Goal: Information Seeking & Learning: Learn about a topic

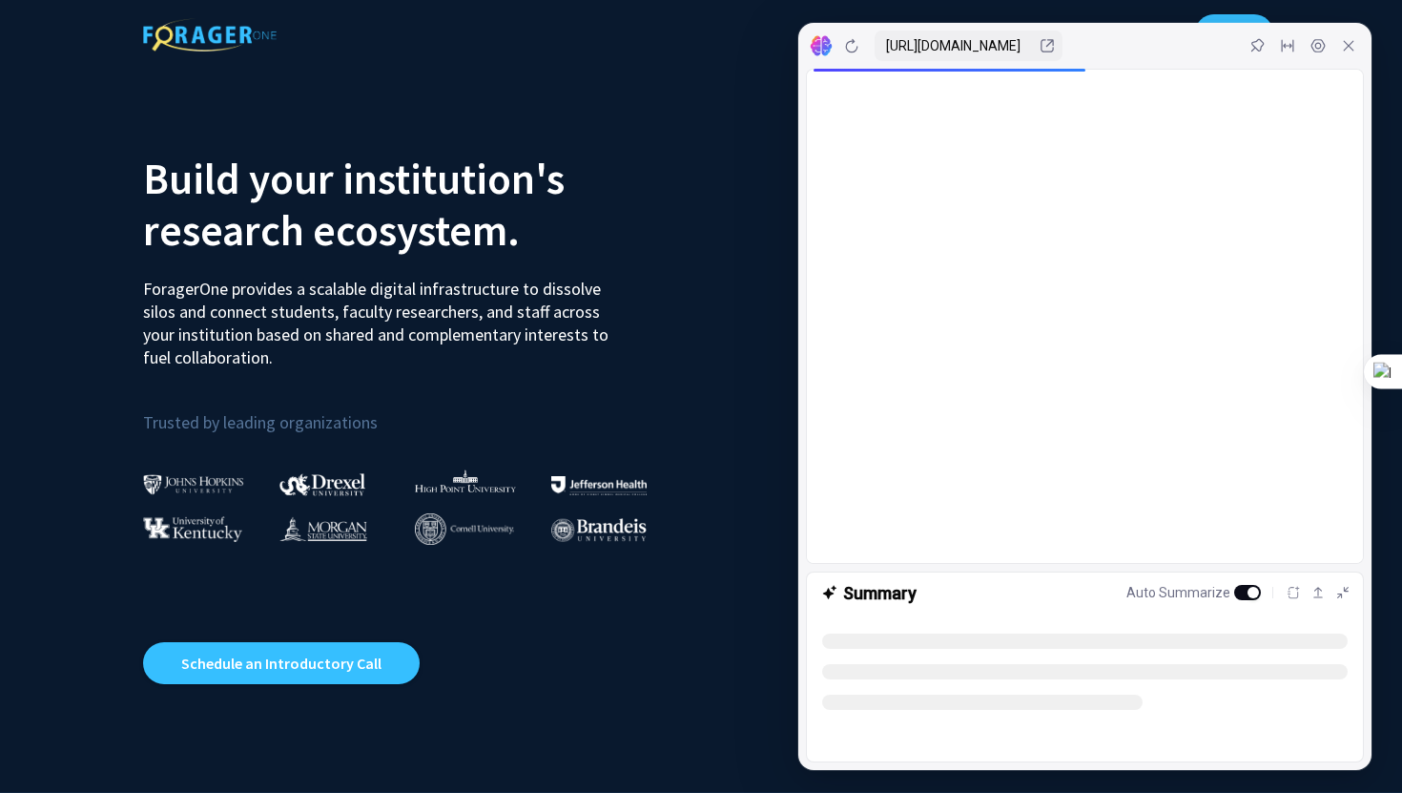
select select
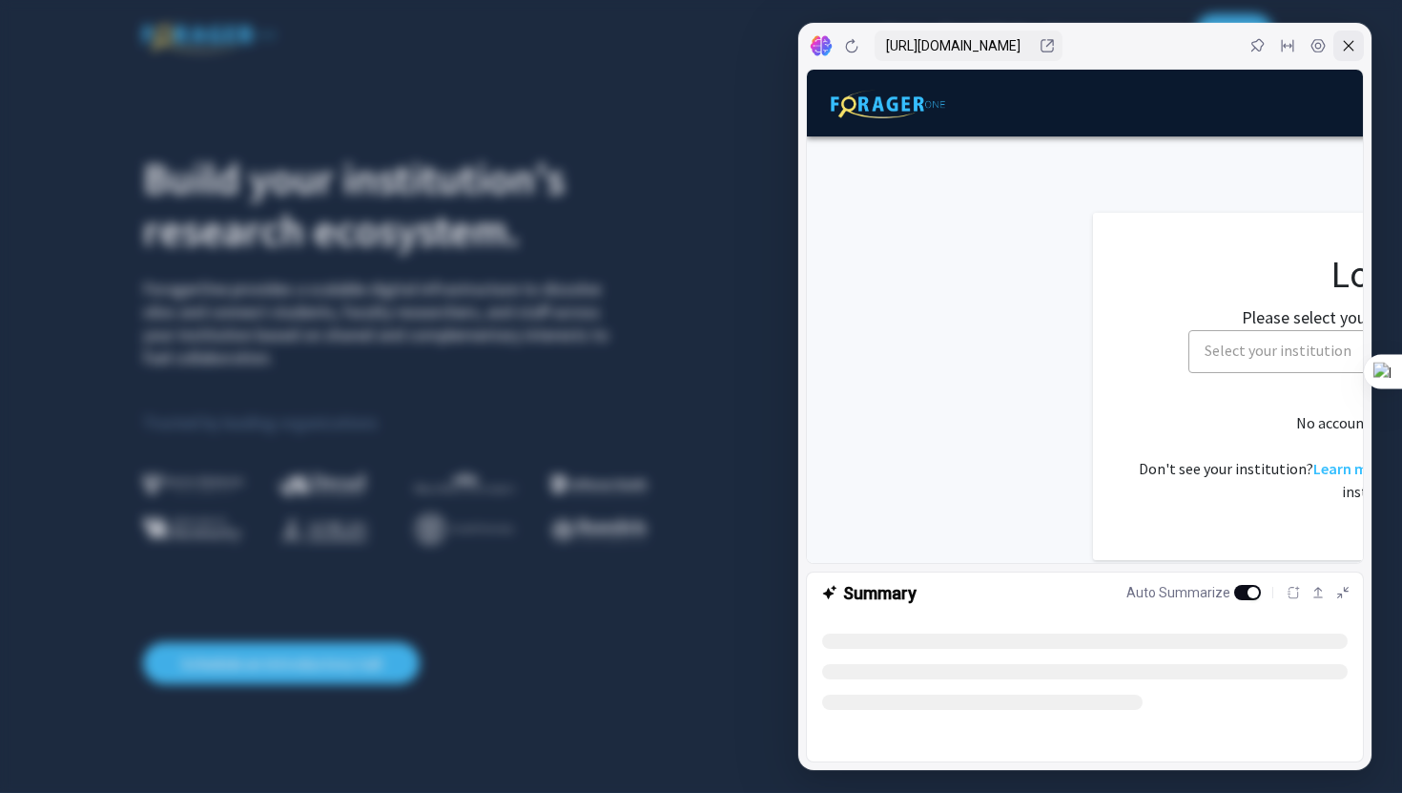
click at [1355, 52] on icon at bounding box center [1348, 45] width 15 height 15
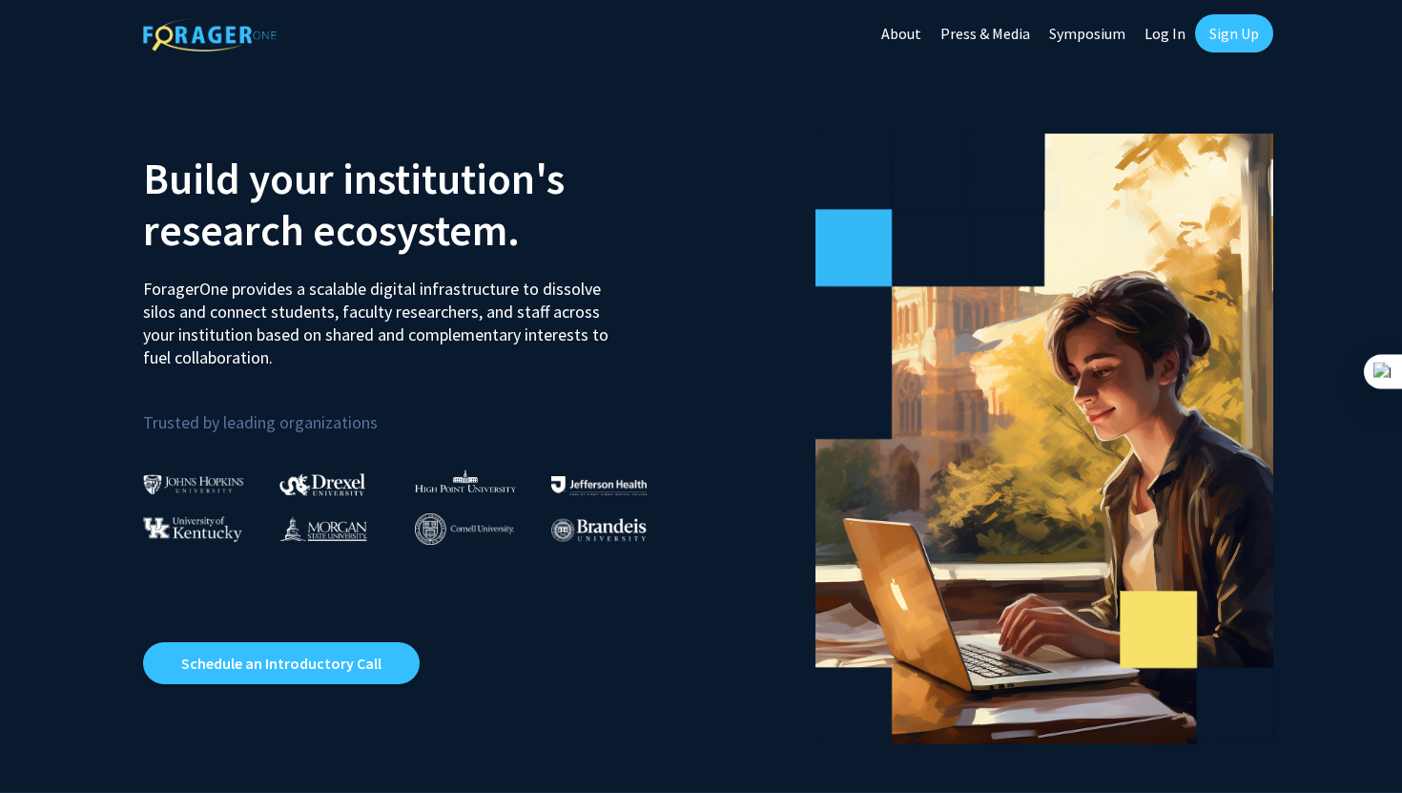
click at [1245, 38] on link "Sign Up" at bounding box center [1234, 33] width 78 height 38
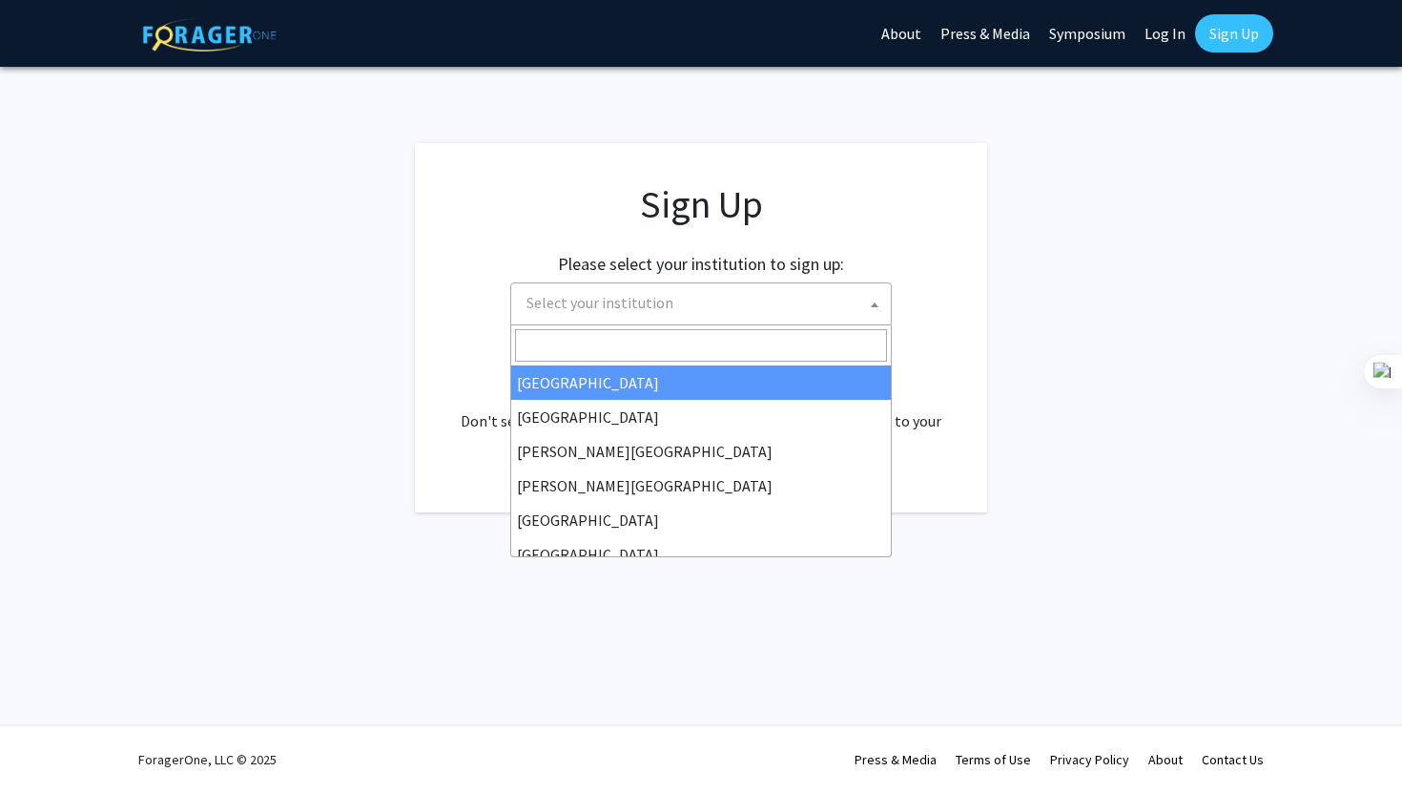
click at [692, 299] on span "Select your institution" at bounding box center [705, 302] width 372 height 39
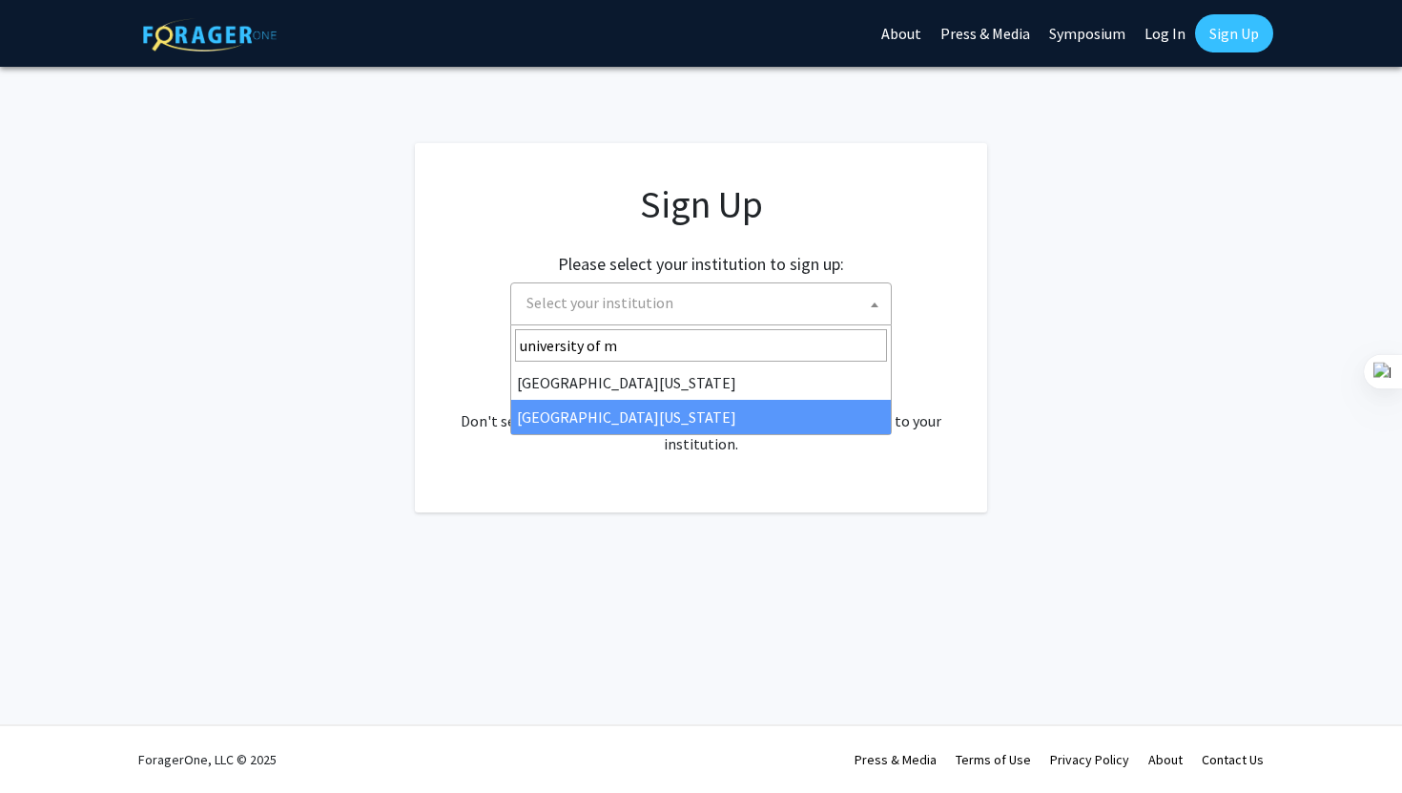
type input "university of m"
select select "33"
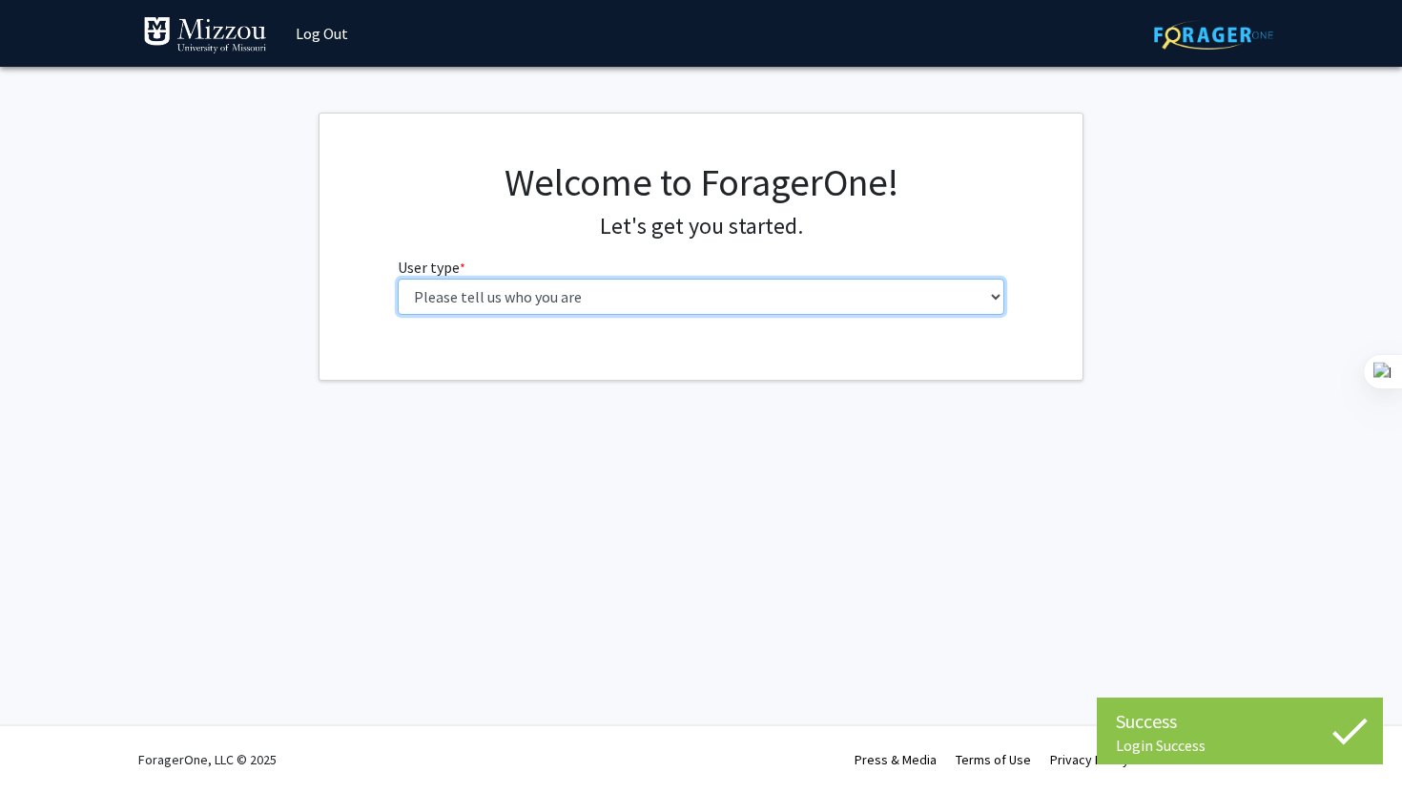
click at [831, 285] on select "Please tell us who you are Undergraduate Student Master's Student Doctoral Cand…" at bounding box center [702, 297] width 608 height 36
select select "1: undergrad"
click at [398, 279] on select "Please tell us who you are Undergraduate Student Master's Student Doctoral Cand…" at bounding box center [702, 297] width 608 height 36
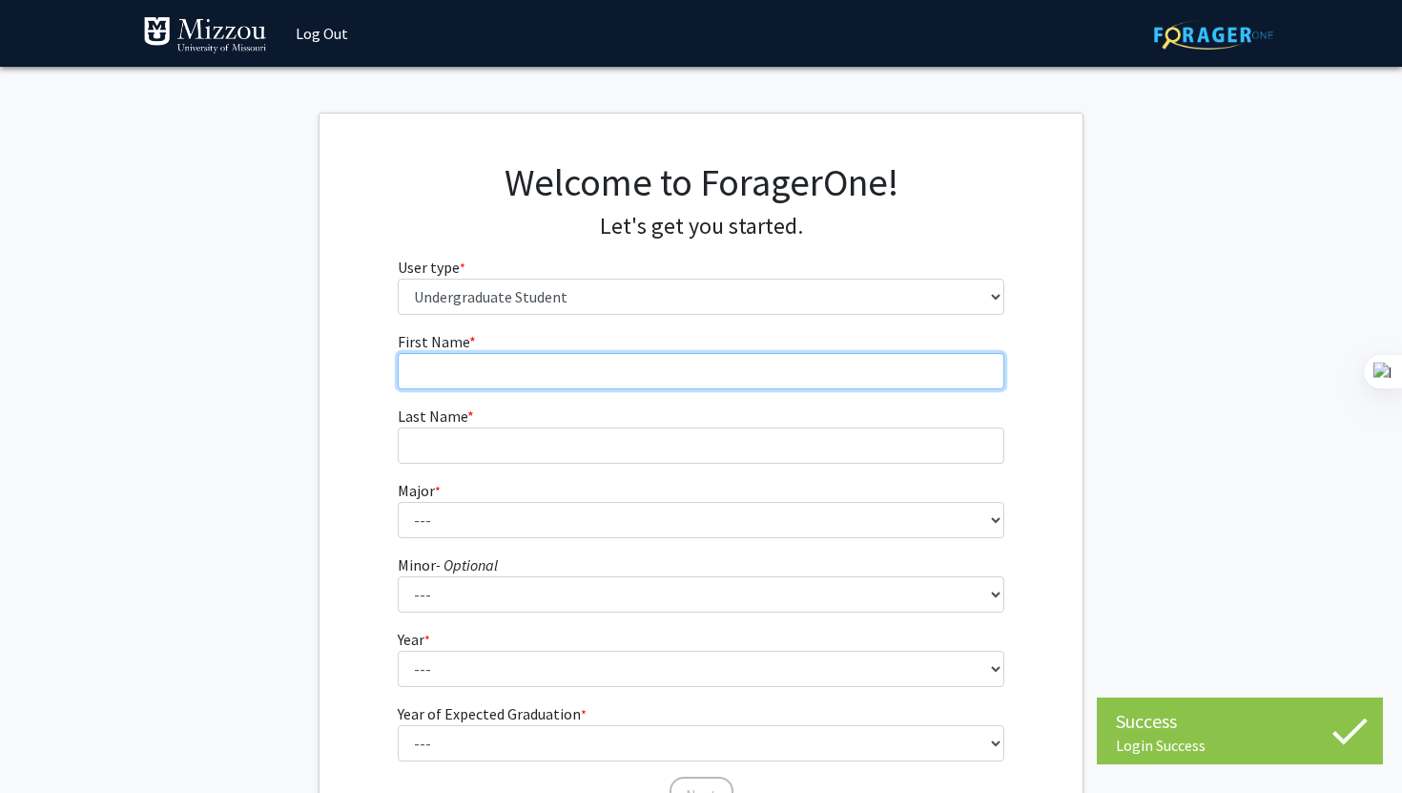
click at [674, 373] on input "First Name * required" at bounding box center [702, 371] width 608 height 36
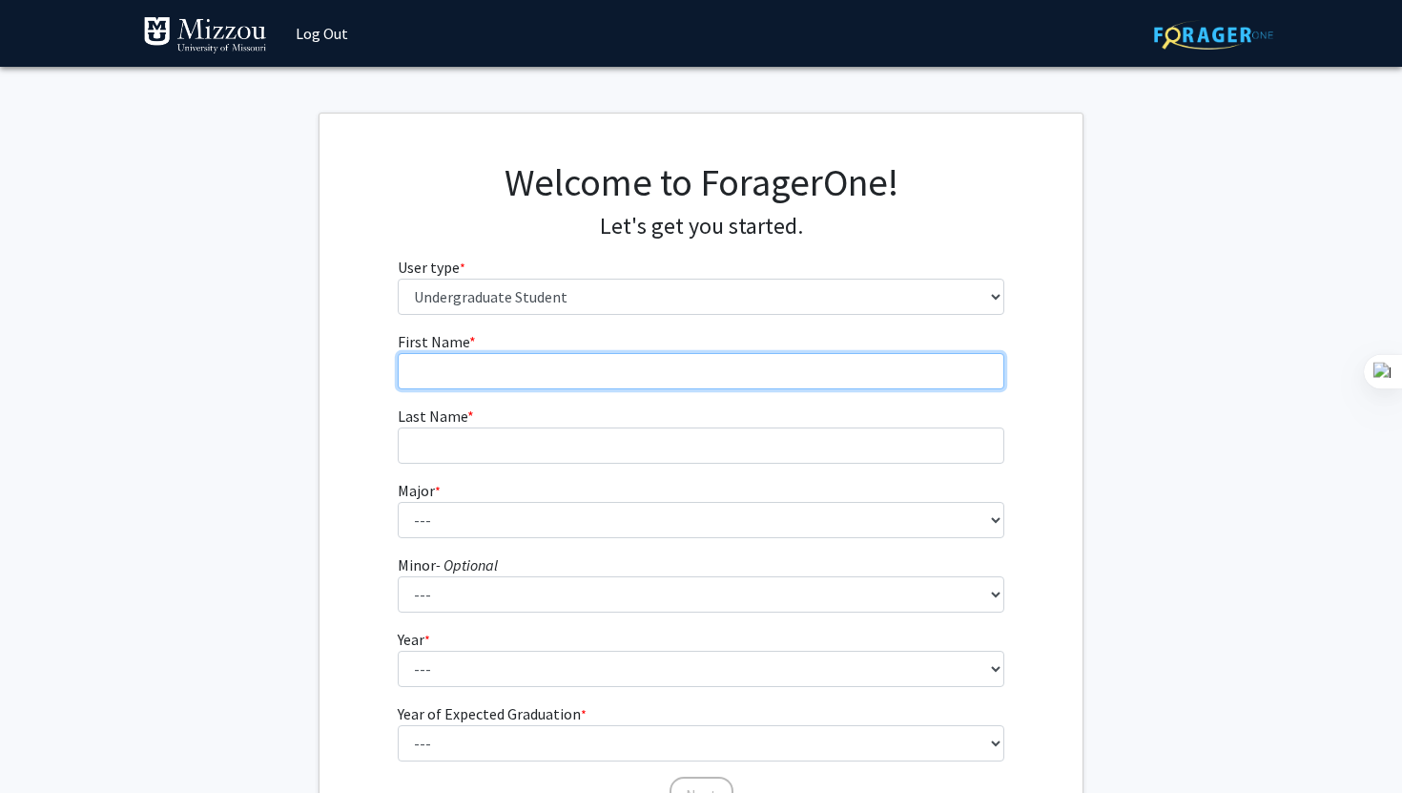
type input "[PERSON_NAME]"
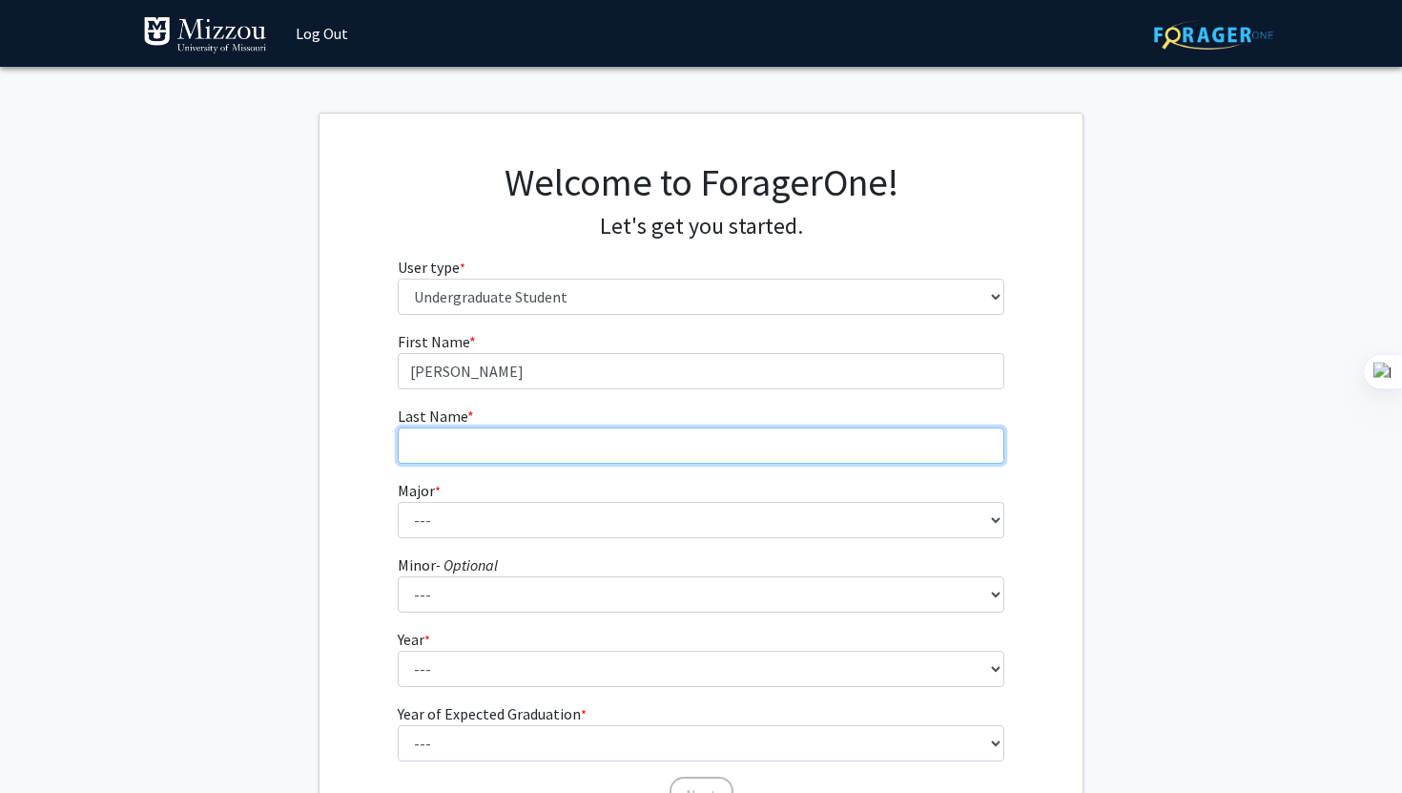
type input "[PERSON_NAME]"
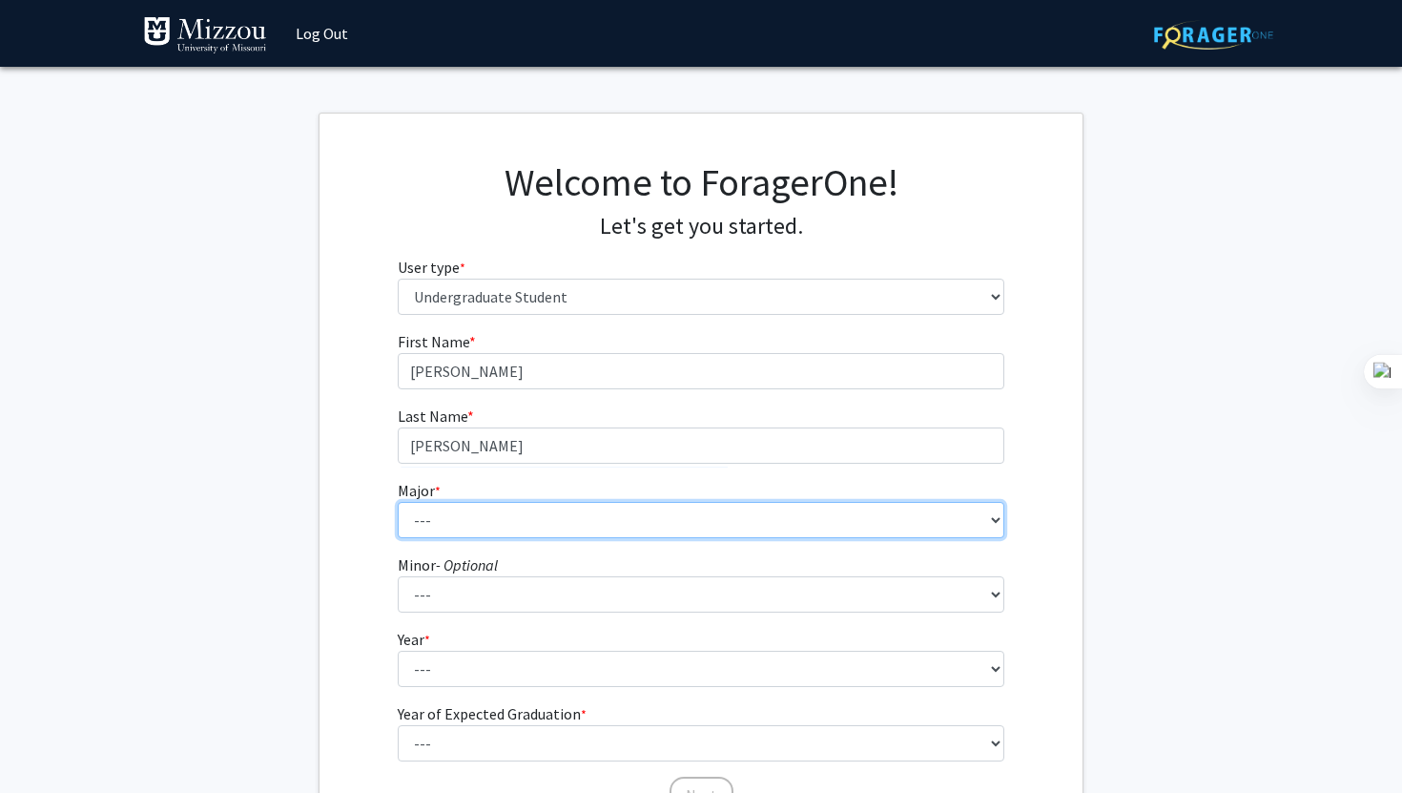
click at [567, 526] on select "--- Agribusiness Management Agricultural Education Agricultural Education: Comm…" at bounding box center [702, 520] width 608 height 36
select select "17: 2505"
click at [398, 502] on select "--- Agribusiness Management Agricultural Education Agricultural Education: Comm…" at bounding box center [702, 520] width 608 height 36
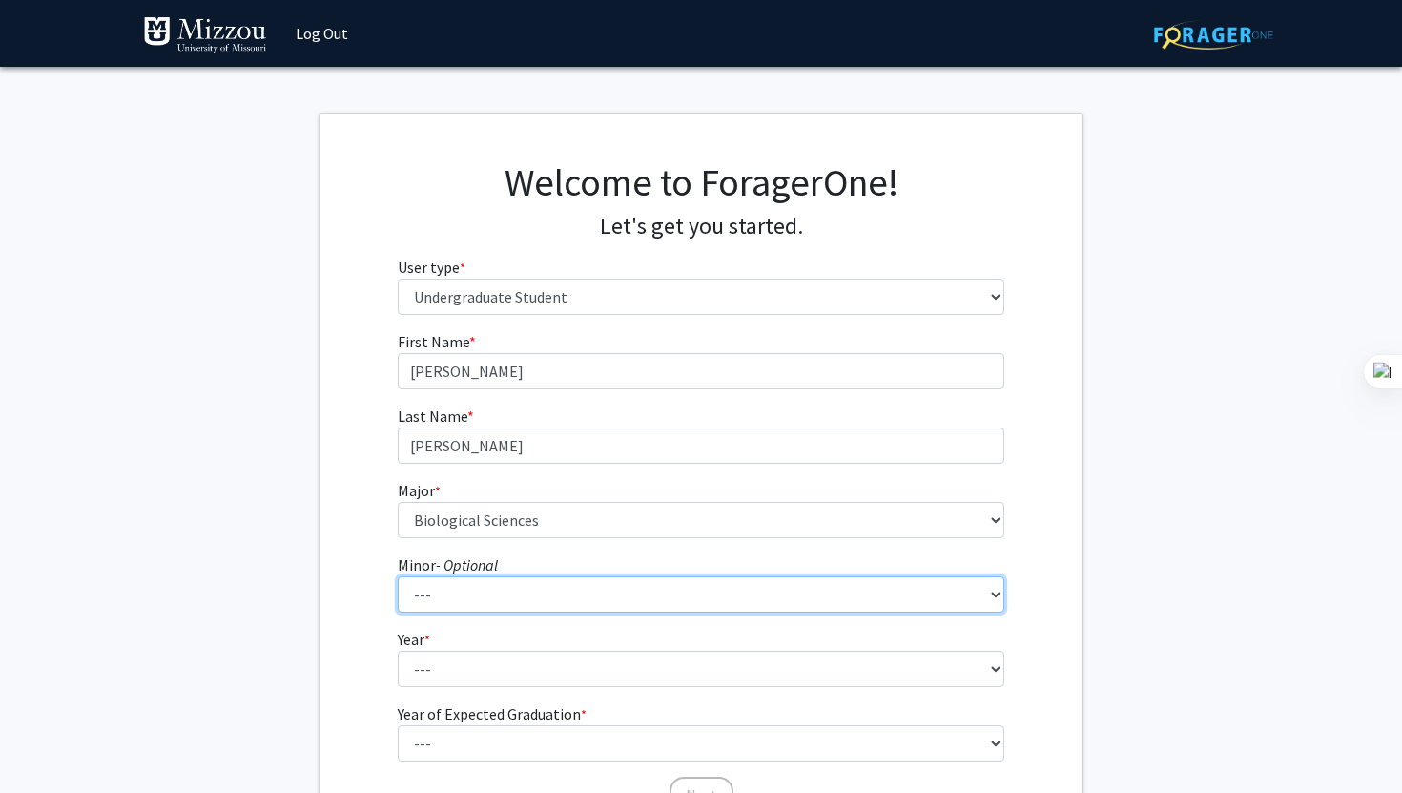
click at [451, 587] on select "--- Accountancy Aerospace Engineering Aerospace Studies Agribusiness Management…" at bounding box center [702, 594] width 608 height 36
select select "100: 2056"
click at [398, 576] on select "--- Accountancy Aerospace Engineering Aerospace Studies Agribusiness Management…" at bounding box center [702, 594] width 608 height 36
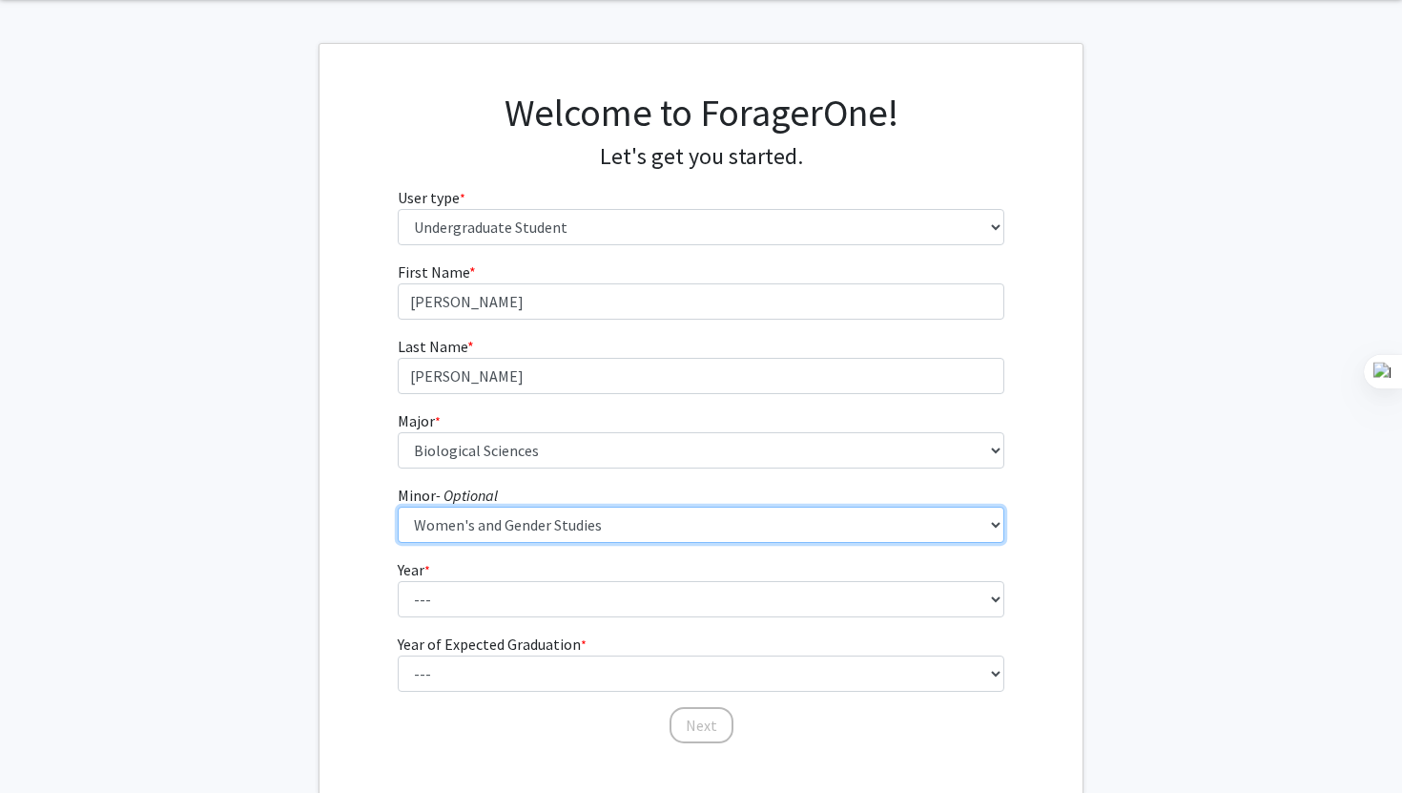
scroll to position [78, 0]
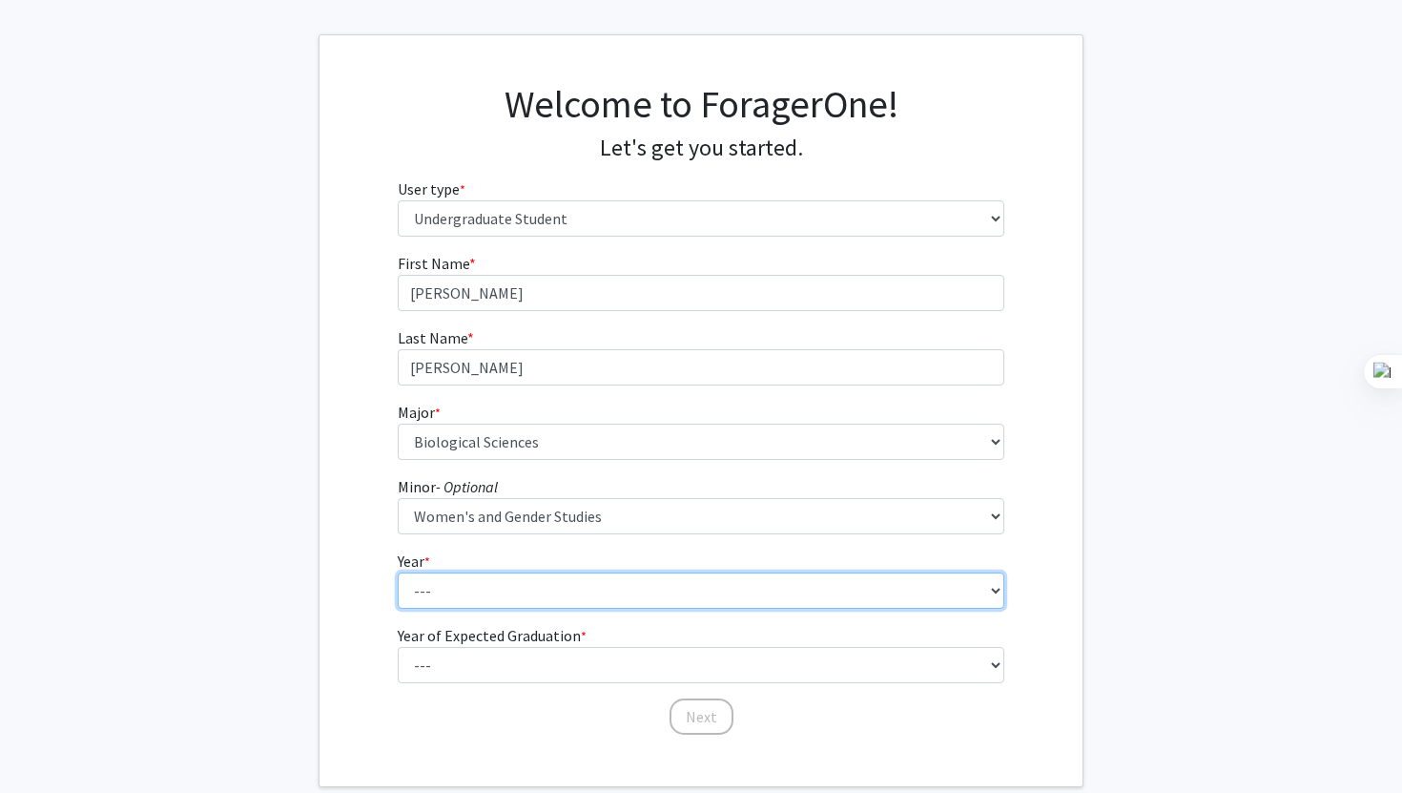
click at [544, 585] on select "--- First-year Sophomore Junior Senior Postbaccalaureate Certificate" at bounding box center [702, 590] width 608 height 36
select select "1: first-year"
click at [398, 572] on select "--- First-year Sophomore Junior Senior Postbaccalaureate Certificate" at bounding box center [702, 590] width 608 height 36
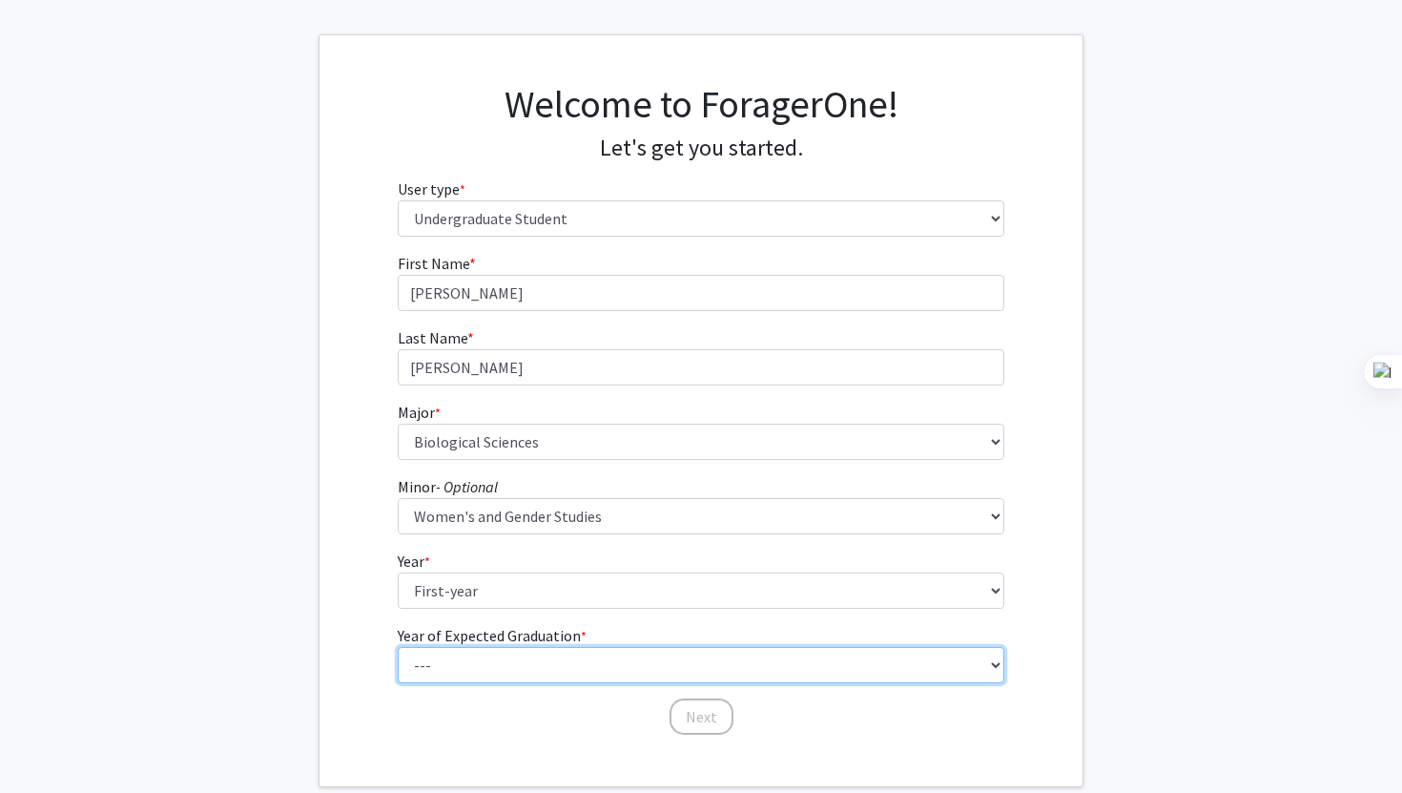
click at [523, 665] on select "--- 2025 2026 2027 2028 2029 2030 2031 2032 2033 2034" at bounding box center [702, 665] width 608 height 36
select select "5: 2029"
click at [398, 647] on select "--- 2025 2026 2027 2028 2029 2030 2031 2032 2033 2034" at bounding box center [702, 665] width 608 height 36
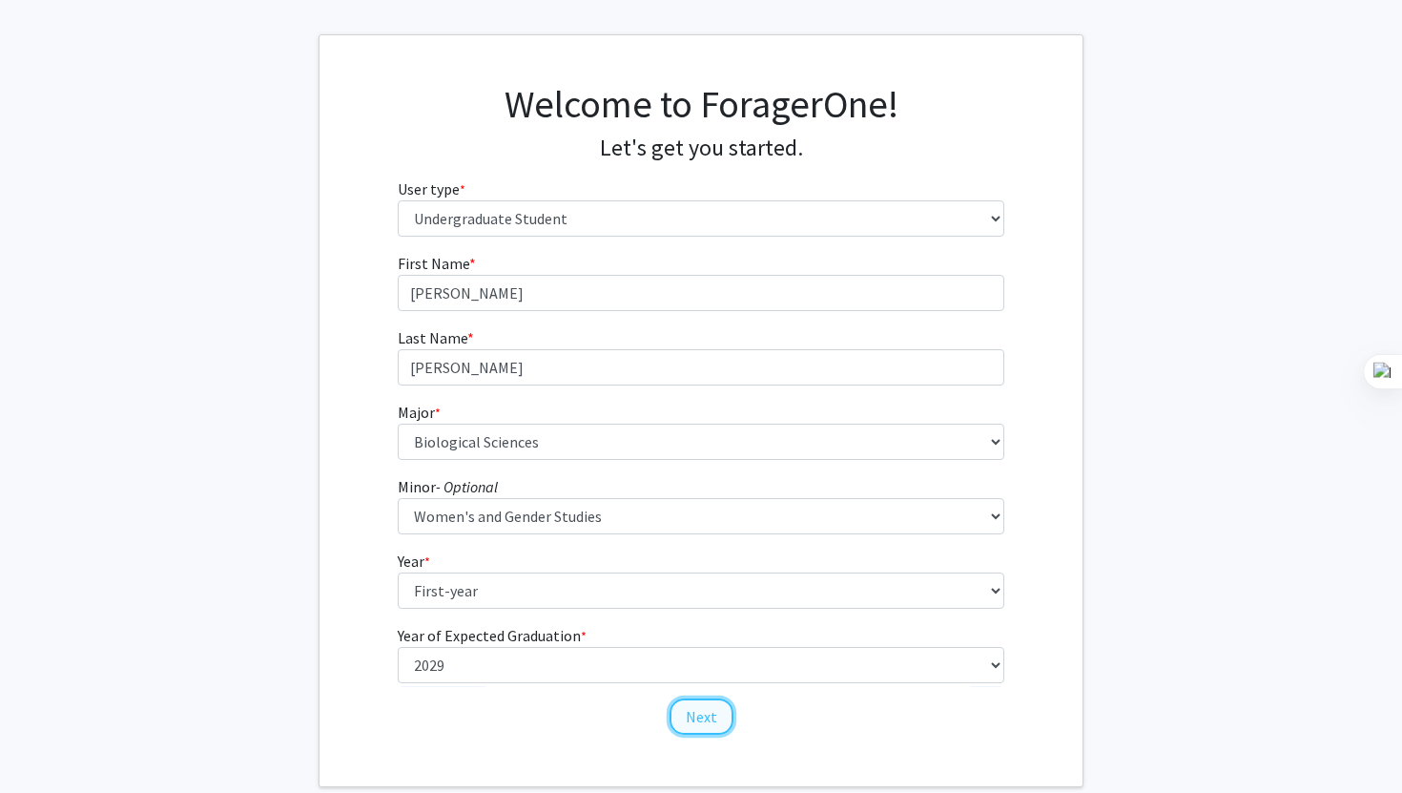
click at [695, 711] on button "Next" at bounding box center [702, 716] width 64 height 36
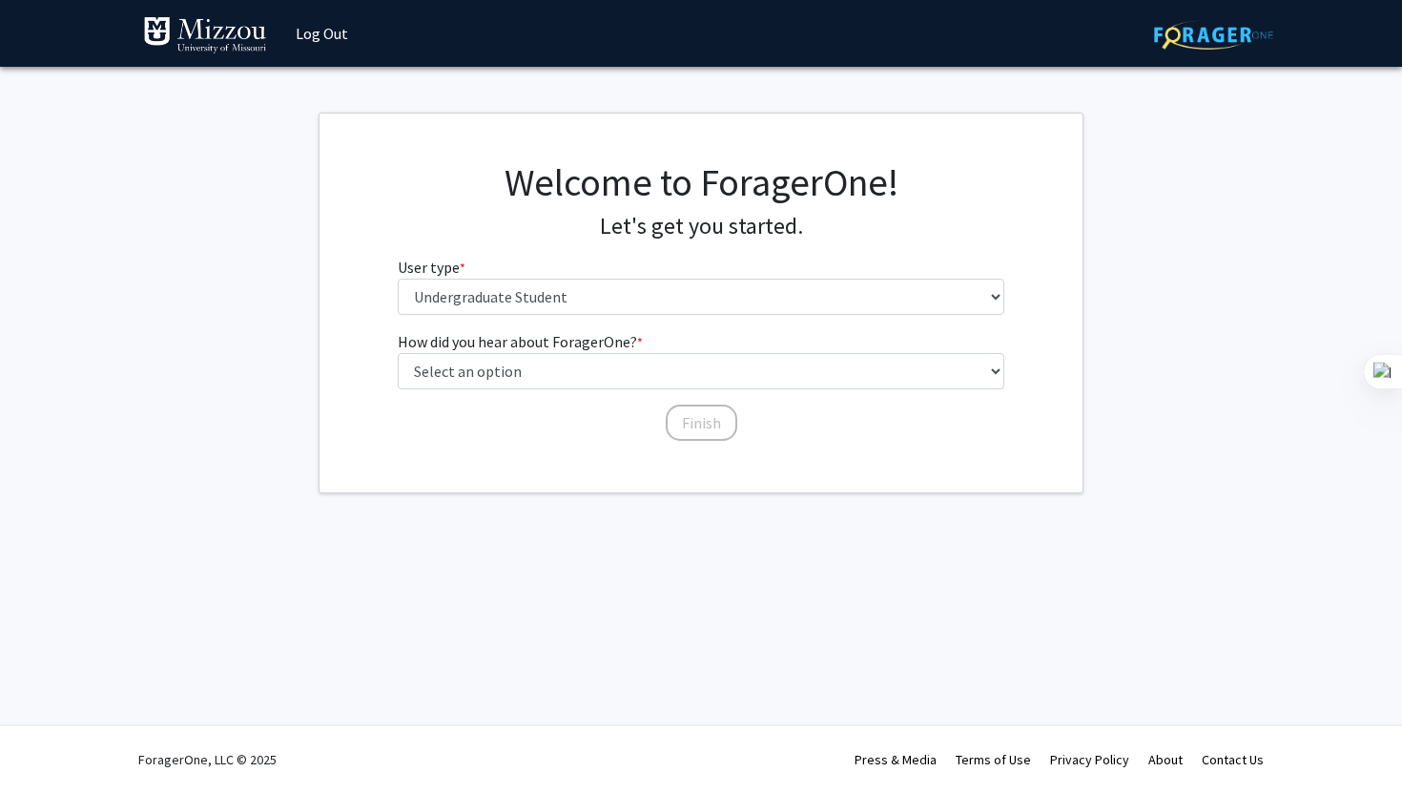
scroll to position [0, 0]
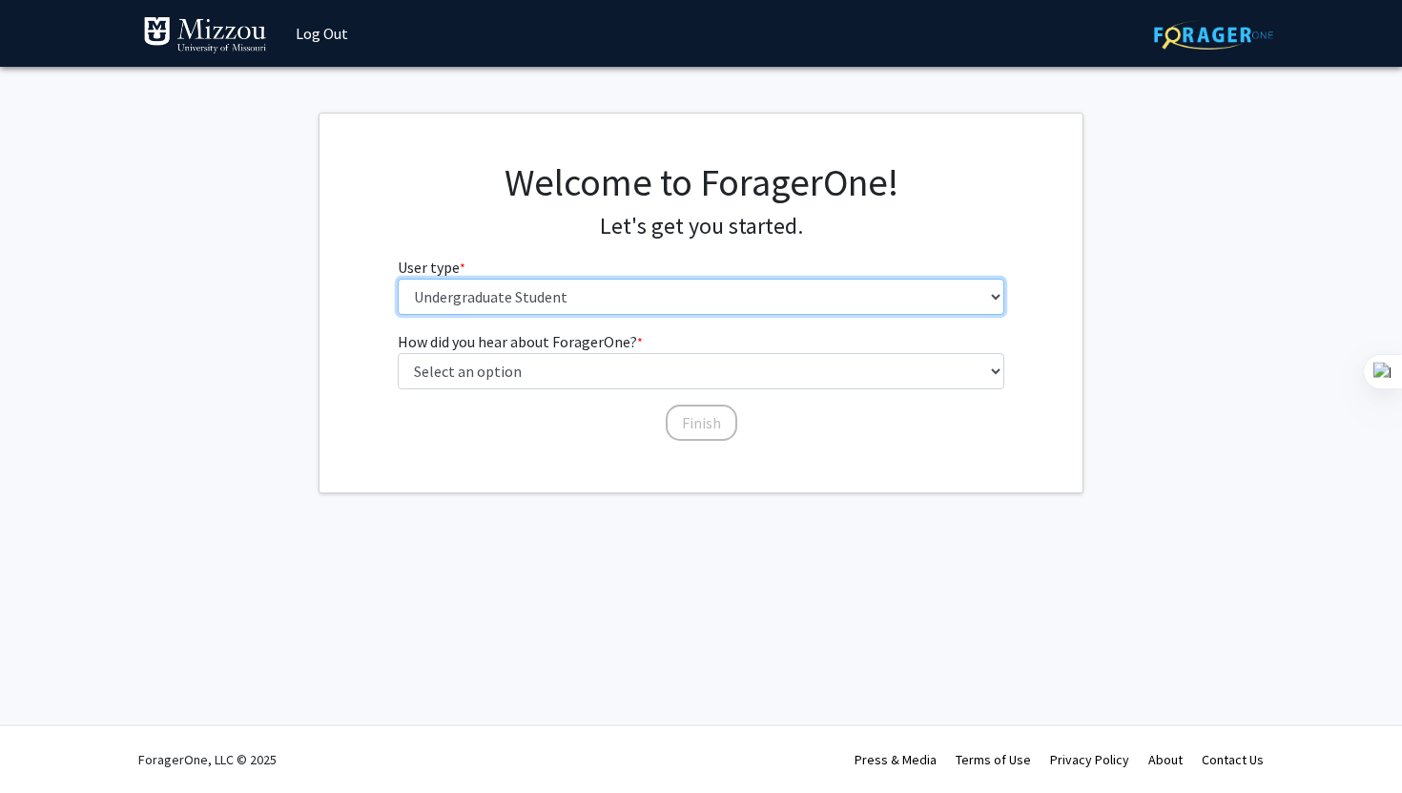
click at [596, 286] on select "Please tell us who you are Undergraduate Student Master's Student Doctoral Cand…" at bounding box center [702, 297] width 608 height 36
click at [398, 279] on select "Please tell us who you are Undergraduate Student Master's Student Doctoral Cand…" at bounding box center [702, 297] width 608 height 36
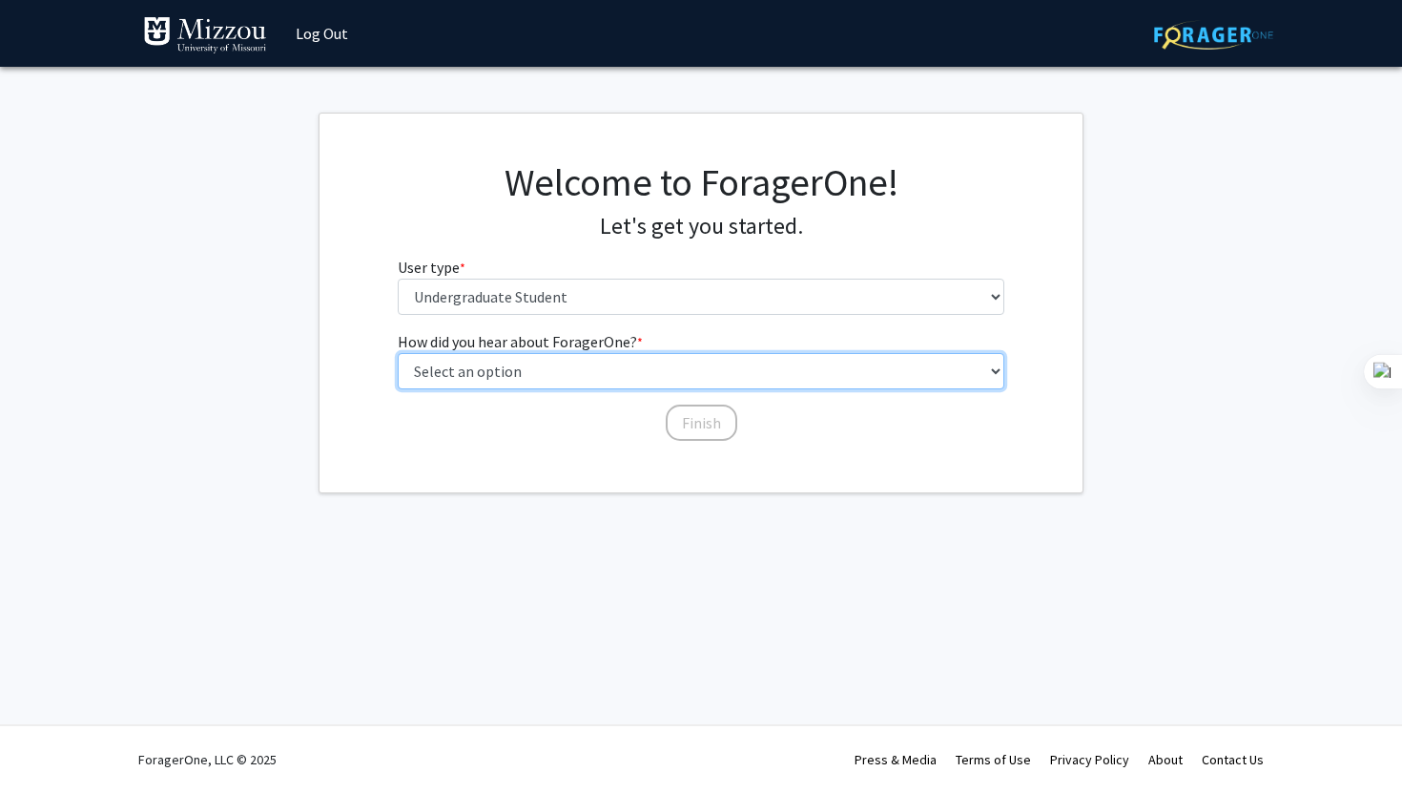
click at [576, 363] on select "Select an option Peer/student recommendation Faculty/staff recommendation Unive…" at bounding box center [702, 371] width 608 height 36
select select "2: faculty_recommendation"
click at [398, 353] on select "Select an option Peer/student recommendation Faculty/staff recommendation Unive…" at bounding box center [702, 371] width 608 height 36
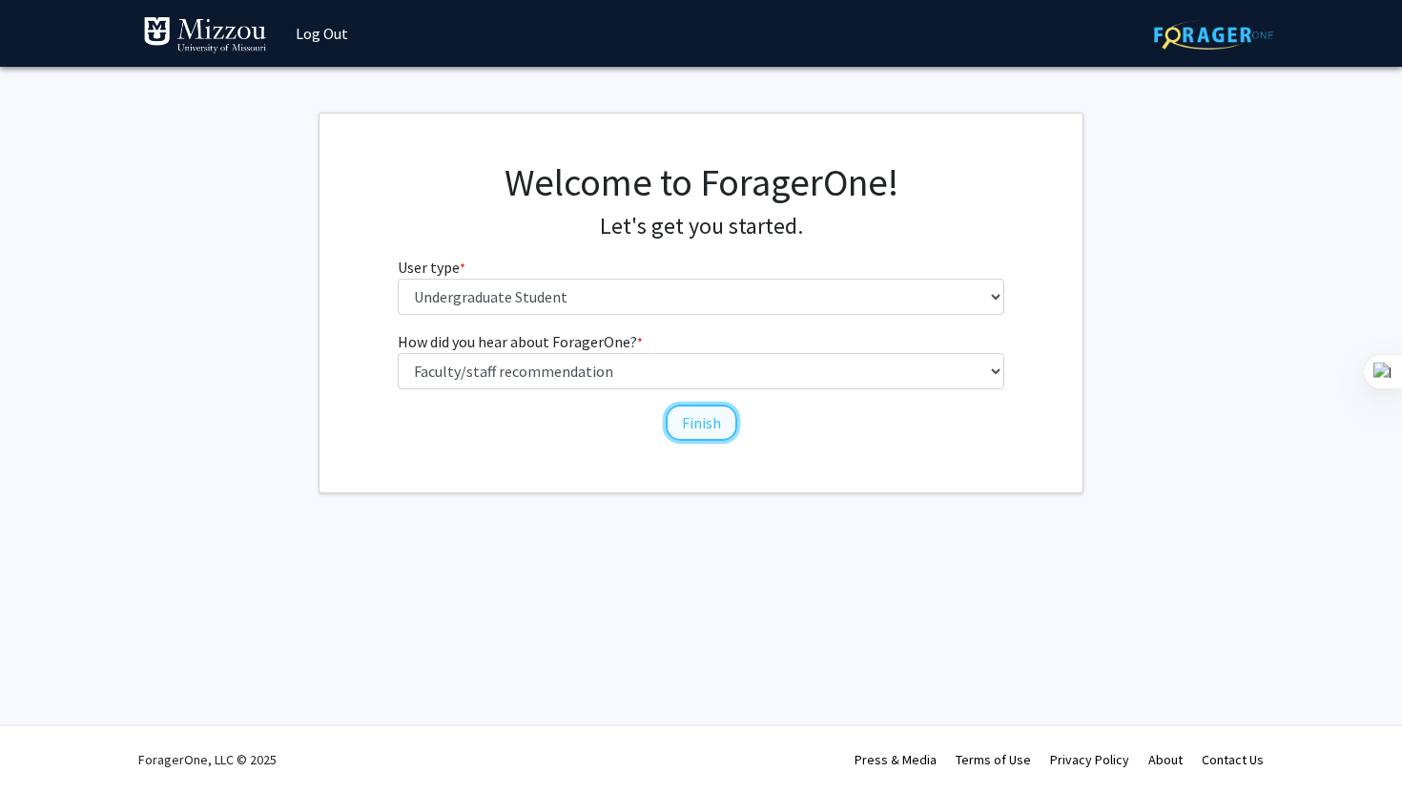
click at [702, 425] on button "Finish" at bounding box center [702, 422] width 72 height 36
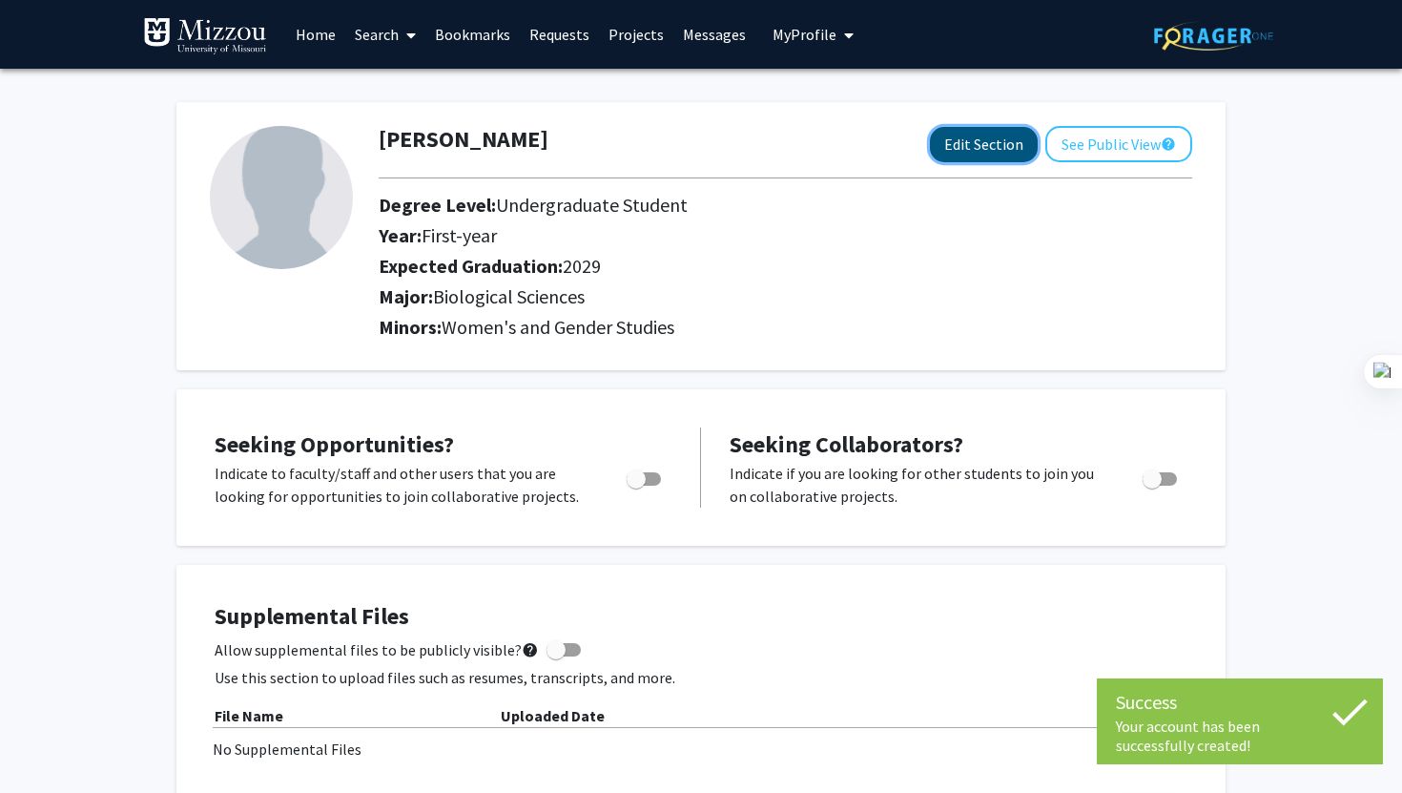
click at [956, 138] on button "Edit Section" at bounding box center [984, 144] width 108 height 35
select select "first-year"
select select "2029"
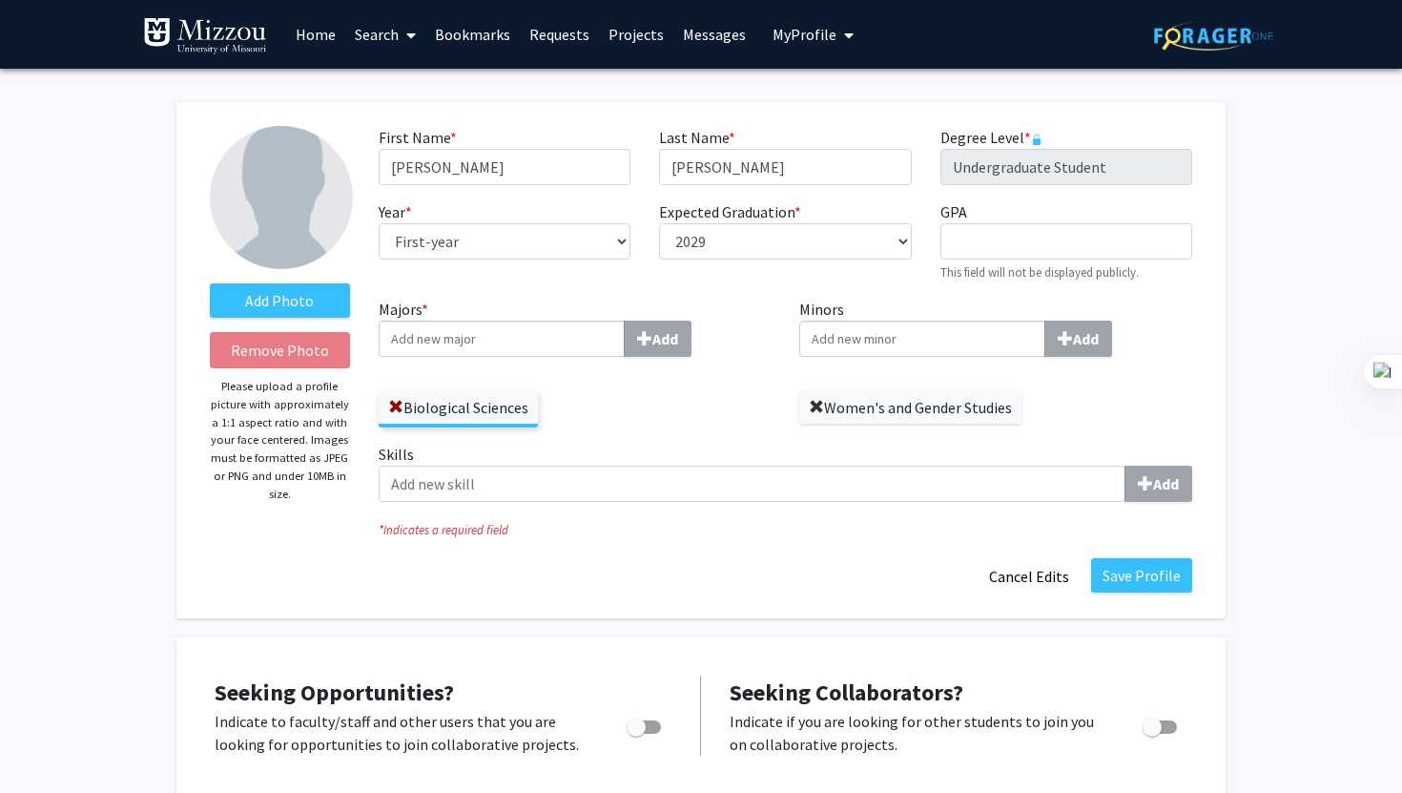
click at [814, 403] on span at bounding box center [816, 407] width 15 height 15
click at [1170, 585] on button "Save Profile" at bounding box center [1141, 575] width 101 height 34
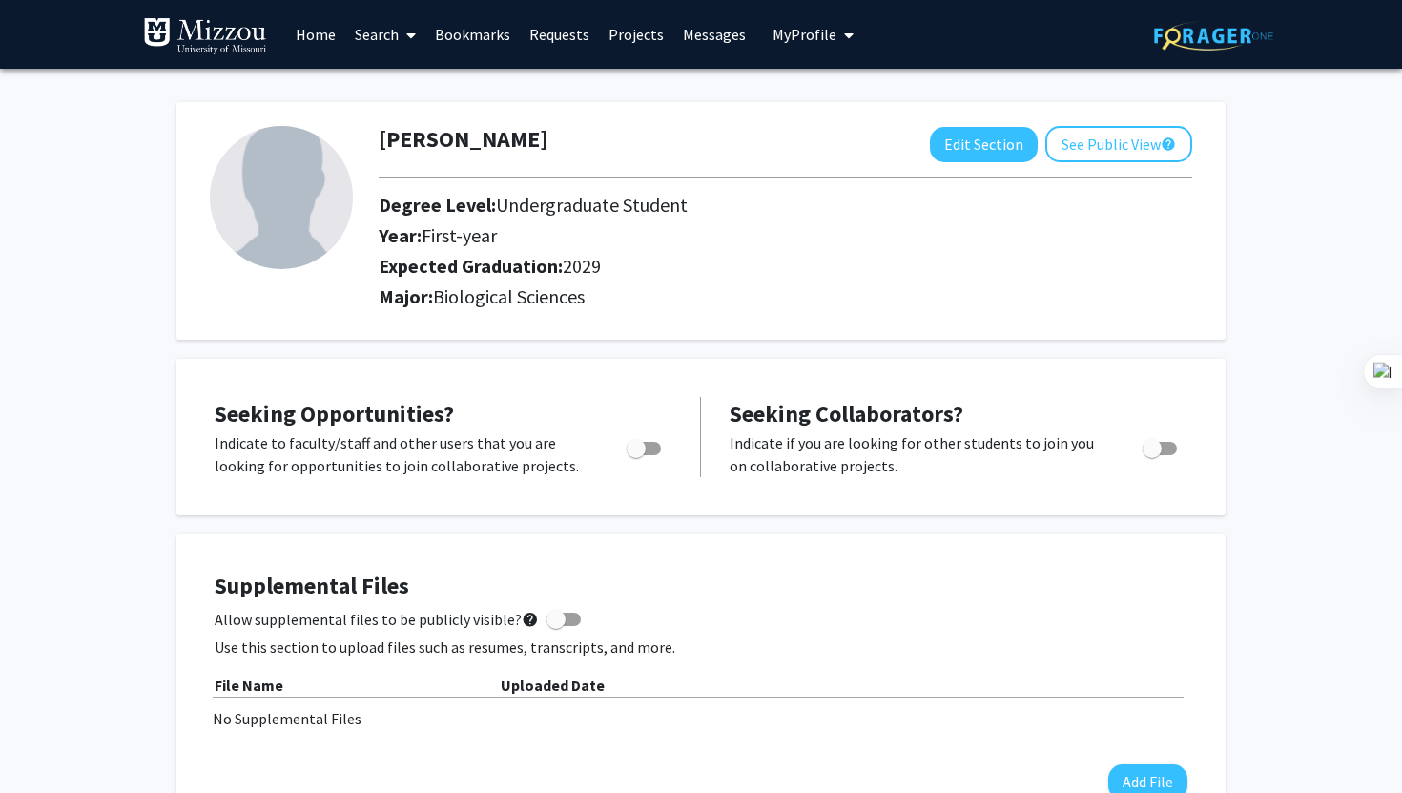
scroll to position [64, 0]
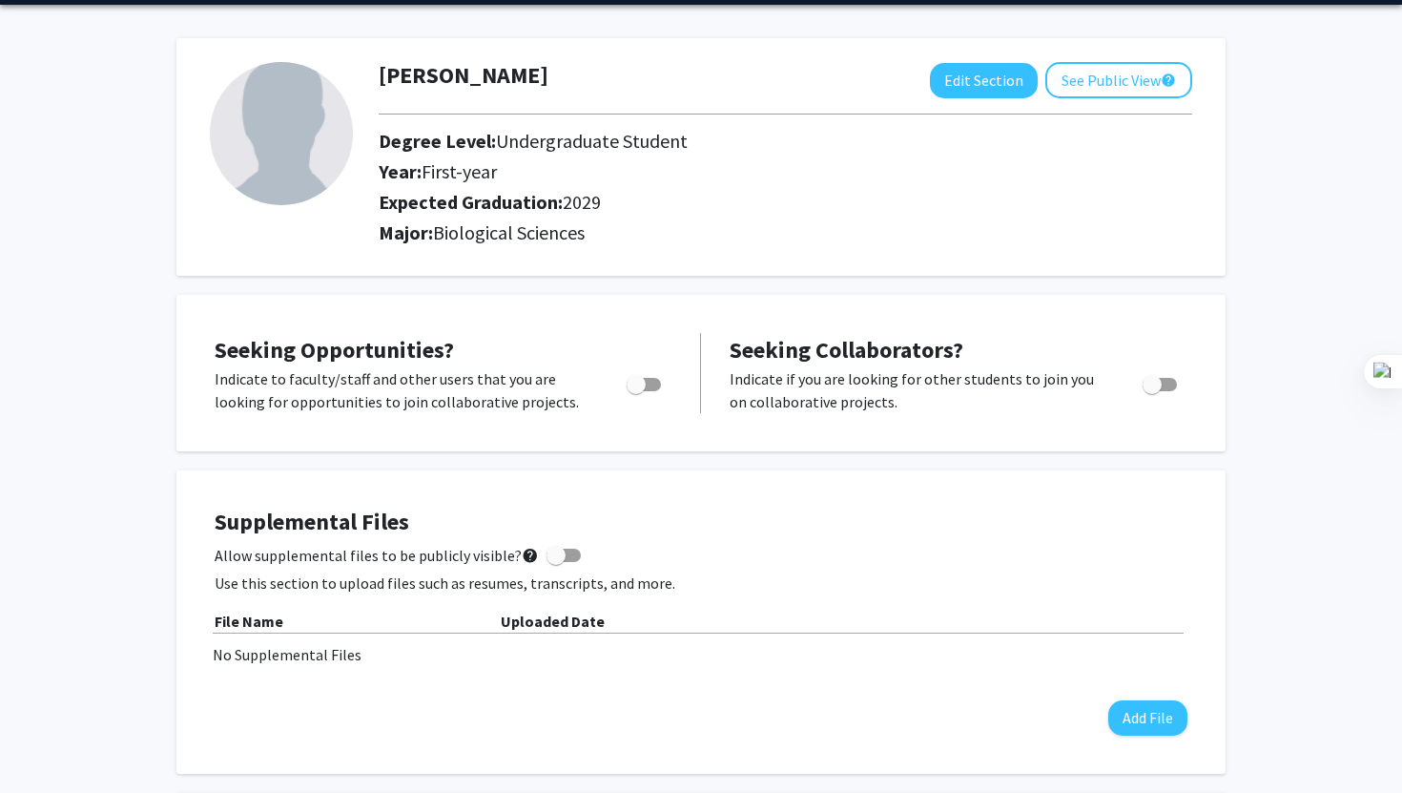
click at [647, 391] on label "Toggle" at bounding box center [640, 384] width 42 height 23
click at [636, 391] on input "Are you actively seeking opportunities?" at bounding box center [635, 391] width 1 height 1
checkbox input "true"
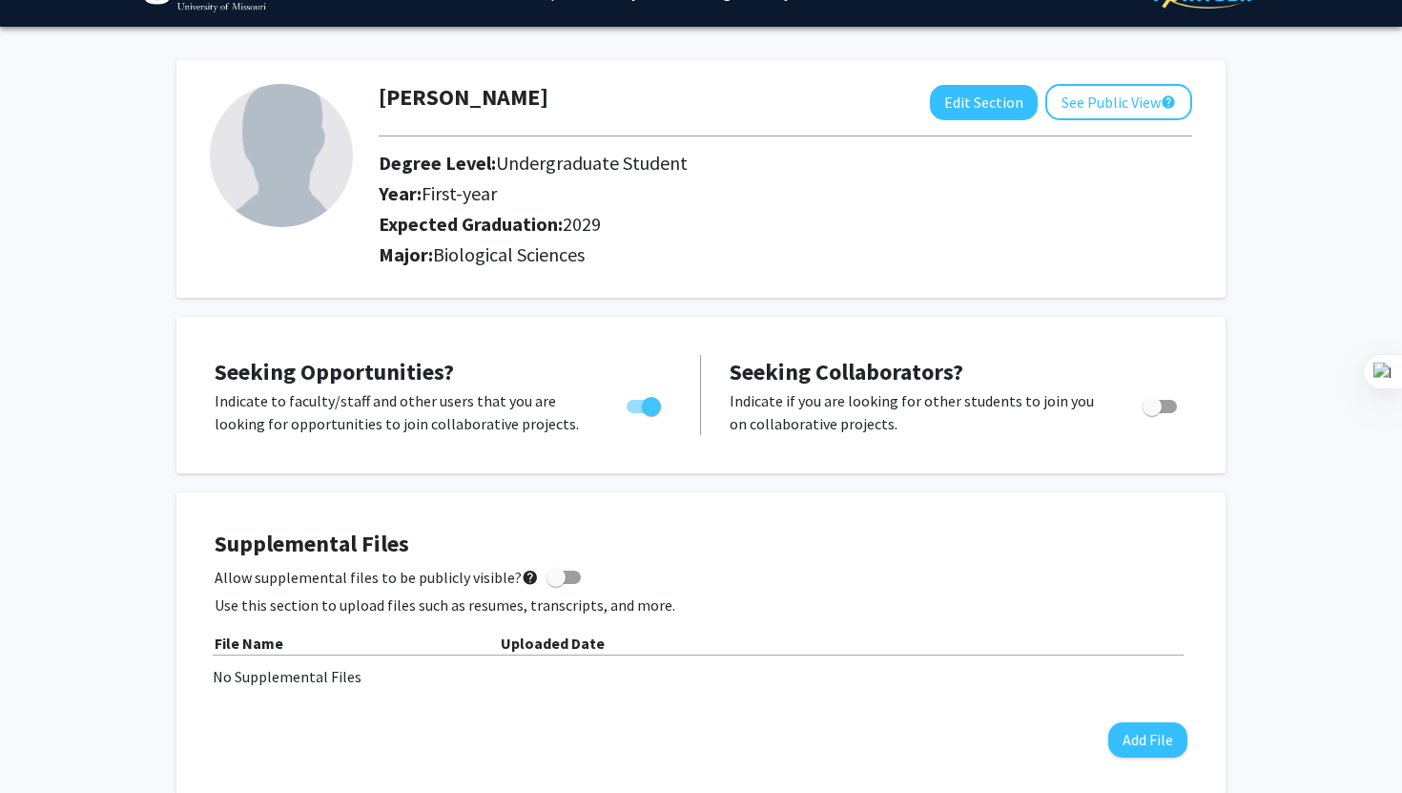
scroll to position [0, 0]
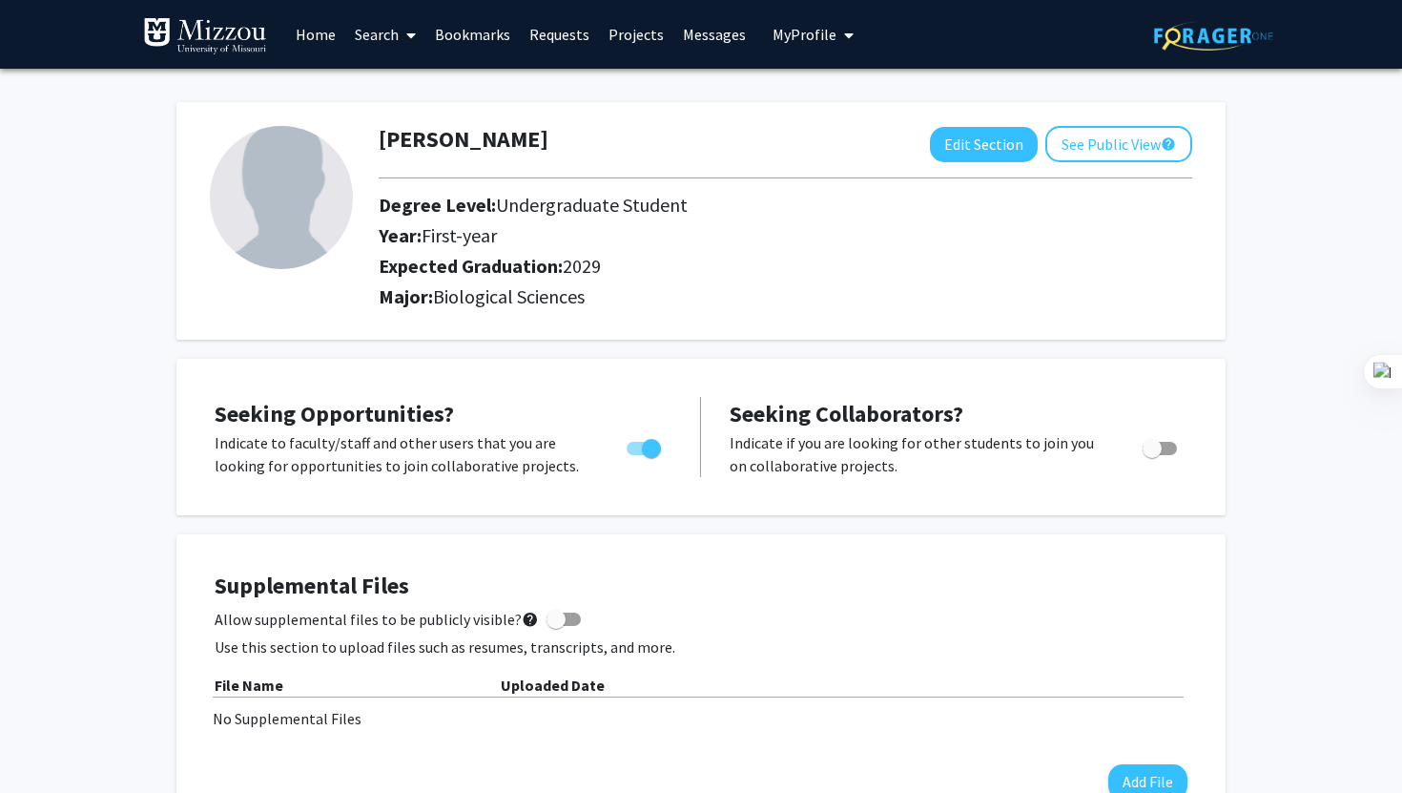
click at [633, 33] on link "Projects" at bounding box center [636, 34] width 74 height 67
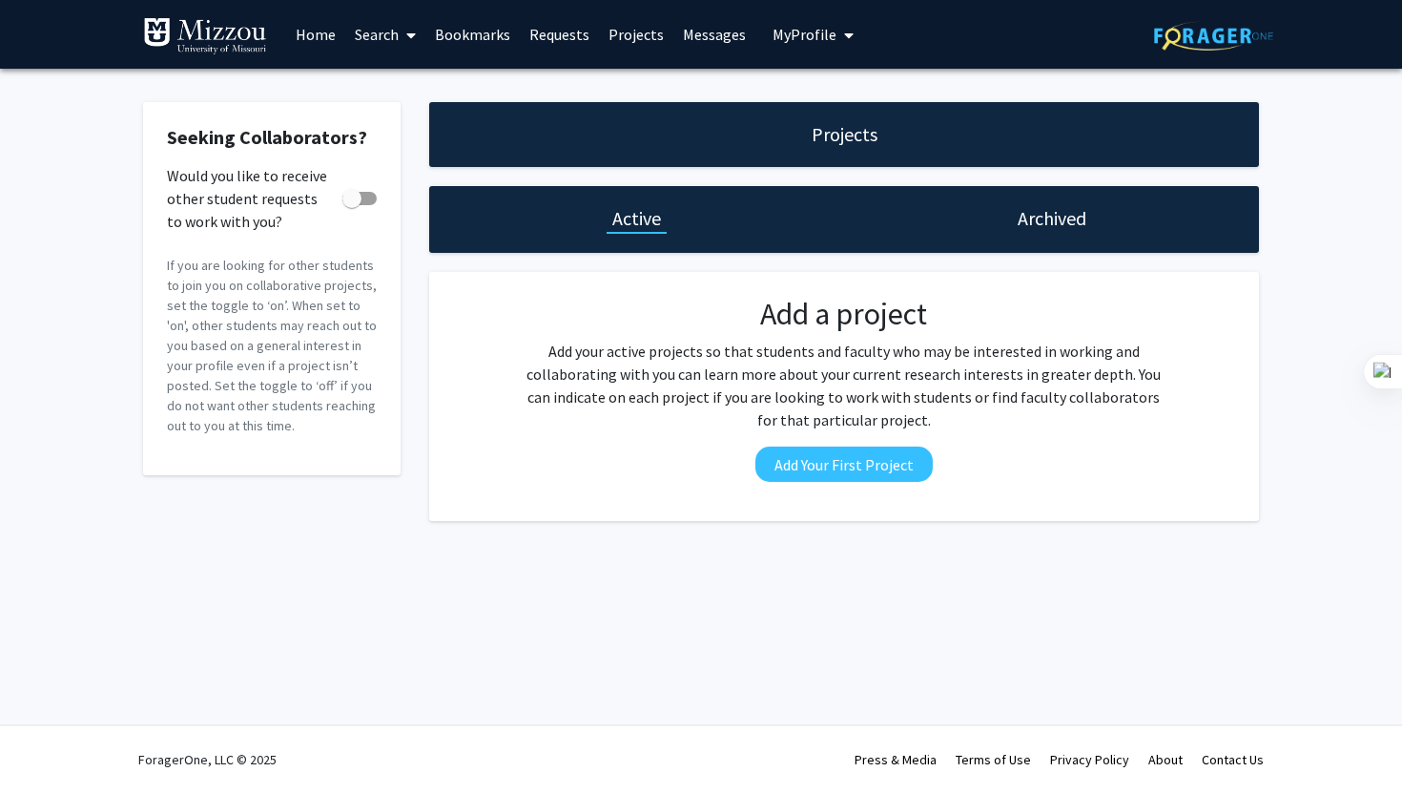
click at [561, 40] on link "Requests" at bounding box center [559, 34] width 79 height 67
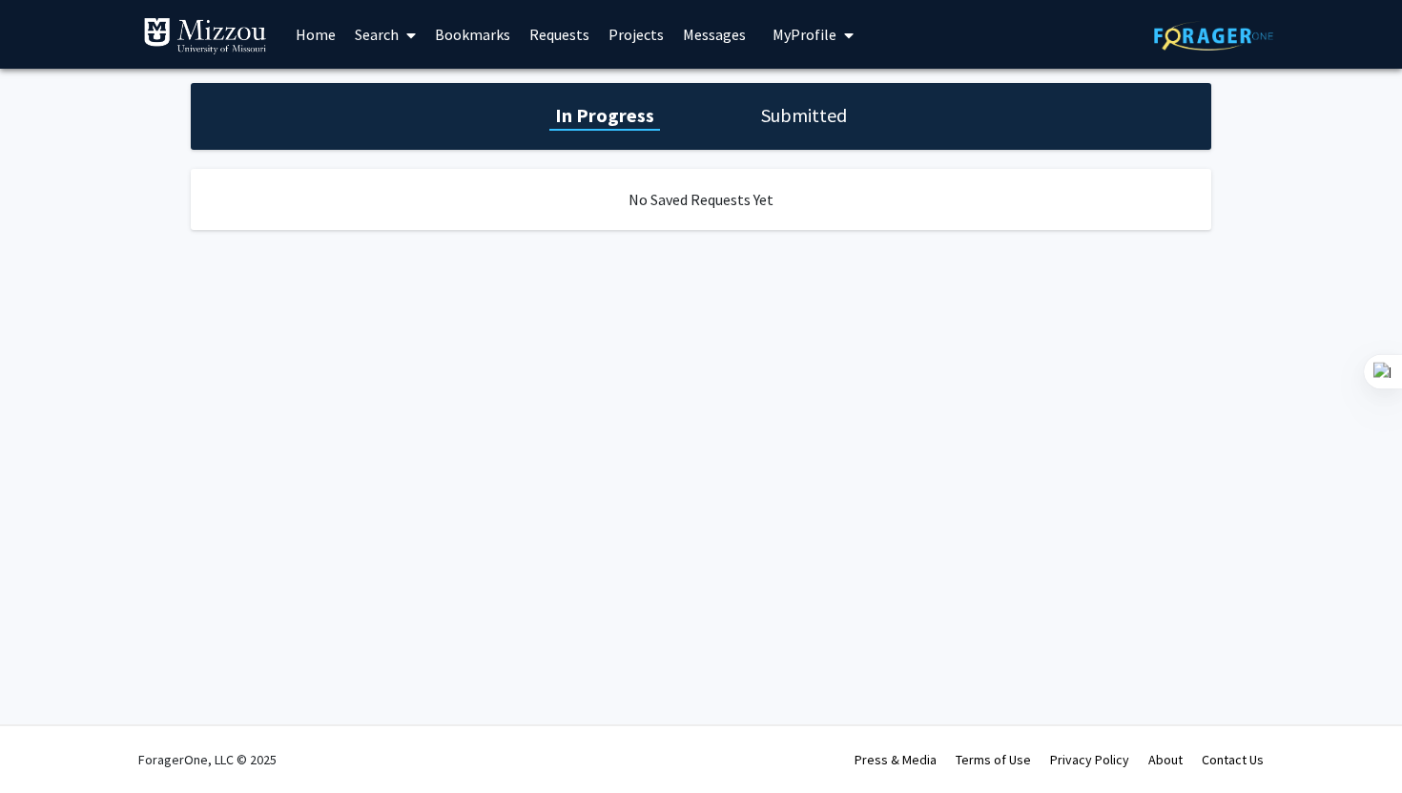
click at [487, 35] on link "Bookmarks" at bounding box center [472, 34] width 94 height 67
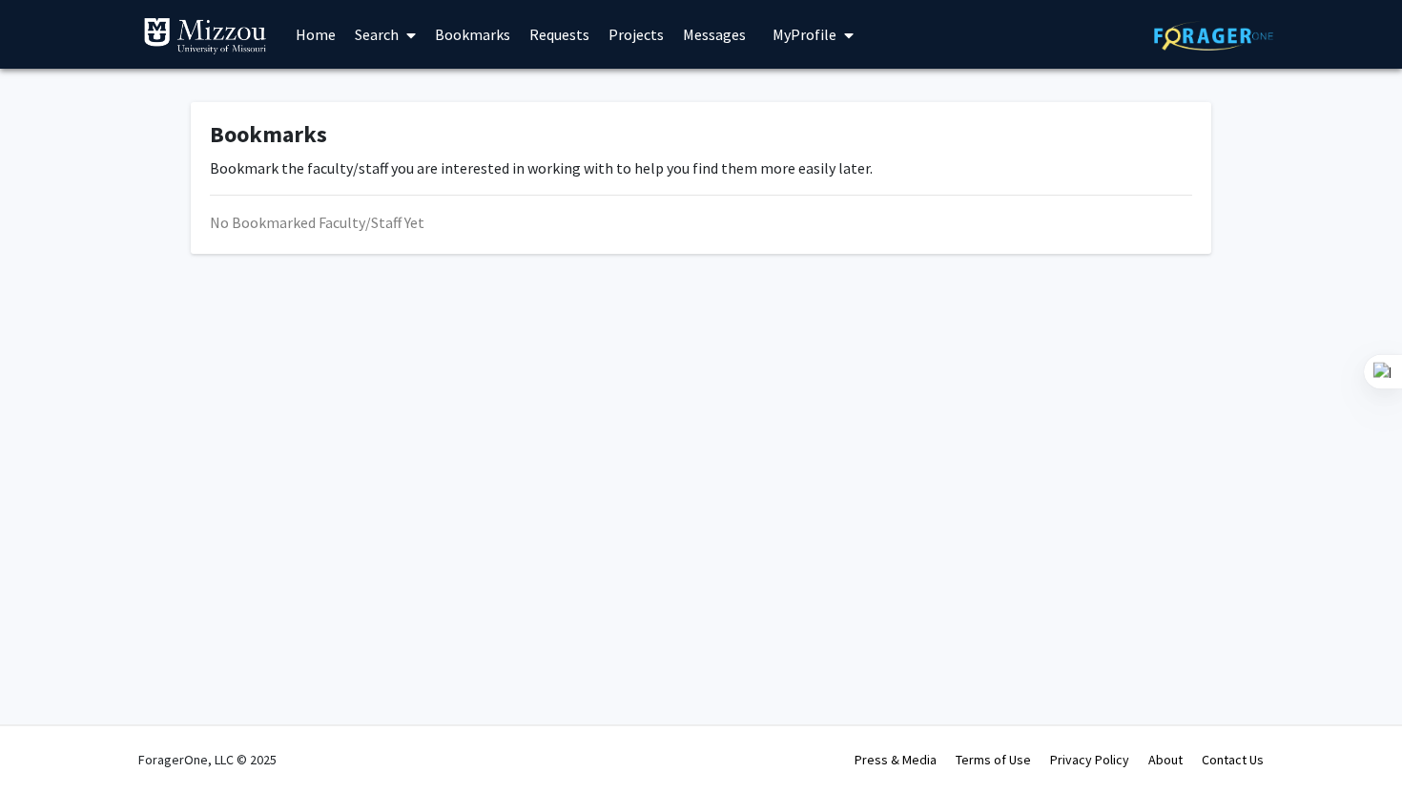
click at [796, 19] on button "My Profile" at bounding box center [813, 34] width 93 height 69
click at [320, 35] on link "Home" at bounding box center [315, 34] width 59 height 67
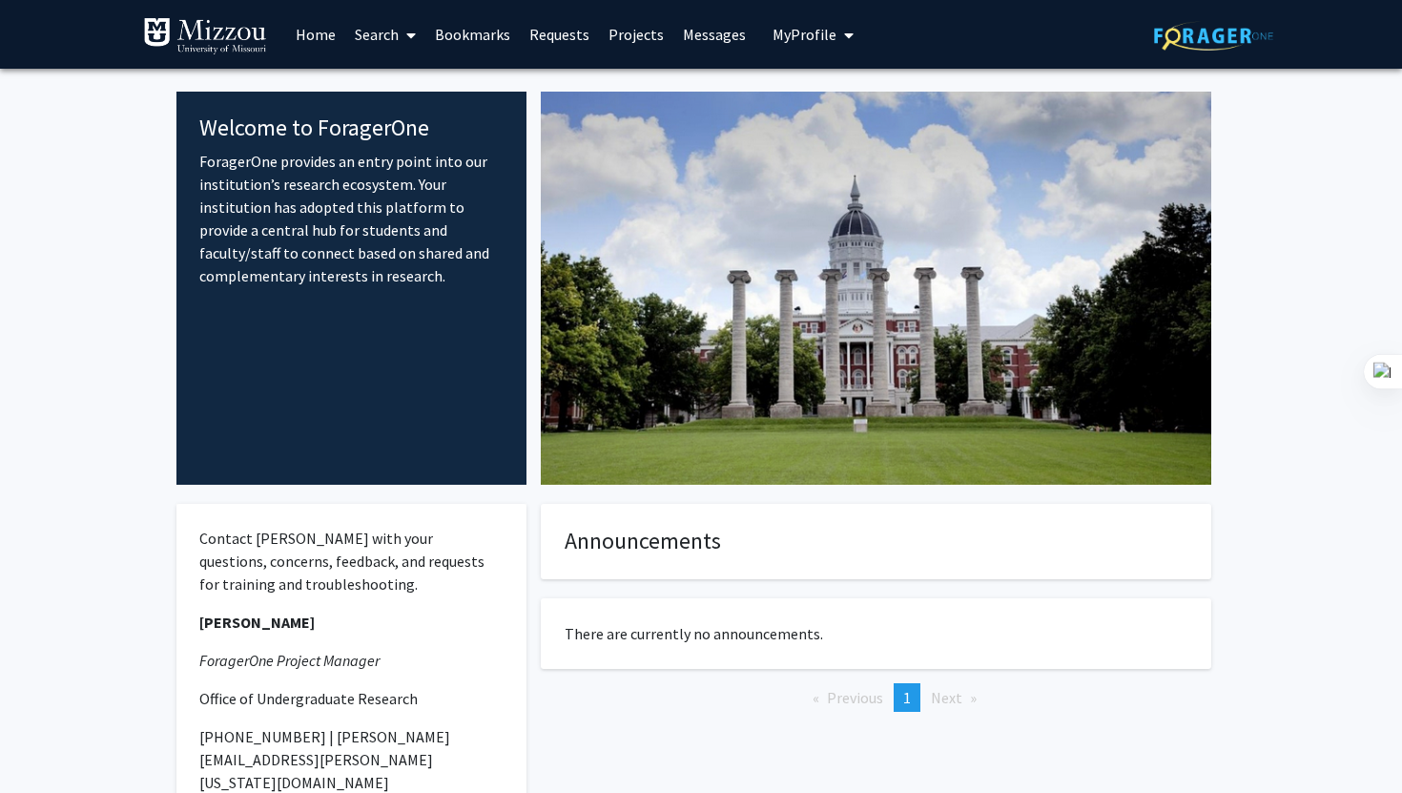
click at [779, 29] on span "My Profile" at bounding box center [805, 34] width 64 height 19
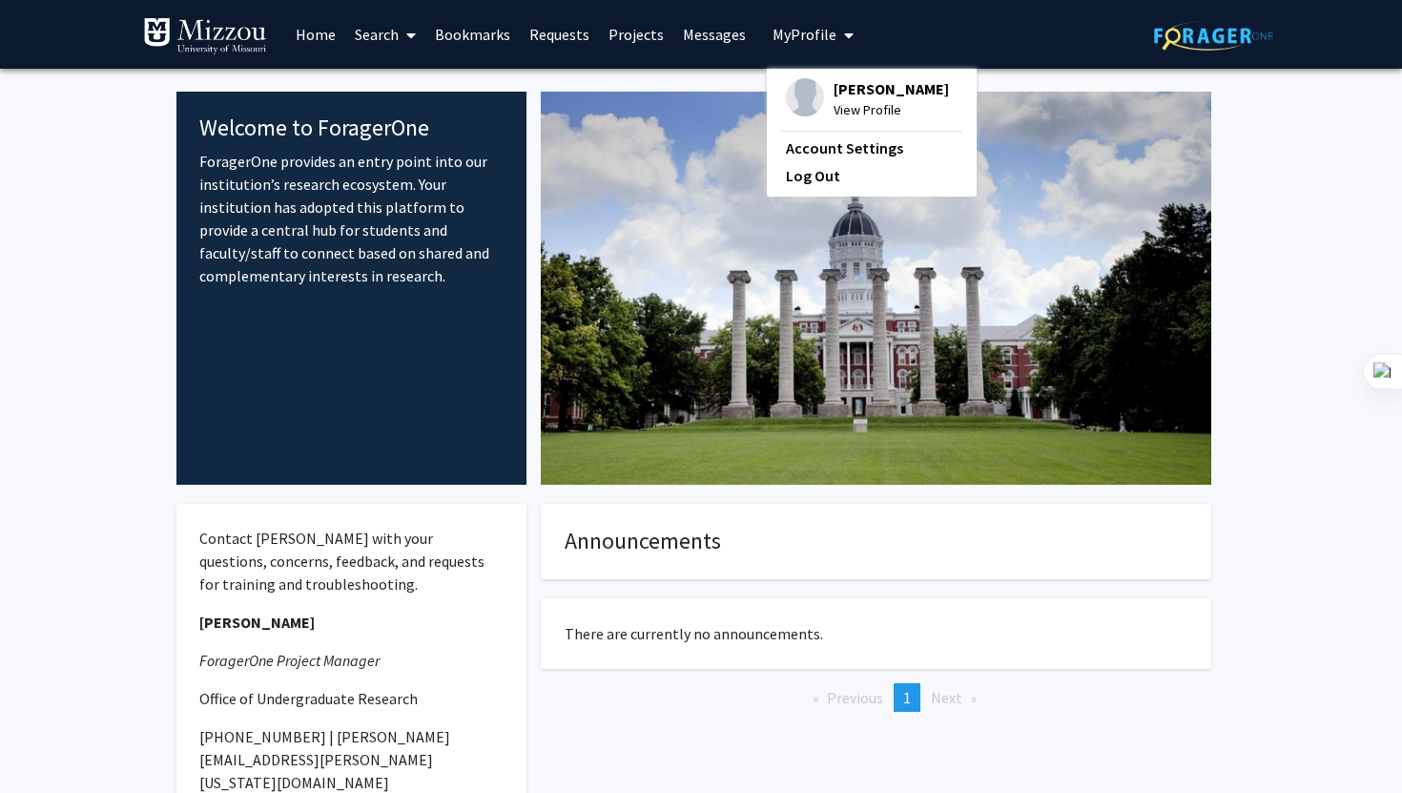
click at [405, 31] on span at bounding box center [407, 35] width 17 height 67
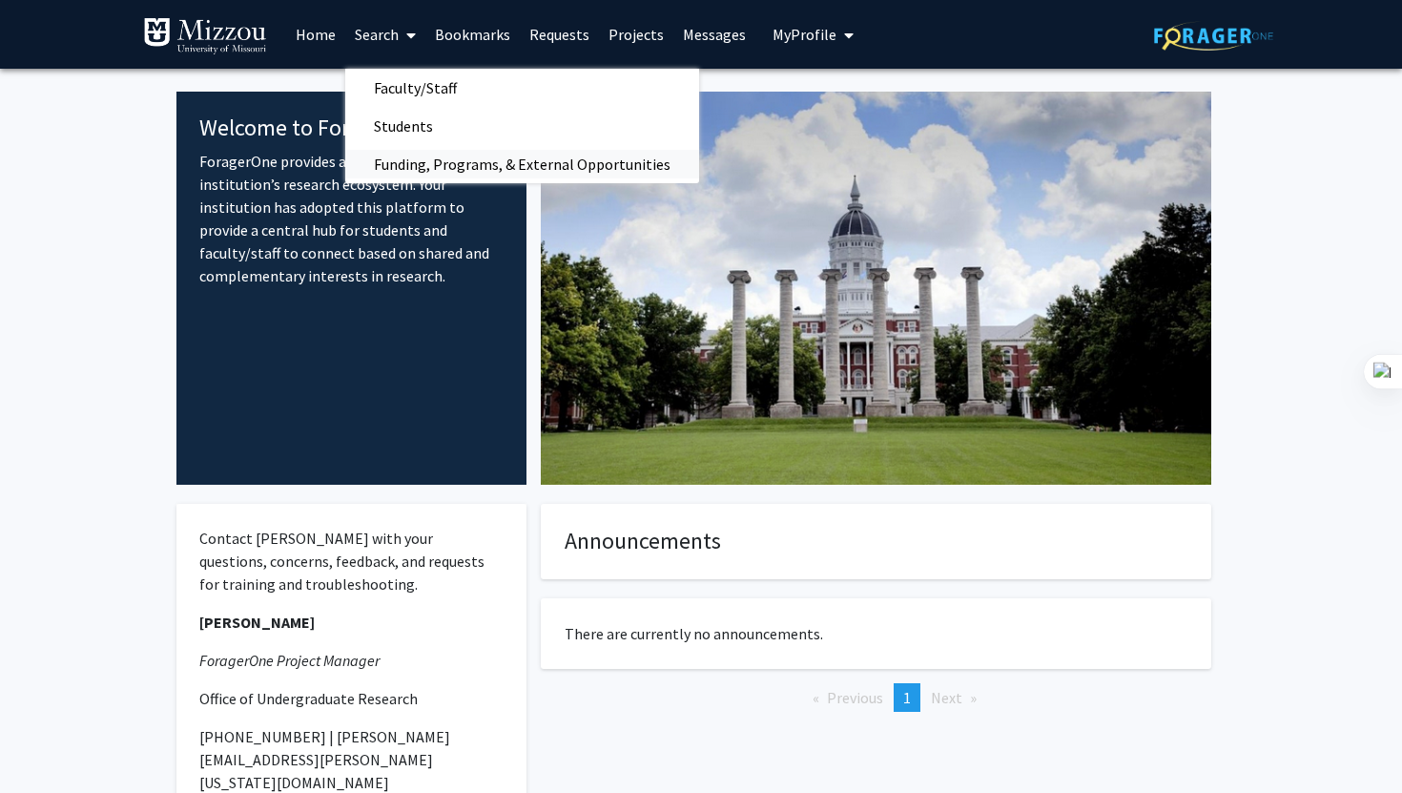
click at [409, 161] on span "Funding, Programs, & External Opportunities" at bounding box center [522, 164] width 354 height 38
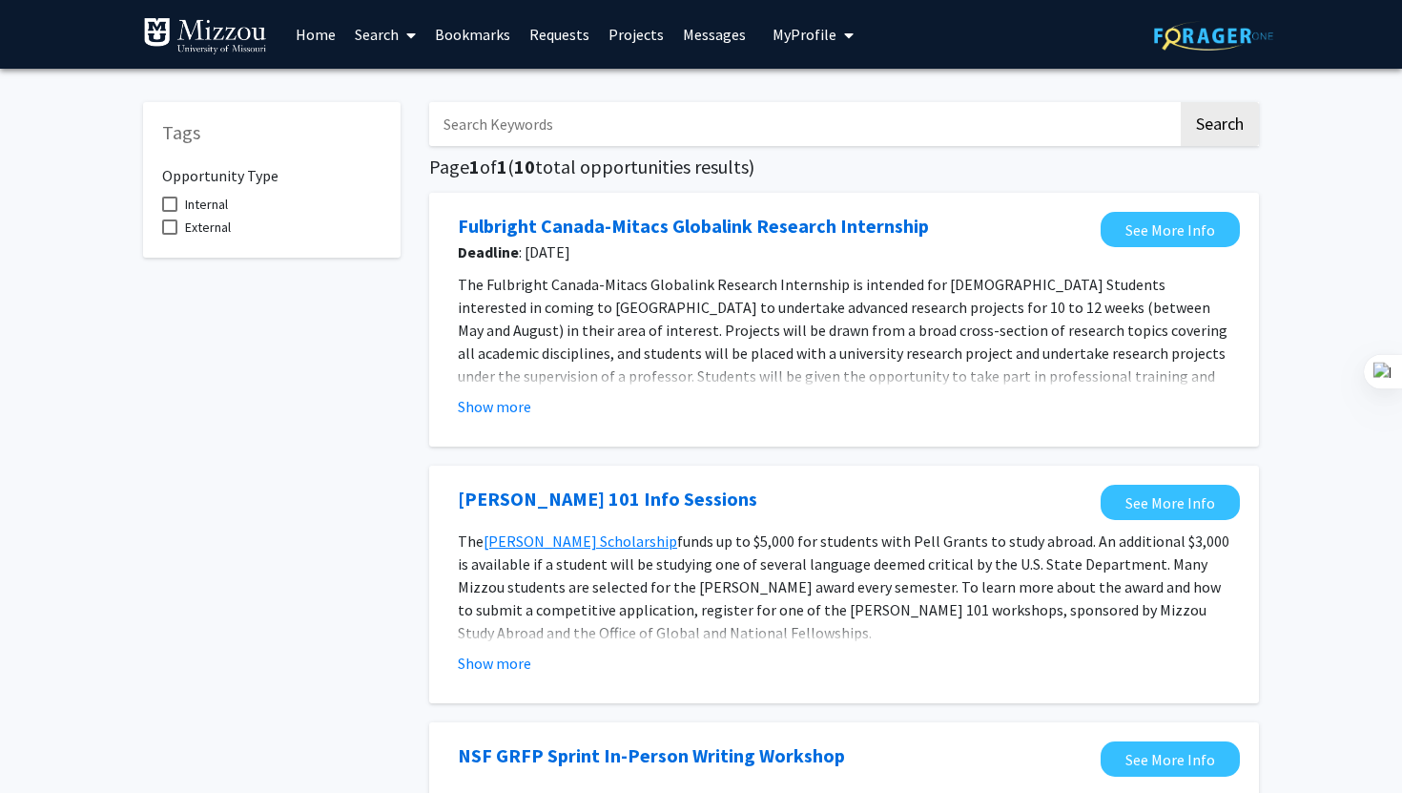
click at [622, 123] on input "Search Keywords" at bounding box center [803, 124] width 749 height 44
type input "[MEDICAL_DATA]"
click at [1181, 102] on button "Search" at bounding box center [1220, 124] width 78 height 44
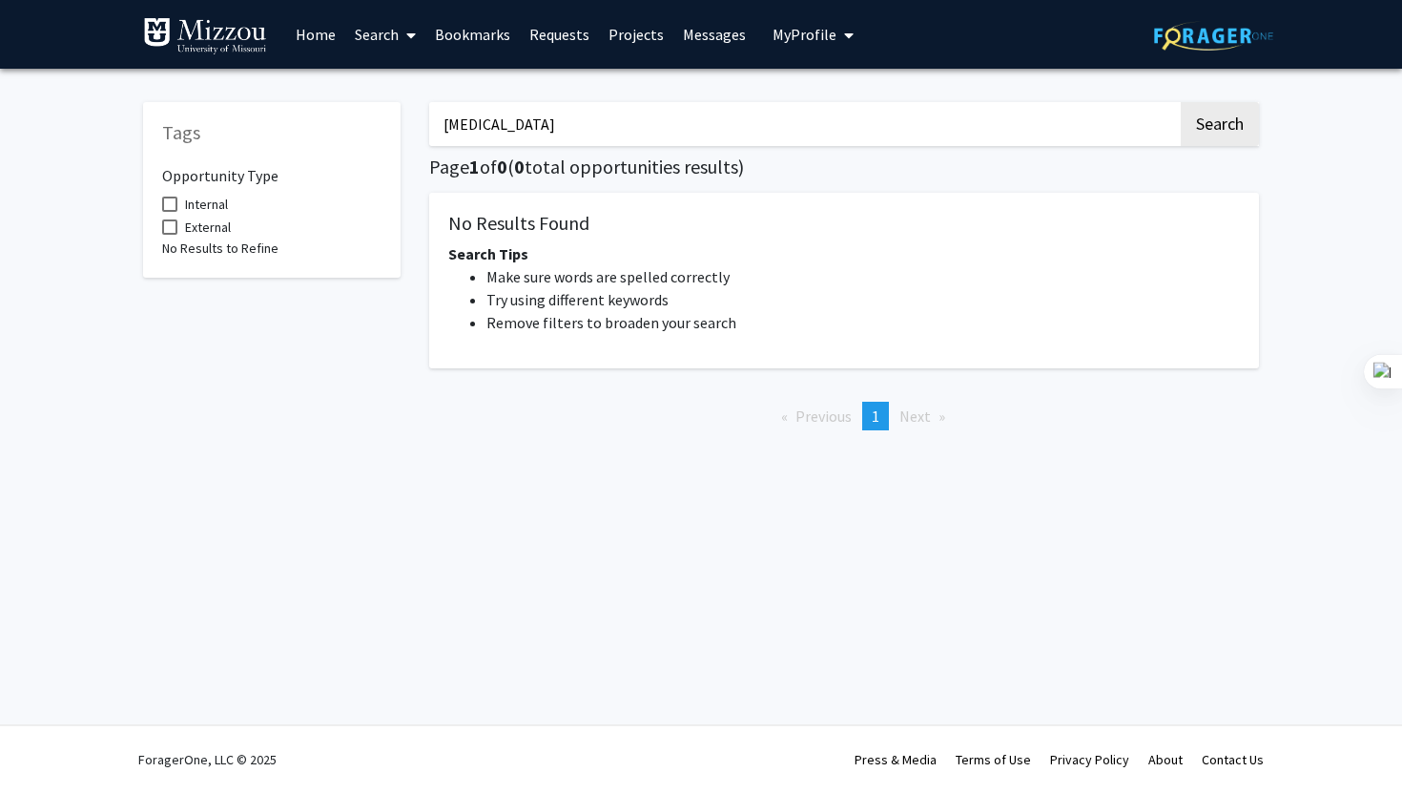
drag, startPoint x: 510, startPoint y: 127, endPoint x: 424, endPoint y: 121, distance: 86.0
click at [424, 122] on div "[MEDICAL_DATA] Search Page 1 of 0 ( 0 total opportunities results) No Results F…" at bounding box center [844, 264] width 858 height 362
click at [1181, 102] on button "Search" at bounding box center [1220, 124] width 78 height 44
click at [492, 120] on input "women" at bounding box center [803, 124] width 749 height 44
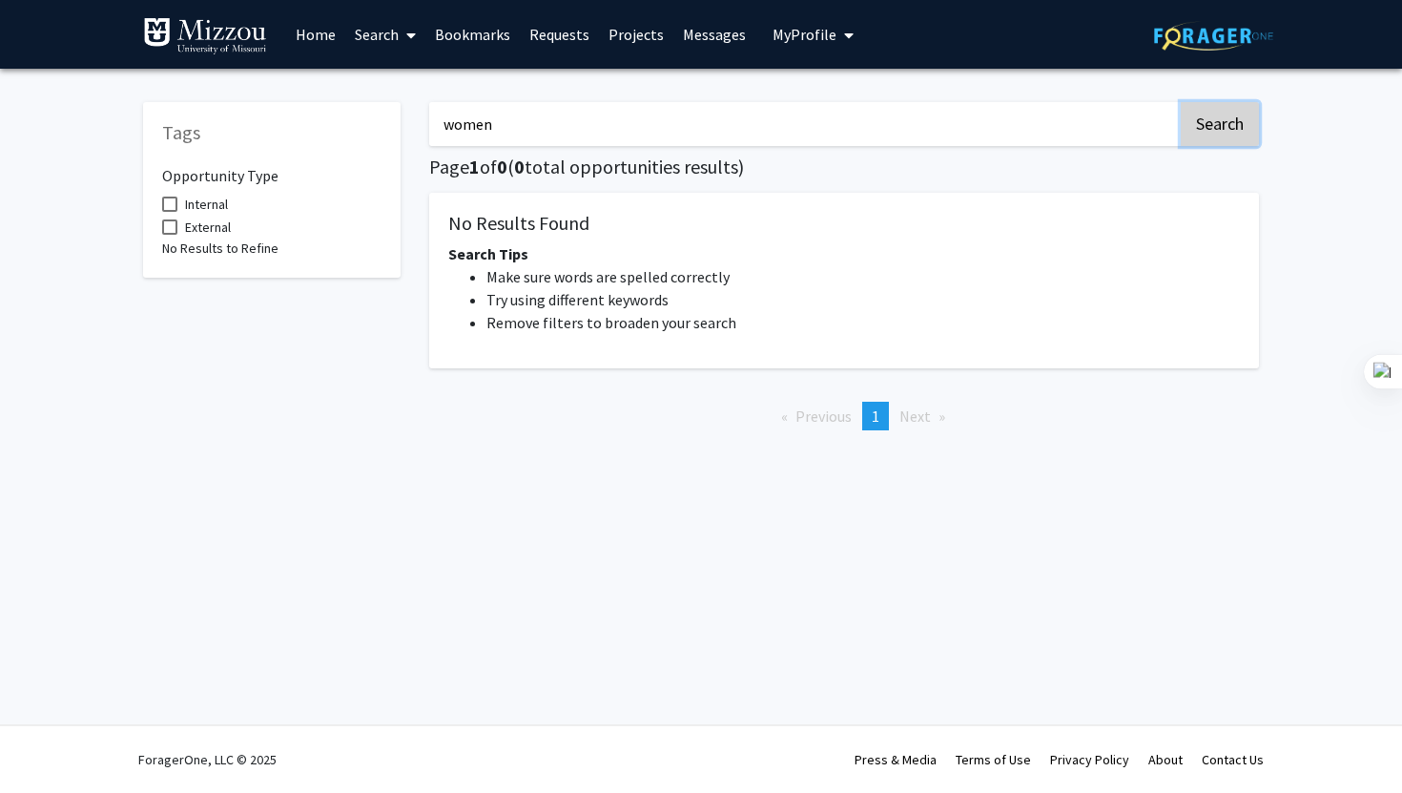
click at [1221, 126] on button "Search" at bounding box center [1220, 124] width 78 height 44
type input "[MEDICAL_DATA]"
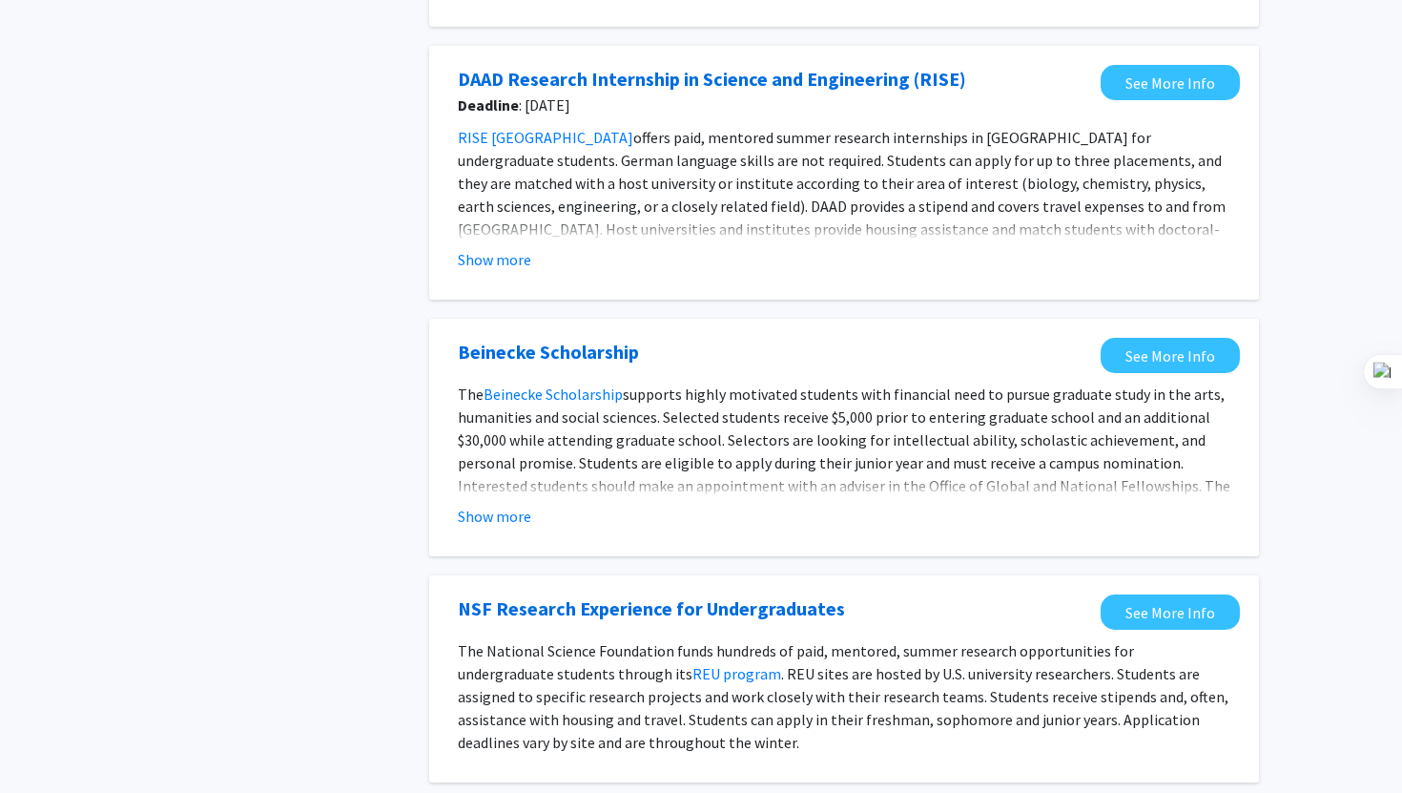
scroll to position [2089, 0]
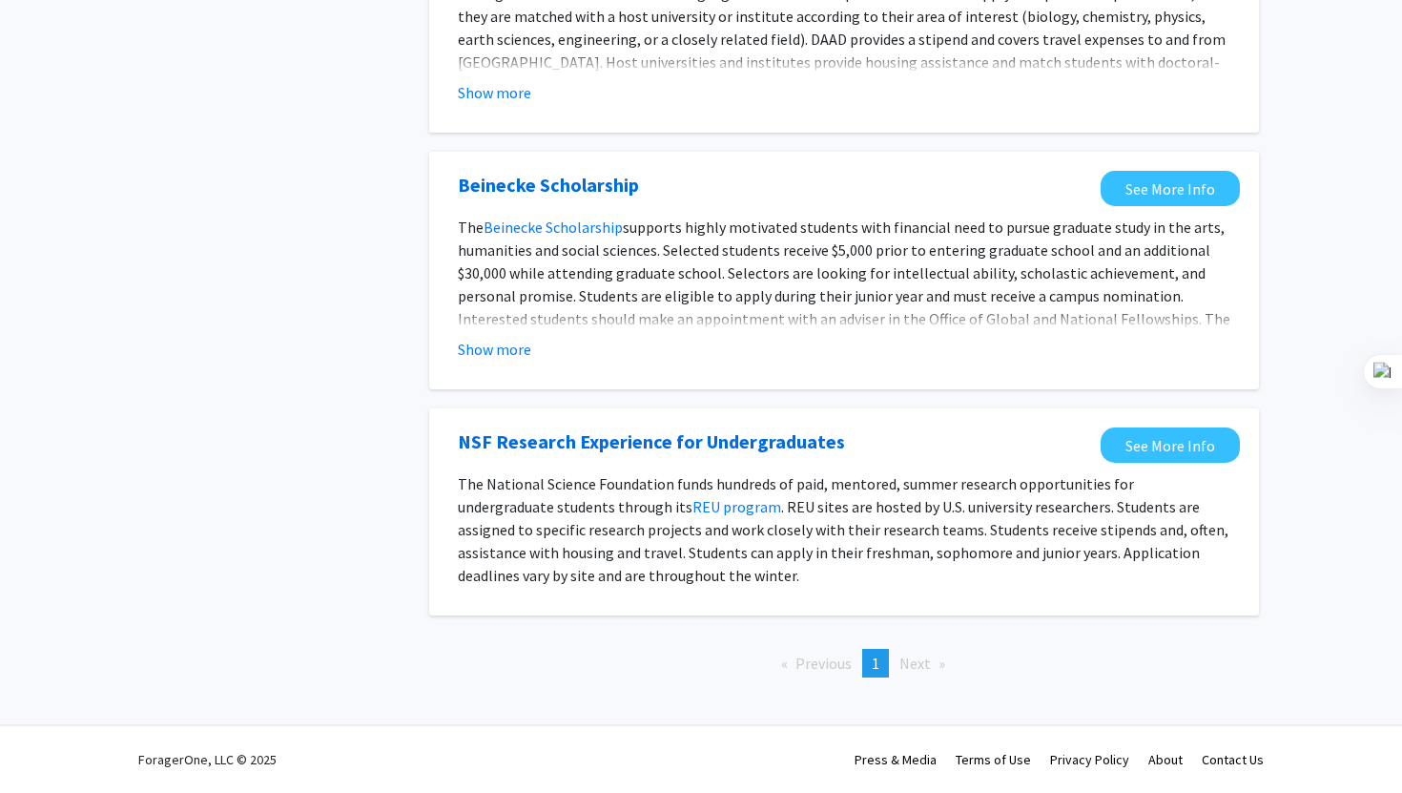
click at [893, 657] on li "Next page" at bounding box center [922, 663] width 65 height 29
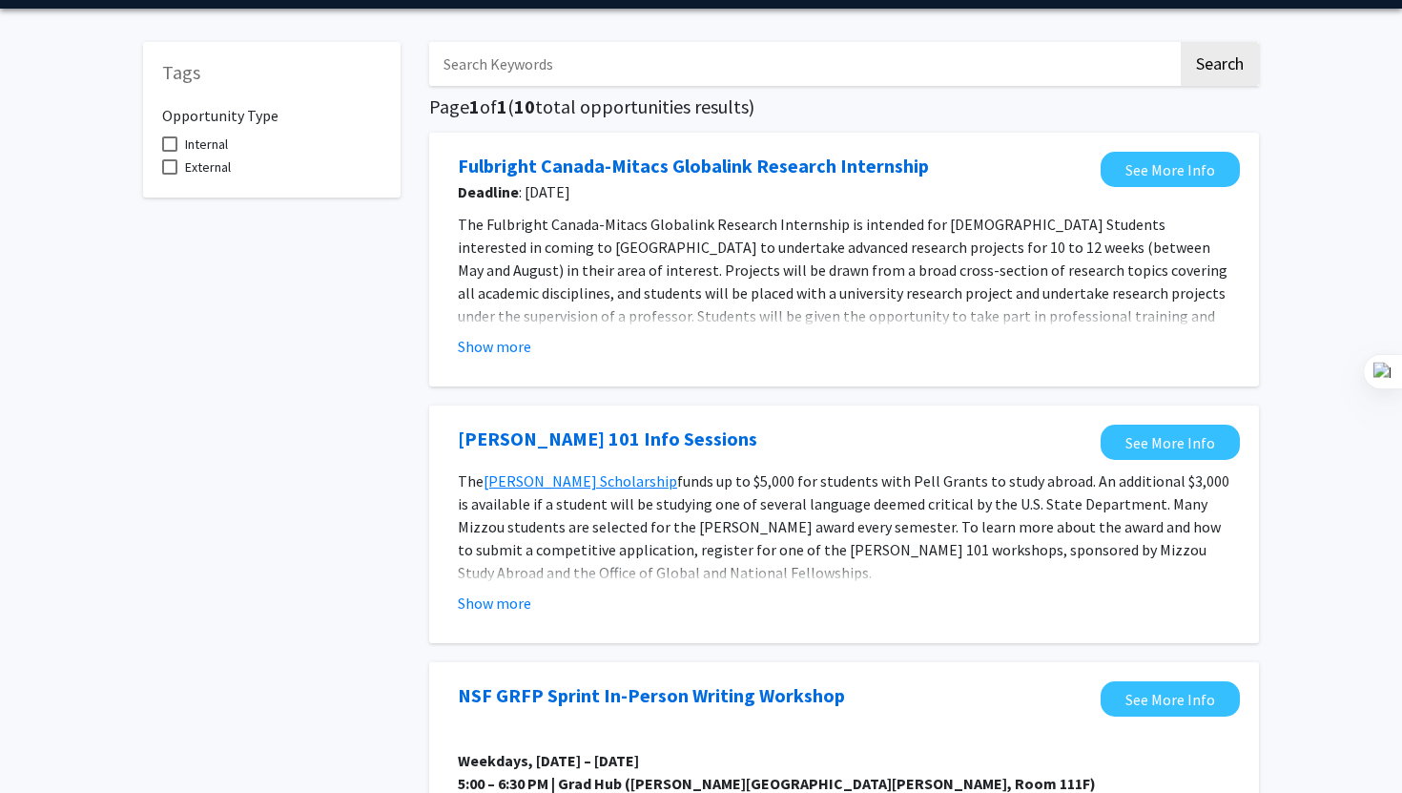
scroll to position [0, 0]
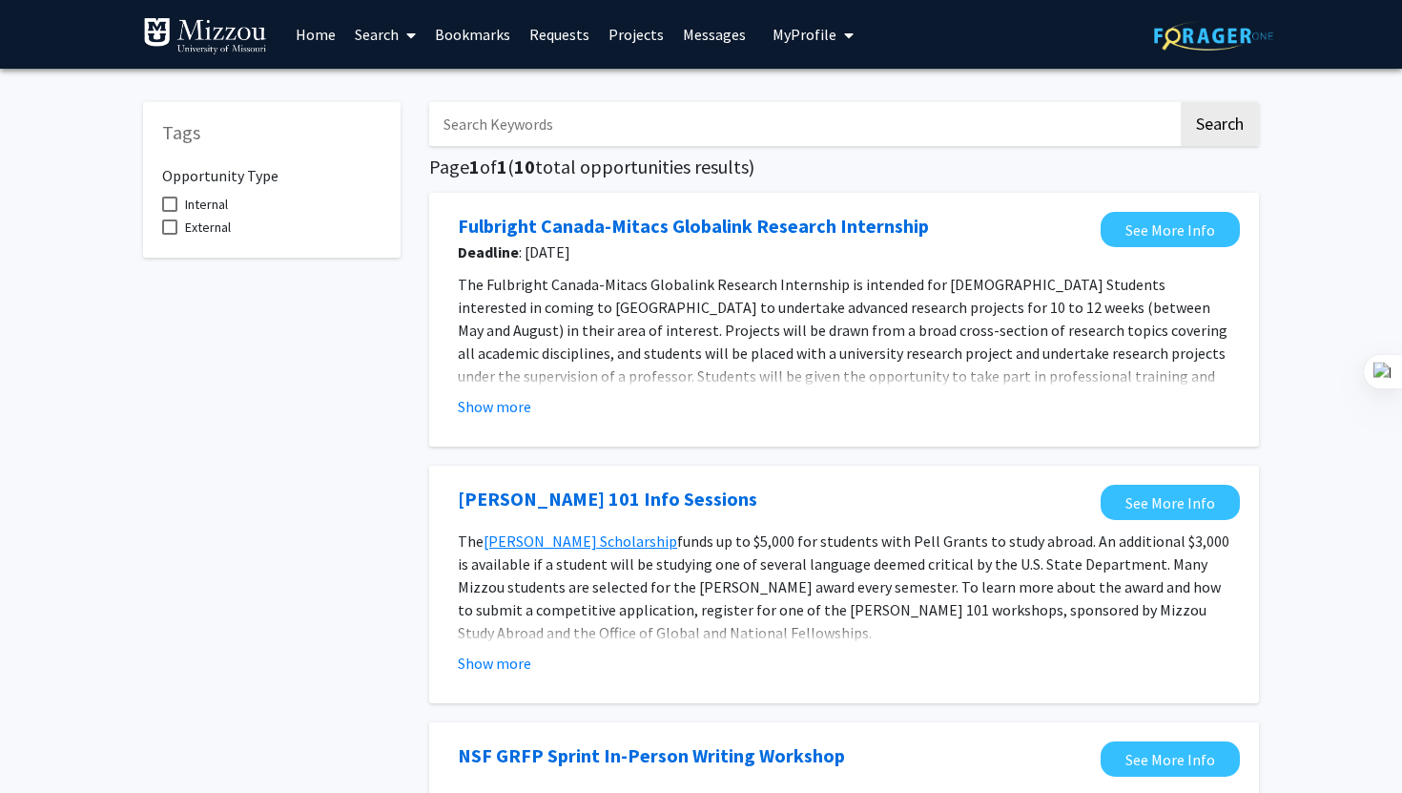
click at [415, 35] on icon at bounding box center [411, 35] width 10 height 15
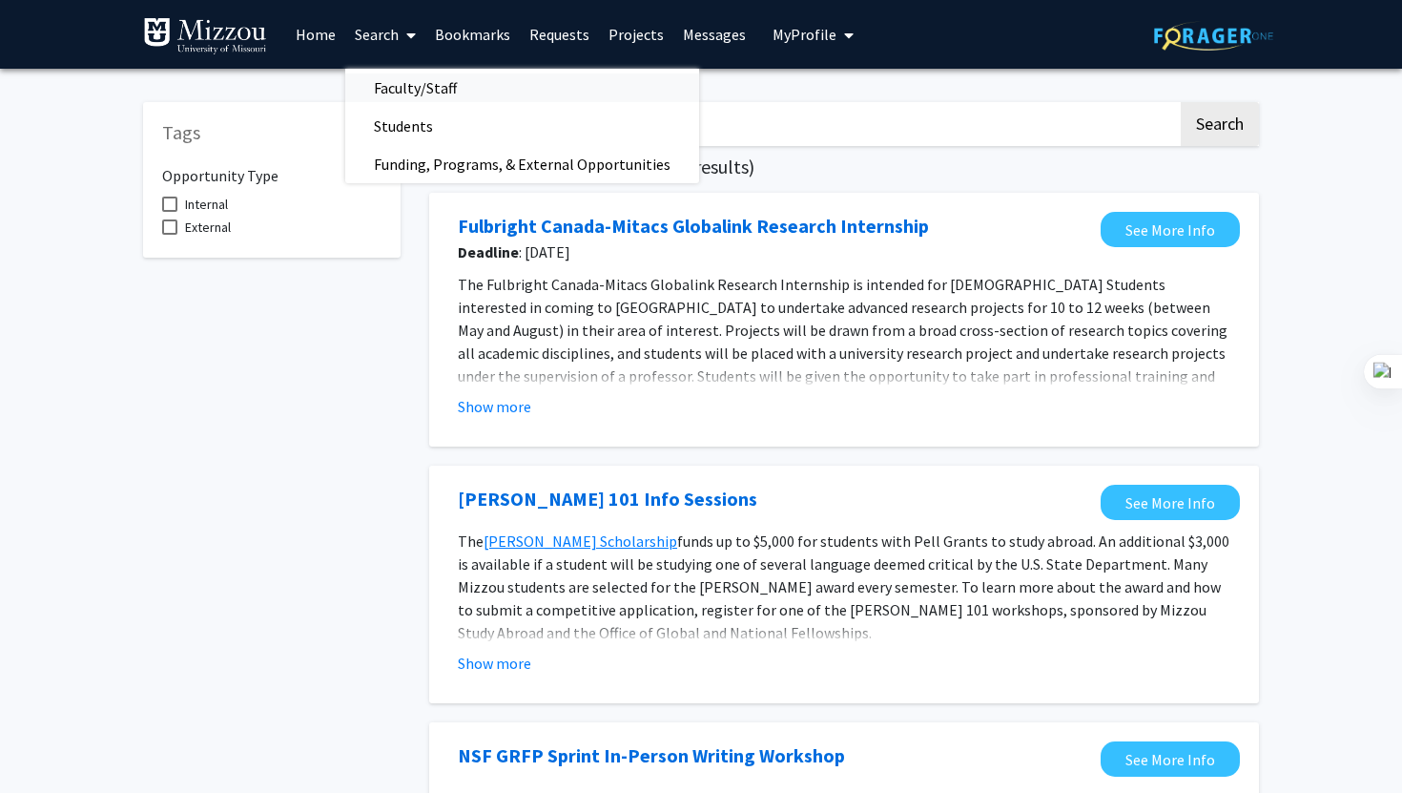
click at [423, 88] on span "Faculty/Staff" at bounding box center [415, 88] width 140 height 38
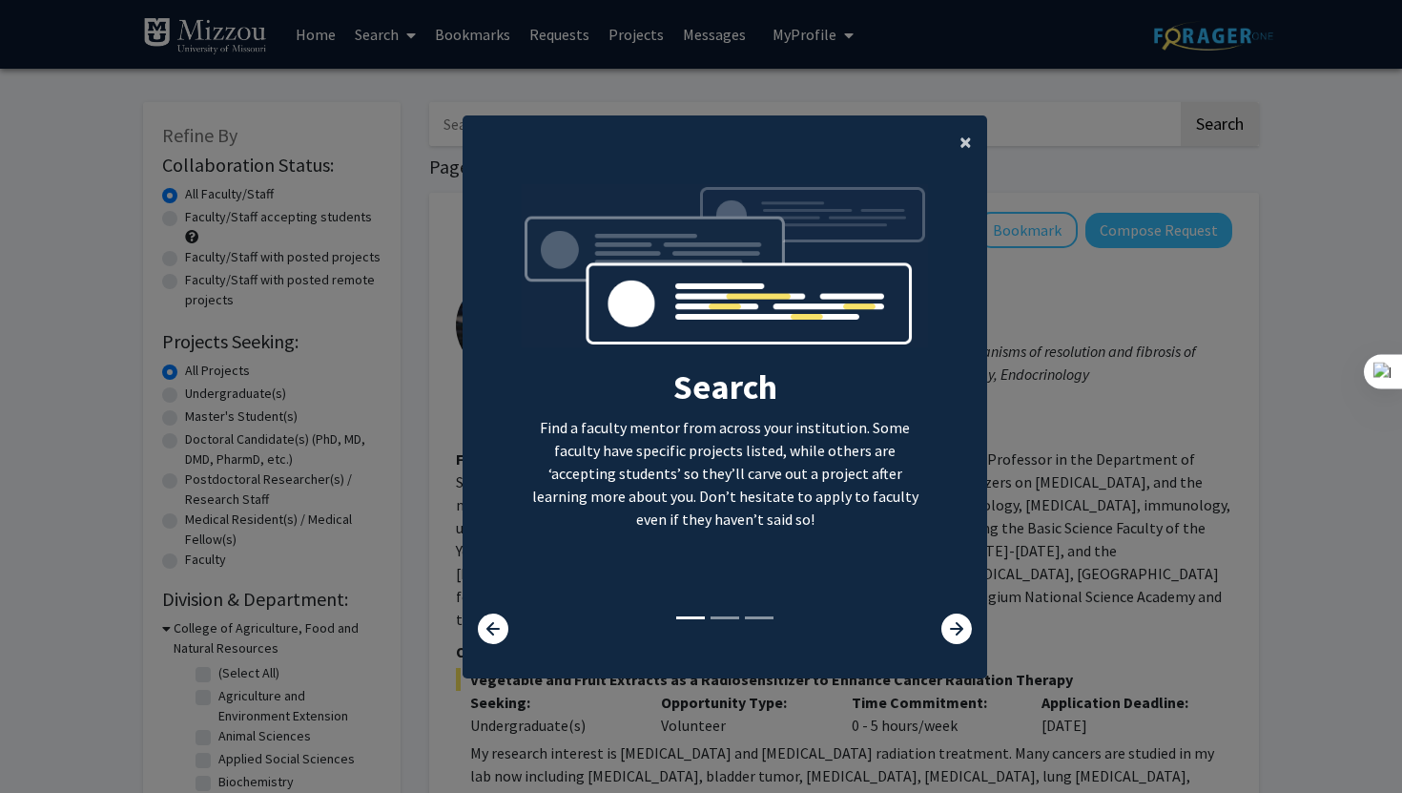
click at [961, 140] on span "×" at bounding box center [966, 142] width 12 height 30
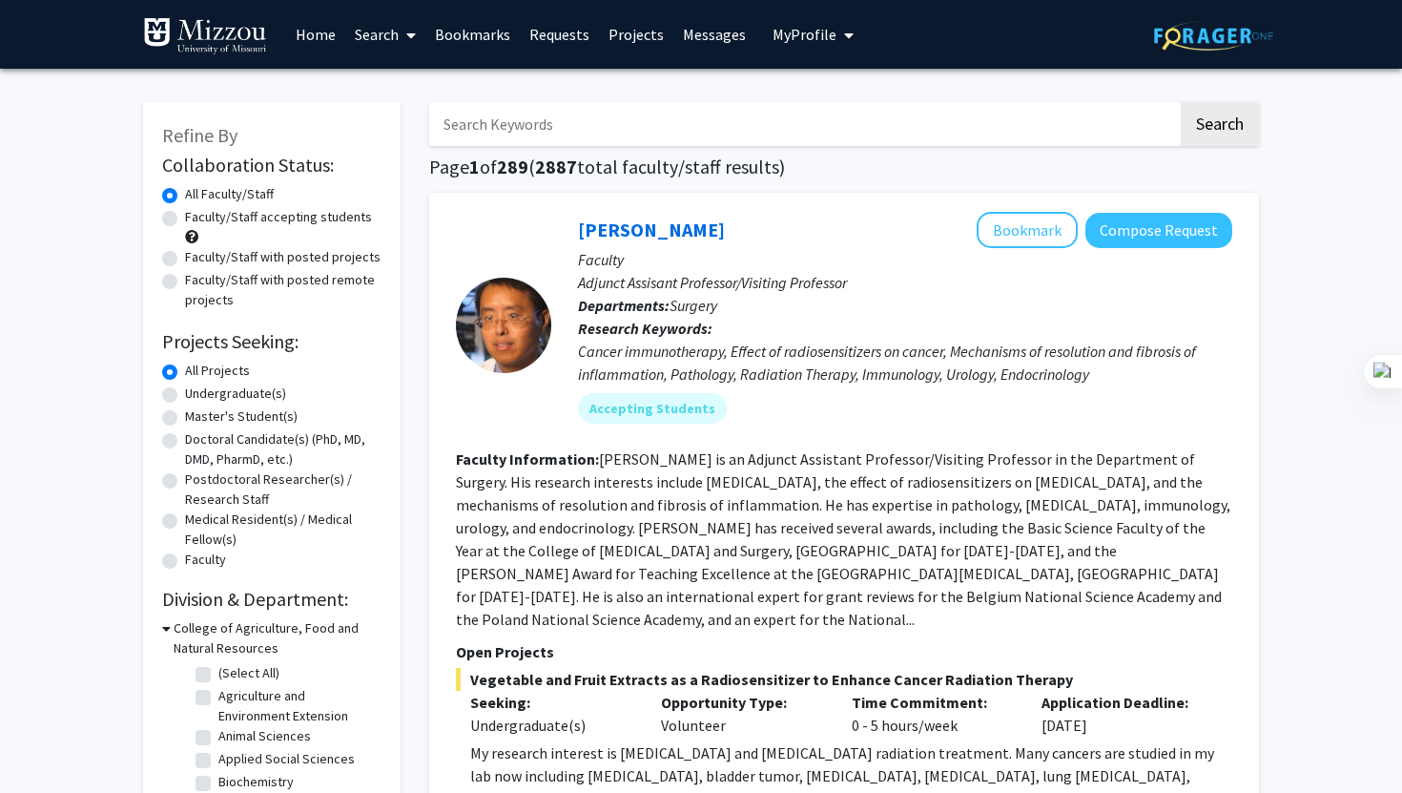
click at [781, 27] on span "My Profile" at bounding box center [805, 34] width 64 height 19
click at [855, 91] on span "[PERSON_NAME]" at bounding box center [891, 88] width 115 height 21
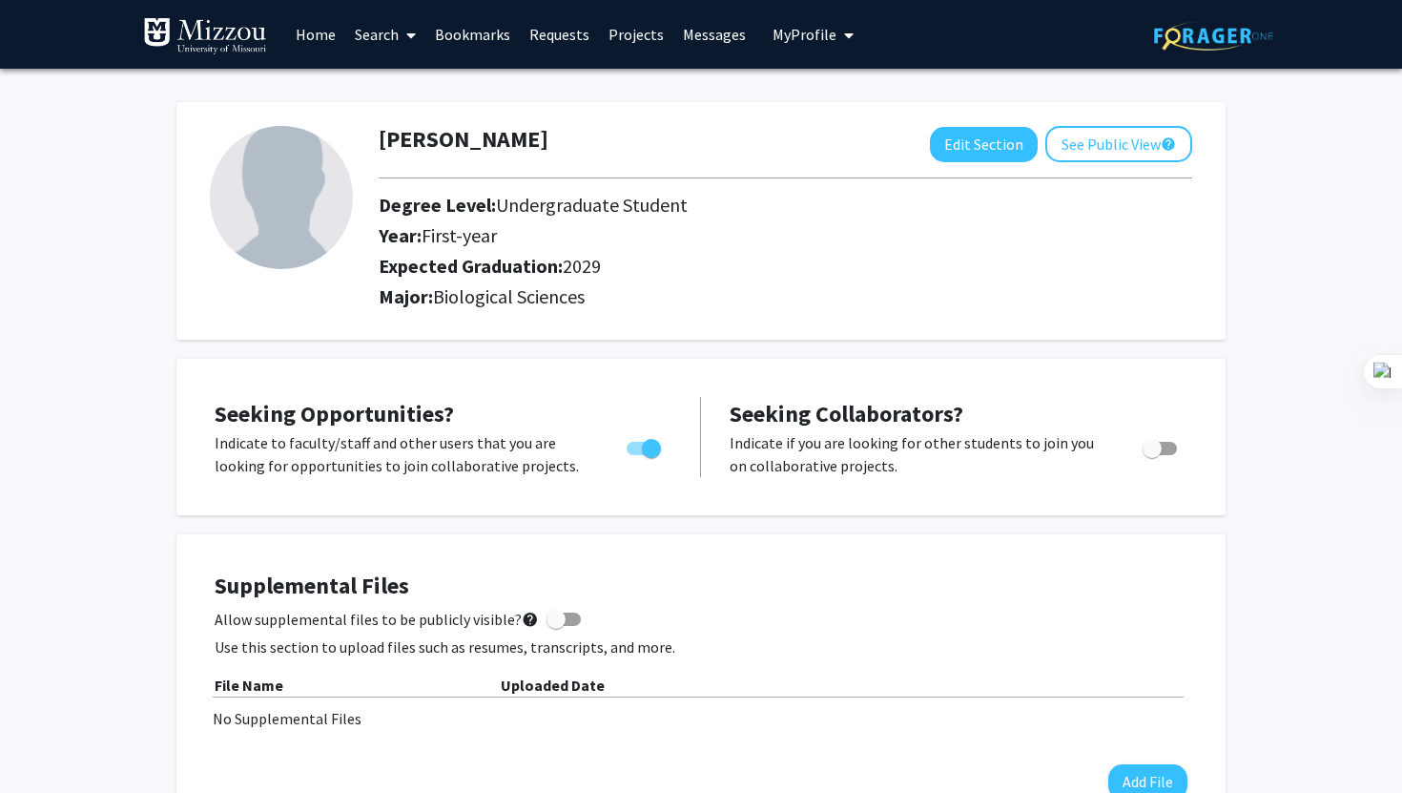
click at [399, 25] on link "Search" at bounding box center [385, 34] width 80 height 67
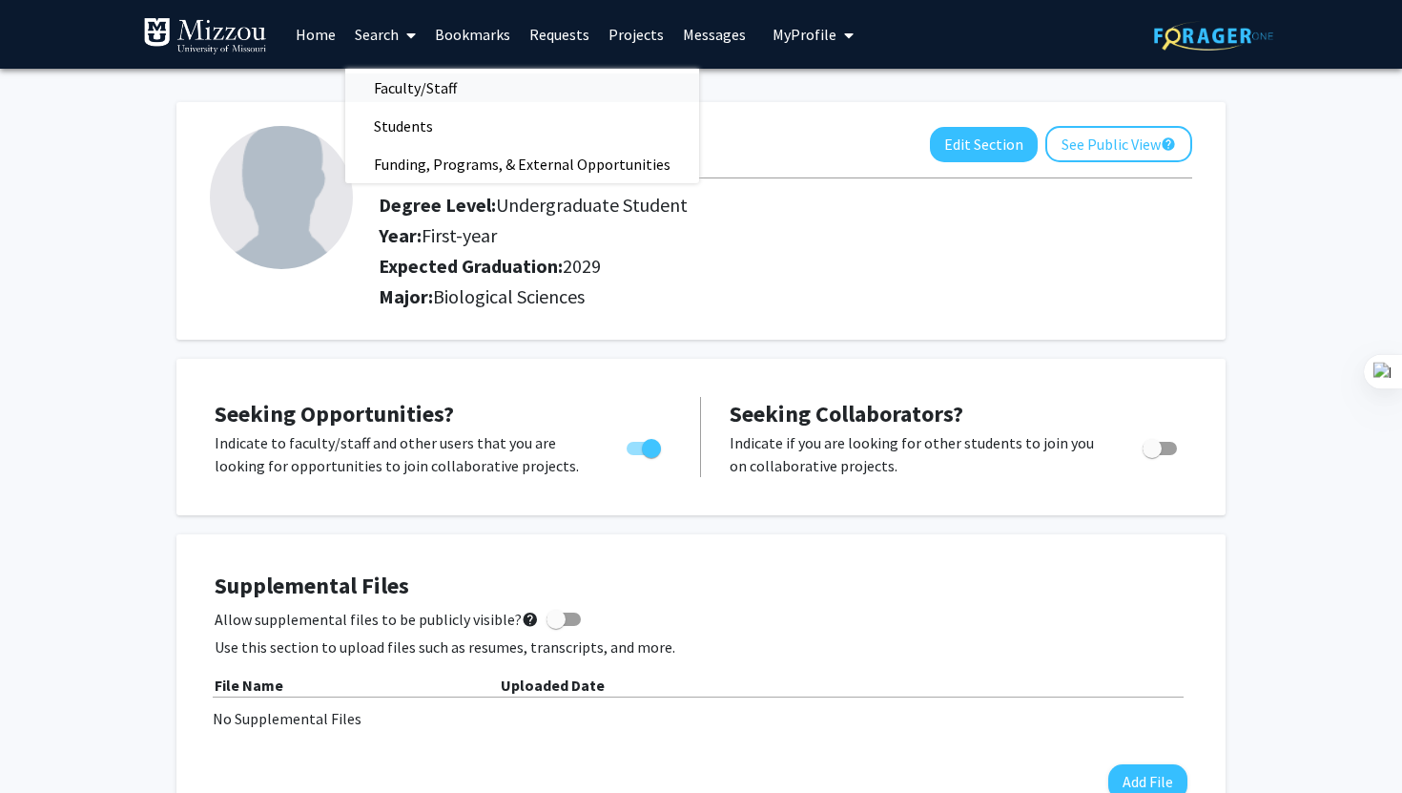
click at [393, 82] on span "Faculty/Staff" at bounding box center [415, 88] width 140 height 38
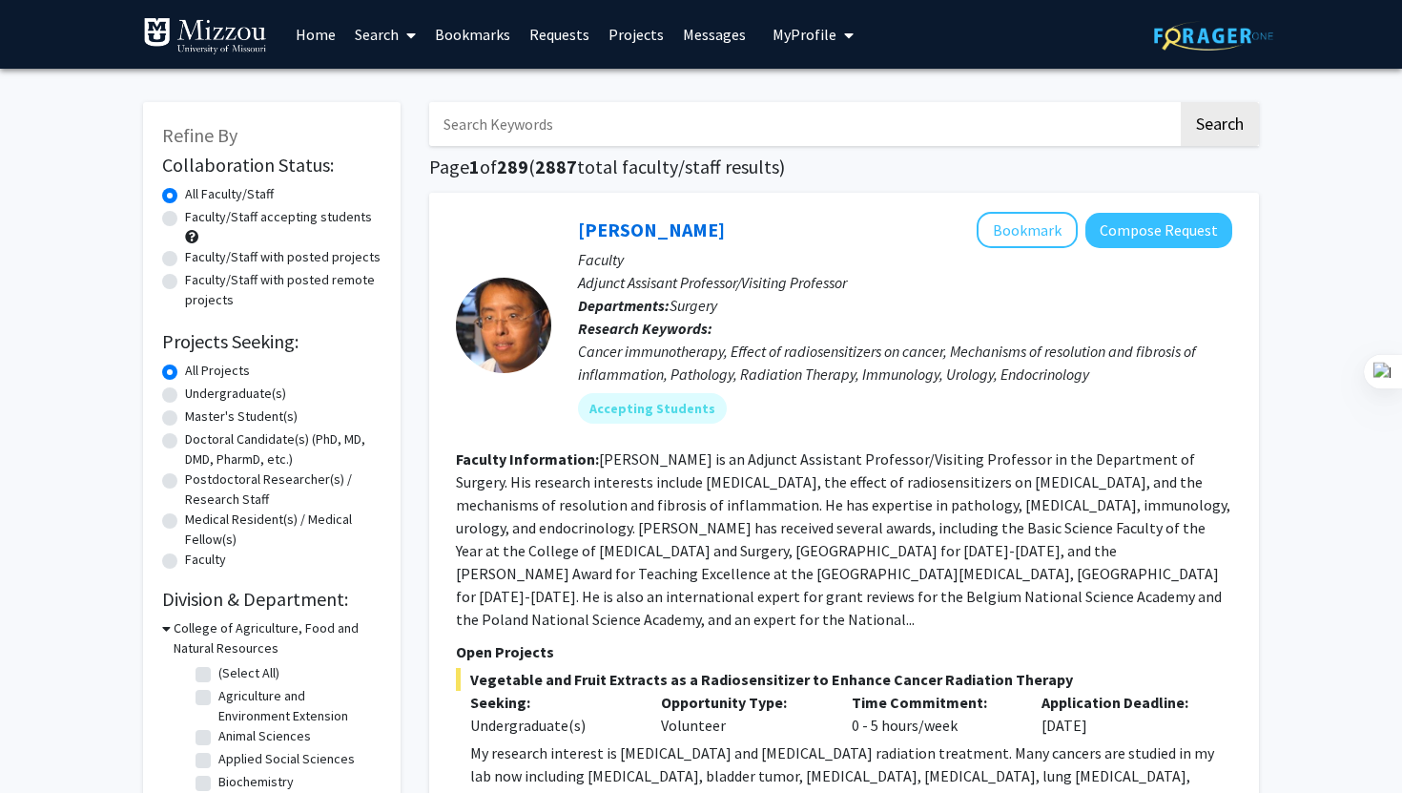
click at [185, 219] on label "Faculty/Staff accepting students" at bounding box center [278, 217] width 187 height 20
click at [185, 219] on input "Faculty/Staff accepting students" at bounding box center [191, 213] width 12 height 12
radio input "true"
click at [185, 390] on label "Undergraduate(s)" at bounding box center [235, 393] width 101 height 20
click at [185, 390] on input "Undergraduate(s)" at bounding box center [191, 389] width 12 height 12
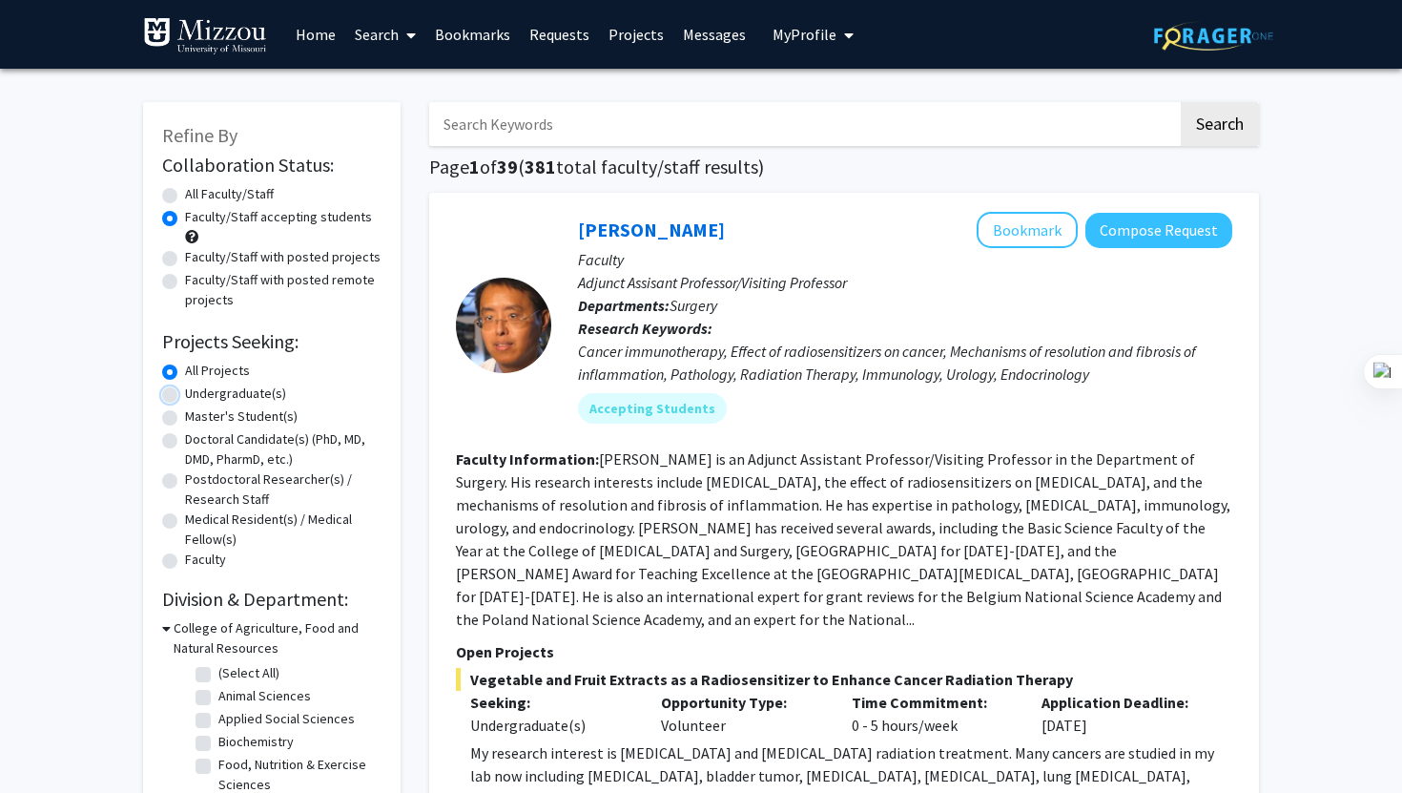
radio input "true"
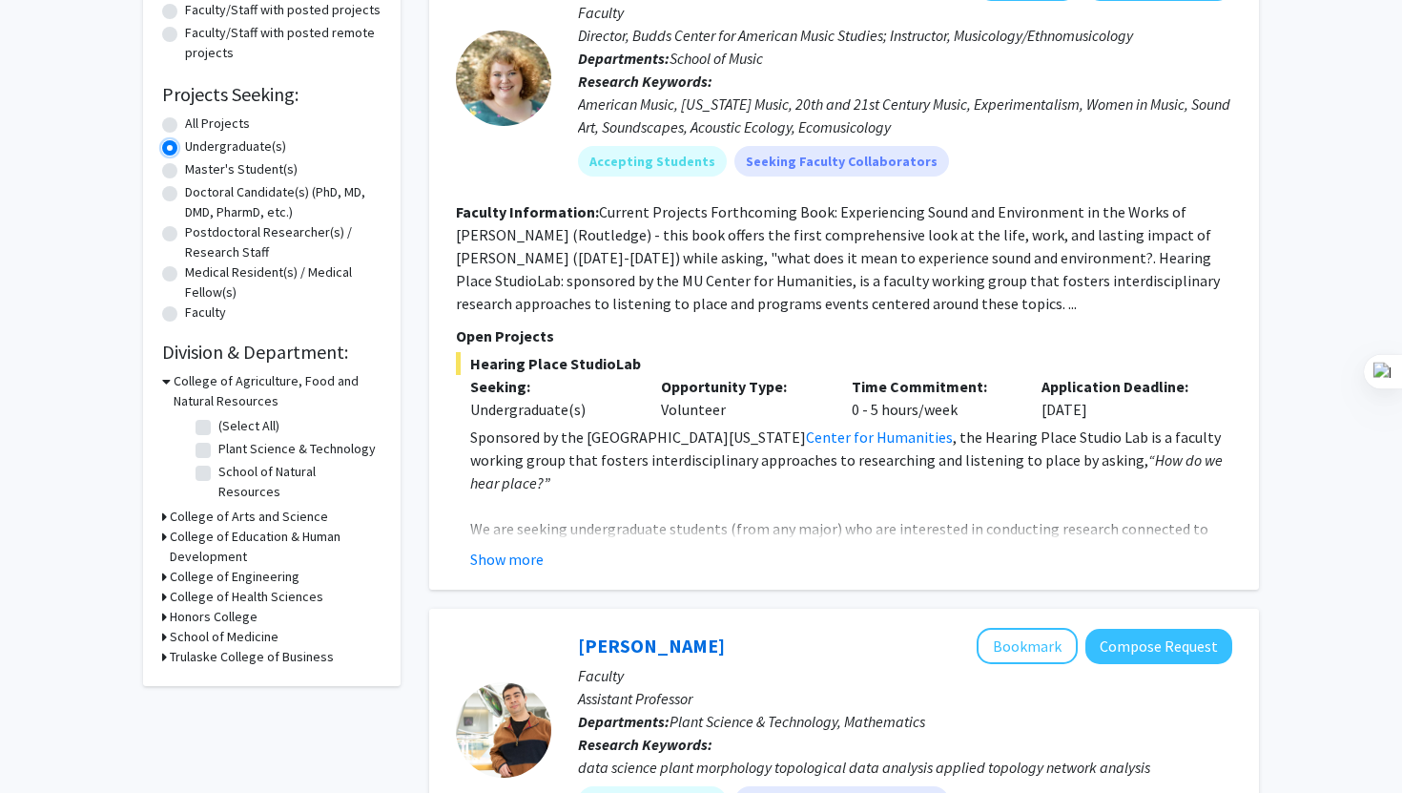
scroll to position [252, 0]
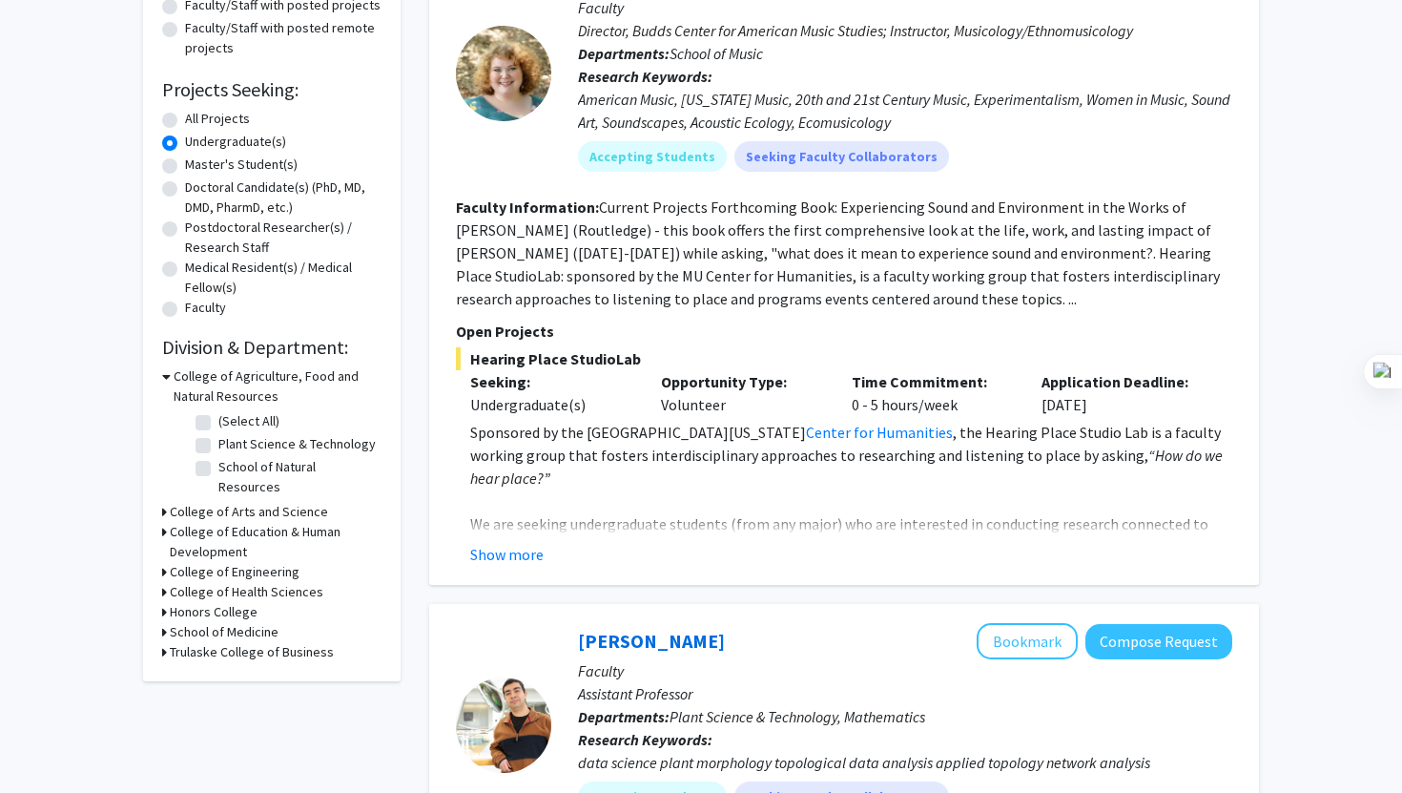
click at [174, 502] on h3 "College of Arts and Science" at bounding box center [249, 512] width 158 height 20
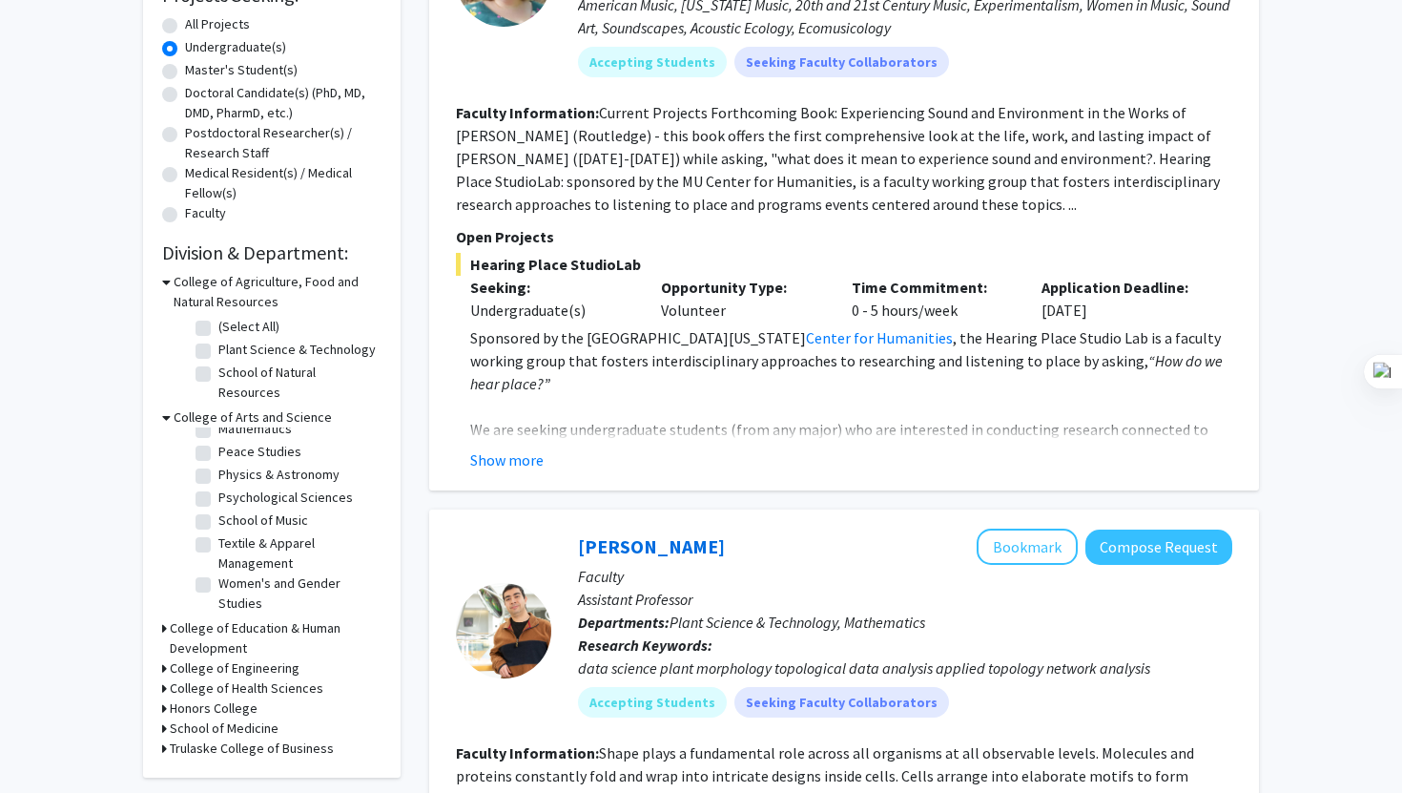
scroll to position [351, 0]
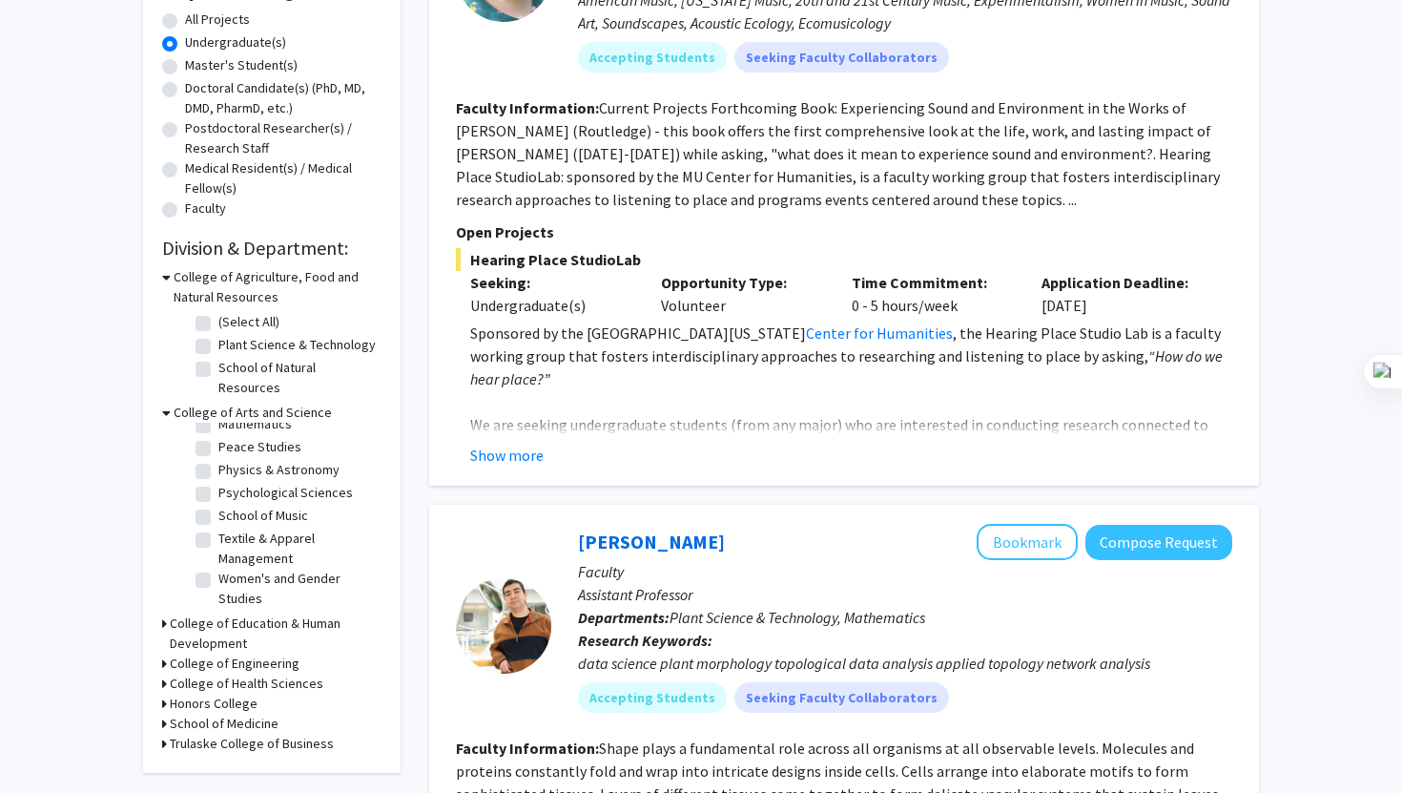
click at [218, 569] on label "Women's and Gender Studies" at bounding box center [297, 589] width 158 height 40
click at [218, 569] on input "Women's and Gender Studies" at bounding box center [224, 575] width 12 height 12
checkbox input "true"
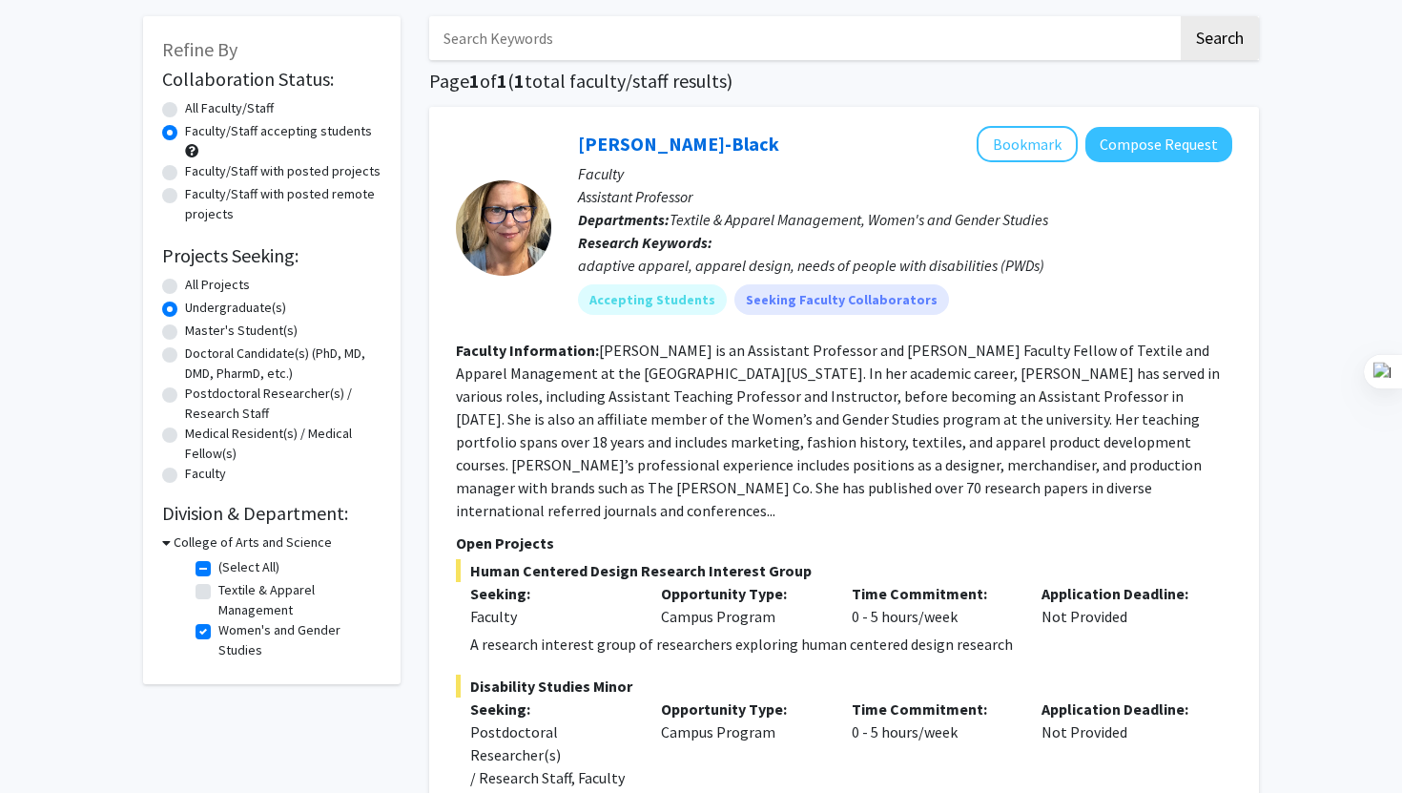
scroll to position [24, 0]
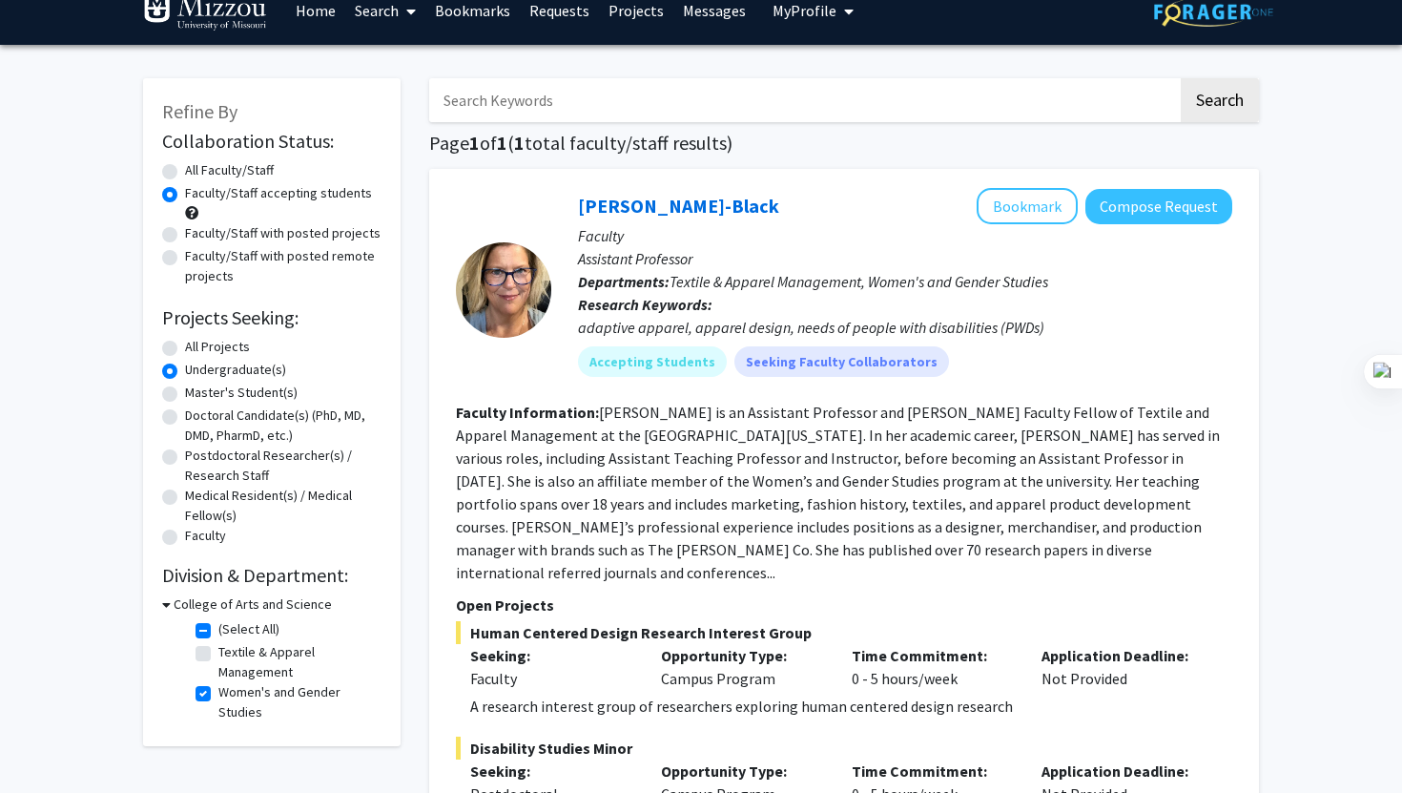
click at [218, 690] on label "Women's and Gender Studies" at bounding box center [297, 702] width 158 height 40
click at [218, 690] on input "Women's and Gender Studies" at bounding box center [224, 688] width 12 height 12
checkbox input "false"
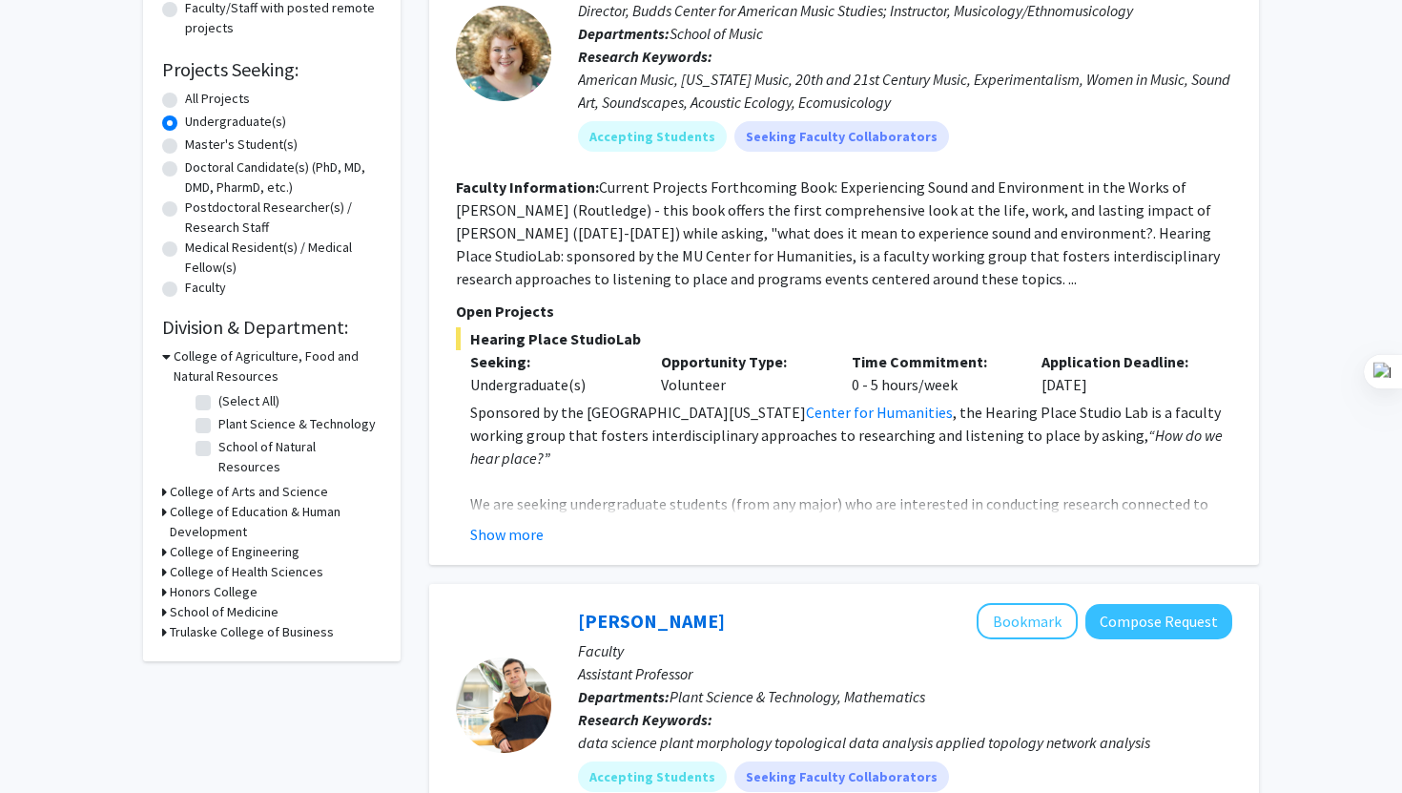
scroll to position [288, 0]
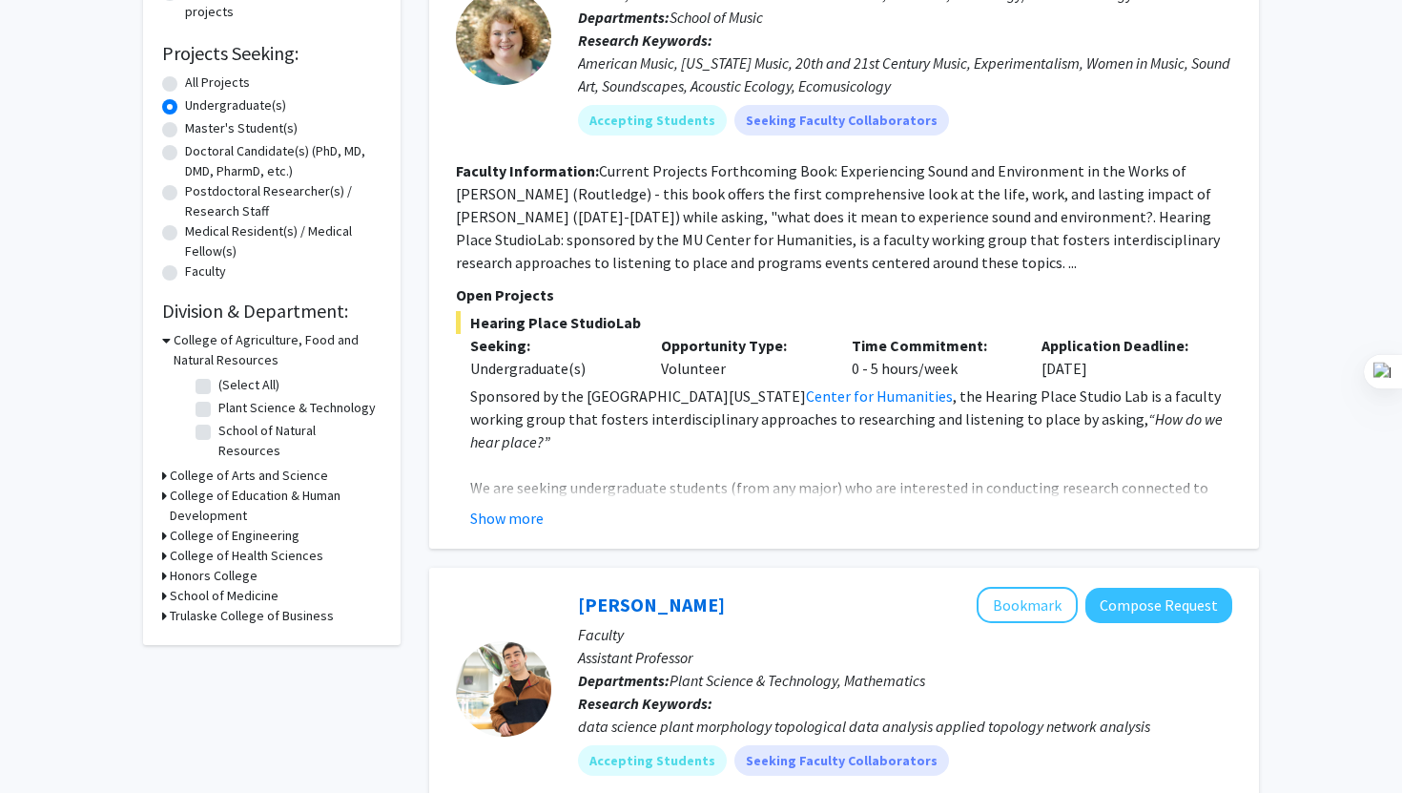
click at [164, 546] on icon at bounding box center [164, 556] width 5 height 20
click at [213, 570] on fg-checkbox "Health Sciences Health Sciences" at bounding box center [286, 581] width 181 height 23
click at [218, 570] on label "Health Sciences" at bounding box center [264, 580] width 92 height 20
click at [218, 570] on input "Health Sciences" at bounding box center [224, 576] width 12 height 12
checkbox input "true"
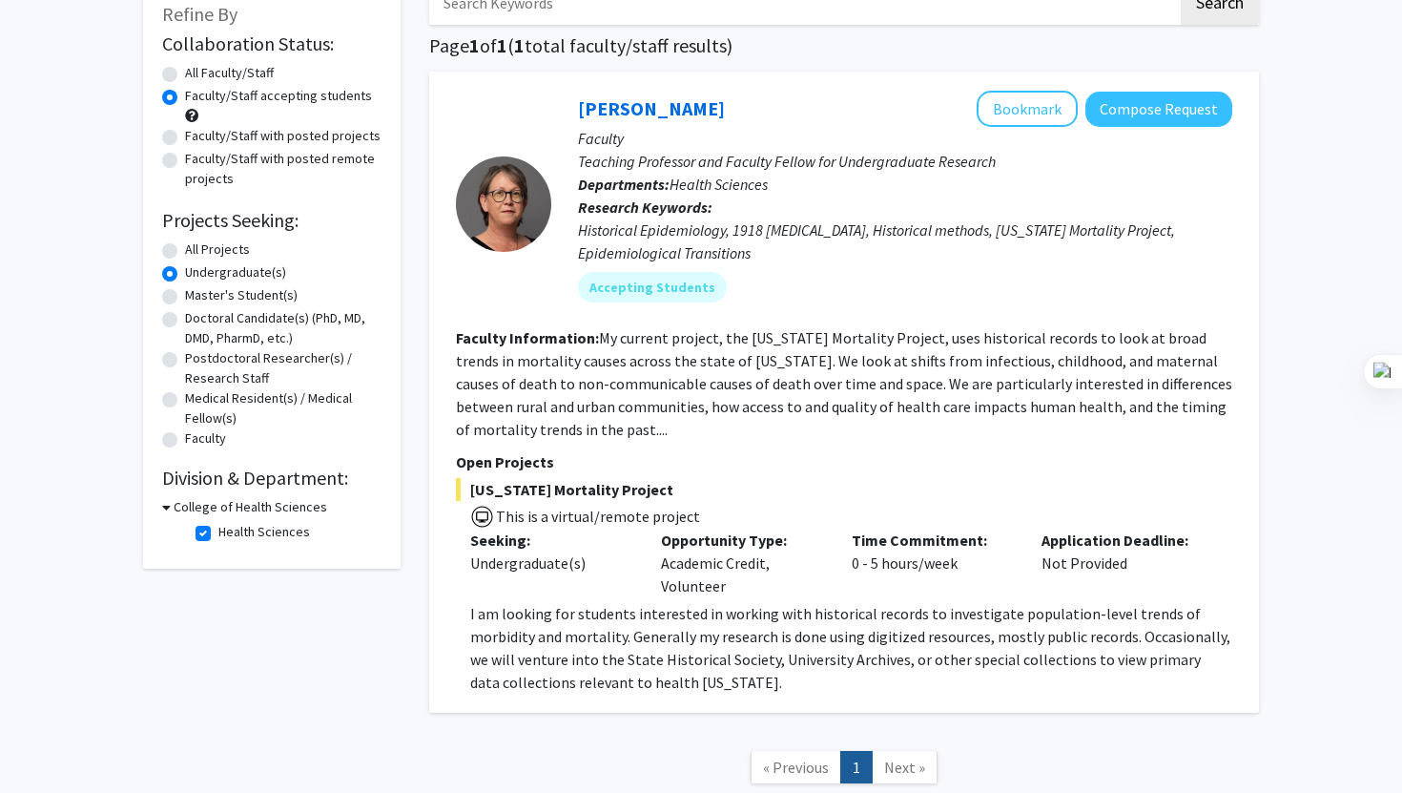
scroll to position [132, 0]
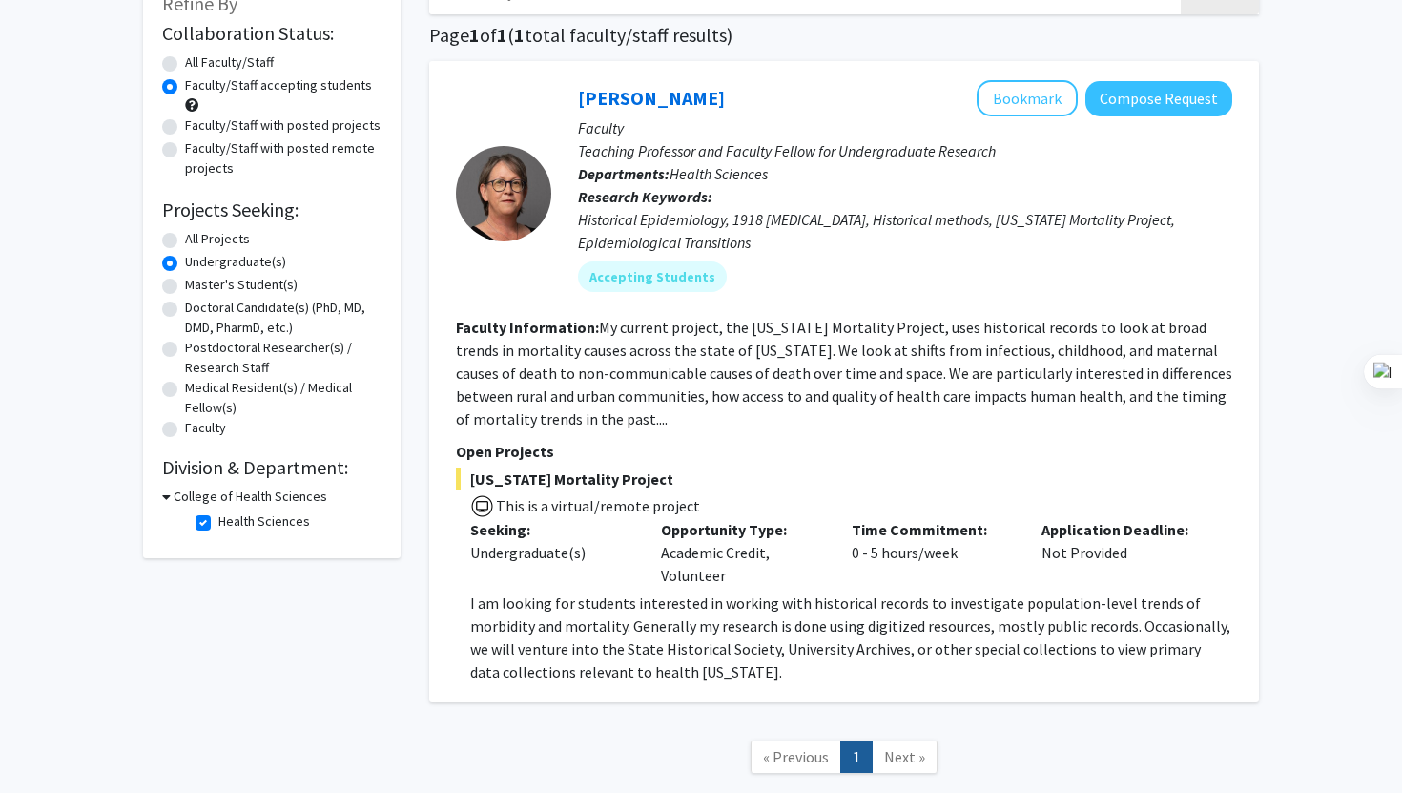
click at [218, 520] on label "Health Sciences" at bounding box center [264, 521] width 92 height 20
click at [218, 520] on input "Health Sciences" at bounding box center [224, 517] width 12 height 12
checkbox input "false"
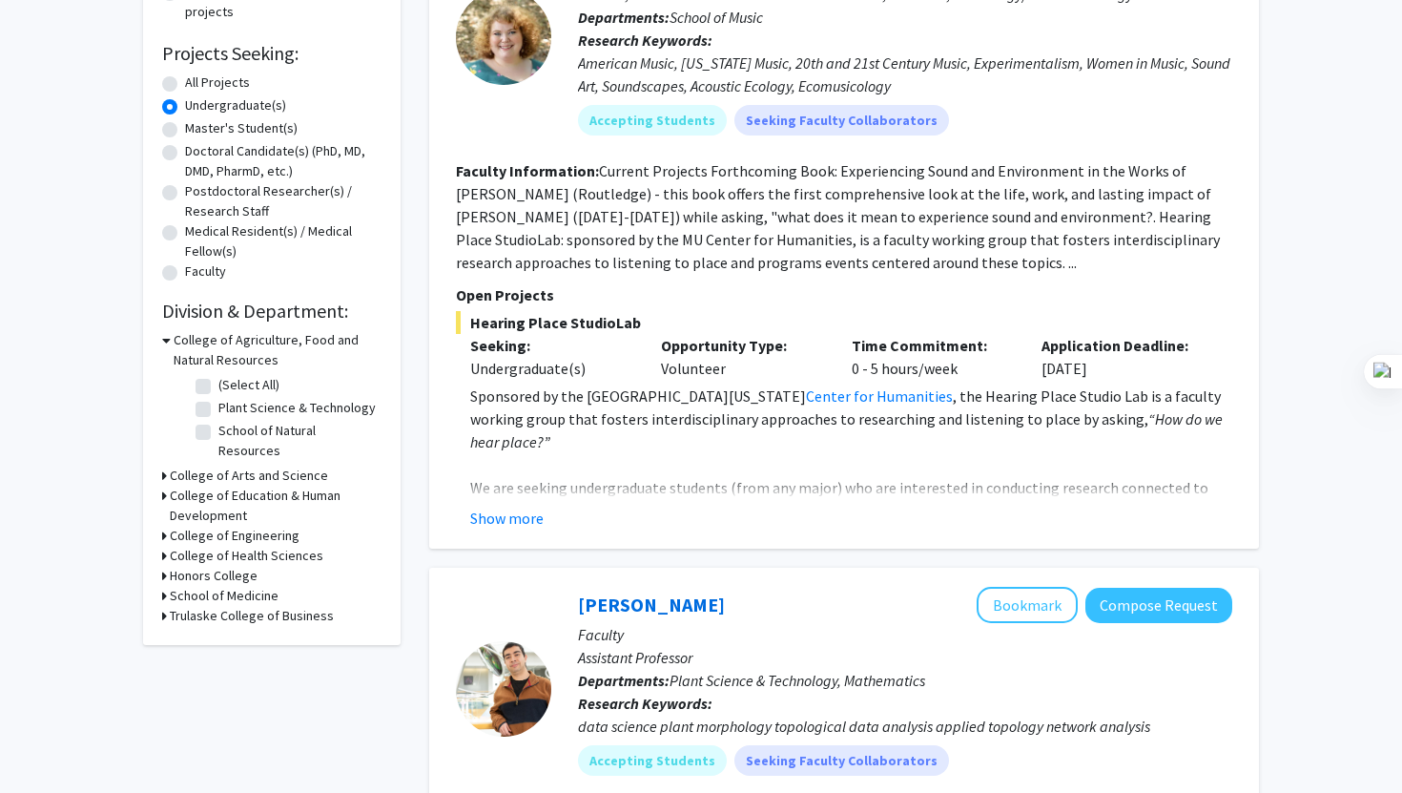
scroll to position [302, 0]
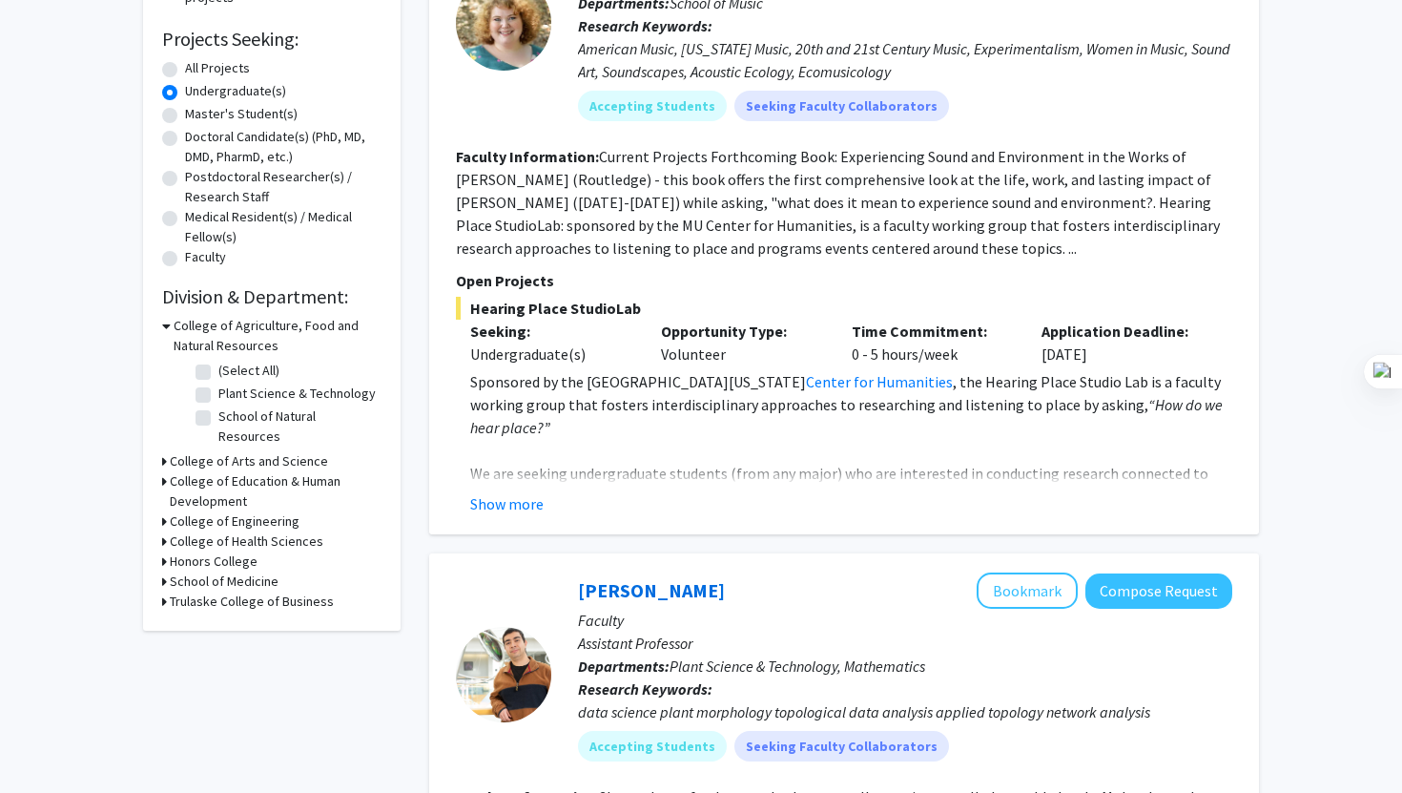
click at [167, 432] on div "College of Agriculture, Food and Natural Resources (Select All) (Select All) Pl…" at bounding box center [271, 383] width 219 height 135
click at [165, 451] on icon at bounding box center [164, 461] width 5 height 20
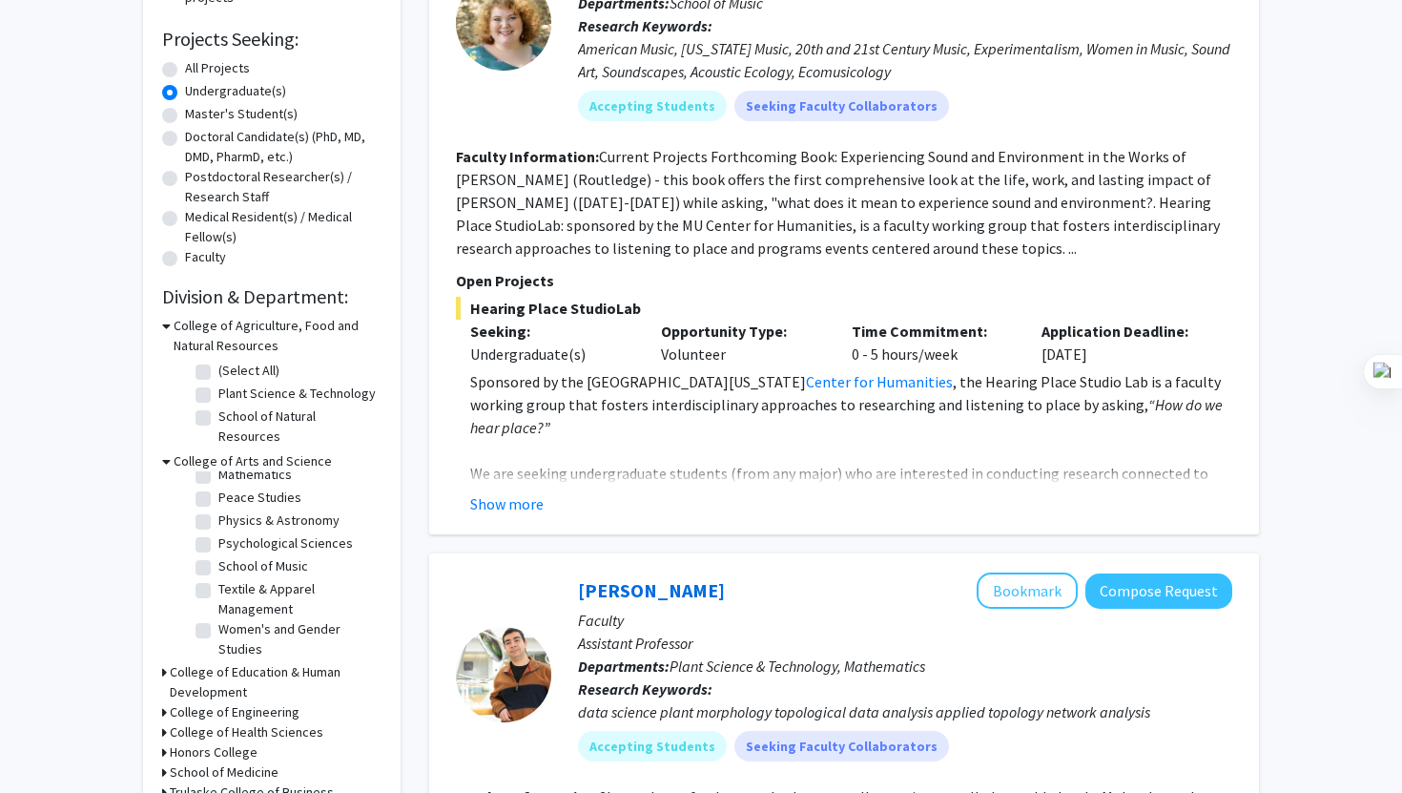
scroll to position [105, 0]
click at [185, 67] on label "All Projects" at bounding box center [217, 68] width 65 height 20
click at [185, 67] on input "All Projects" at bounding box center [191, 64] width 12 height 12
radio input "true"
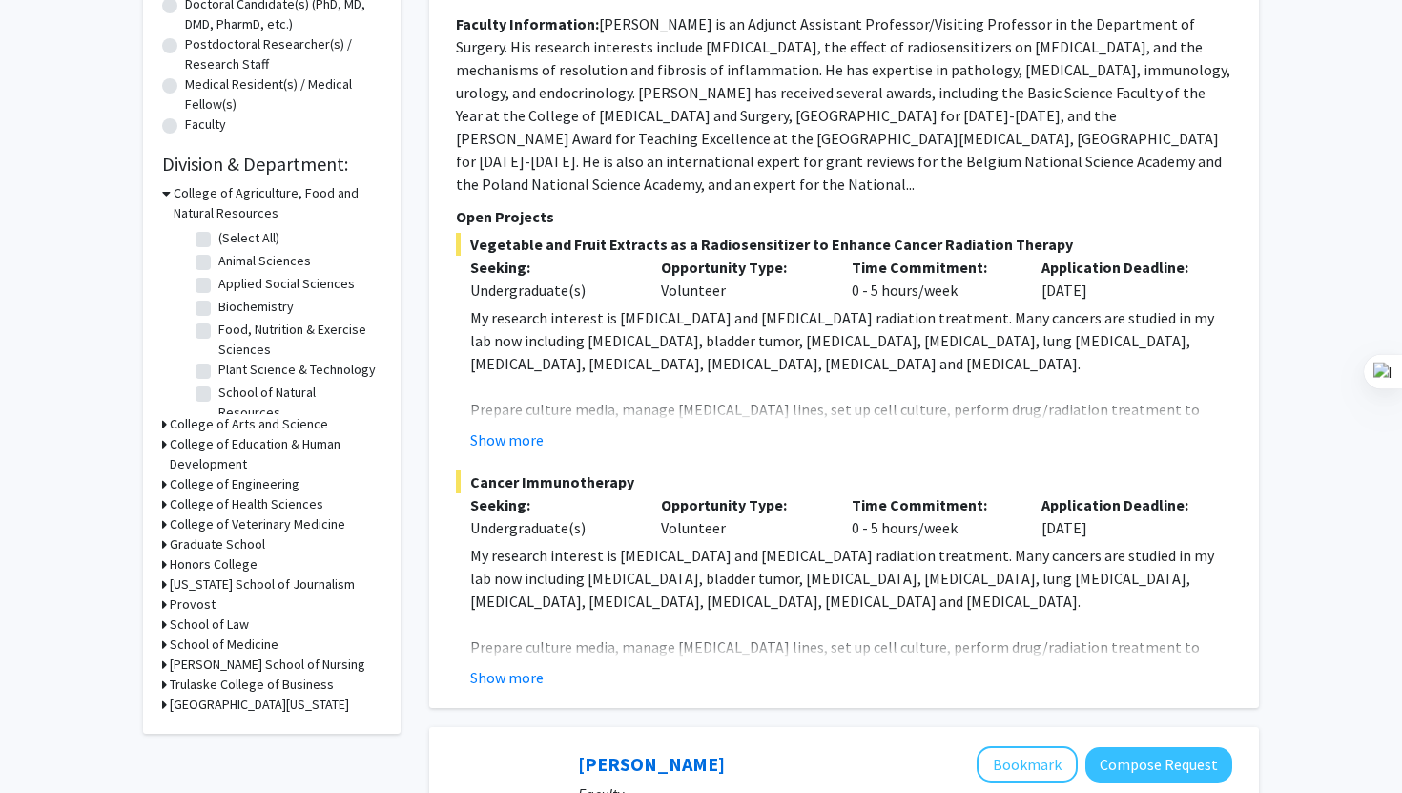
scroll to position [436, 0]
click at [209, 415] on h3 "College of Arts and Science" at bounding box center [249, 423] width 158 height 20
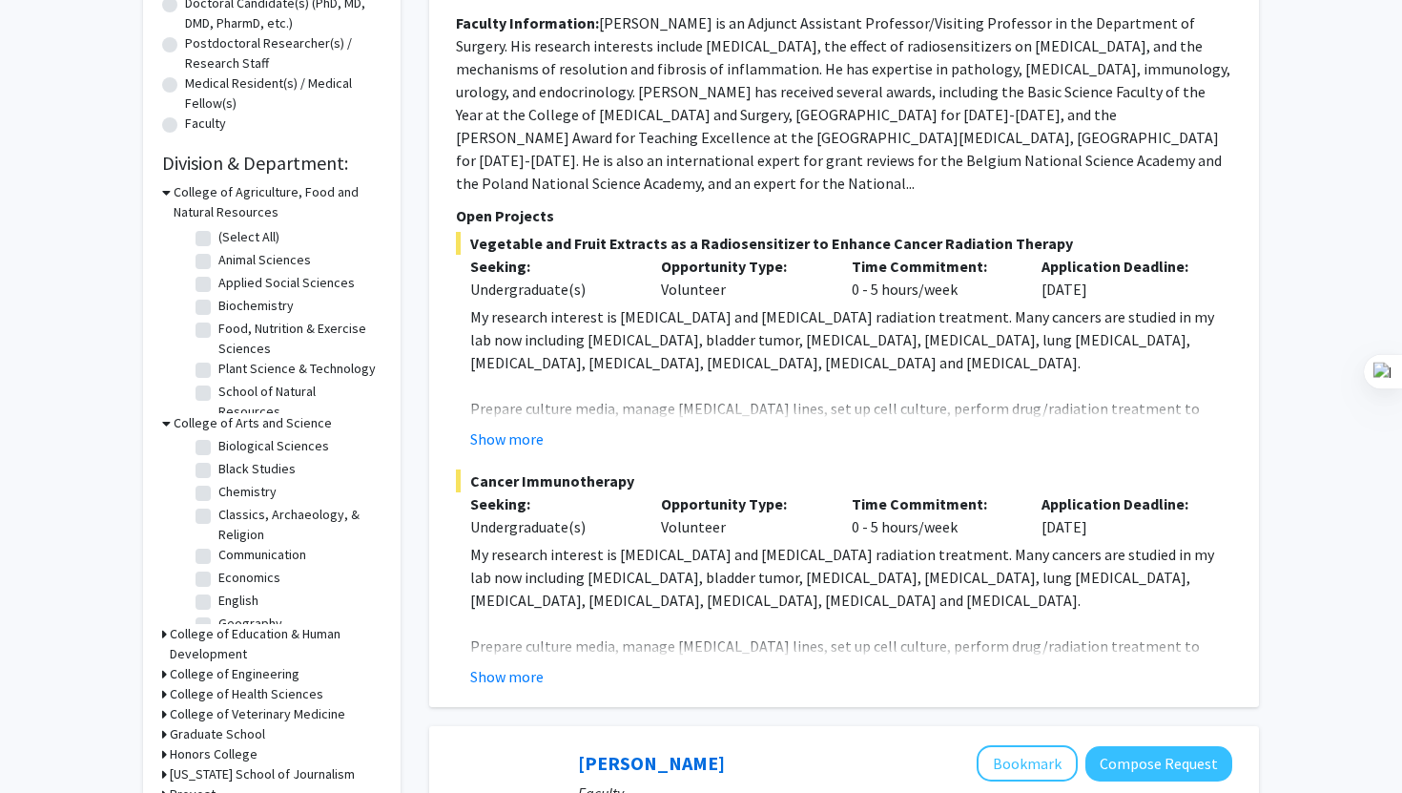
scroll to position [51, 0]
click at [218, 436] on label "Biological Sciences" at bounding box center [273, 443] width 111 height 20
click at [218, 436] on input "Biological Sciences" at bounding box center [224, 439] width 12 height 12
checkbox input "true"
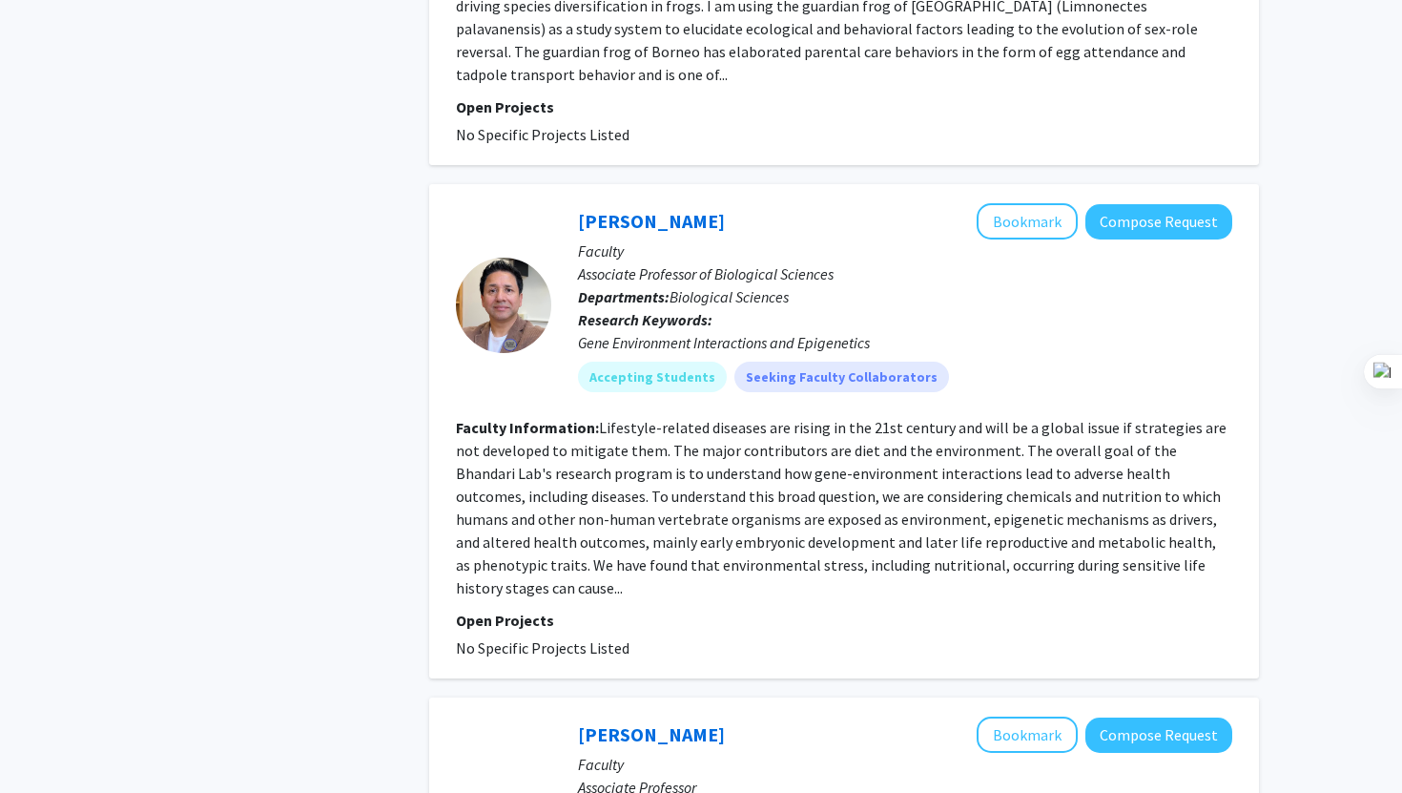
scroll to position [4156, 0]
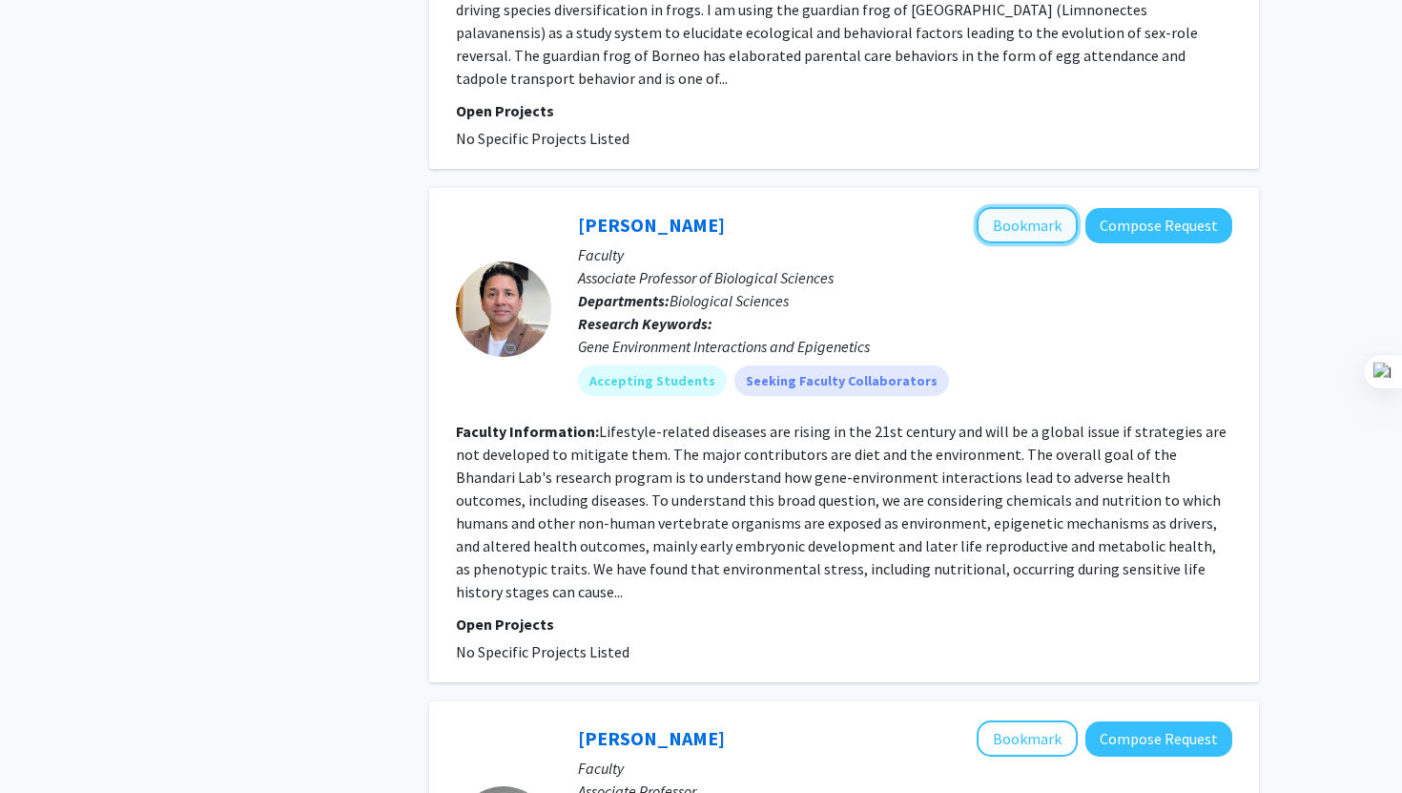
click at [1040, 207] on button "Bookmark" at bounding box center [1027, 225] width 101 height 36
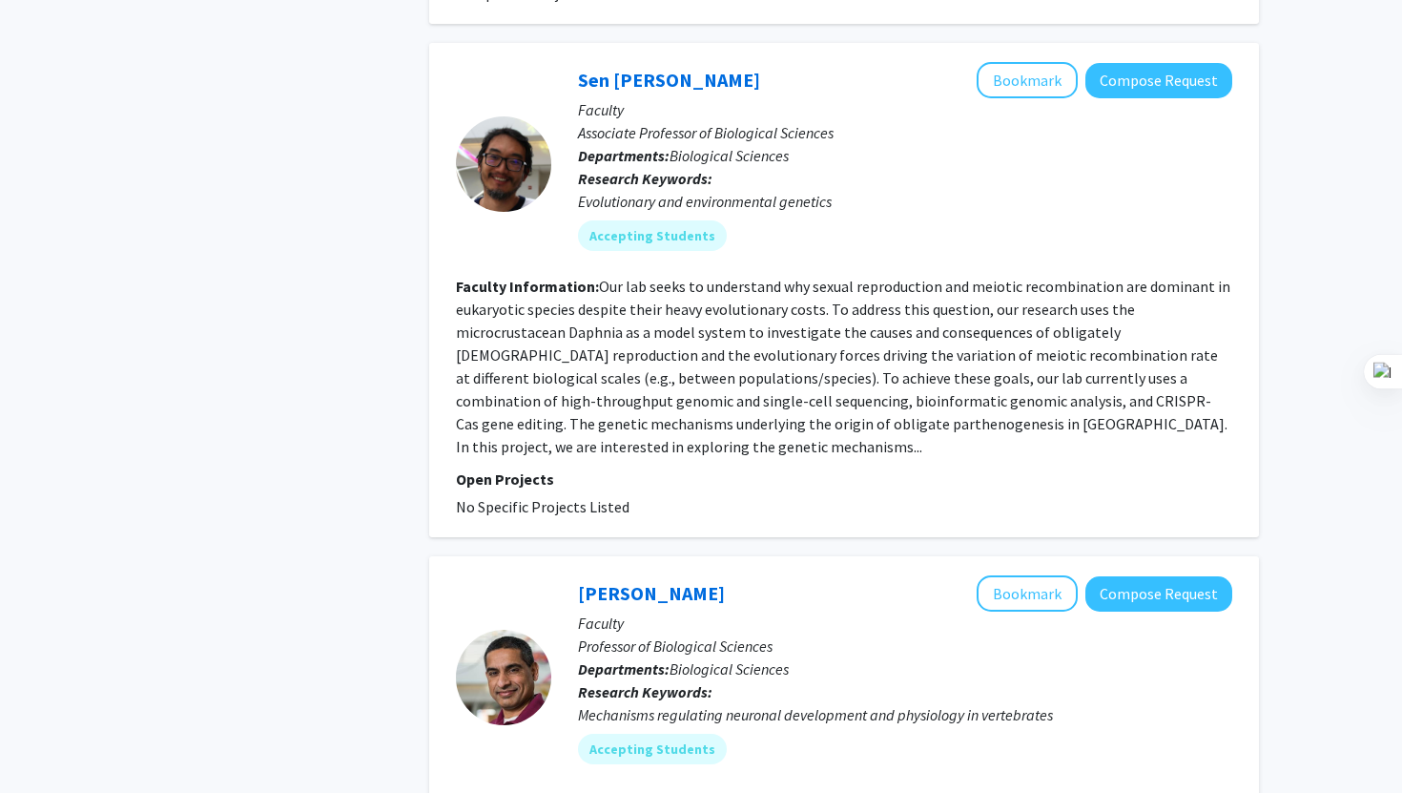
scroll to position [2741, 0]
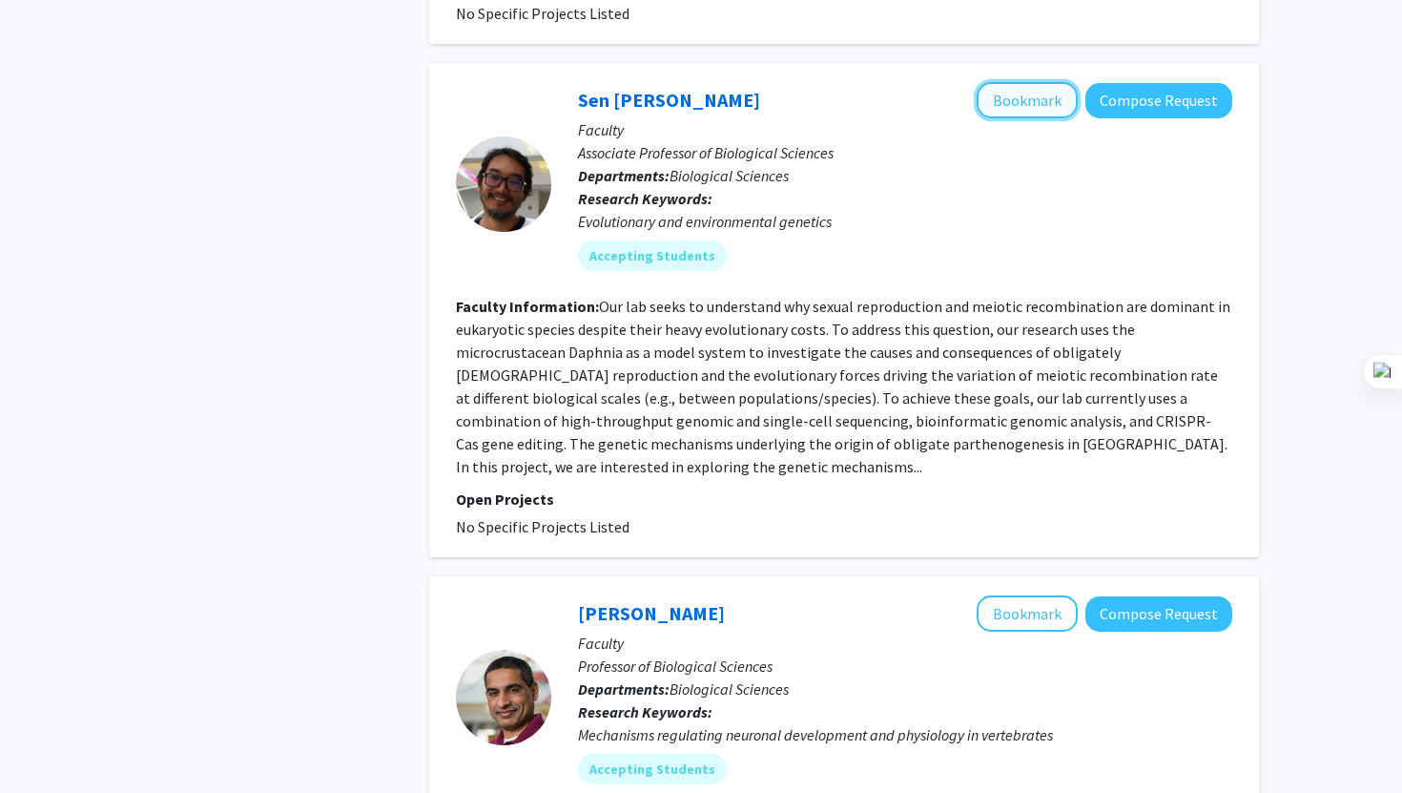
click at [1050, 82] on button "Bookmark" at bounding box center [1027, 100] width 101 height 36
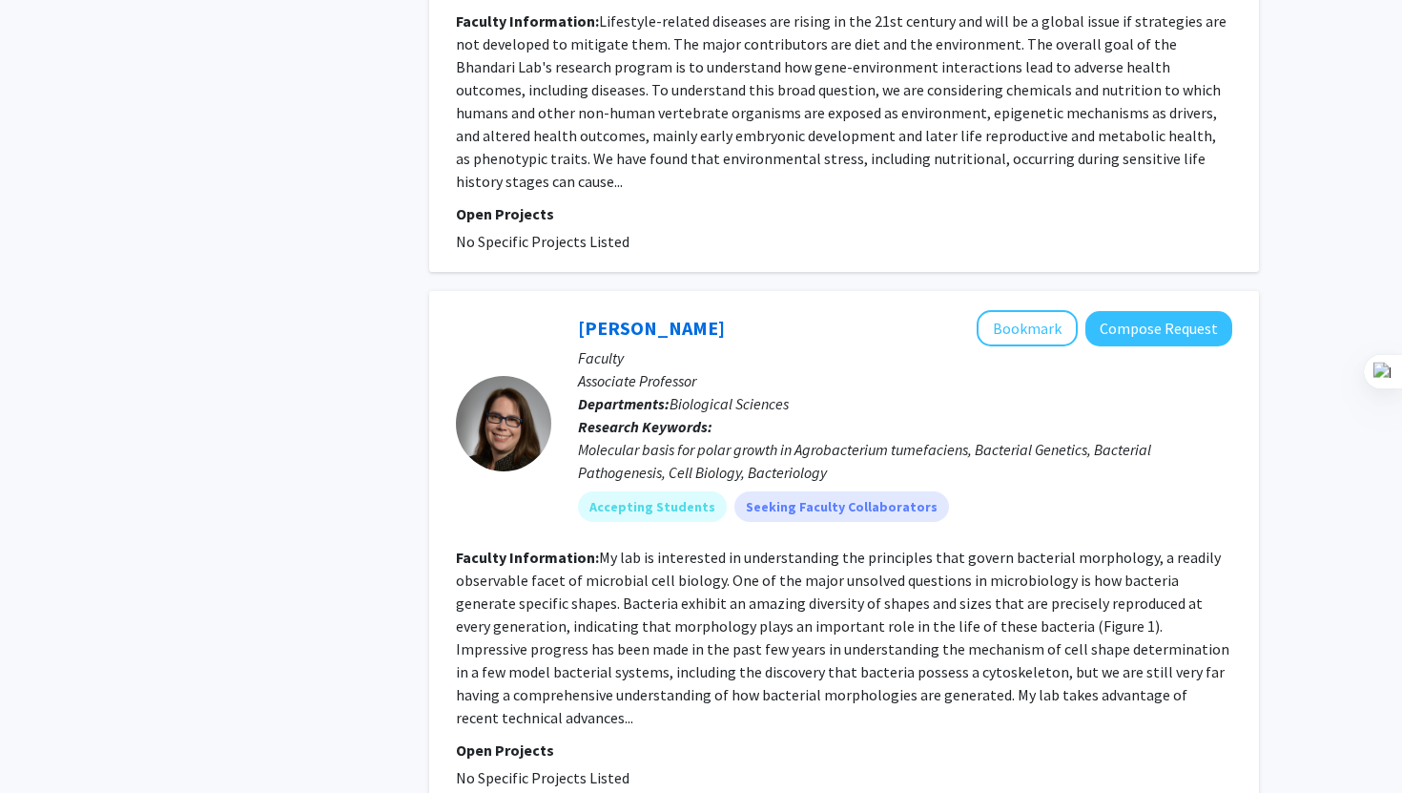
scroll to position [4593, 0]
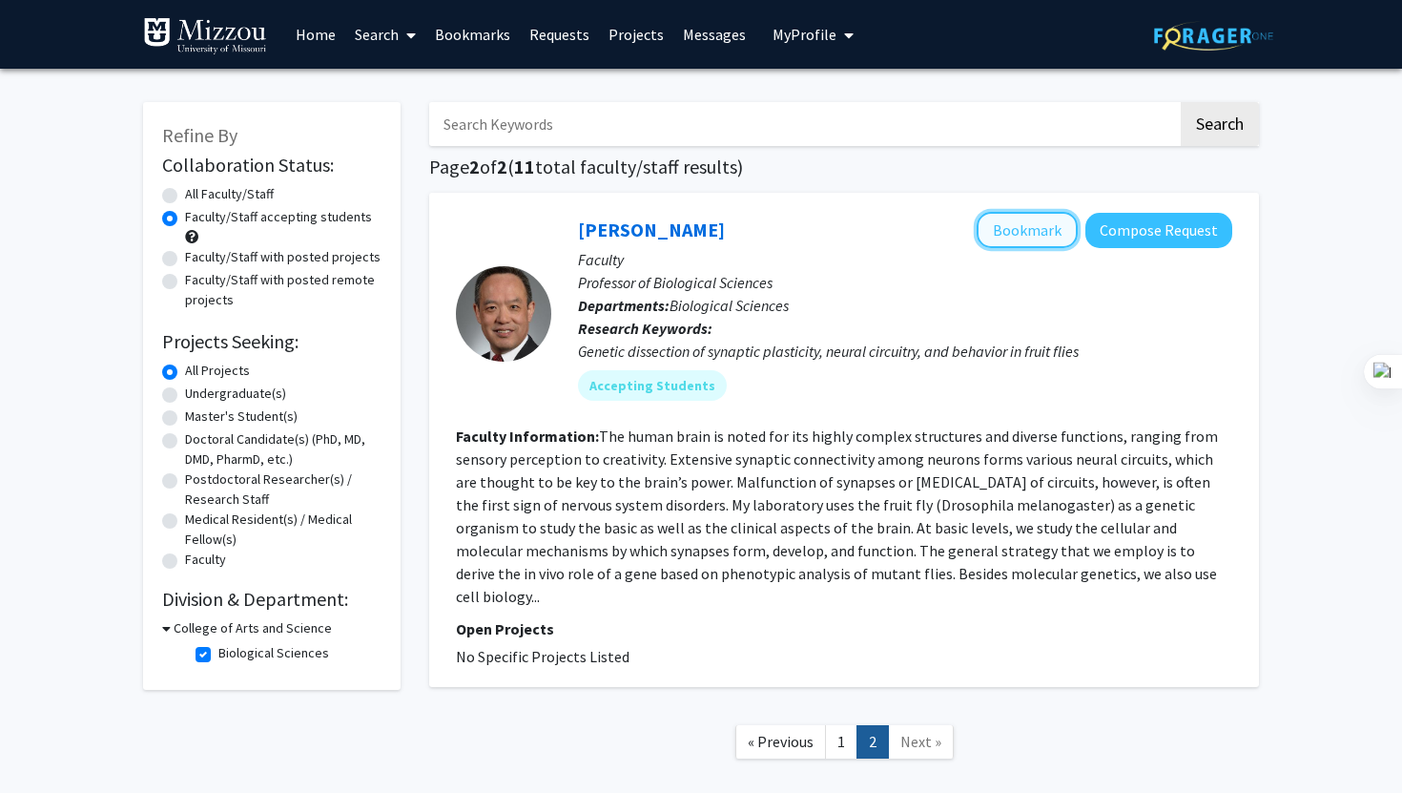
click at [1027, 240] on button "Bookmark" at bounding box center [1027, 230] width 101 height 36
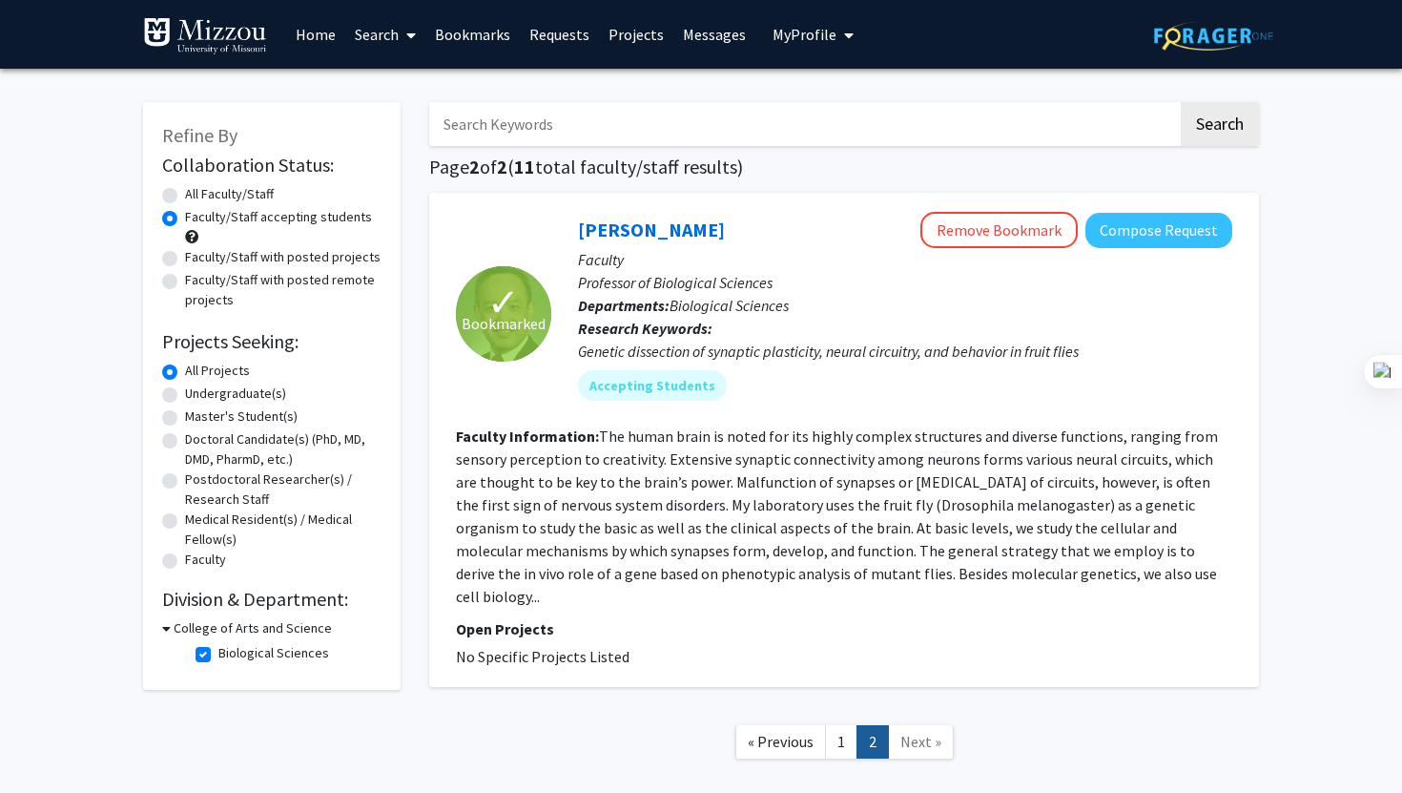
scroll to position [82, 0]
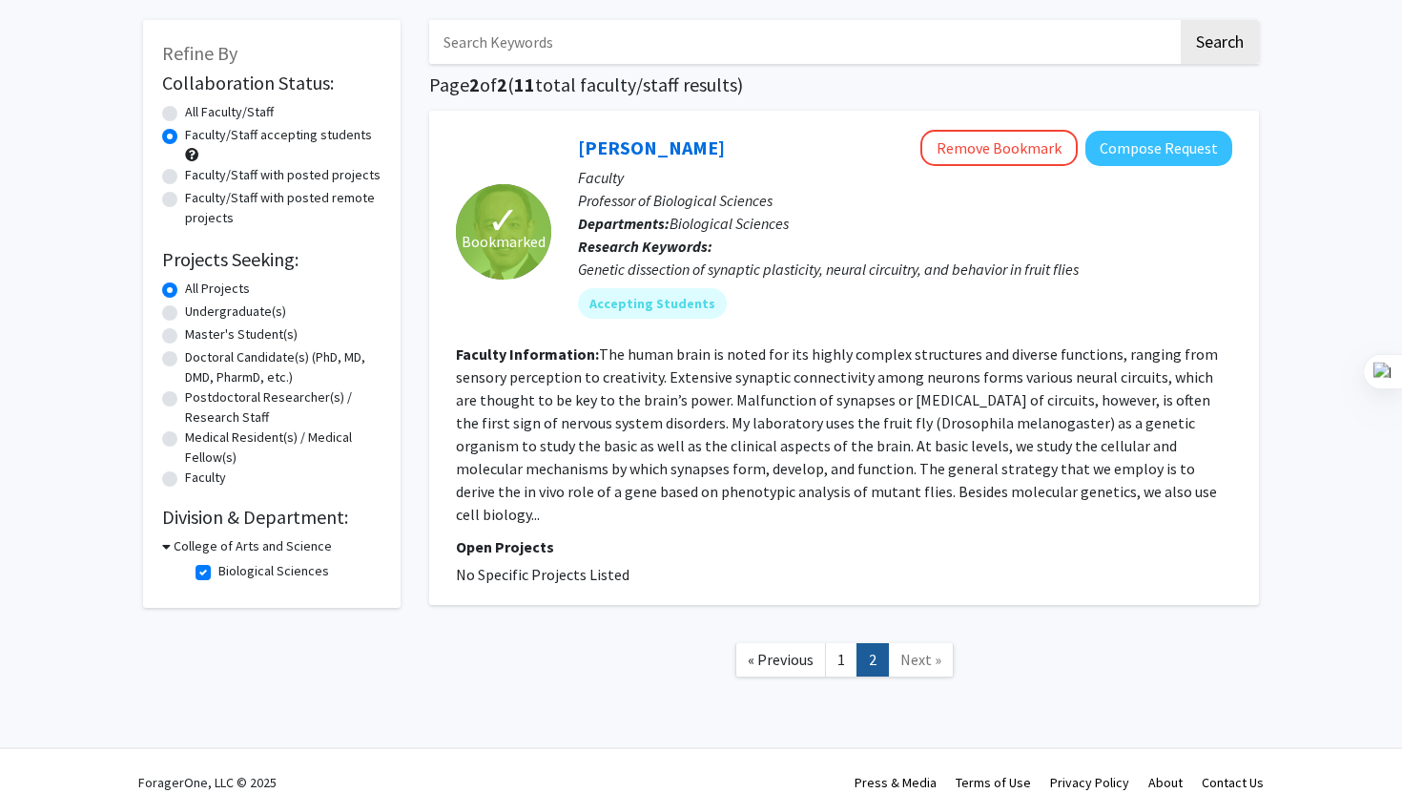
click at [189, 545] on h3 "College of Arts and Science" at bounding box center [253, 546] width 158 height 20
click at [189, 545] on h3 "College of Arts and Science" at bounding box center [249, 546] width 158 height 20
click at [218, 572] on label "Biological Sciences" at bounding box center [273, 571] width 111 height 20
click at [218, 572] on input "Biological Sciences" at bounding box center [224, 567] width 12 height 12
checkbox input "false"
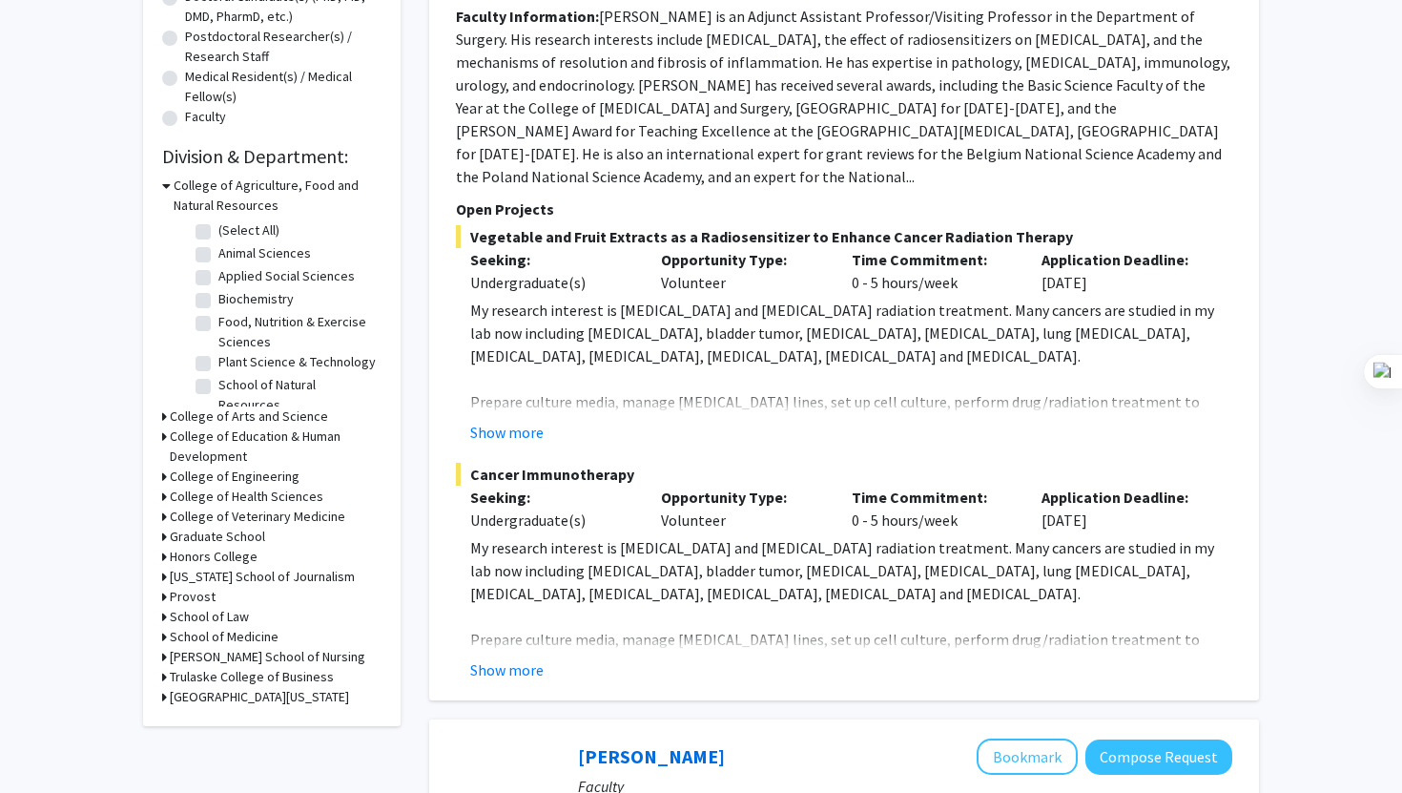
scroll to position [483, 0]
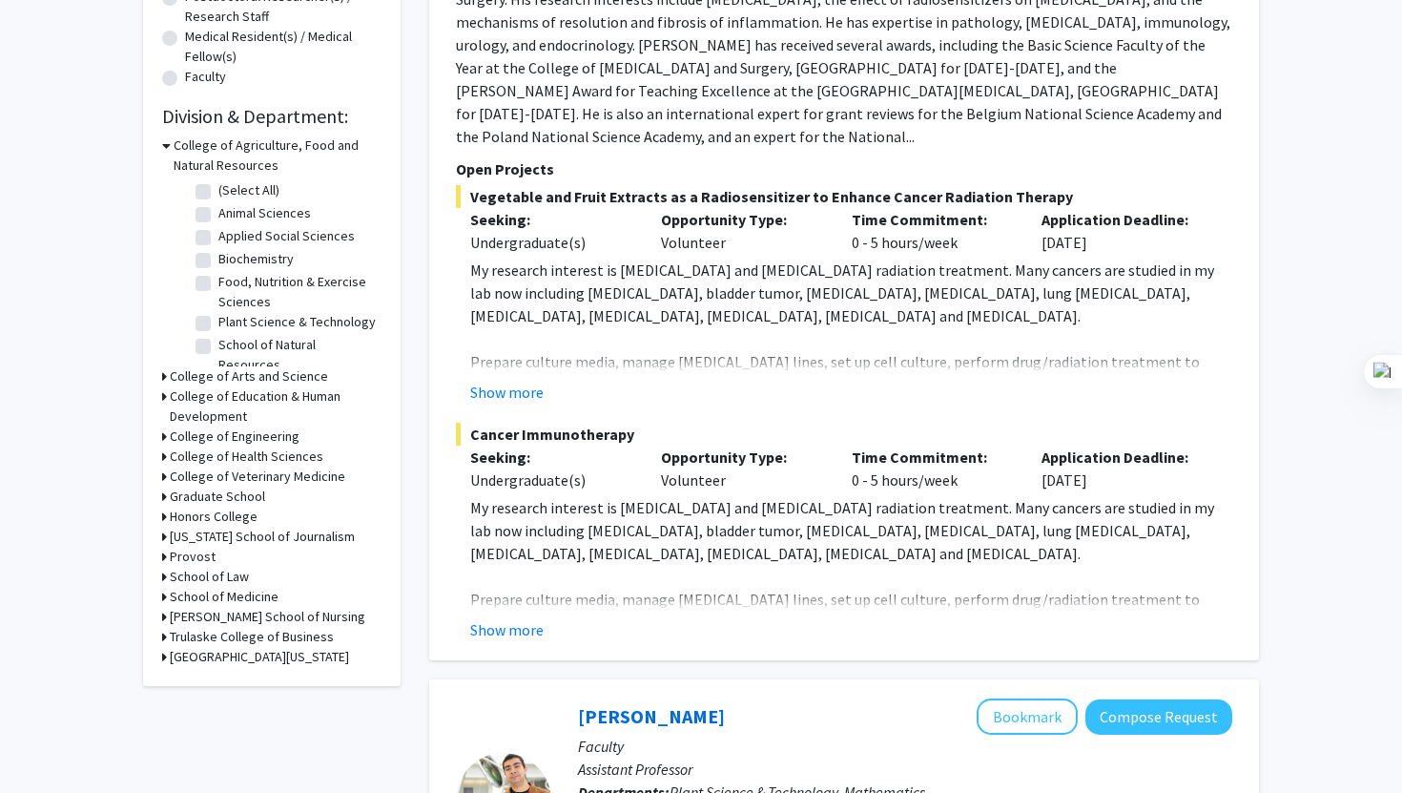
click at [254, 373] on h3 "College of Arts and Science" at bounding box center [249, 376] width 158 height 20
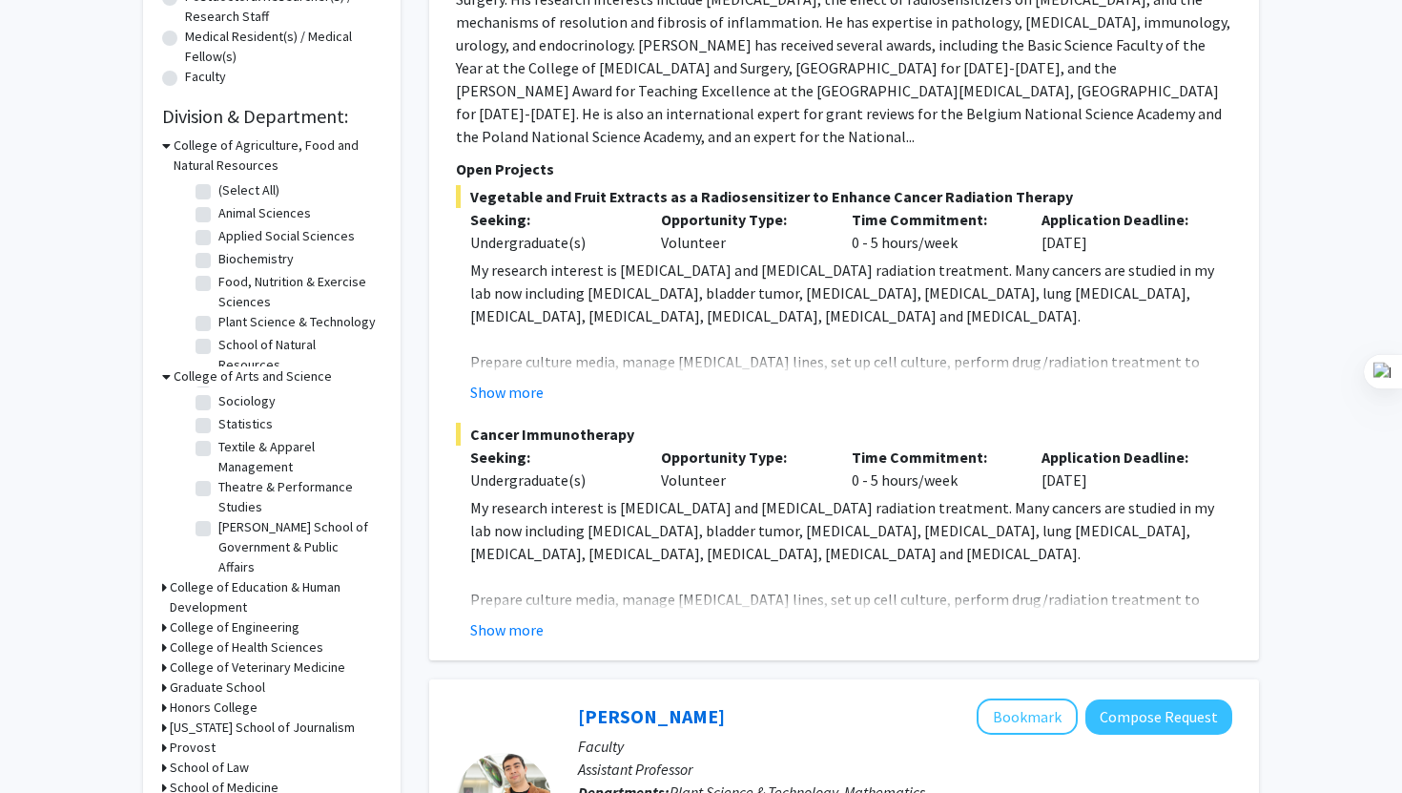
scroll to position [603, 0]
click at [218, 552] on label "Women's and Gender Studies" at bounding box center [297, 572] width 158 height 40
click at [218, 552] on input "Women's and Gender Studies" at bounding box center [224, 558] width 12 height 12
checkbox input "true"
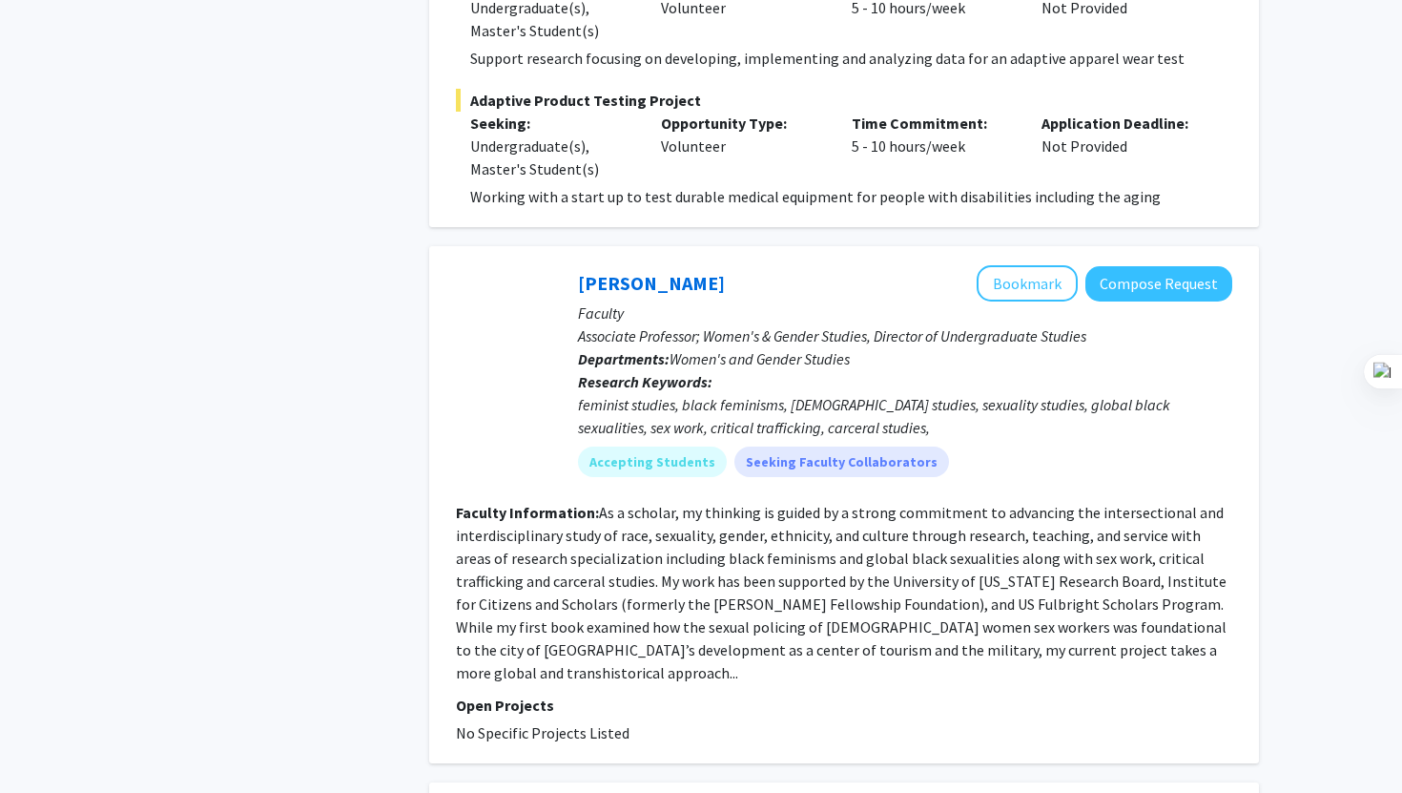
scroll to position [1123, 0]
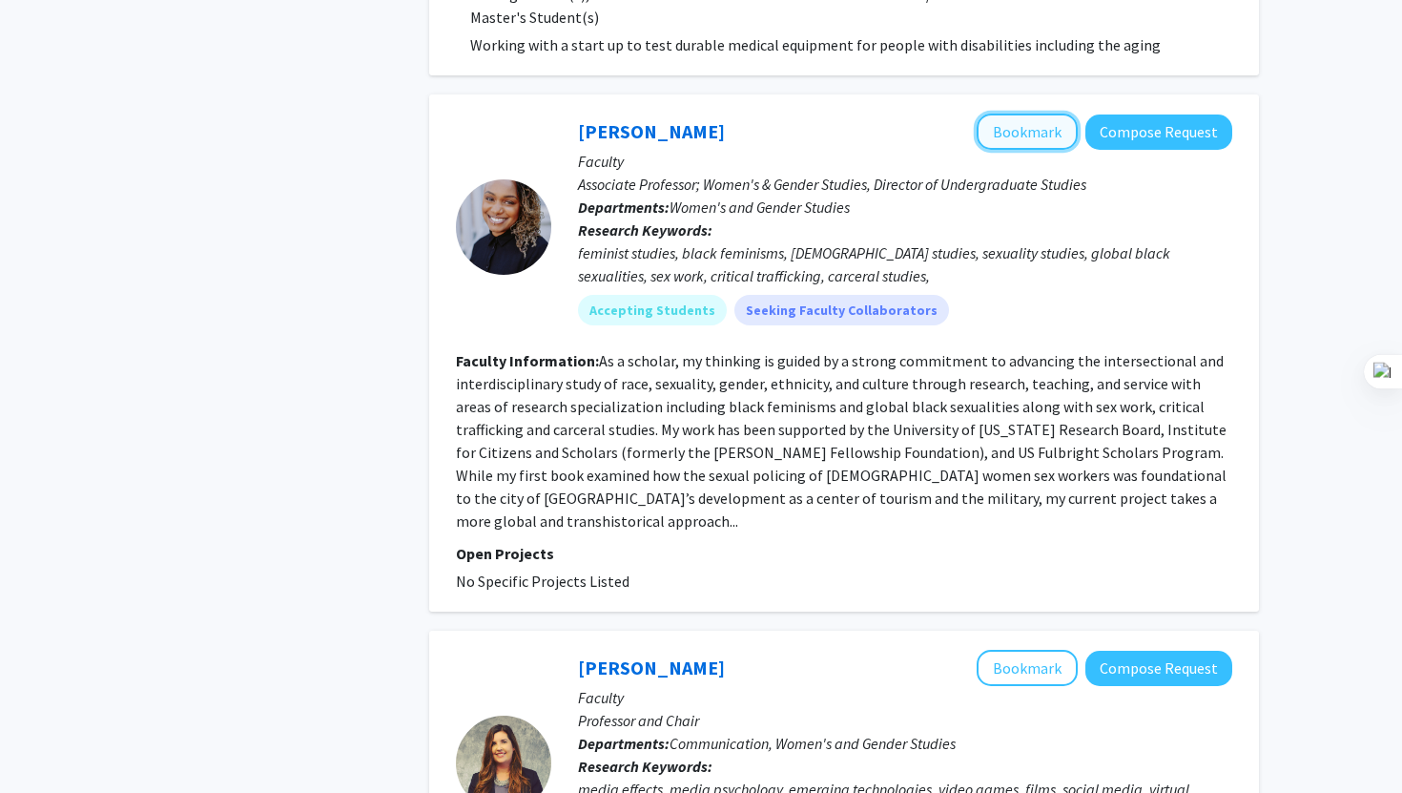
click at [1019, 114] on button "Bookmark" at bounding box center [1027, 132] width 101 height 36
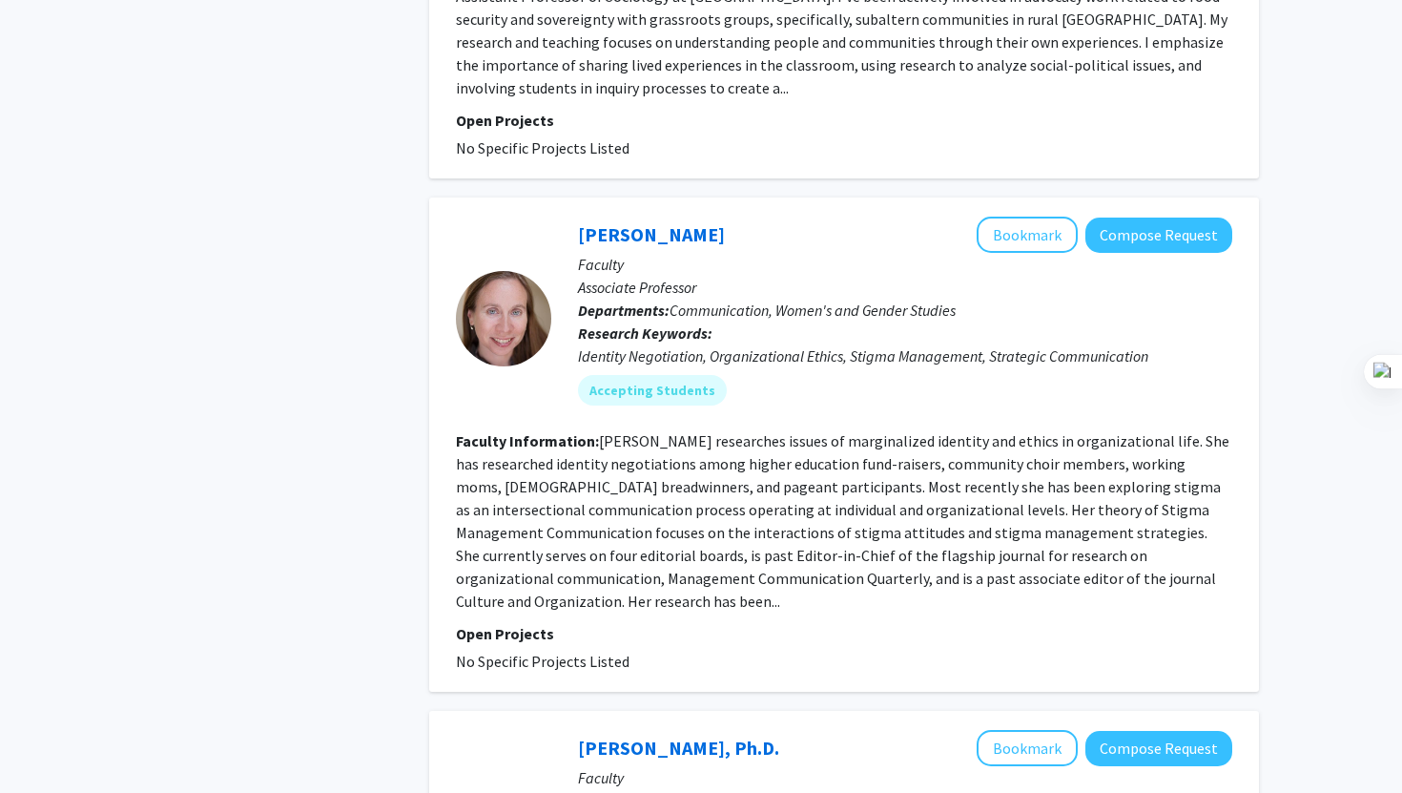
scroll to position [3142, 0]
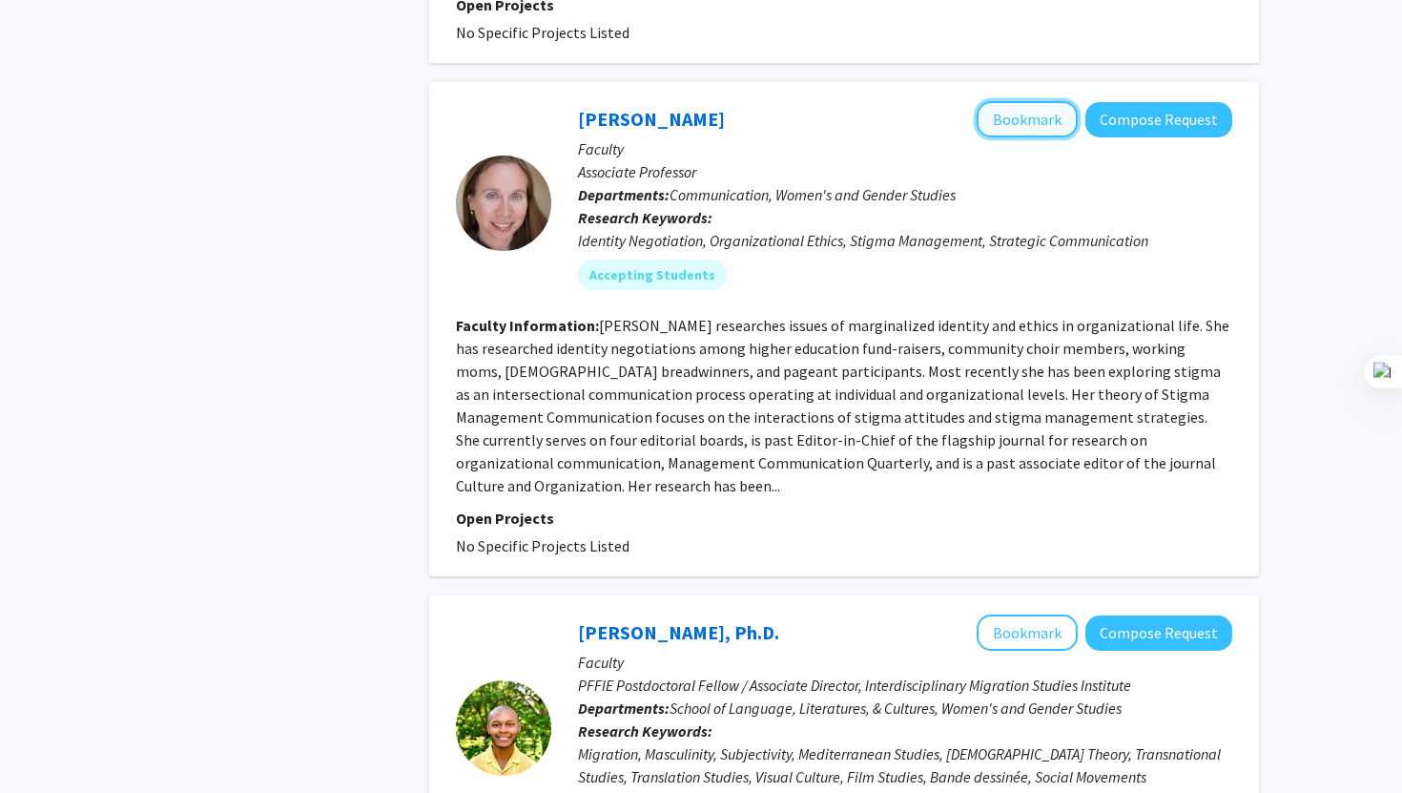
click at [1046, 101] on button "Bookmark" at bounding box center [1027, 119] width 101 height 36
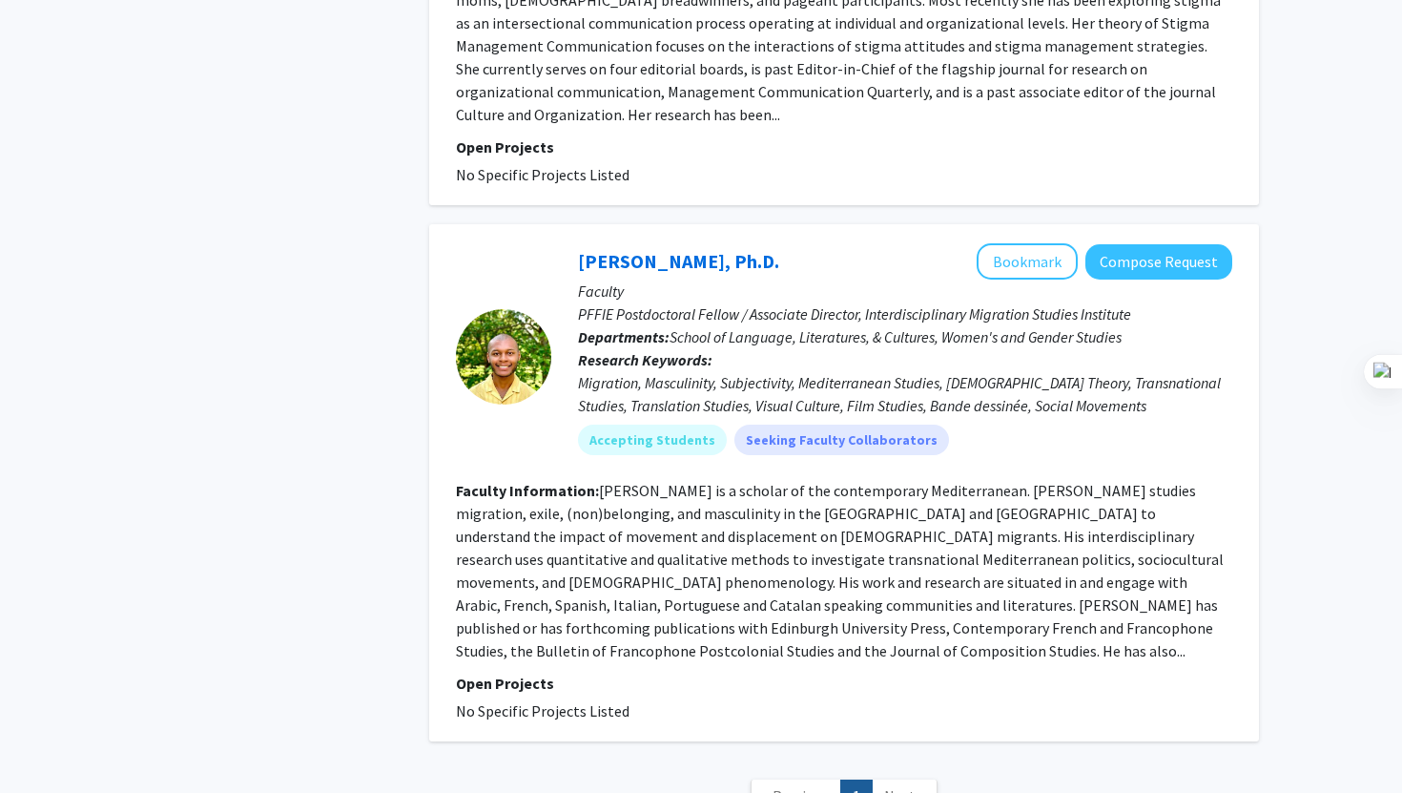
scroll to position [3604, 0]
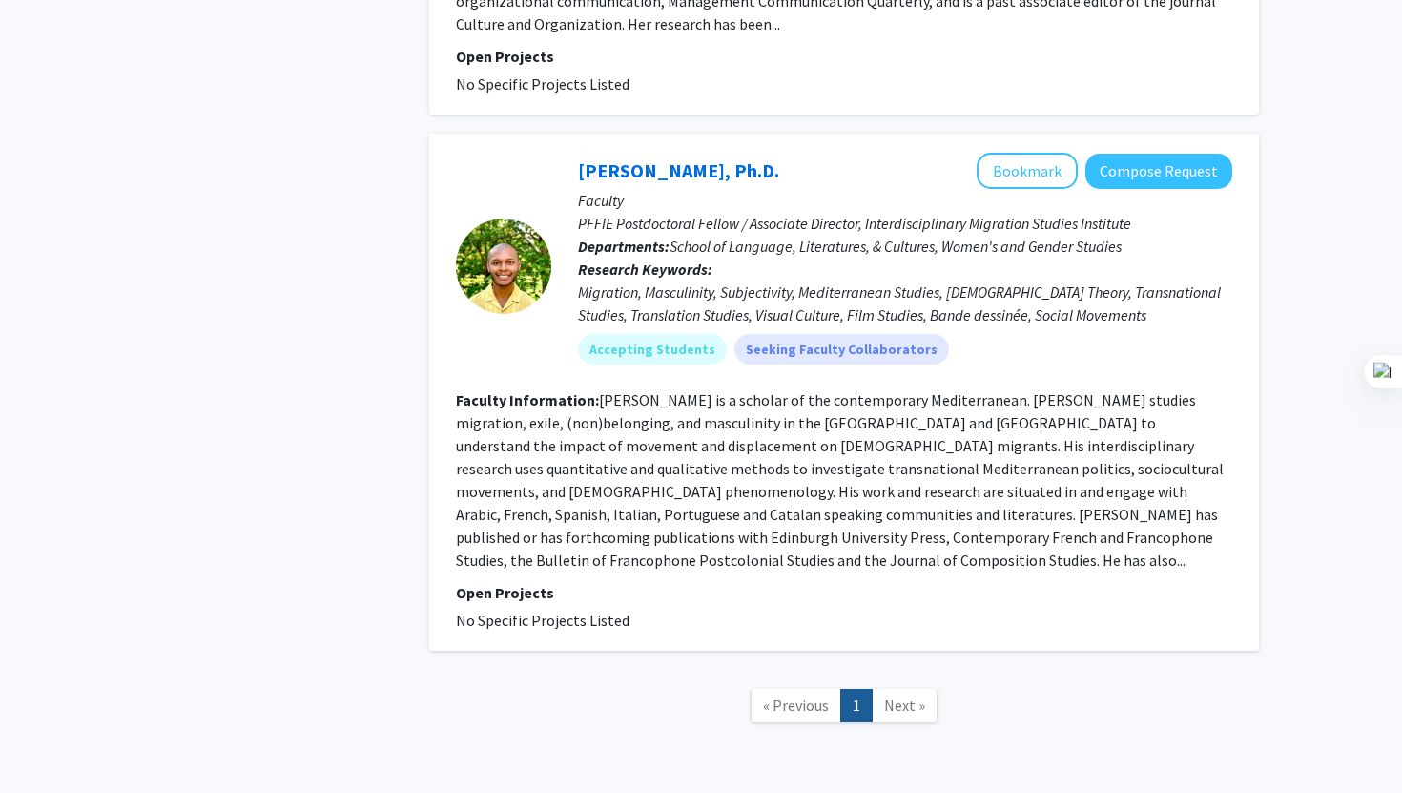
click at [915, 689] on link "Next »" at bounding box center [905, 705] width 66 height 33
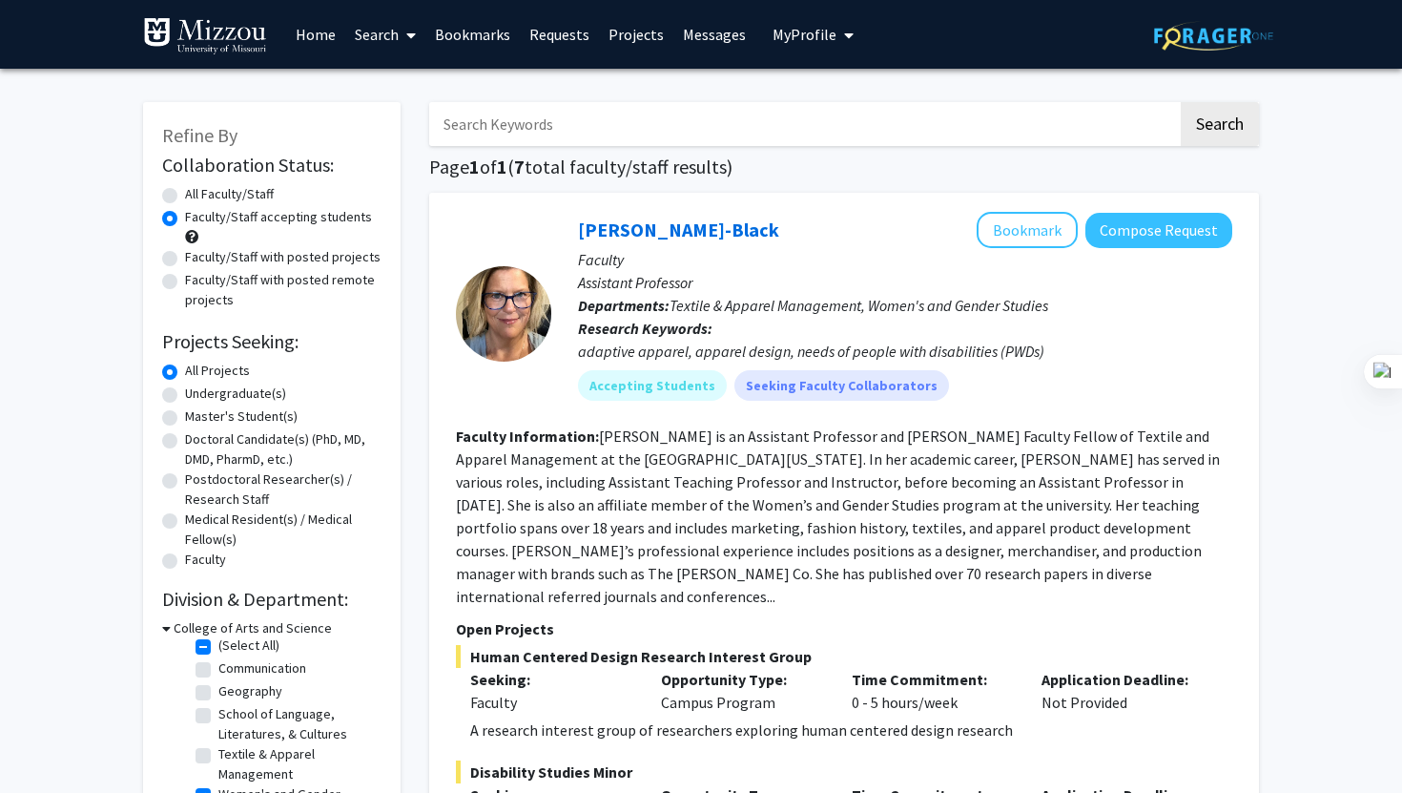
scroll to position [55, 0]
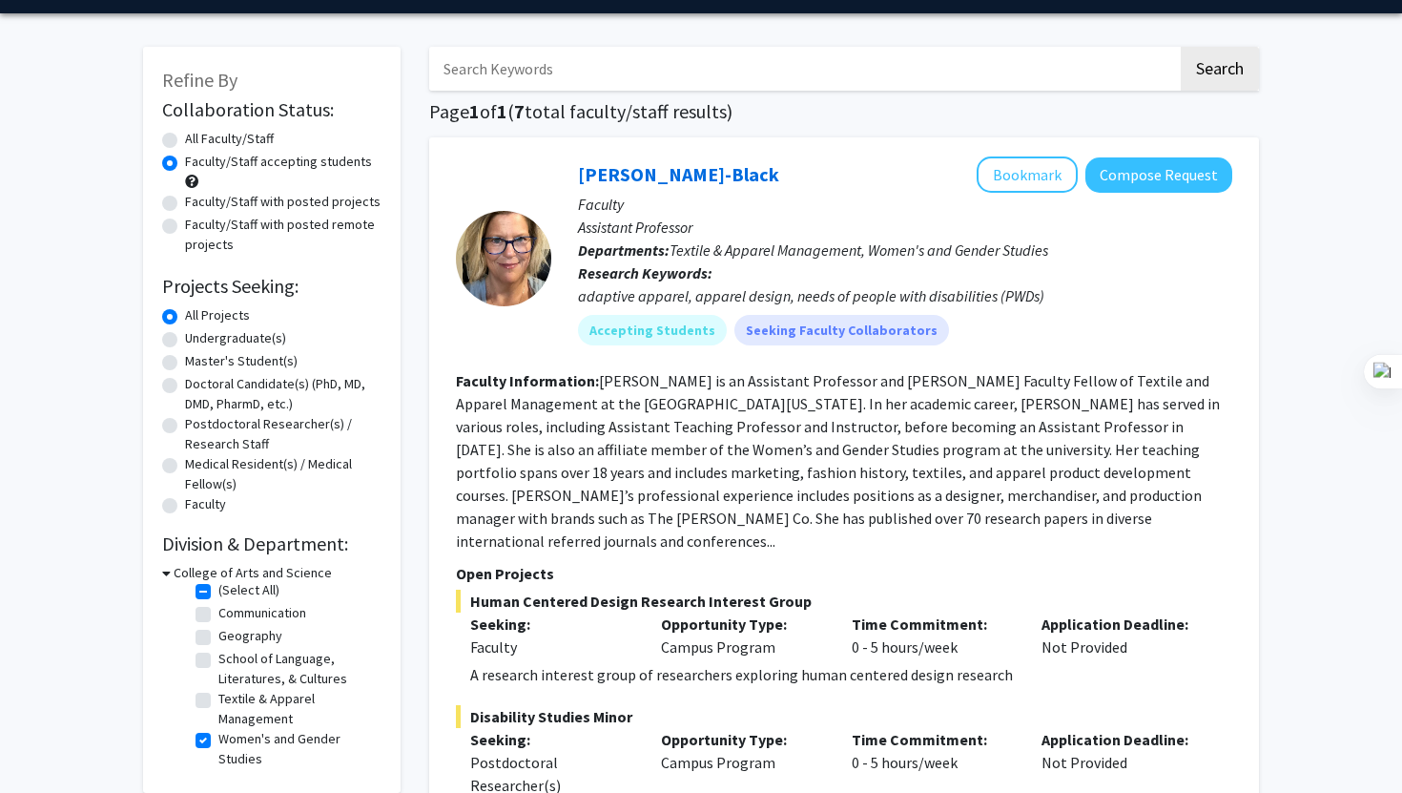
click at [218, 742] on label "Women's and Gender Studies" at bounding box center [297, 749] width 158 height 40
click at [218, 741] on input "Women's and Gender Studies" at bounding box center [224, 735] width 12 height 12
checkbox input "false"
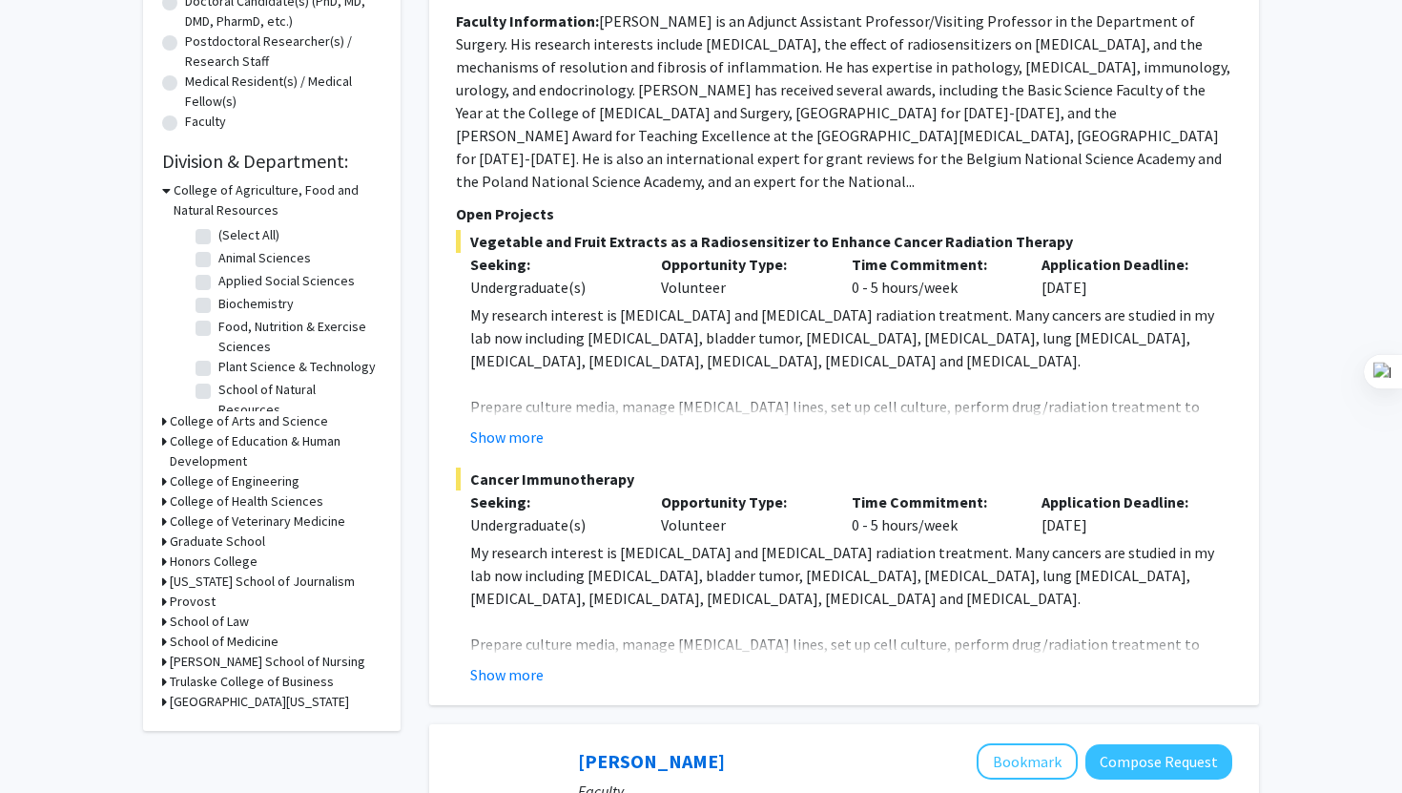
scroll to position [442, 0]
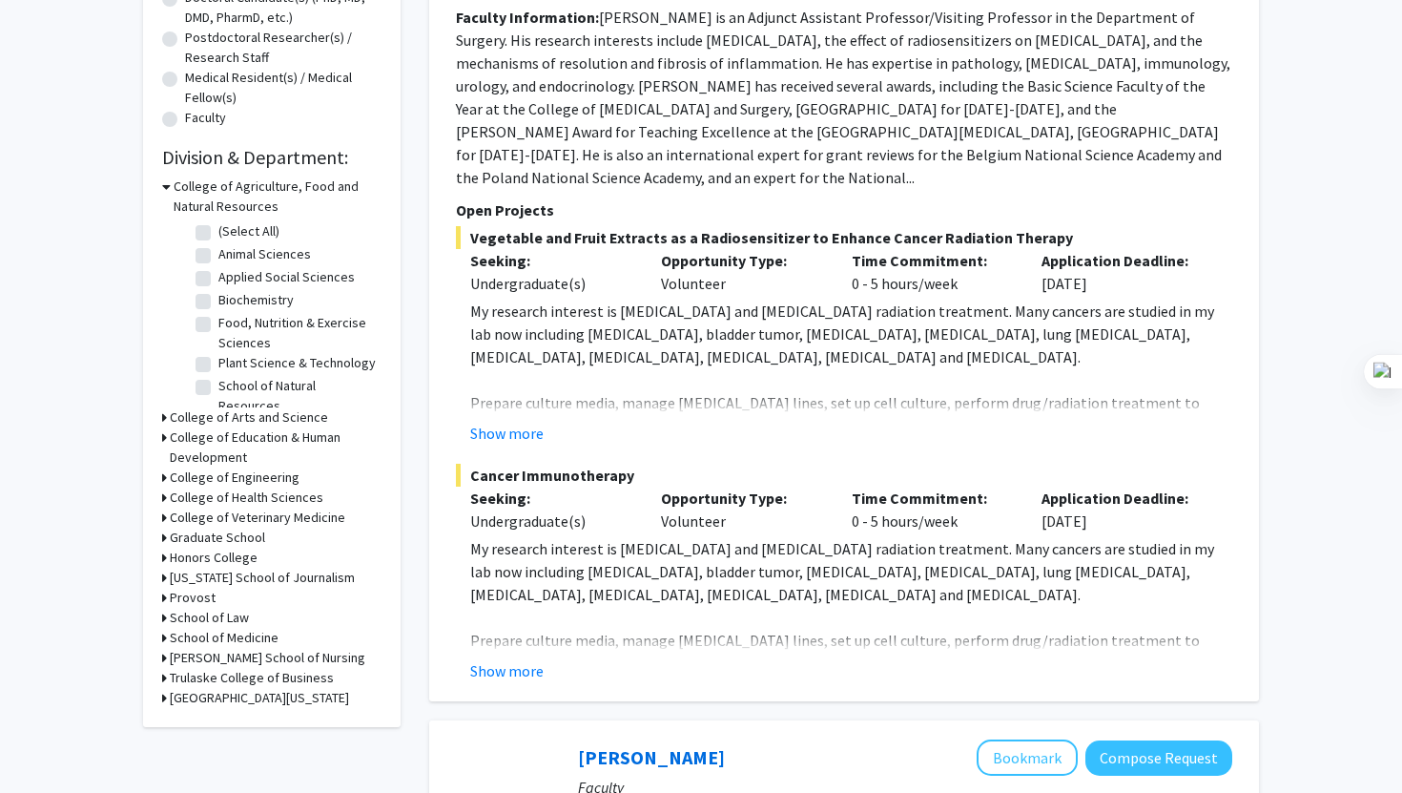
click at [250, 637] on h3 "School of Medicine" at bounding box center [224, 638] width 109 height 20
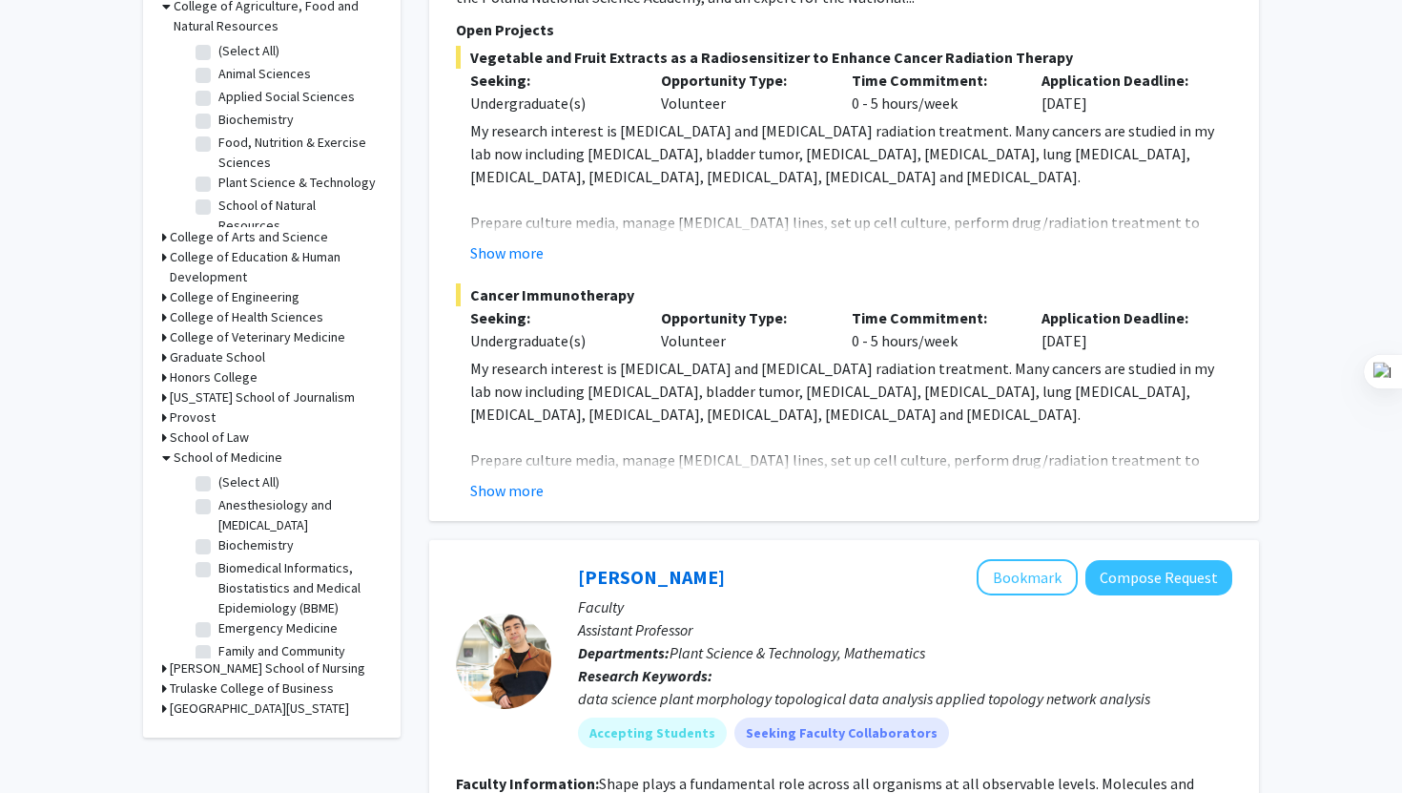
scroll to position [620, 0]
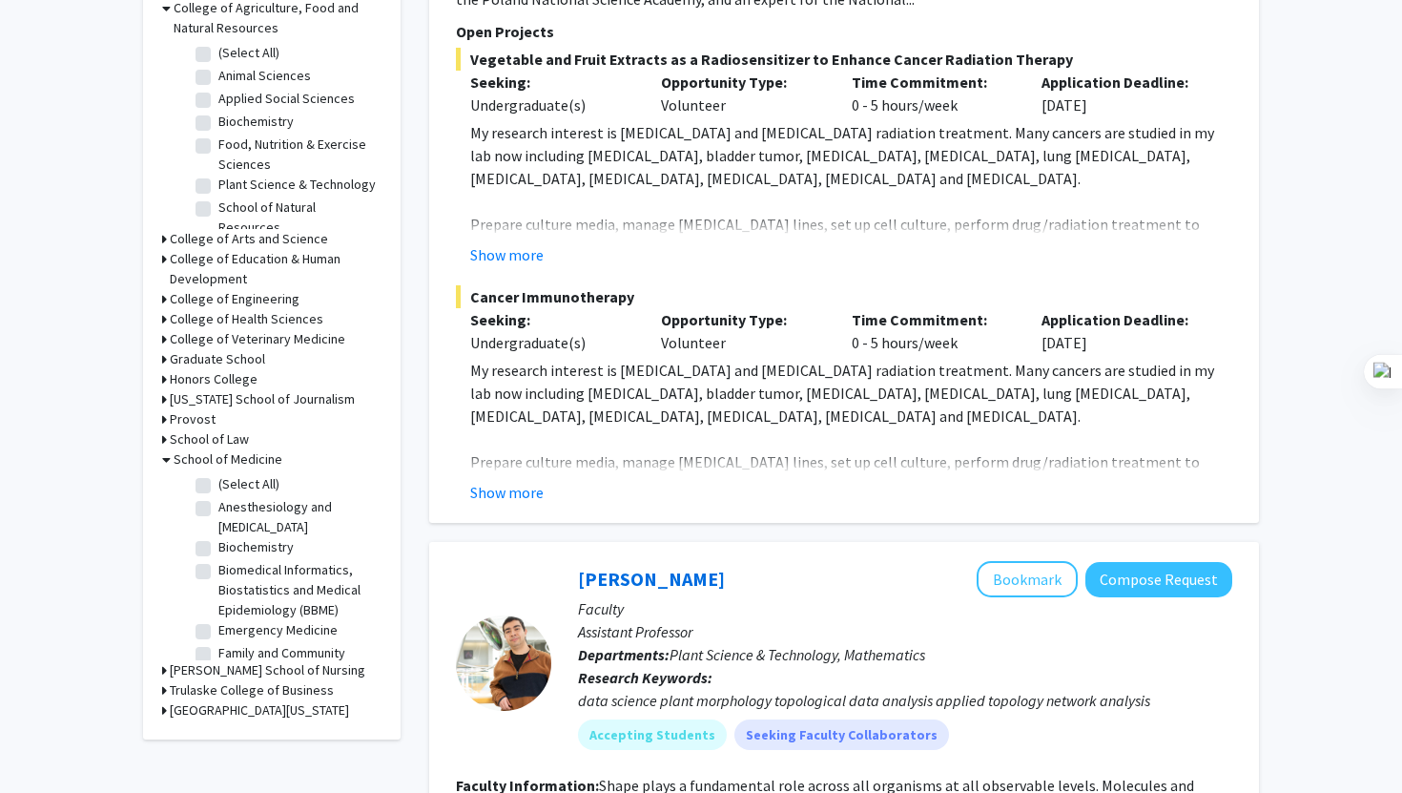
click at [266, 651] on label "Family and Community Medicine" at bounding box center [297, 663] width 158 height 40
click at [231, 651] on input "Family and Community Medicine" at bounding box center [224, 649] width 12 height 12
checkbox input "true"
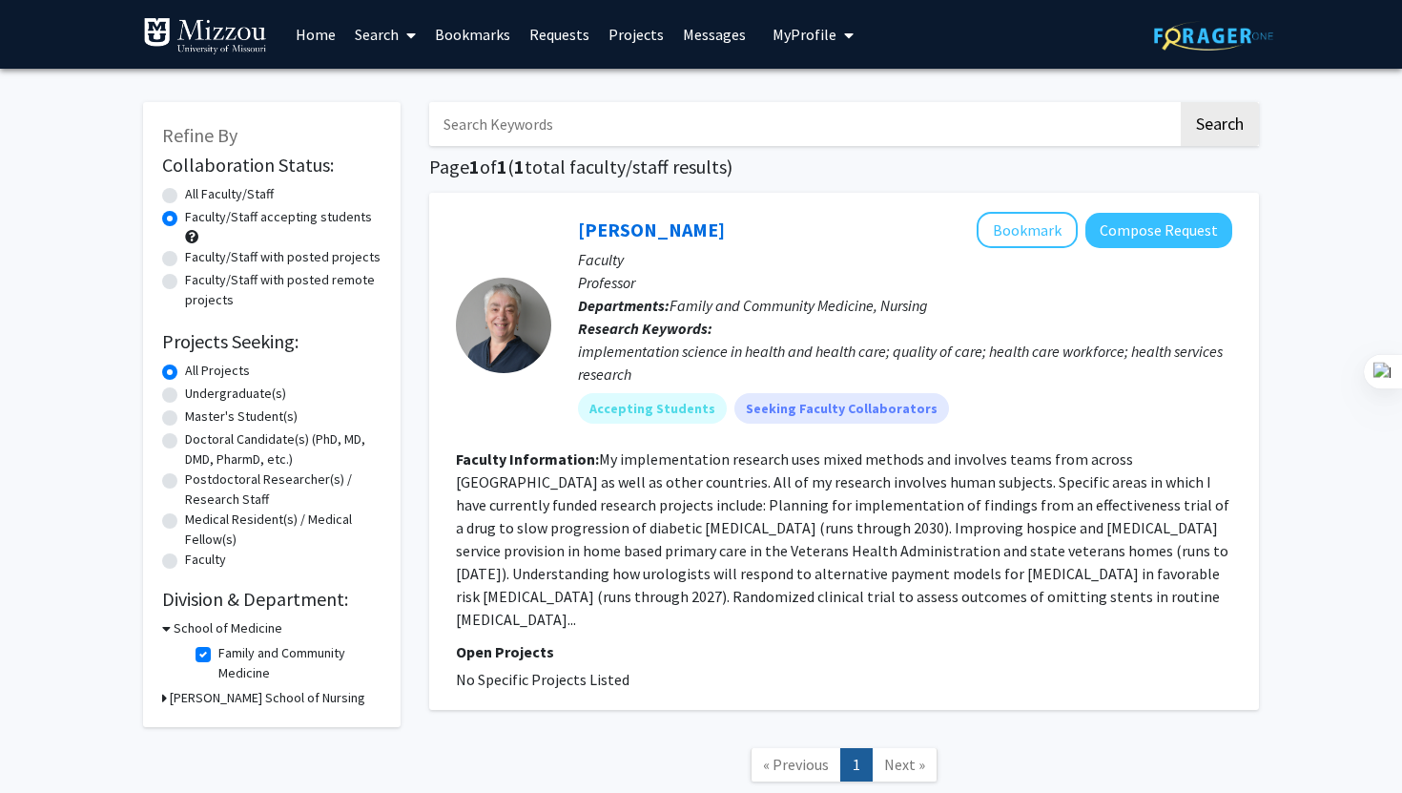
click at [263, 652] on label "Family and Community Medicine" at bounding box center [297, 663] width 158 height 40
click at [231, 652] on input "Family and Community Medicine" at bounding box center [224, 649] width 12 height 12
checkbox input "false"
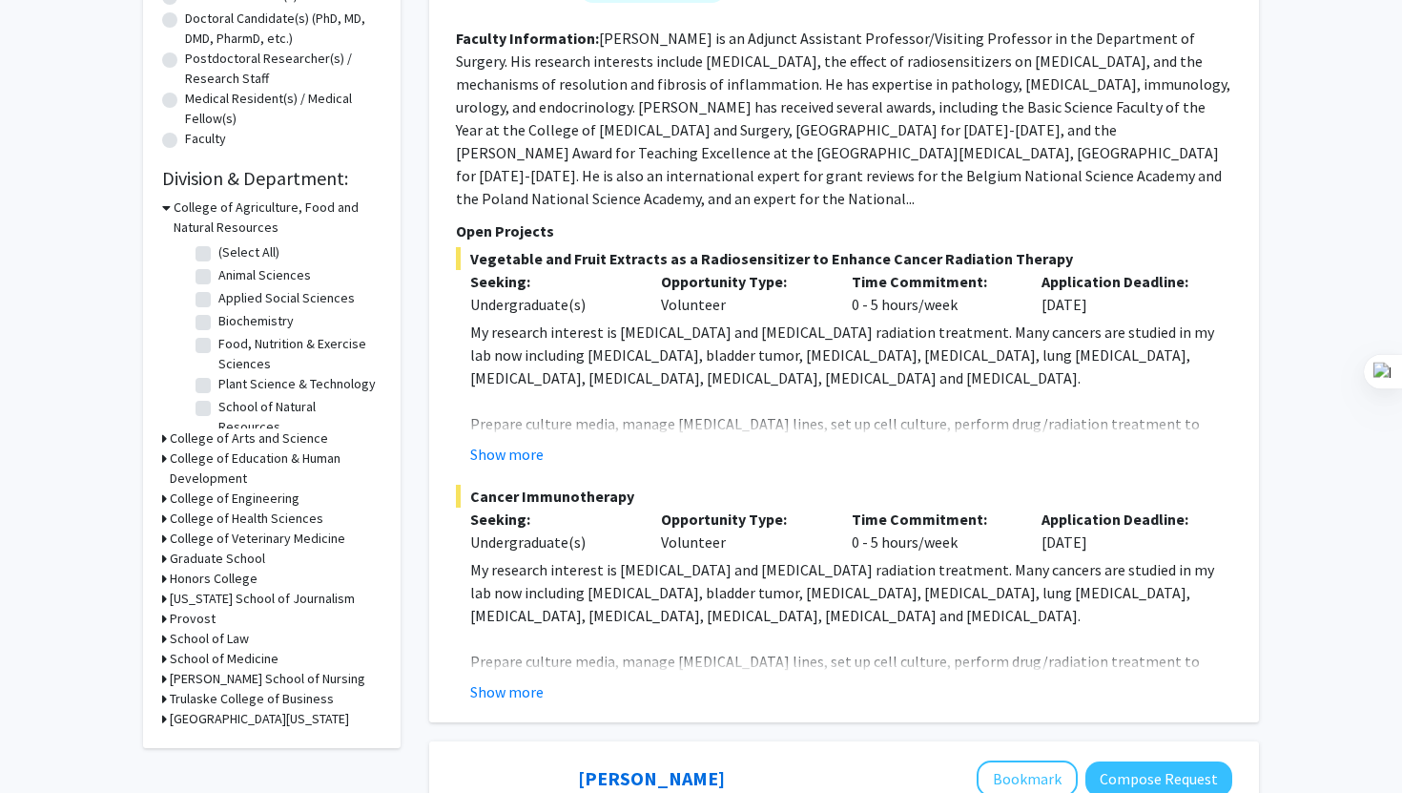
scroll to position [442, 0]
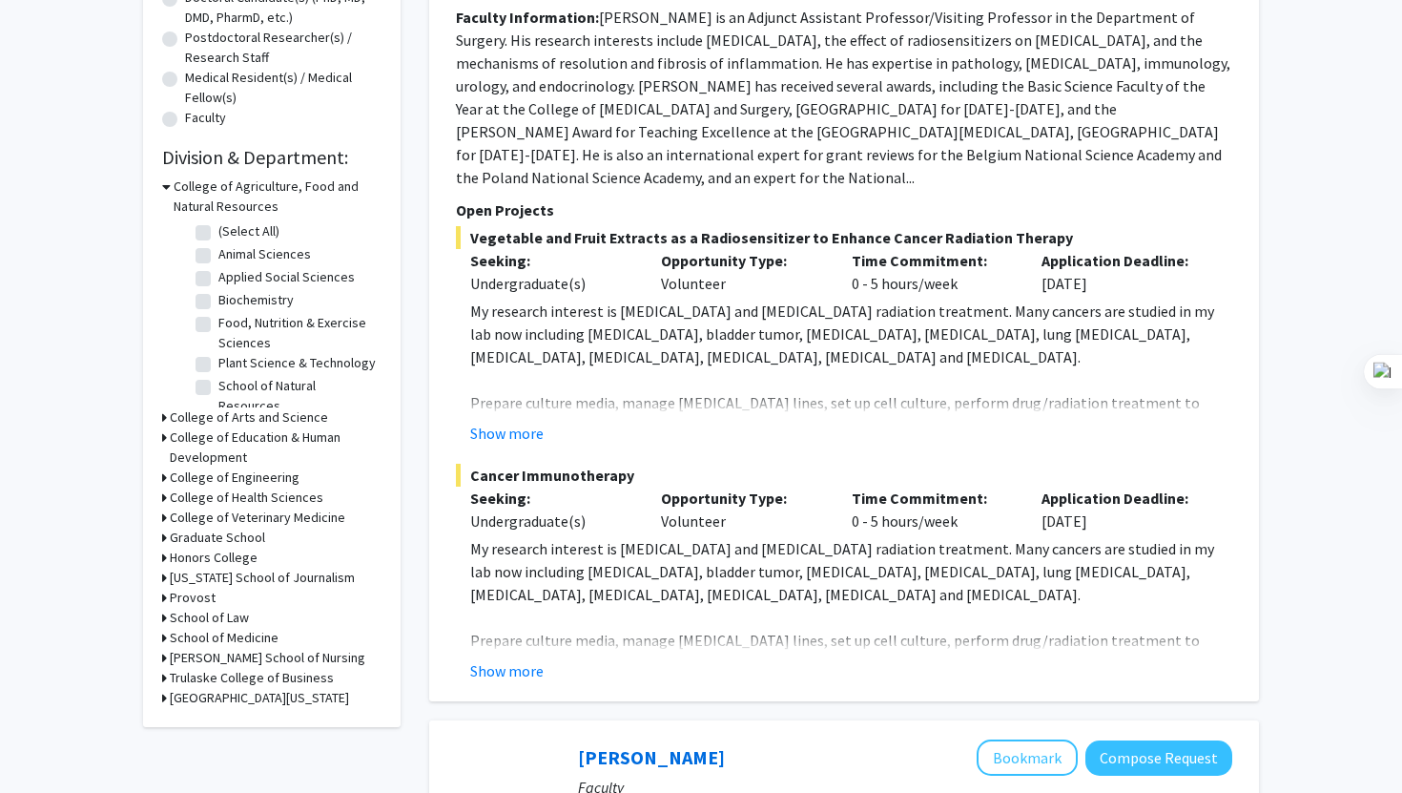
click at [230, 496] on h3 "College of Health Sciences" at bounding box center [247, 497] width 154 height 20
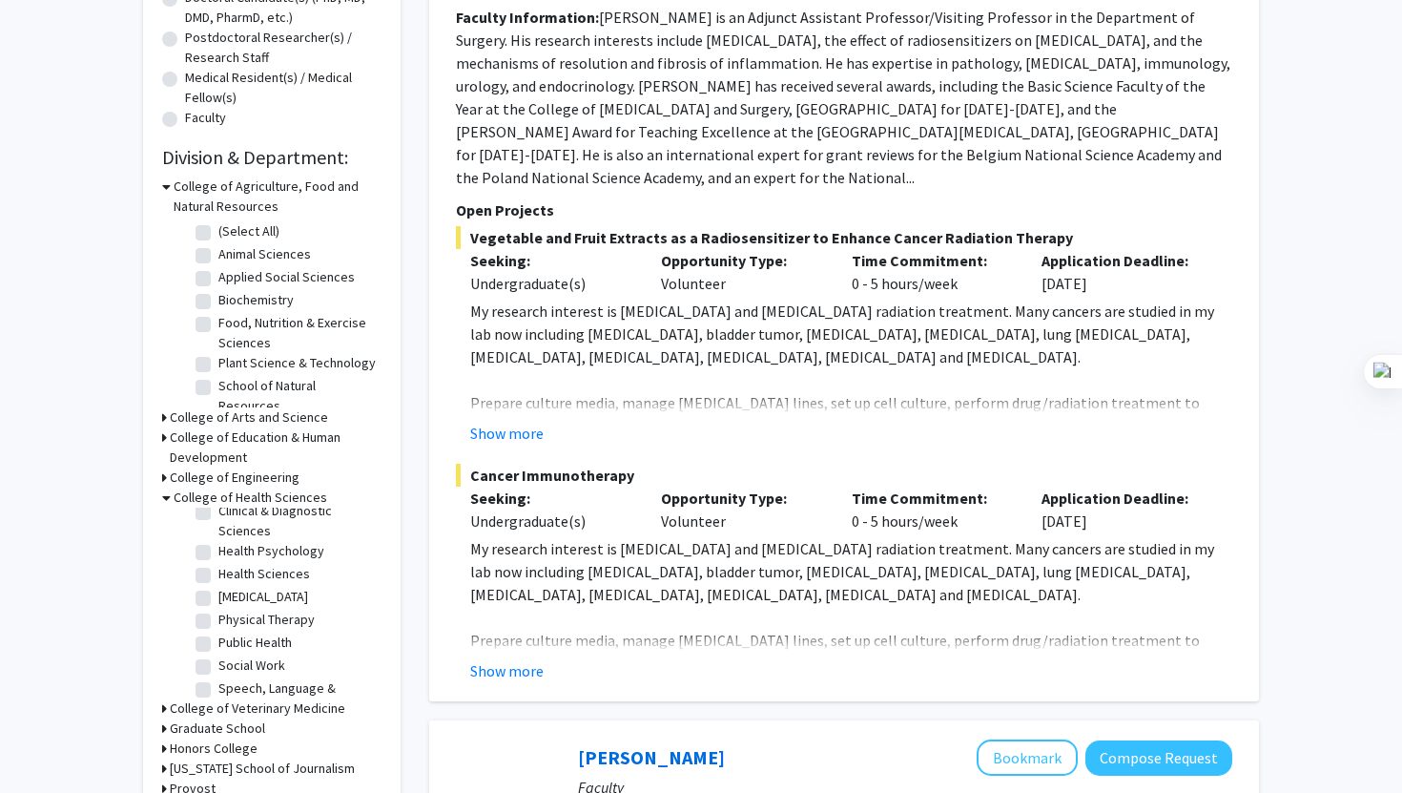
scroll to position [59, 0]
click at [218, 610] on label "Public Health" at bounding box center [254, 618] width 73 height 20
click at [218, 610] on input "Public Health" at bounding box center [224, 614] width 12 height 12
checkbox input "true"
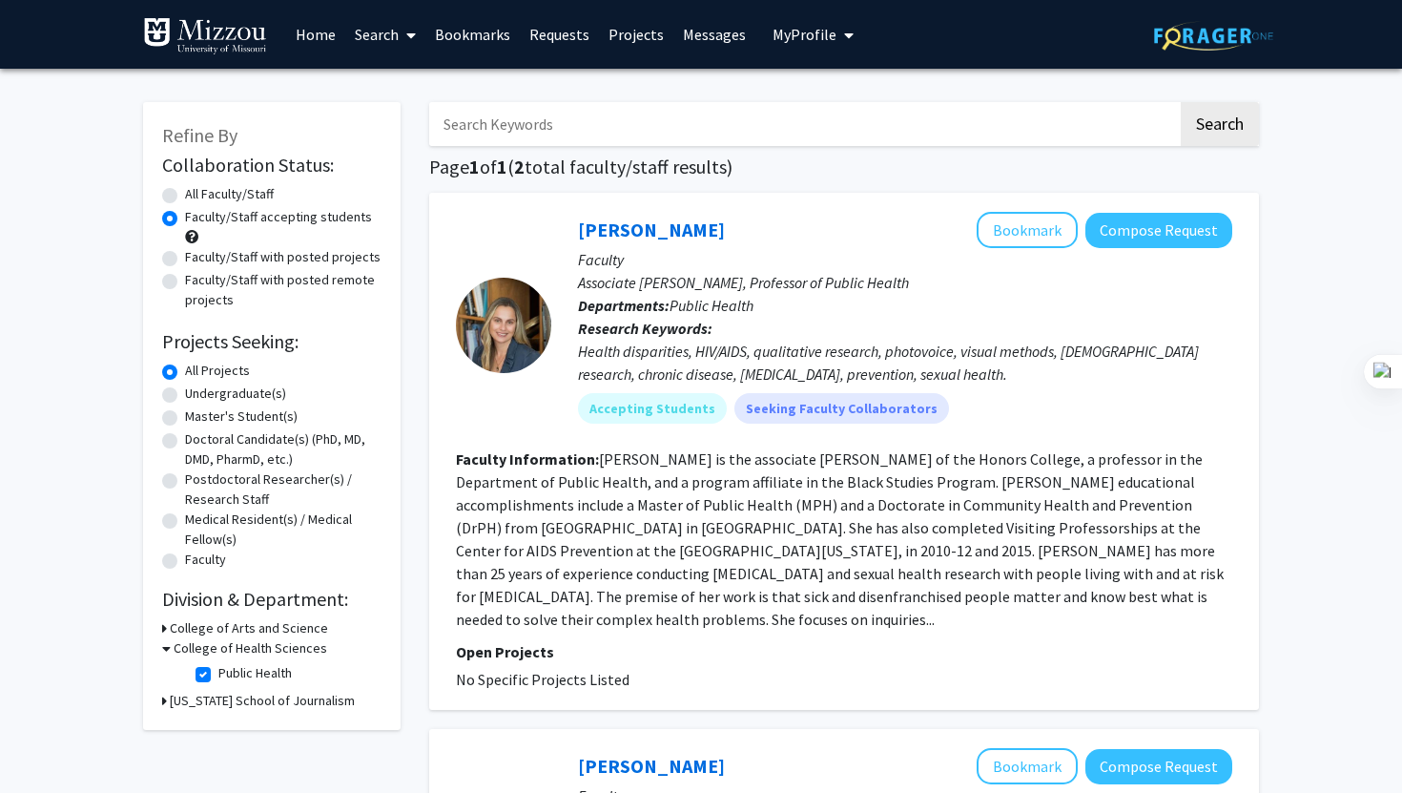
scroll to position [81, 0]
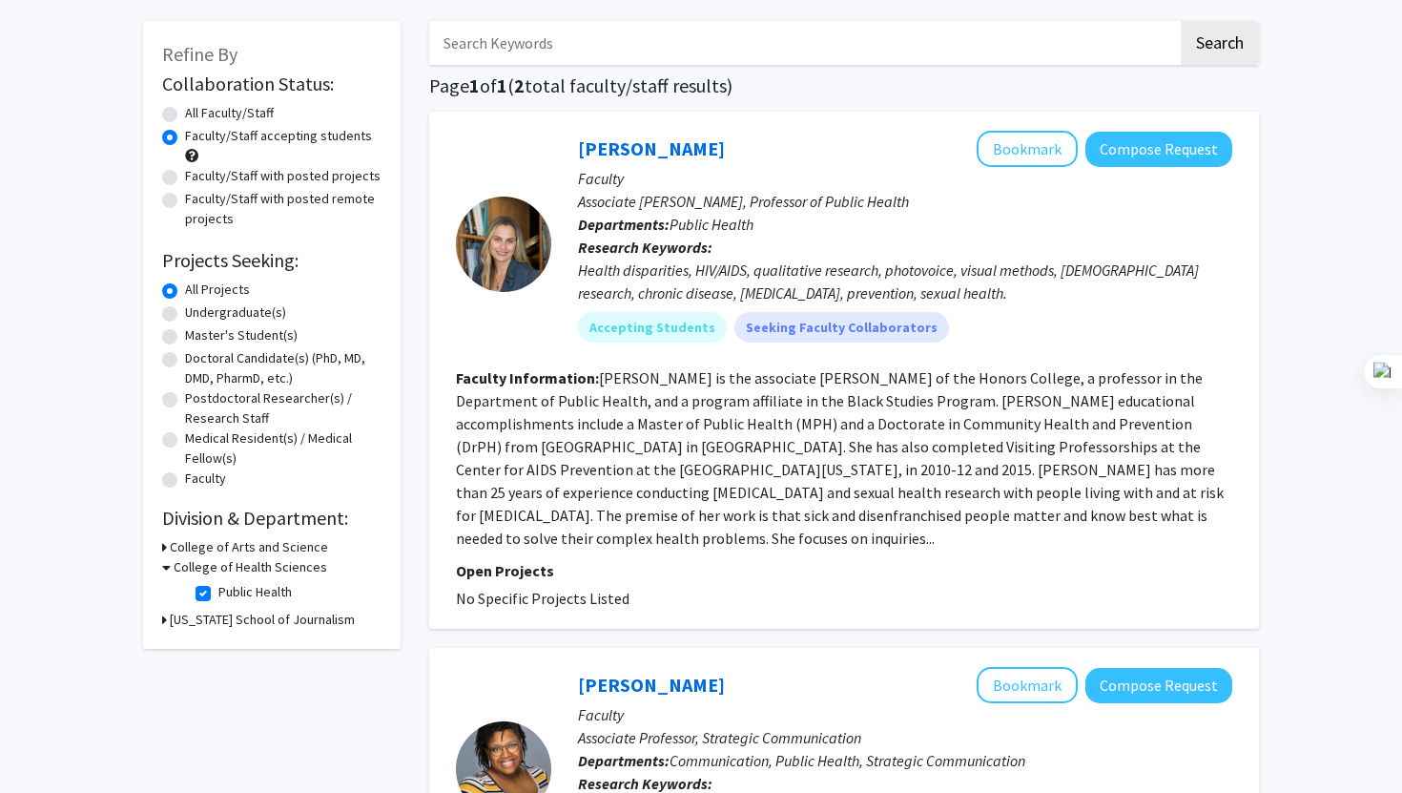
click at [209, 569] on h3 "College of Health Sciences" at bounding box center [251, 567] width 154 height 20
click at [209, 569] on h3 "College of Health Sciences" at bounding box center [247, 567] width 154 height 20
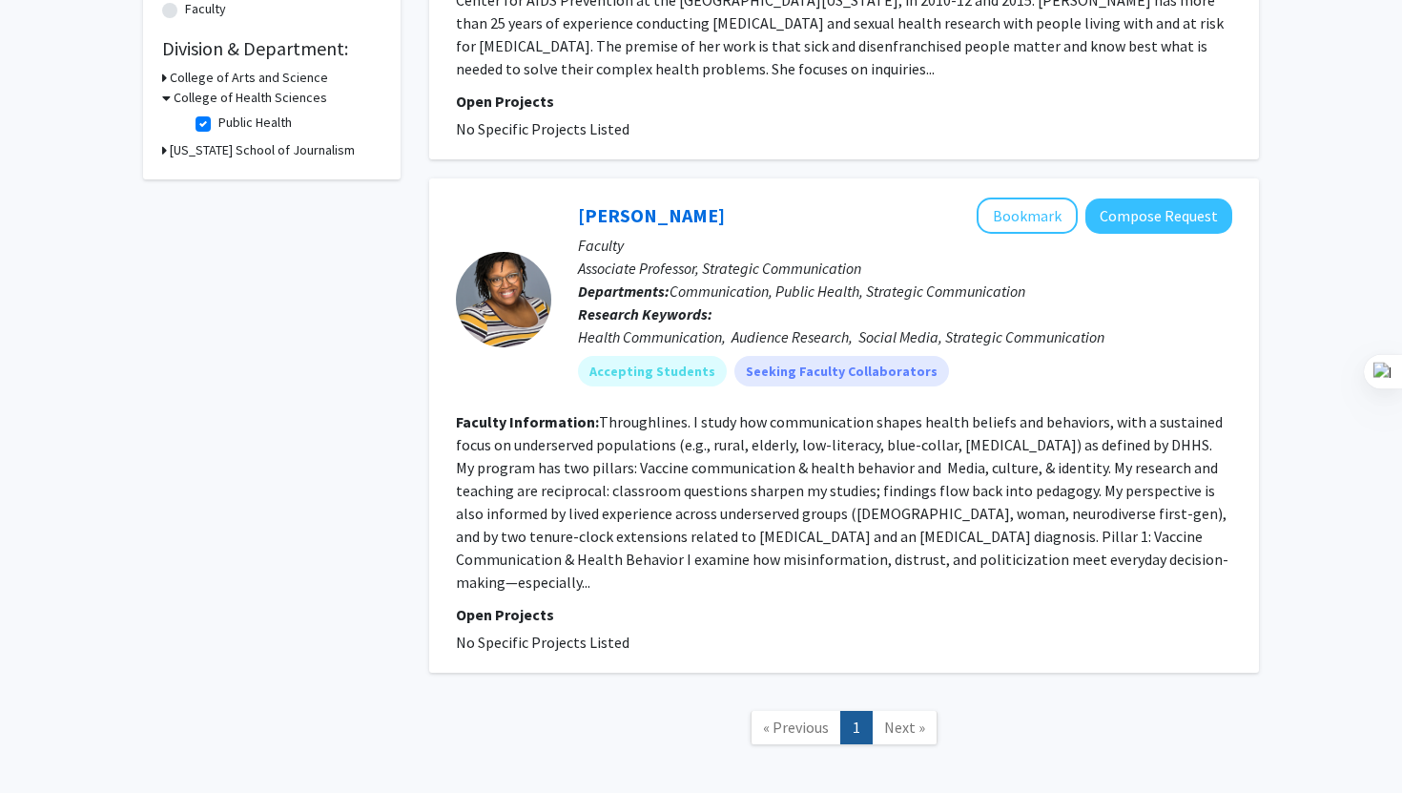
scroll to position [595, 0]
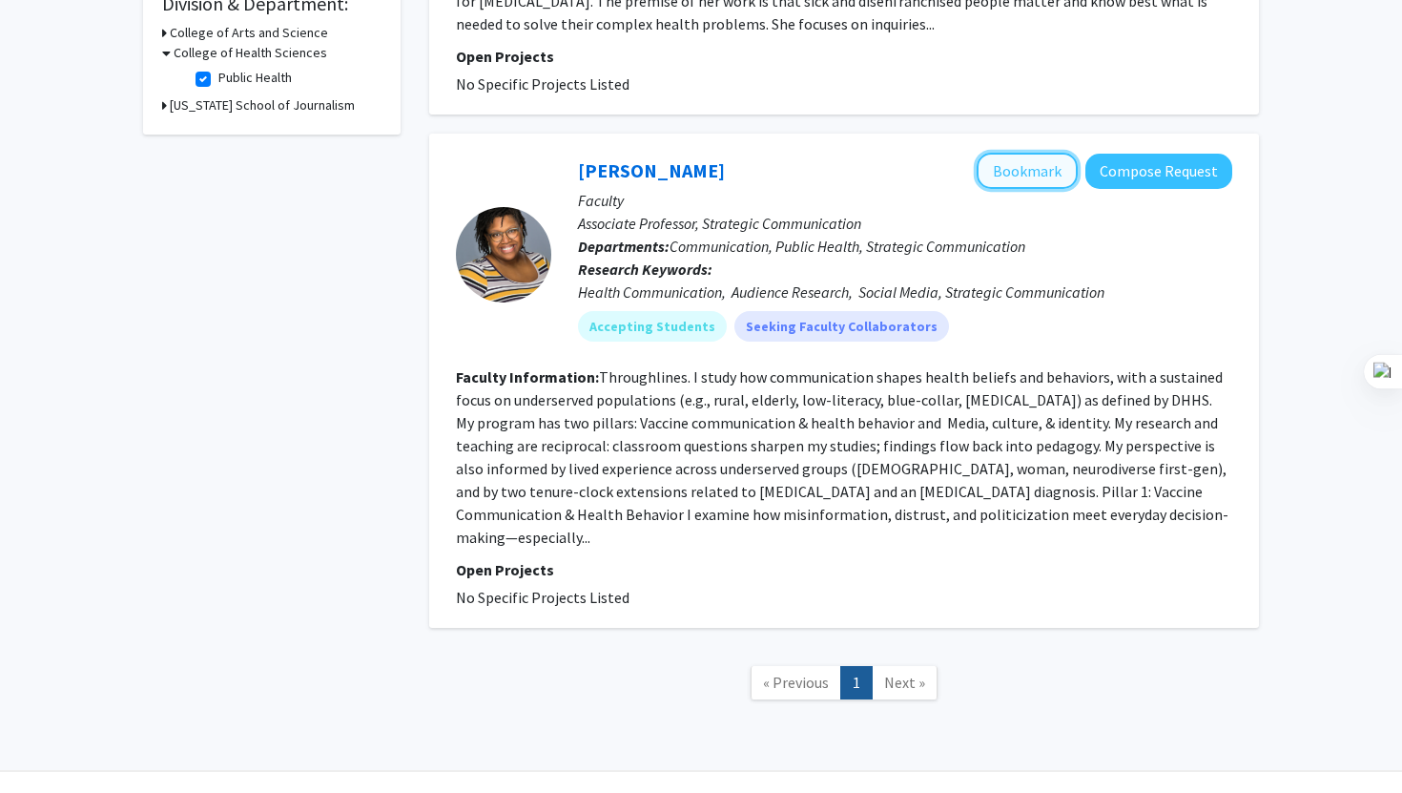
click at [1037, 153] on button "Bookmark" at bounding box center [1027, 171] width 101 height 36
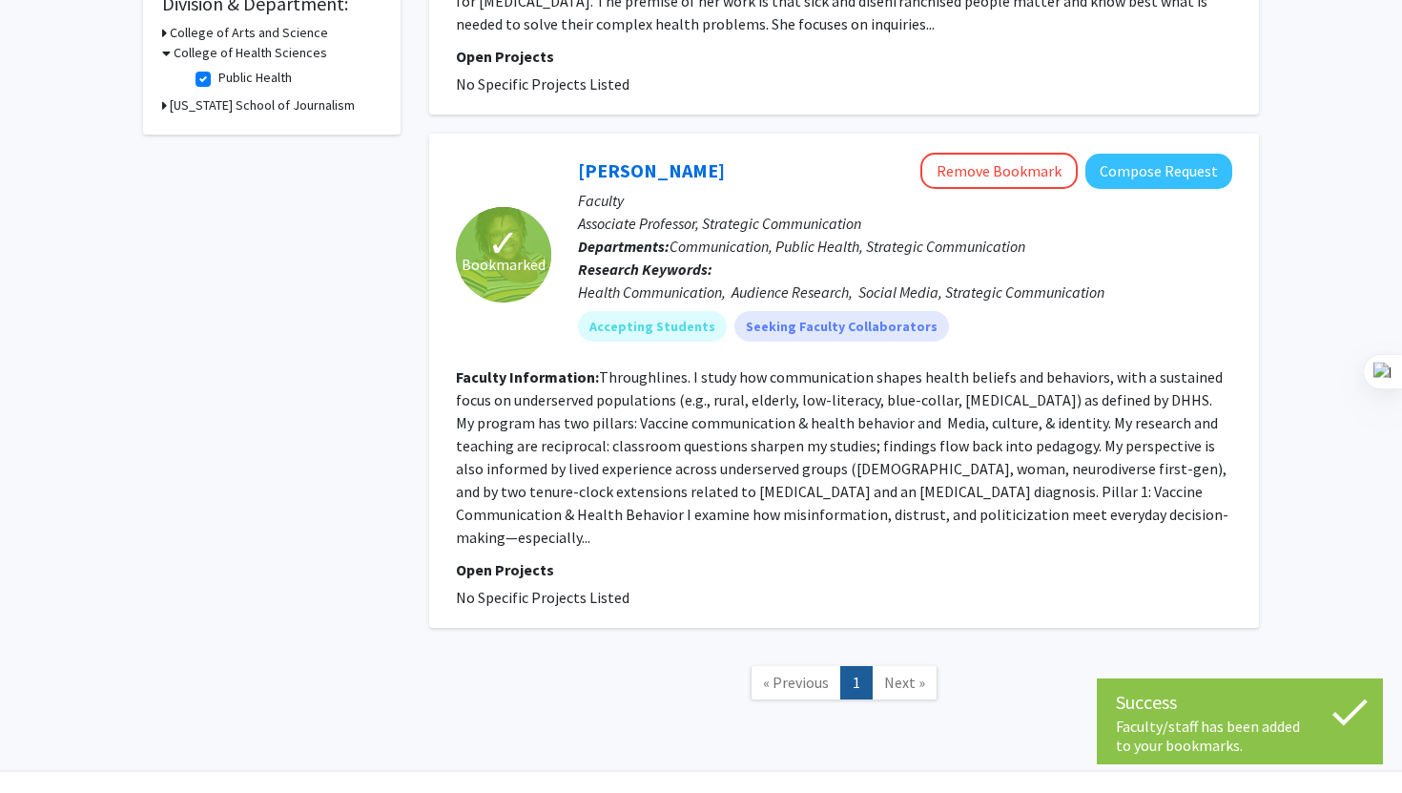
scroll to position [0, 0]
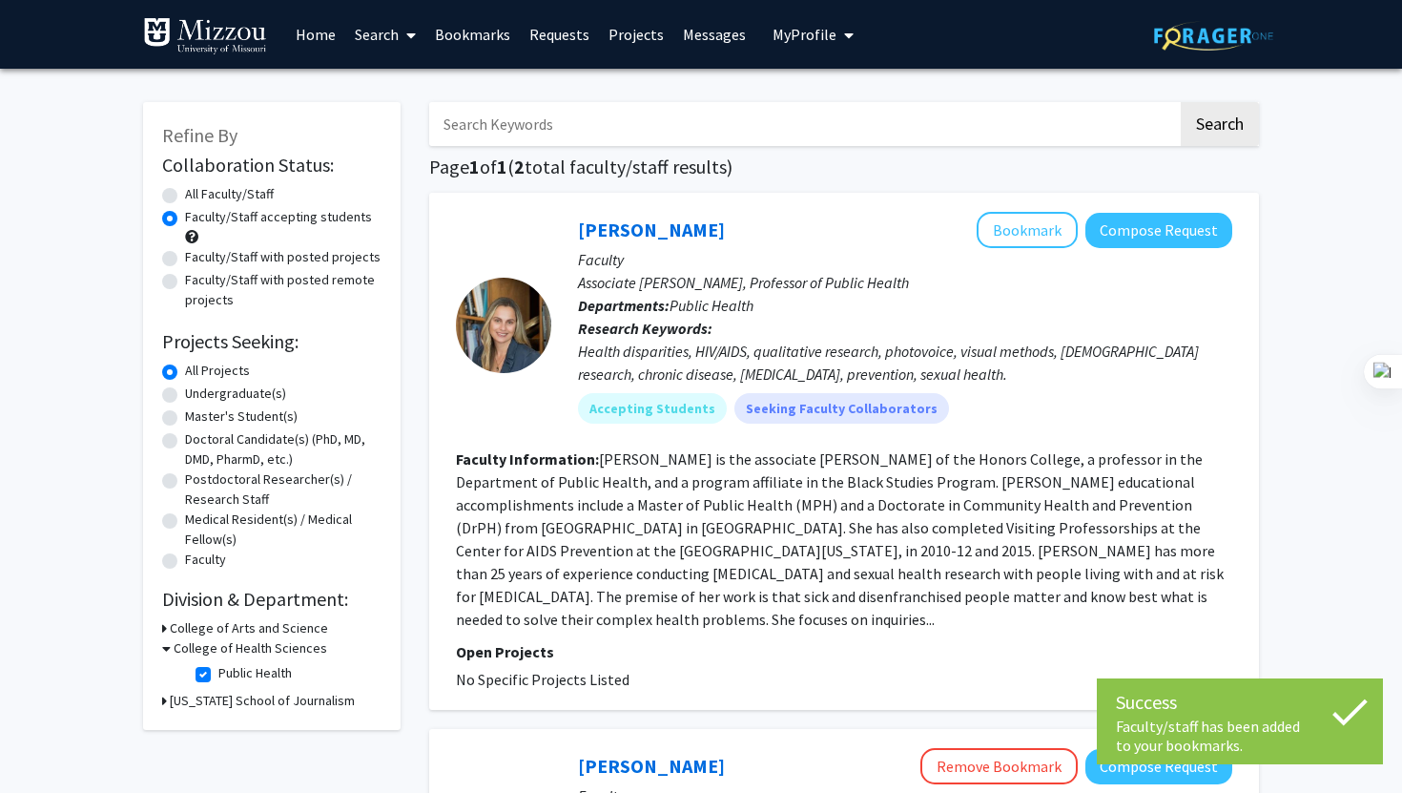
click at [218, 677] on label "Public Health" at bounding box center [254, 673] width 73 height 20
click at [218, 675] on input "Public Health" at bounding box center [224, 669] width 12 height 12
checkbox input "false"
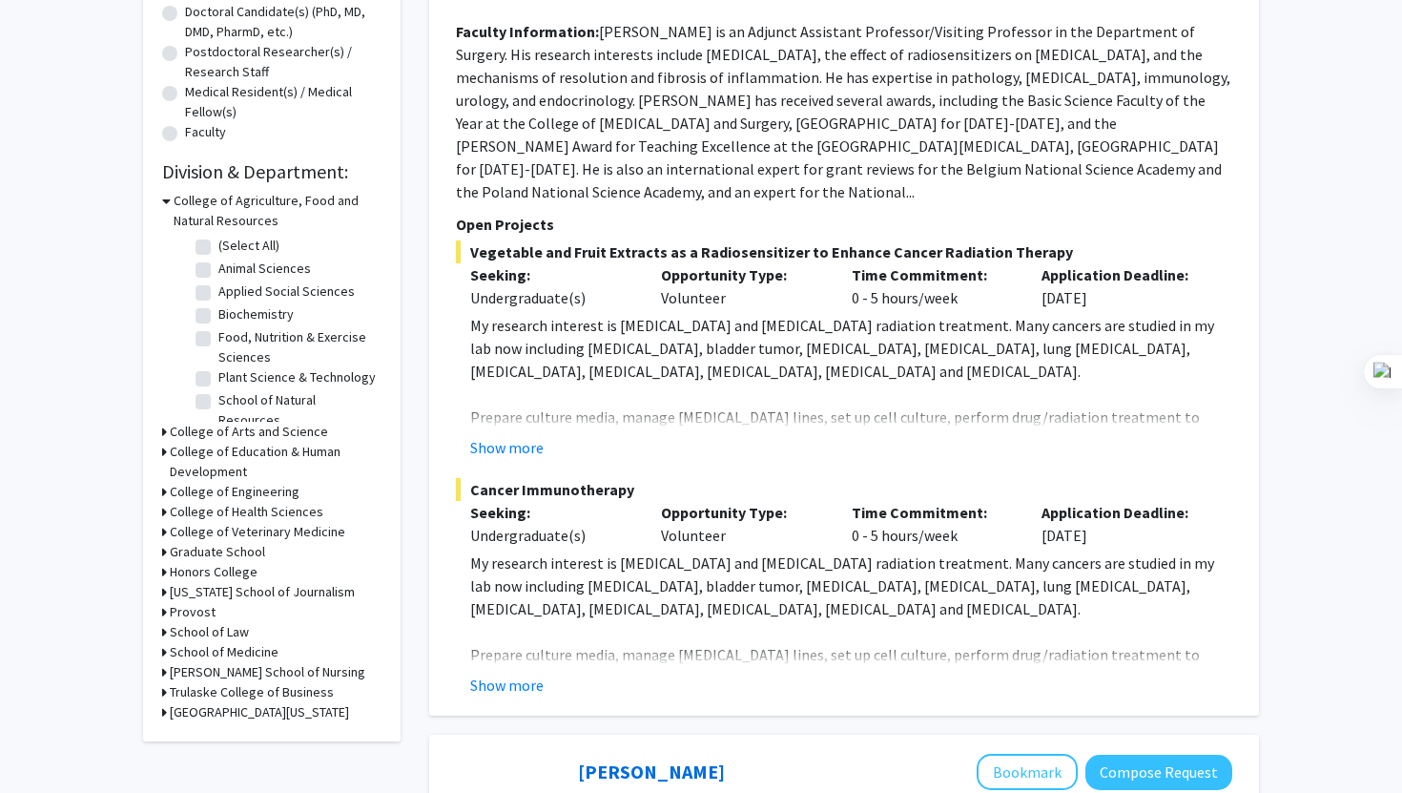
scroll to position [430, 0]
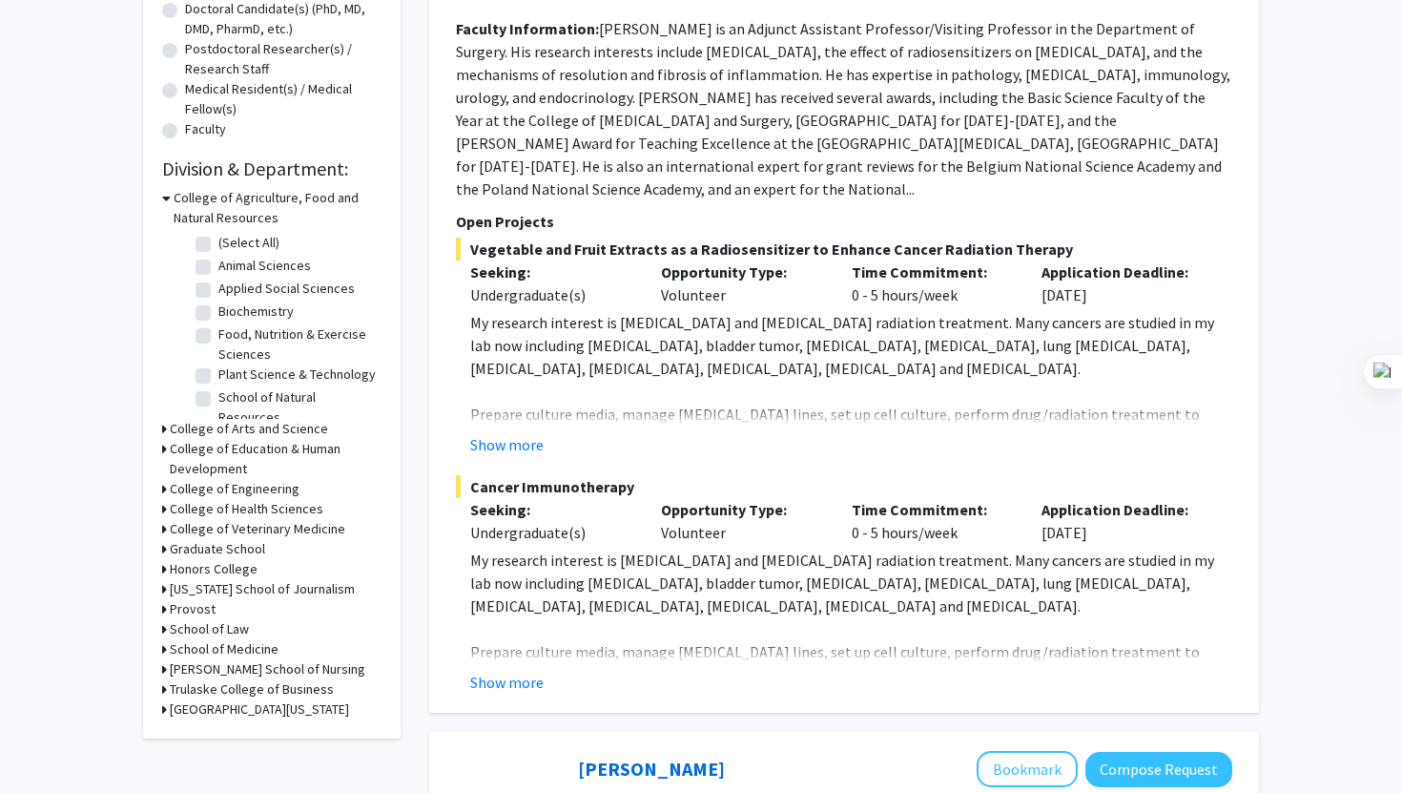
click at [273, 504] on h3 "College of Health Sciences" at bounding box center [247, 509] width 154 height 20
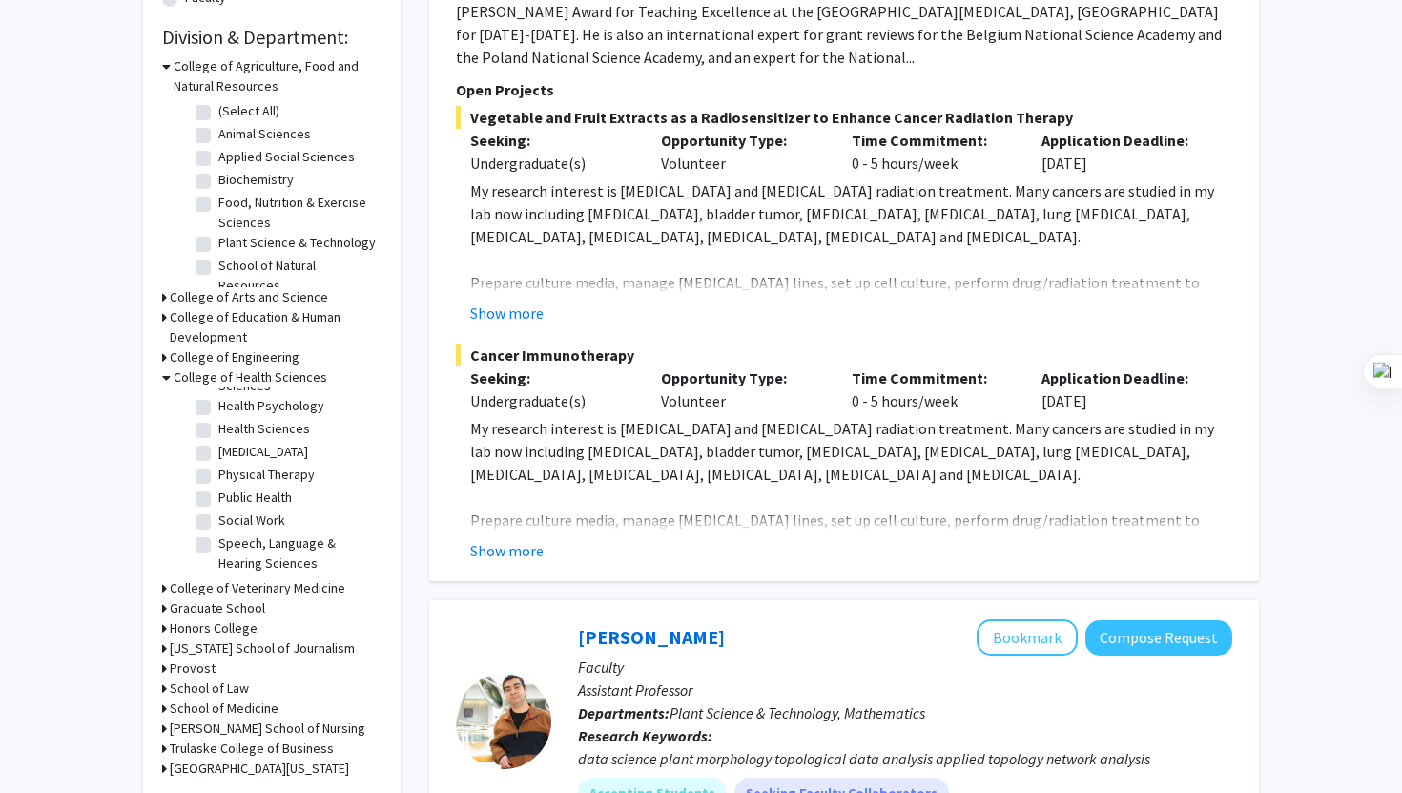
scroll to position [42, 0]
click at [218, 440] on label "Health Sciences" at bounding box center [264, 446] width 92 height 20
click at [218, 440] on input "Health Sciences" at bounding box center [224, 442] width 12 height 12
checkbox input "true"
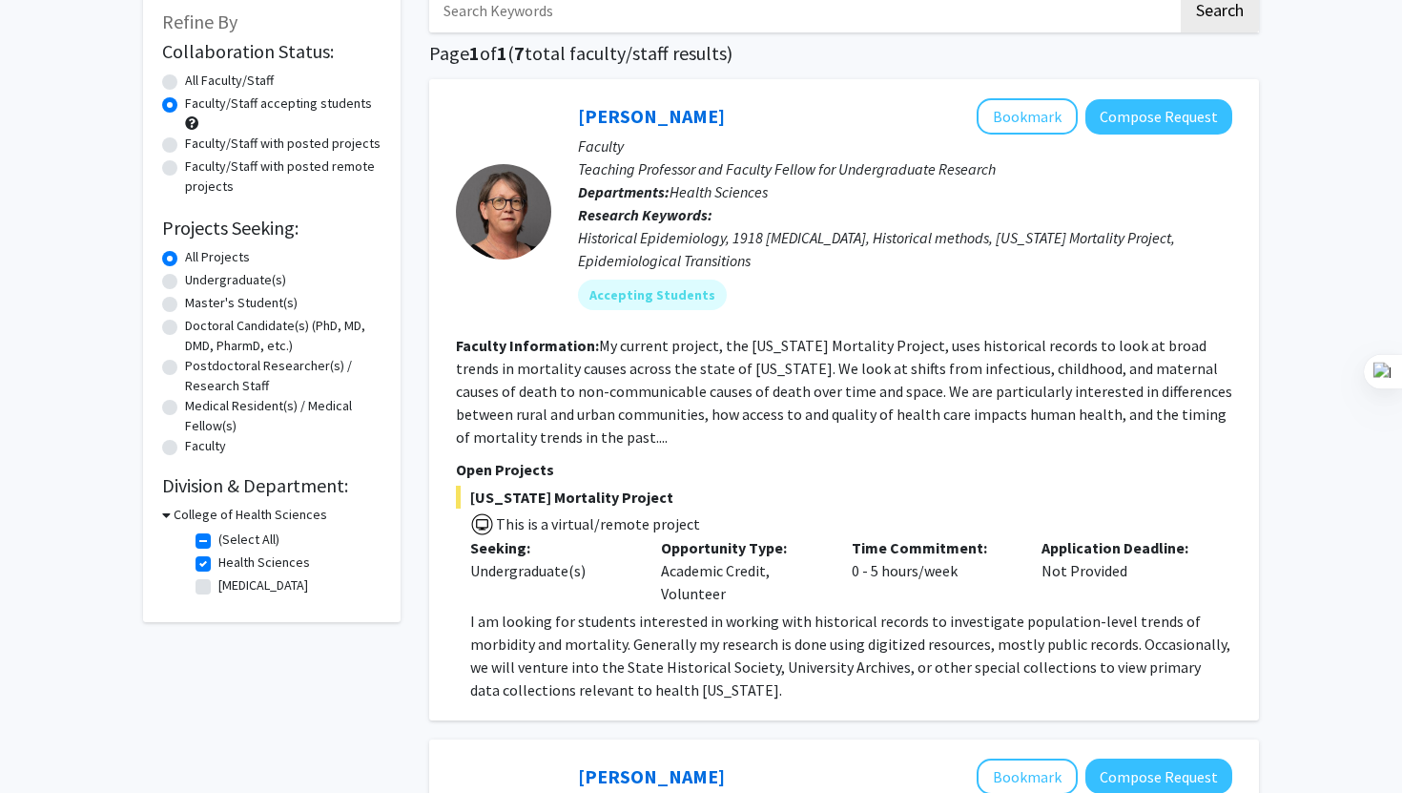
scroll to position [114, 0]
click at [994, 122] on button "Bookmark" at bounding box center [1027, 115] width 101 height 36
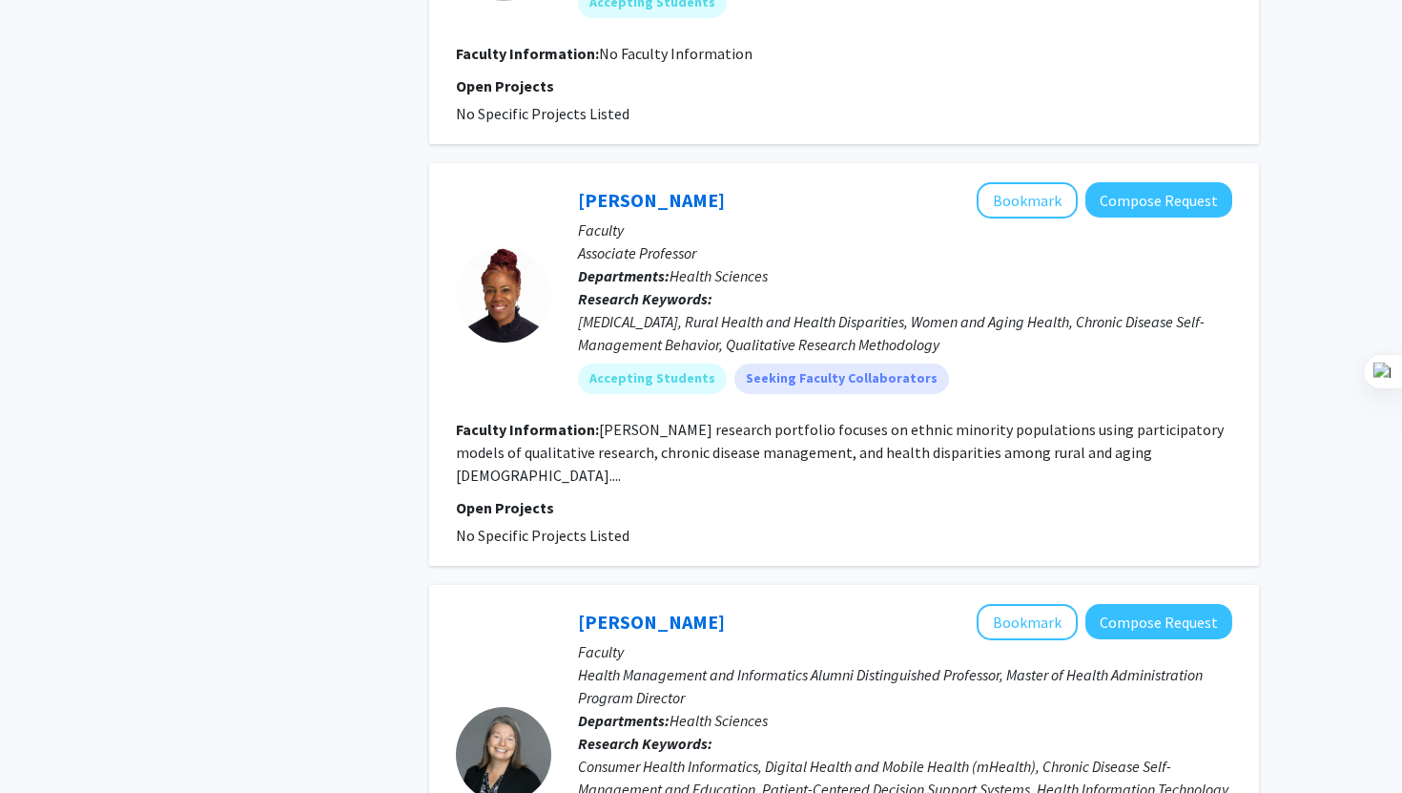
scroll to position [2435, 0]
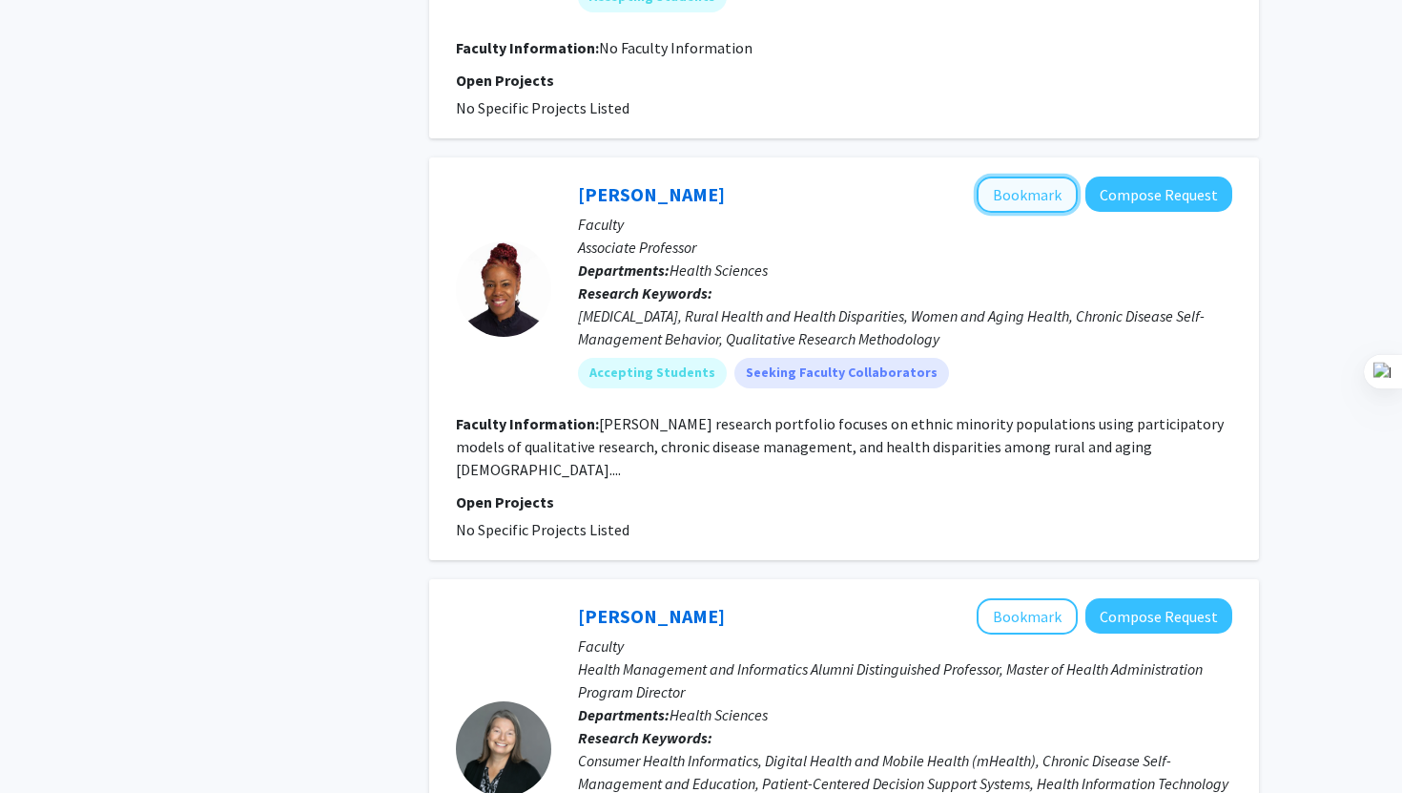
click at [1026, 176] on button "Bookmark" at bounding box center [1027, 194] width 101 height 36
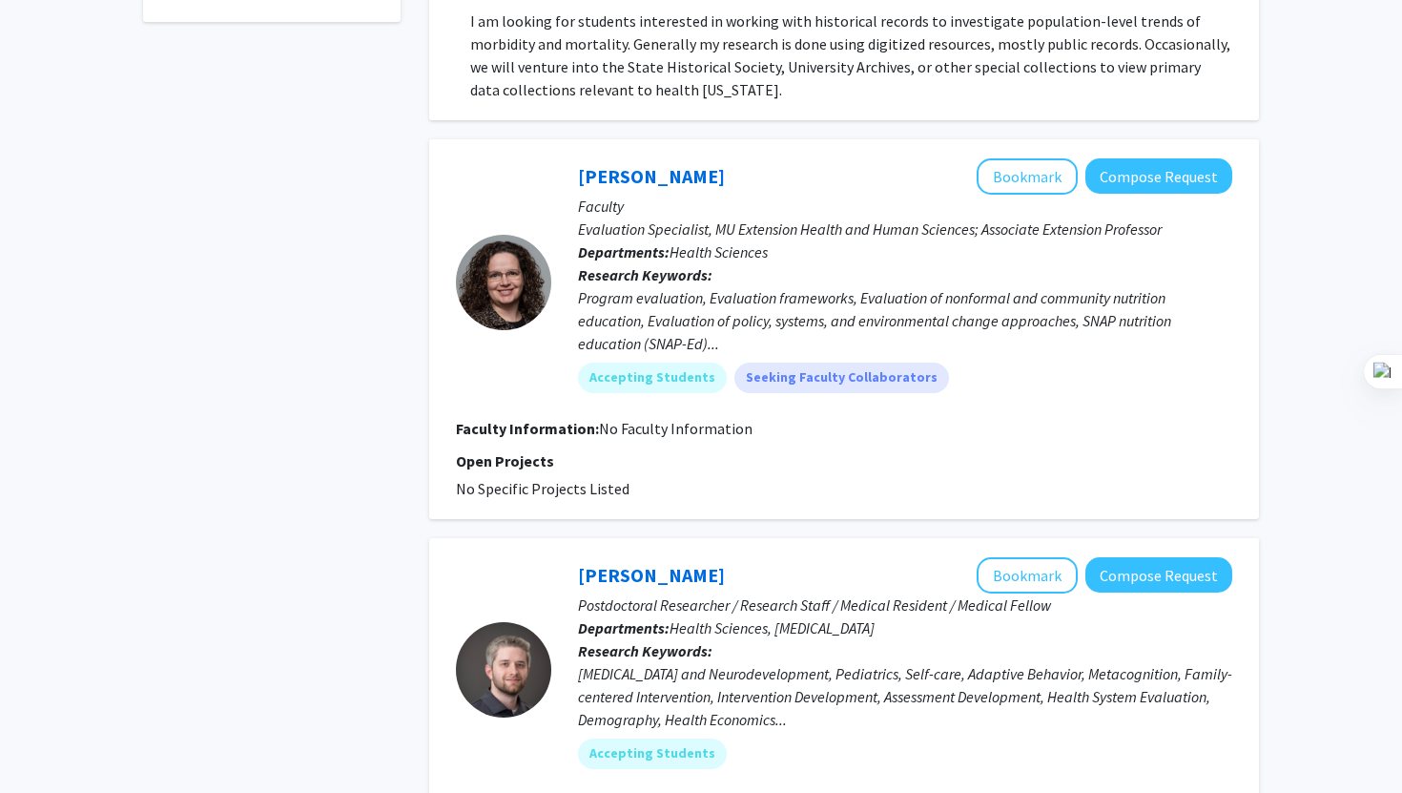
scroll to position [0, 0]
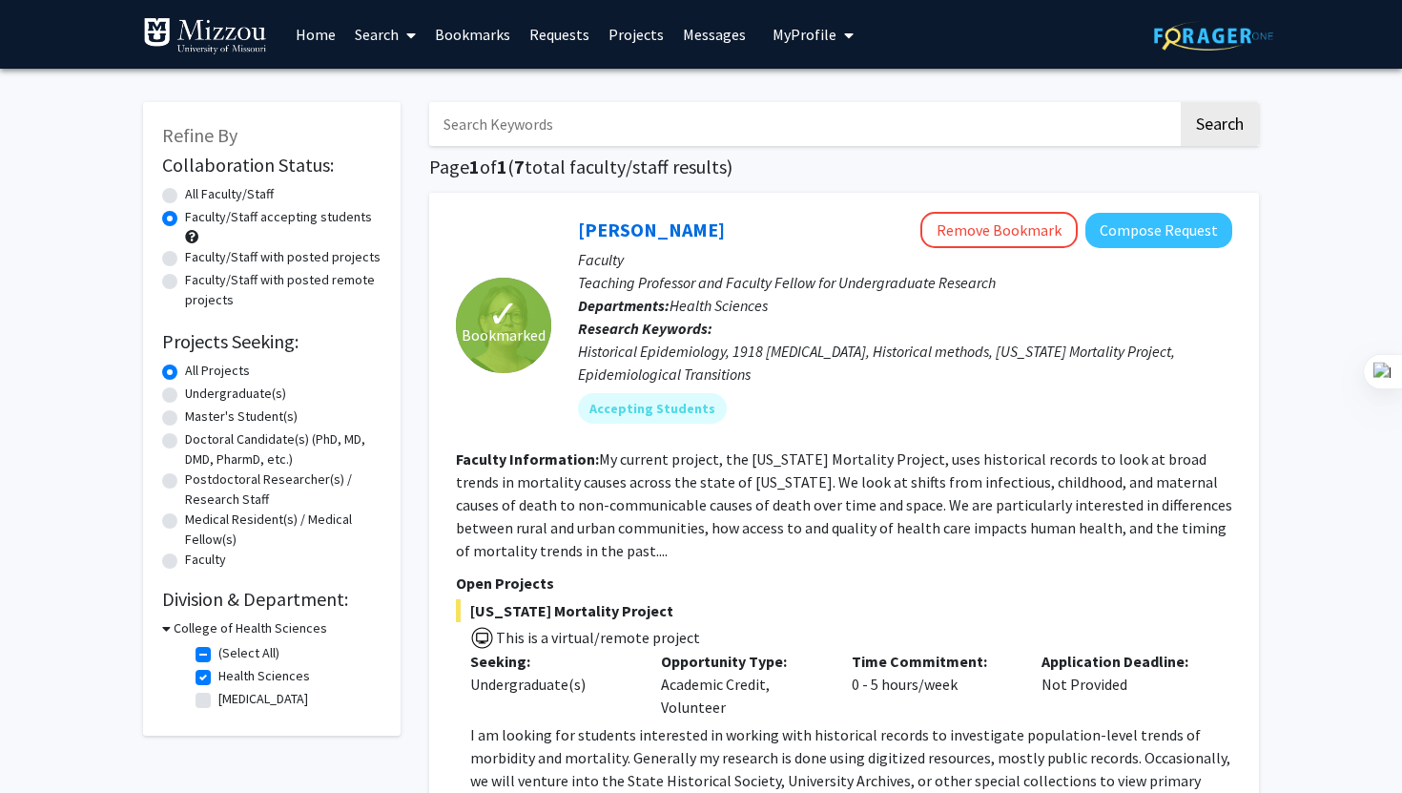
click at [218, 677] on label "Health Sciences" at bounding box center [264, 676] width 92 height 20
click at [218, 677] on input "Health Sciences" at bounding box center [224, 672] width 12 height 12
checkbox input "false"
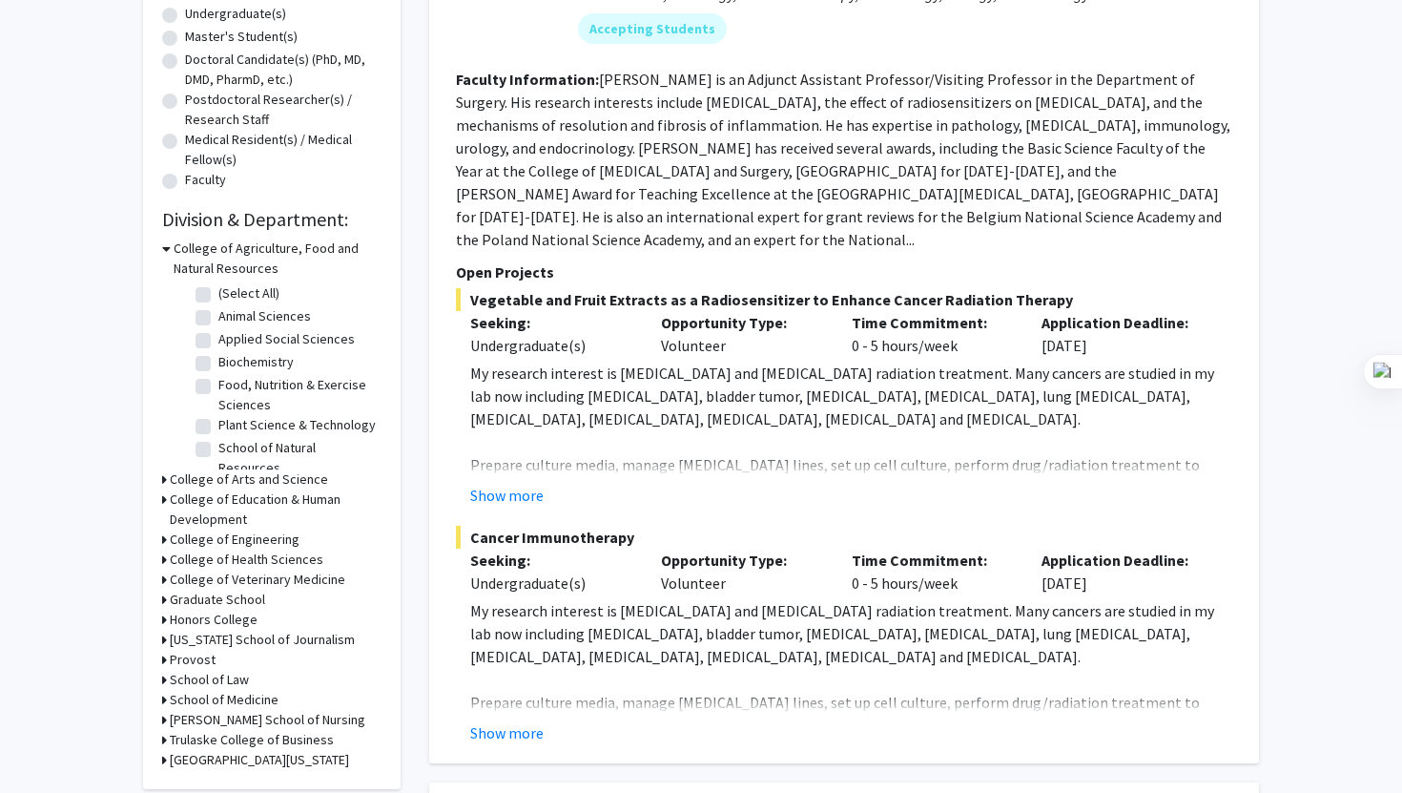
scroll to position [381, 0]
click at [266, 555] on h3 "College of Health Sciences" at bounding box center [247, 558] width 154 height 20
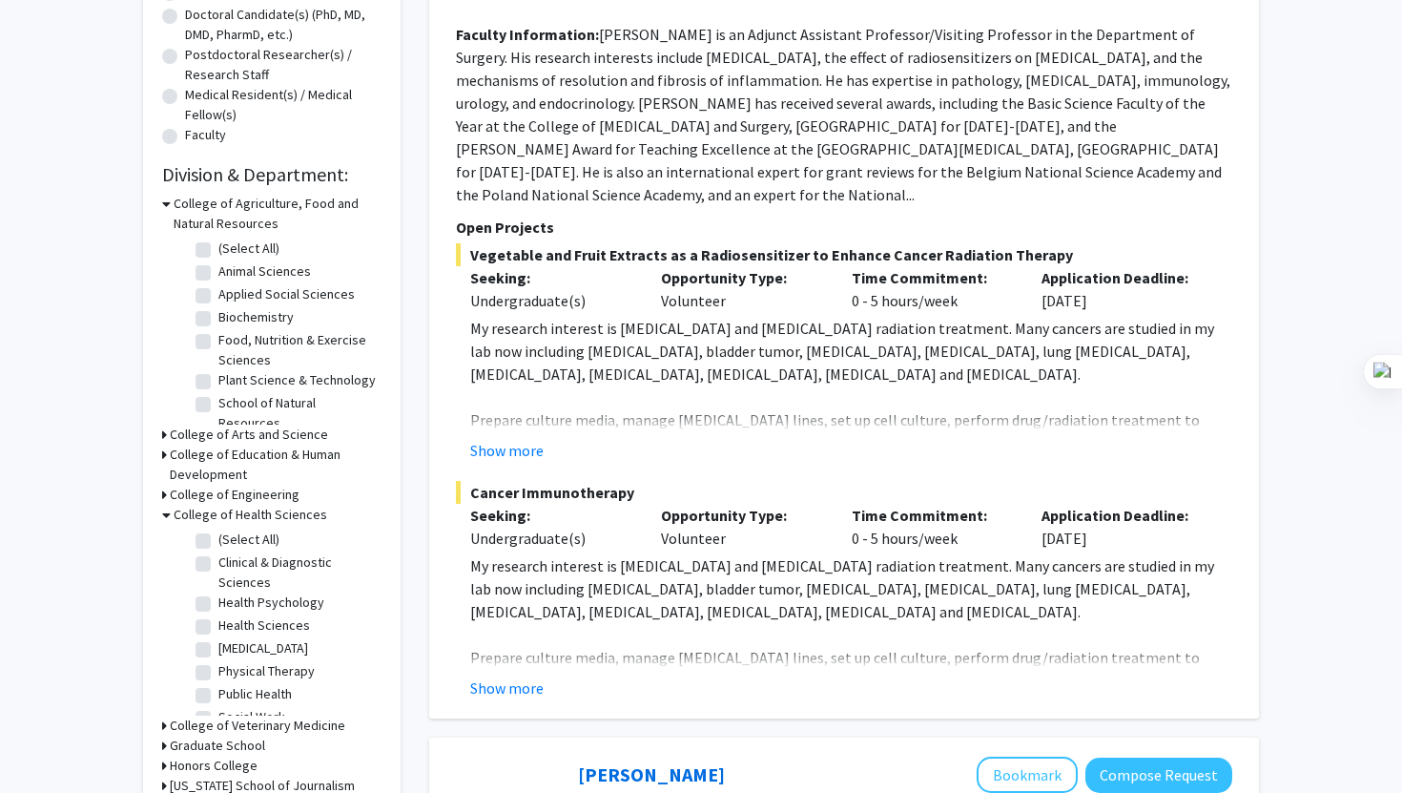
scroll to position [422, 0]
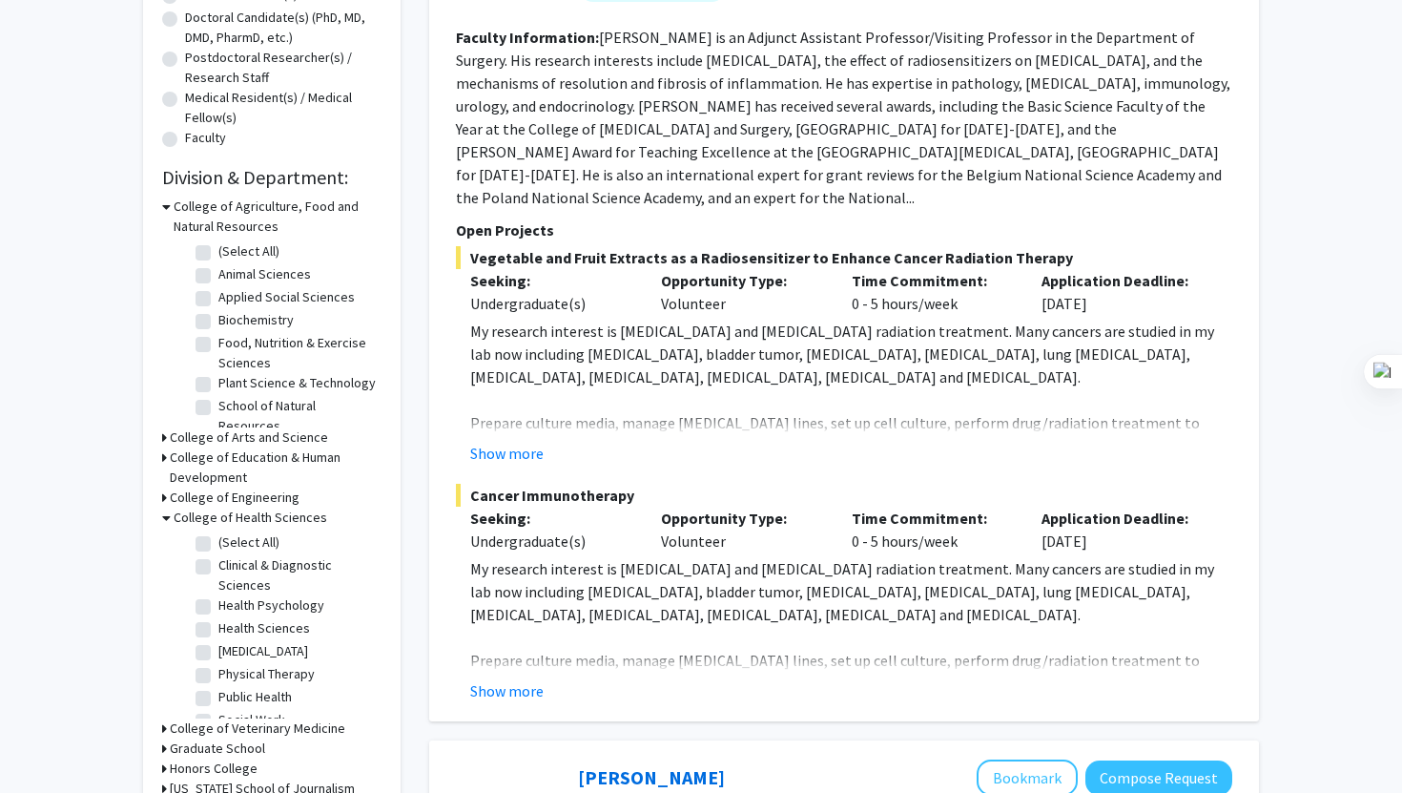
click at [200, 595] on fg-checkbox "Health Psychology Health Psychology" at bounding box center [286, 606] width 181 height 23
click at [218, 603] on label "Health Psychology" at bounding box center [271, 605] width 106 height 20
click at [218, 603] on input "Health Psychology" at bounding box center [224, 601] width 12 height 12
checkbox input "true"
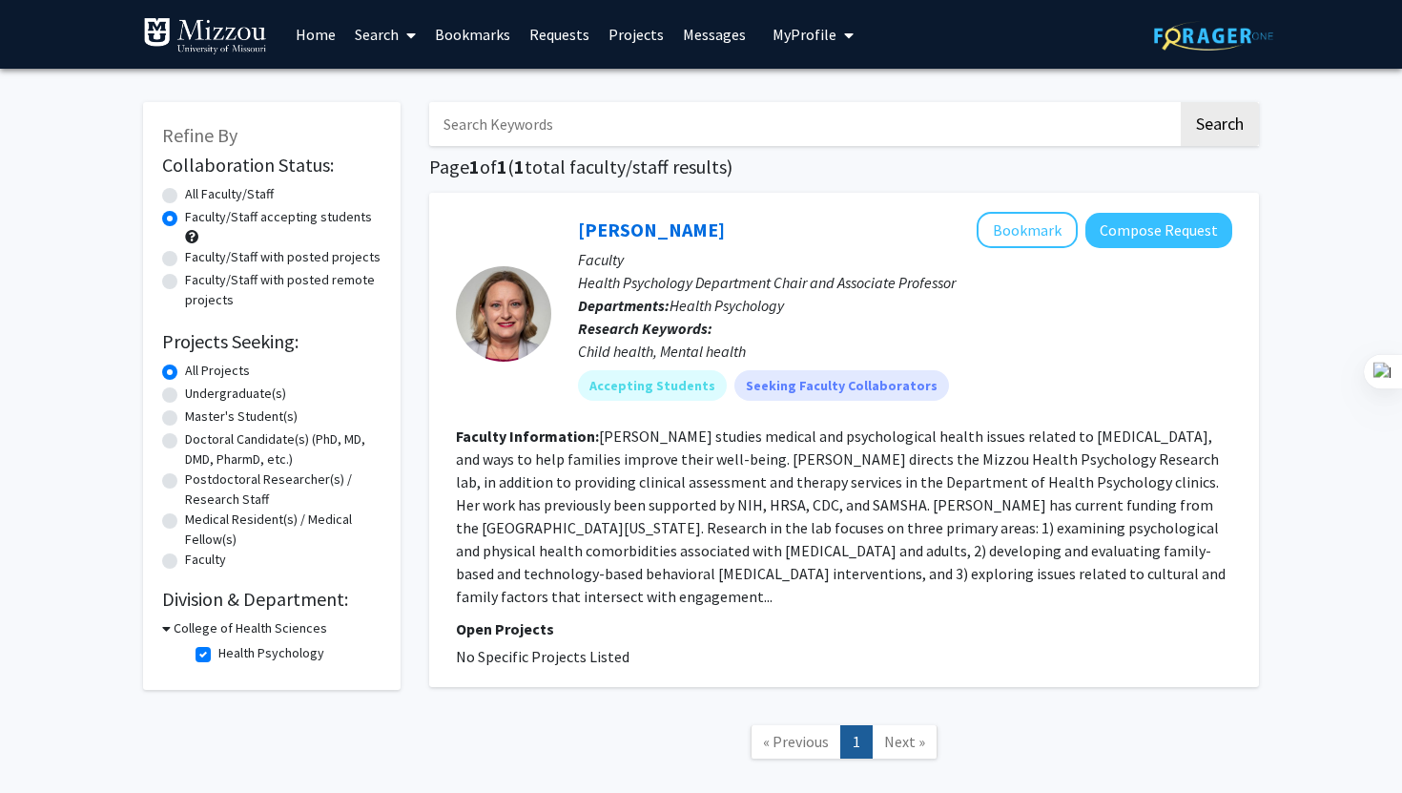
scroll to position [82, 0]
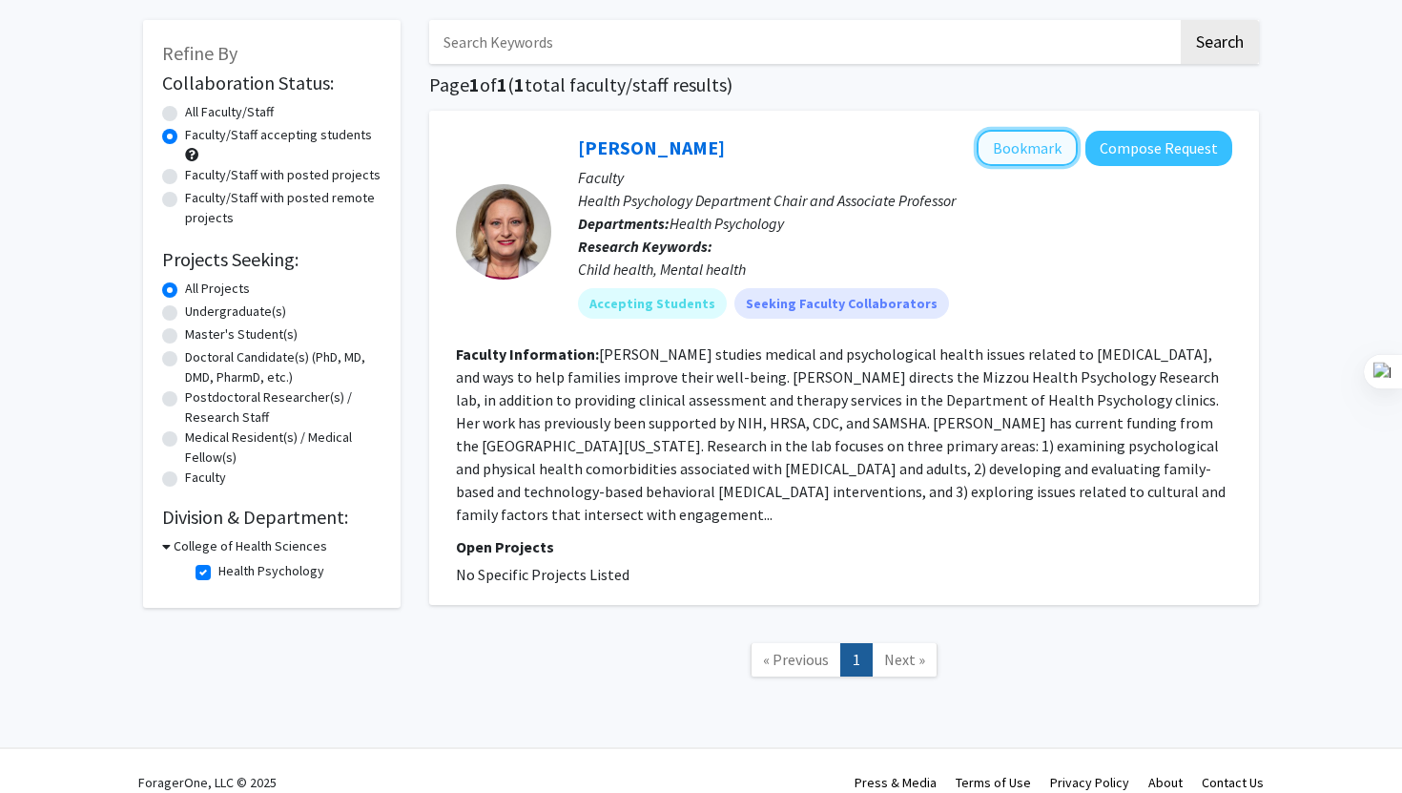
click at [1020, 151] on button "Bookmark" at bounding box center [1027, 148] width 101 height 36
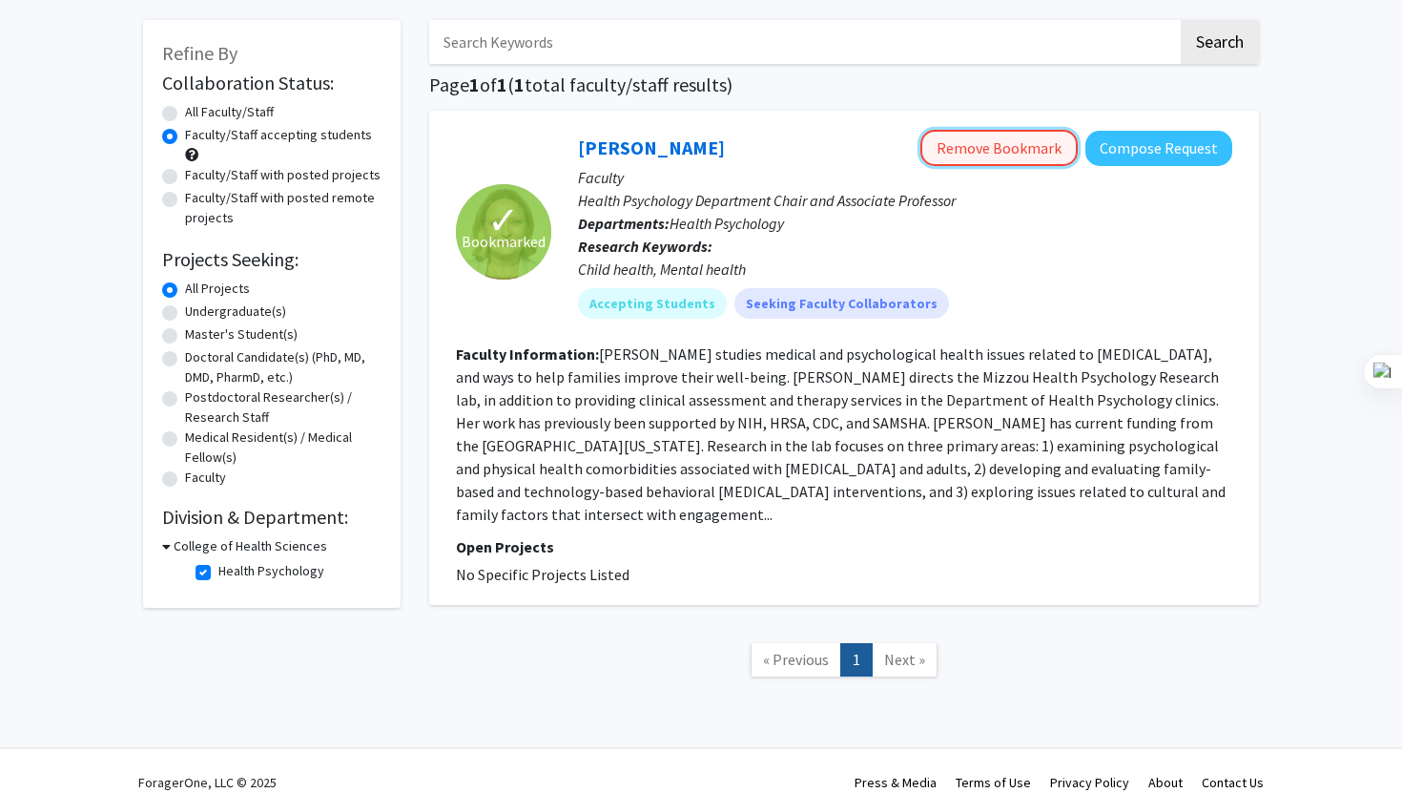
click at [1022, 132] on button "Remove Bookmark" at bounding box center [998, 148] width 157 height 36
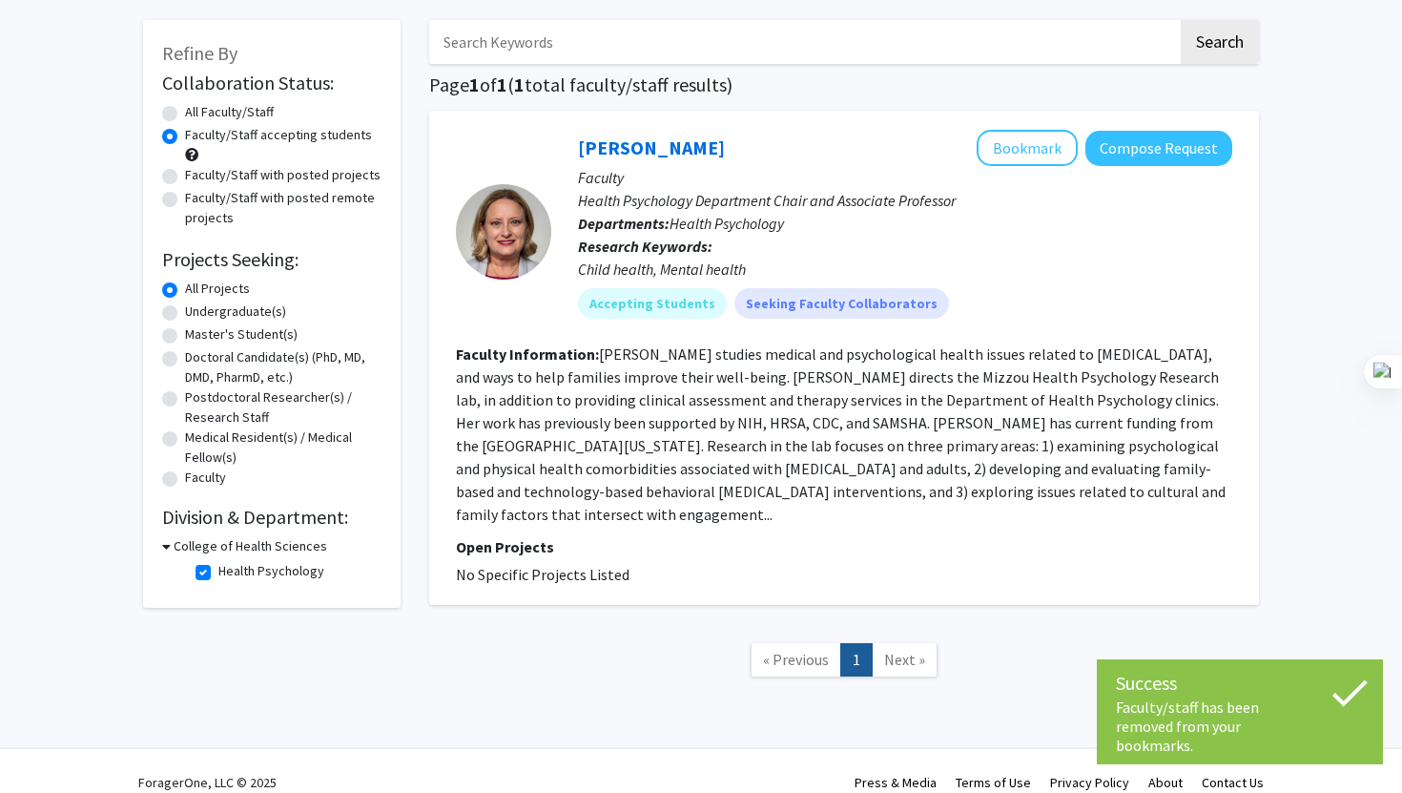
click at [218, 572] on label "Health Psychology" at bounding box center [271, 571] width 106 height 20
click at [218, 572] on input "Health Psychology" at bounding box center [224, 567] width 12 height 12
checkbox input "false"
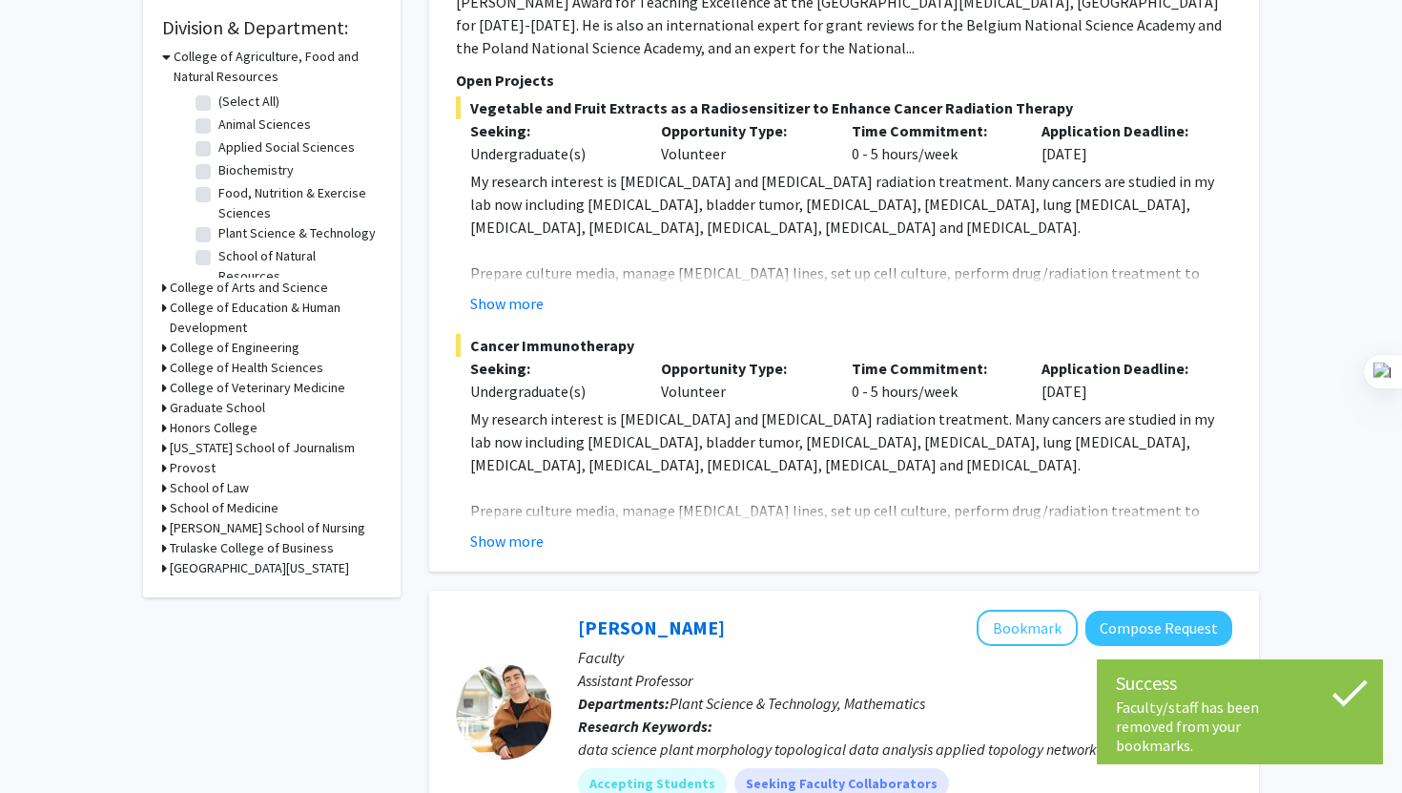
scroll to position [573, 0]
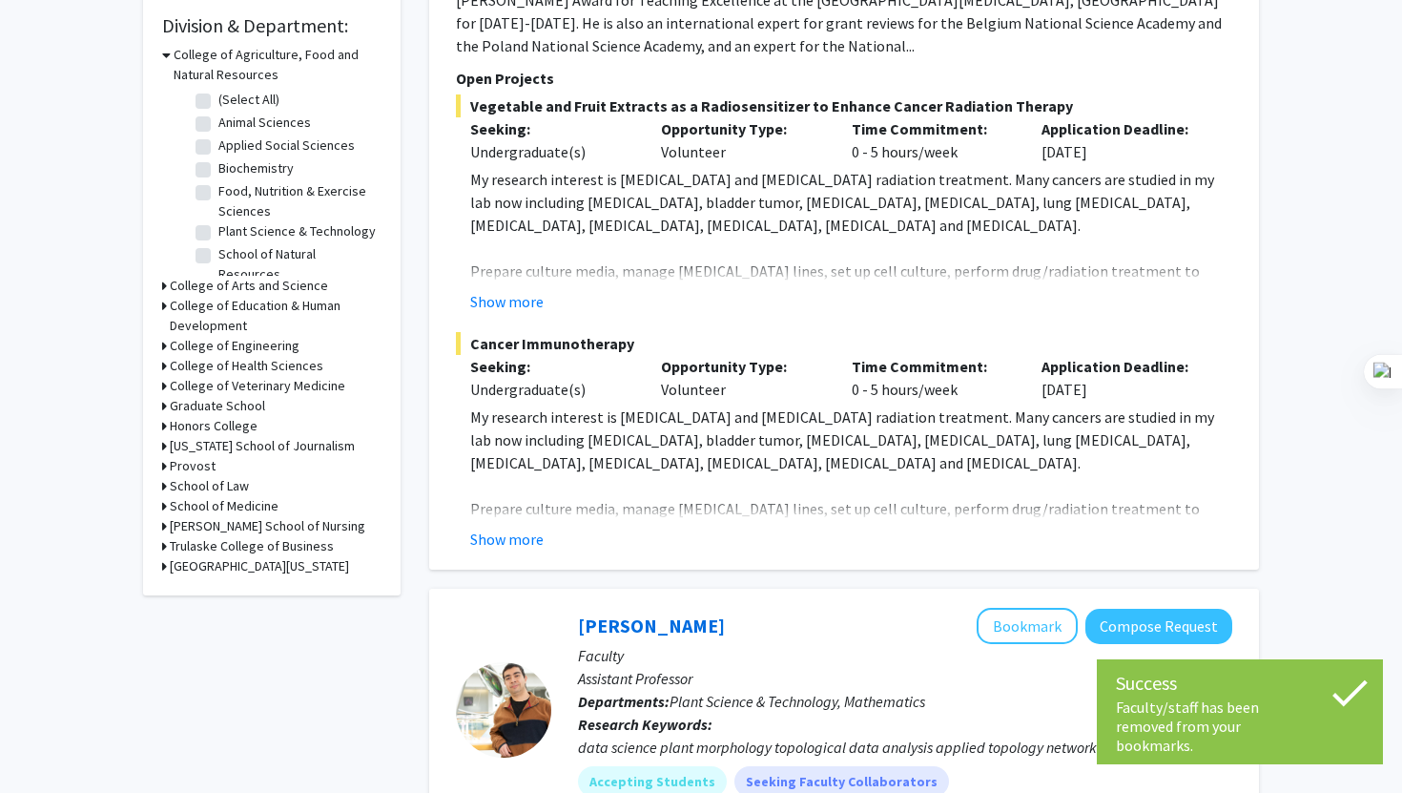
click at [282, 362] on h3 "College of Health Sciences" at bounding box center [247, 366] width 154 height 20
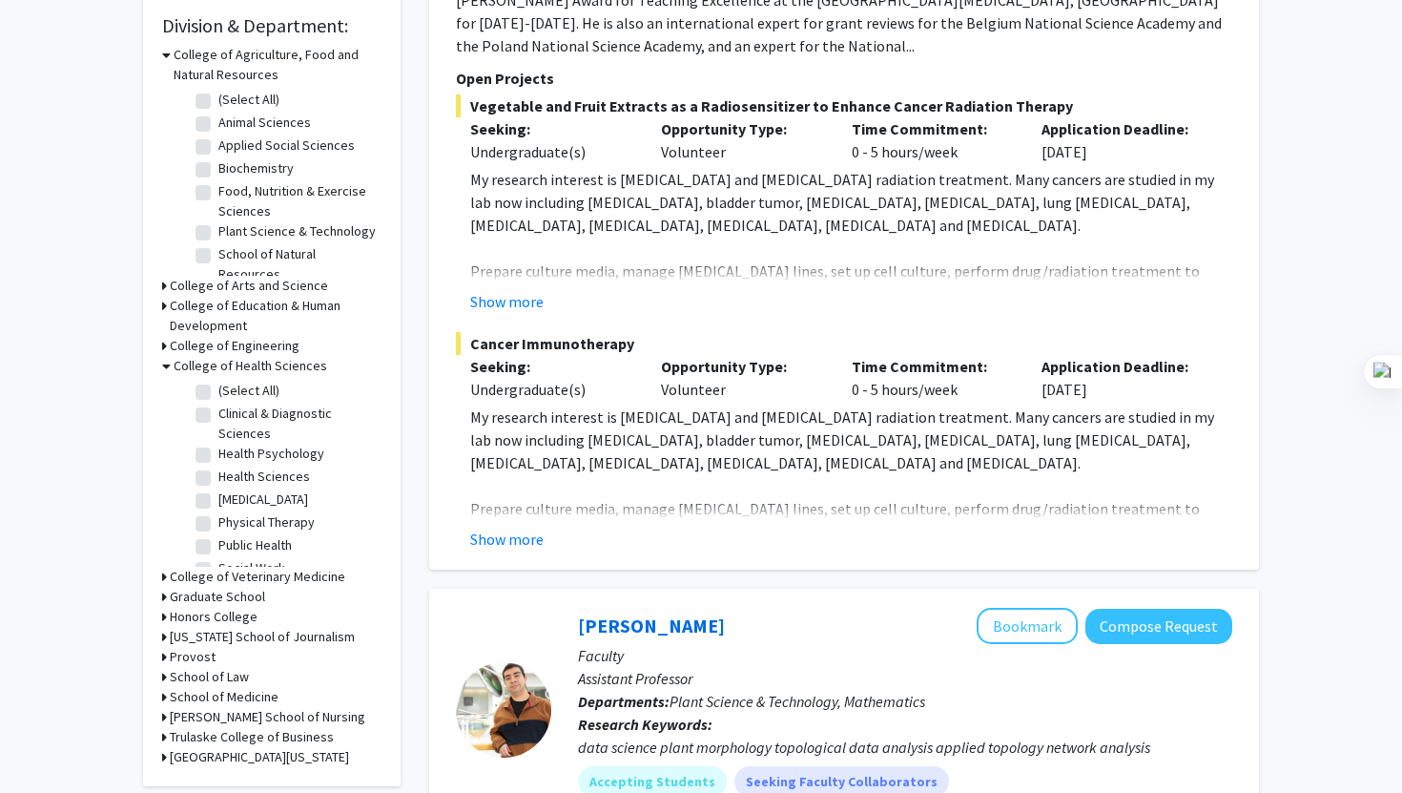
click at [196, 403] on fg-checkbox "Clinical & Diagnostic Sciences Clinical & Diagnostic Sciences" at bounding box center [286, 423] width 181 height 40
click at [218, 407] on label "Clinical & Diagnostic Sciences" at bounding box center [297, 423] width 158 height 40
click at [218, 407] on input "Clinical & Diagnostic Sciences" at bounding box center [224, 409] width 12 height 12
checkbox input "true"
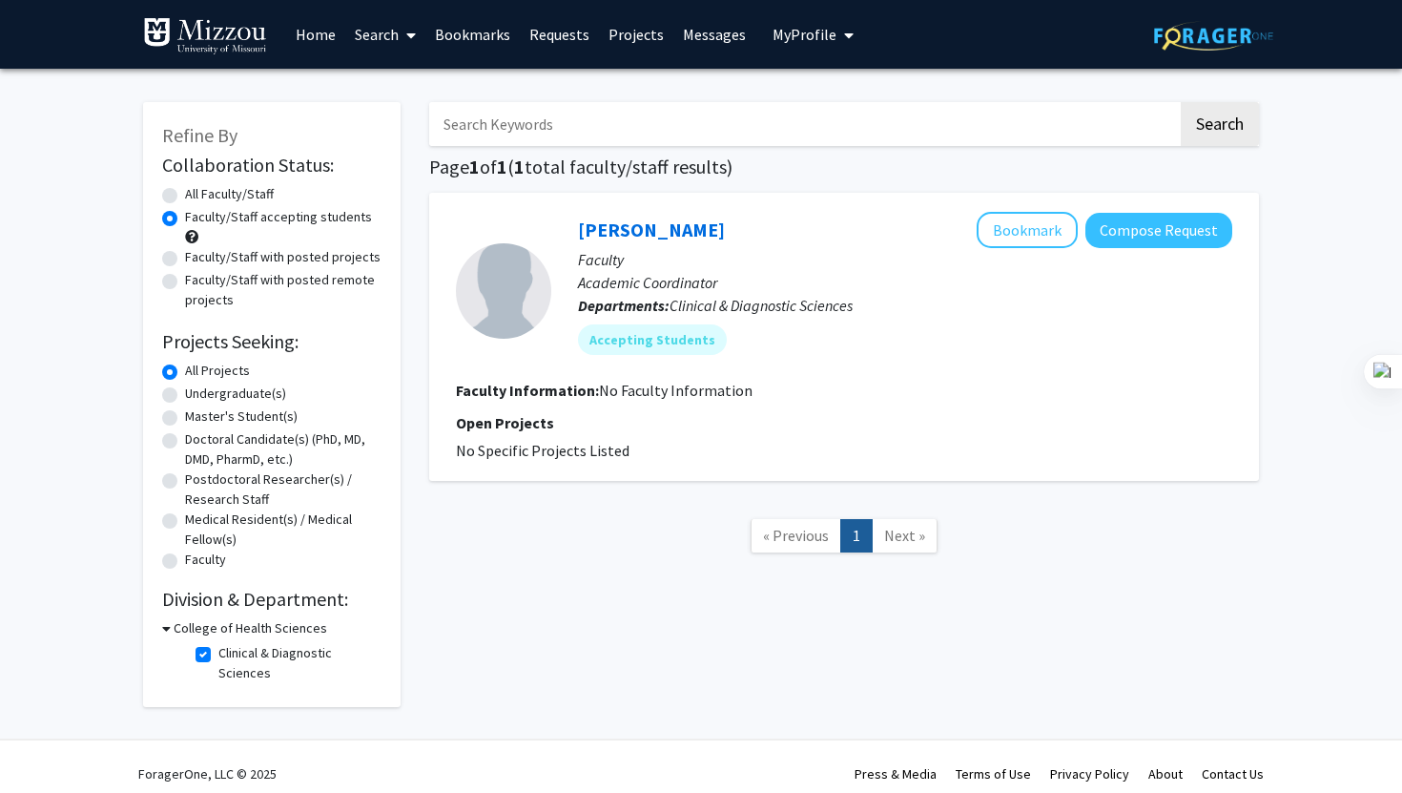
click at [218, 648] on label "Clinical & Diagnostic Sciences" at bounding box center [297, 663] width 158 height 40
click at [218, 648] on input "Clinical & Diagnostic Sciences" at bounding box center [224, 649] width 12 height 12
checkbox input "false"
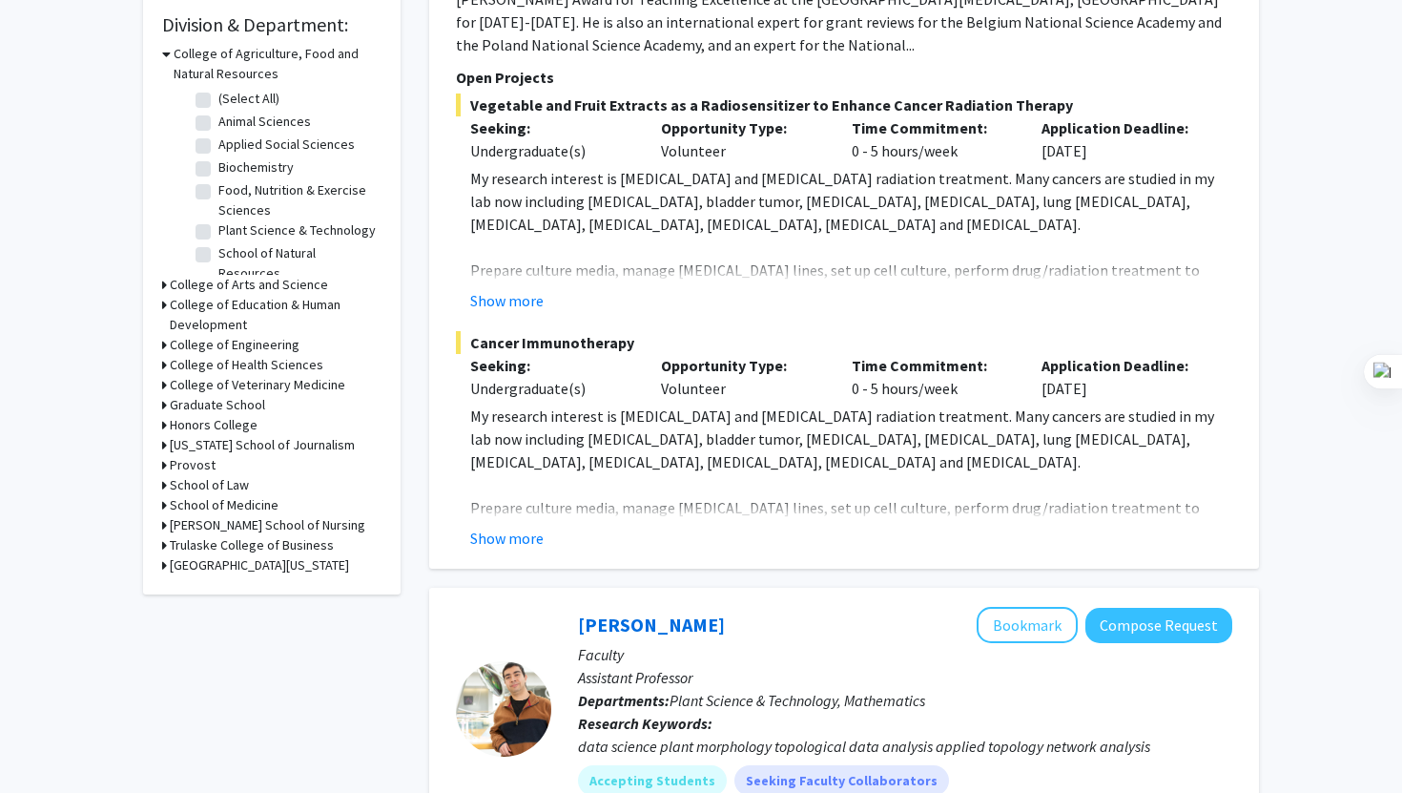
scroll to position [582, 0]
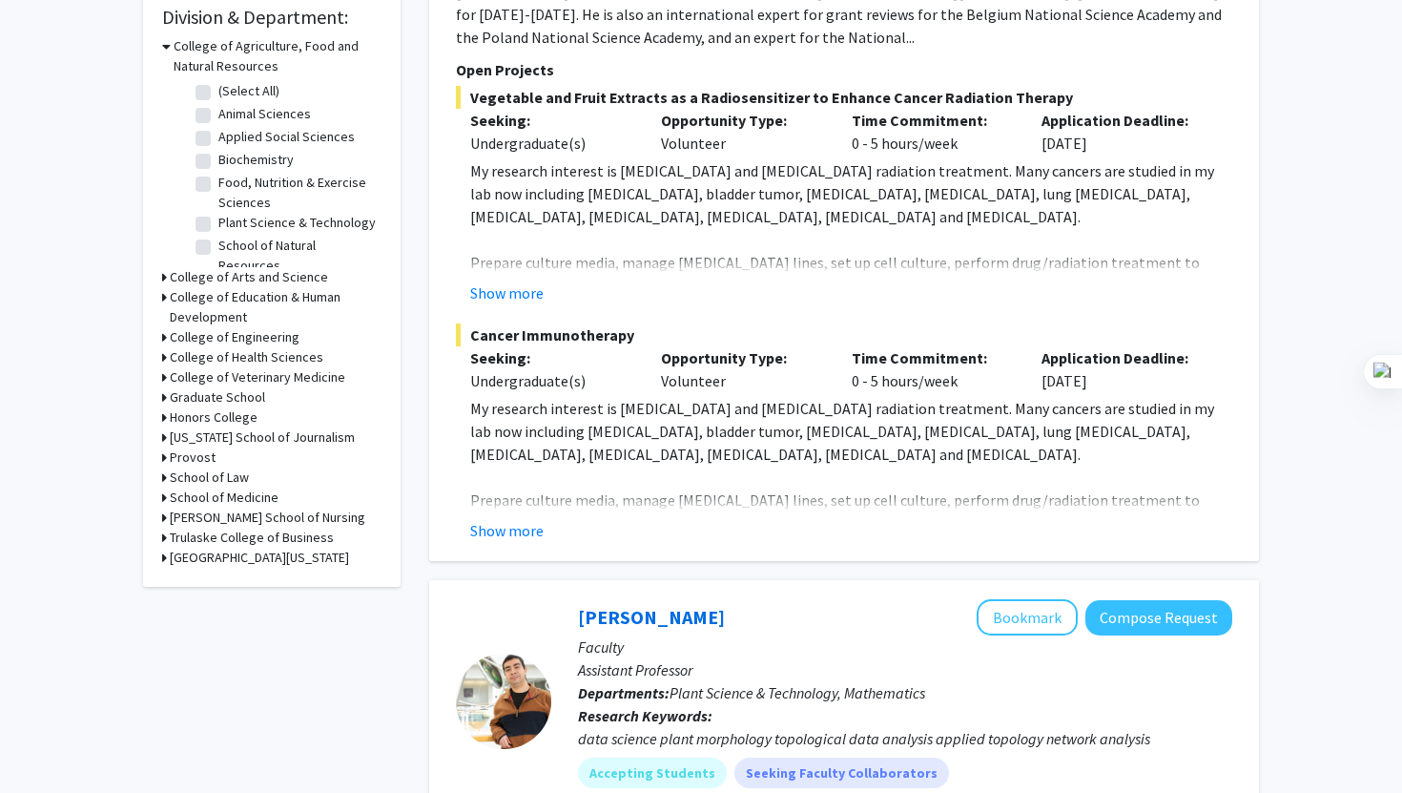
click at [246, 270] on h3 "College of Arts and Science" at bounding box center [249, 277] width 158 height 20
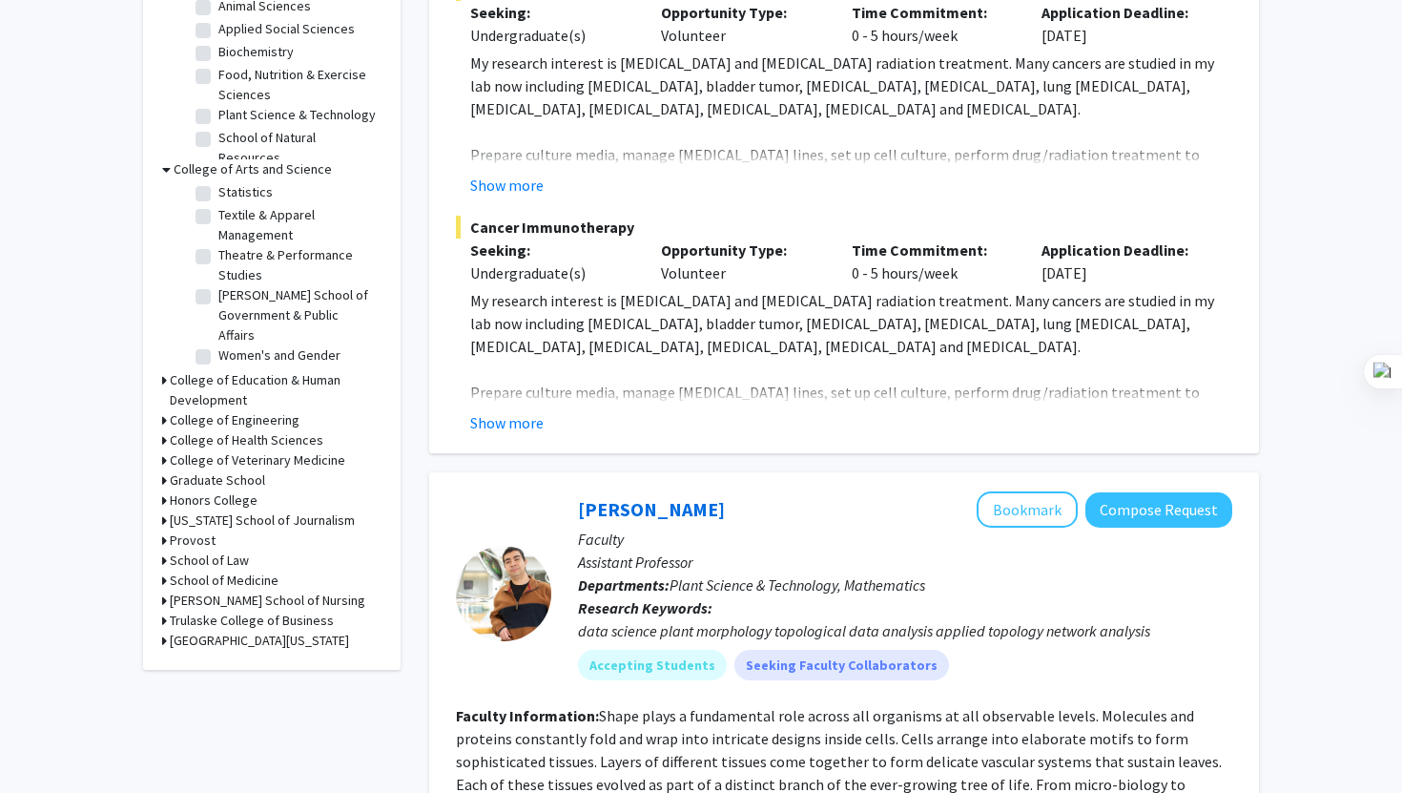
scroll to position [695, 0]
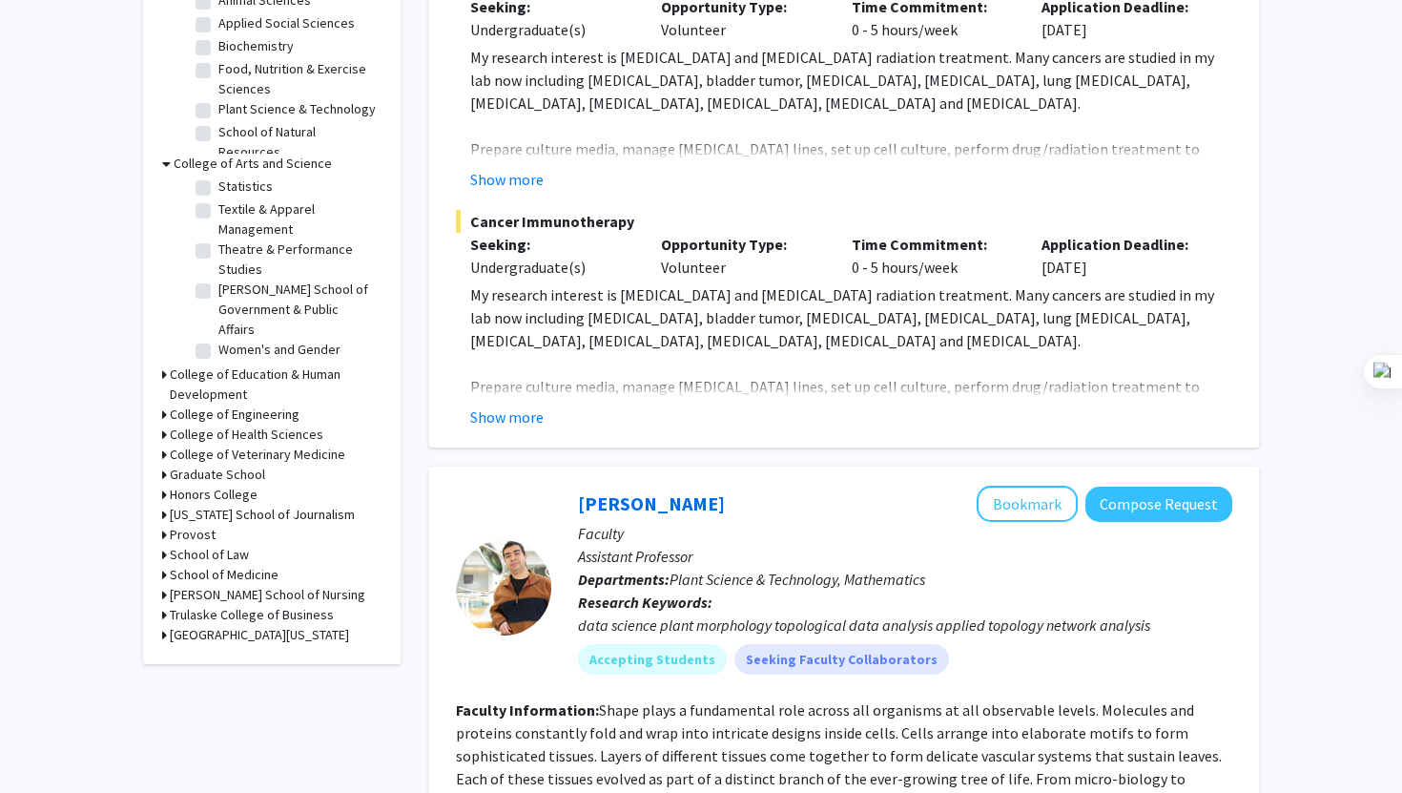
click at [218, 489] on h3 "Honors College" at bounding box center [214, 495] width 88 height 20
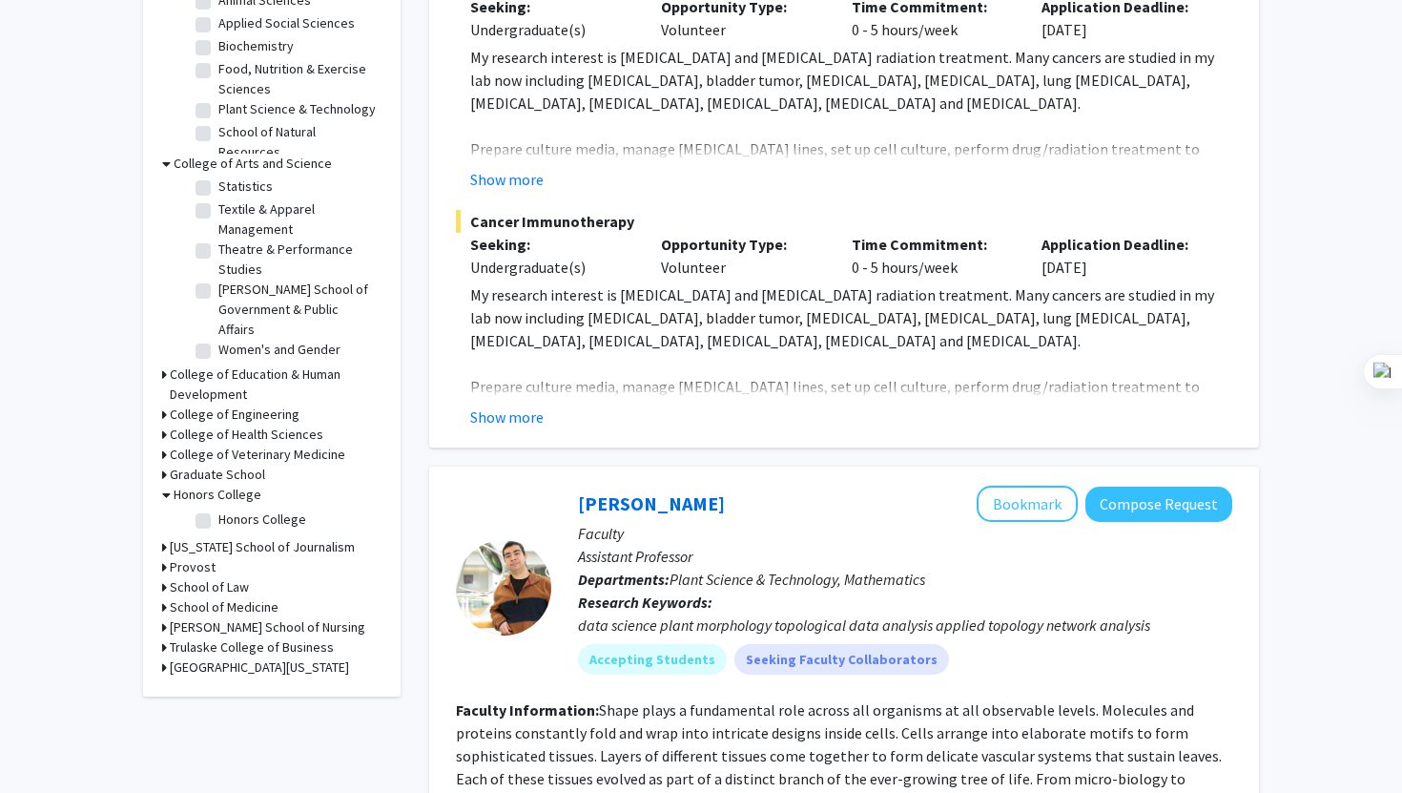
click at [218, 513] on label "Honors College" at bounding box center [262, 519] width 88 height 20
click at [218, 513] on input "Honors College" at bounding box center [224, 515] width 12 height 12
checkbox input "true"
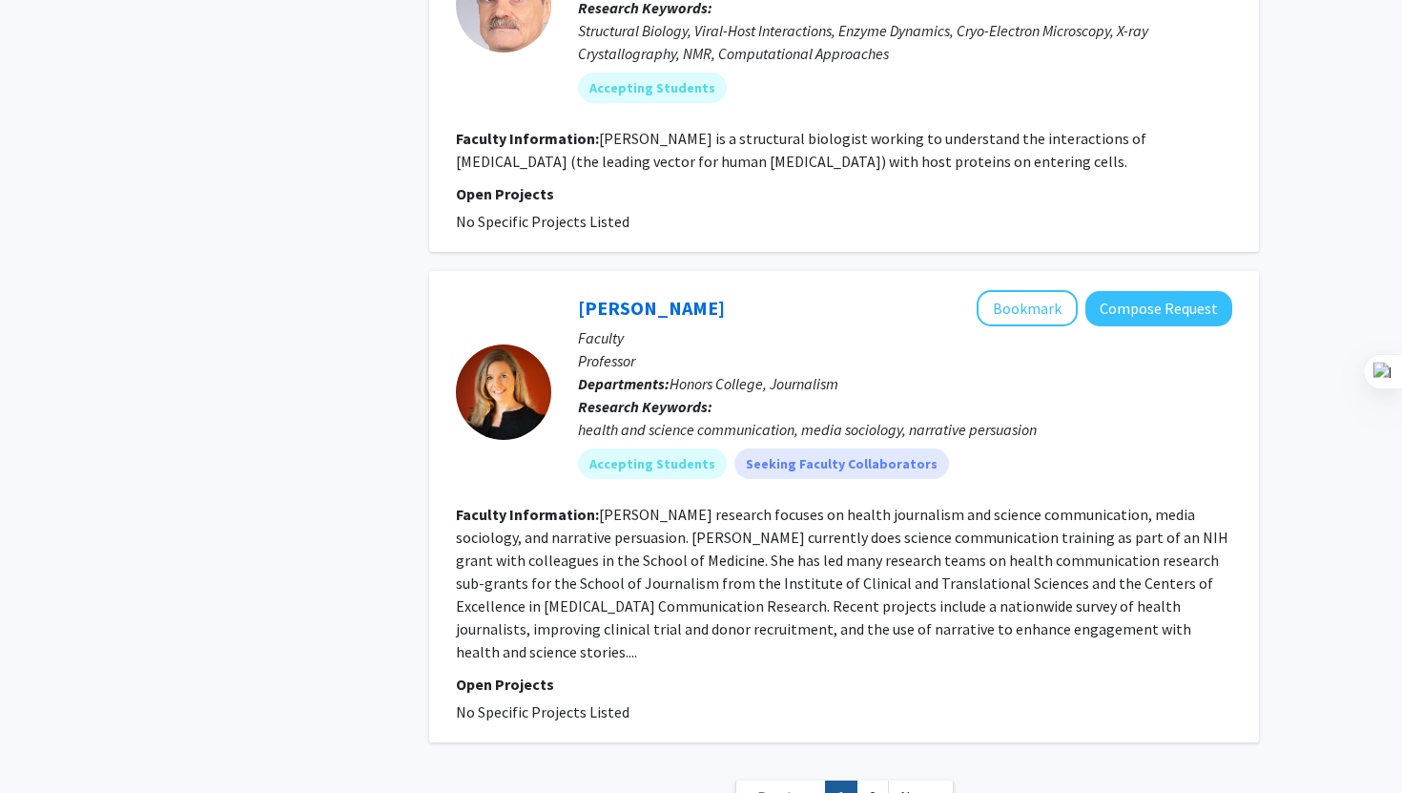
scroll to position [4844, 0]
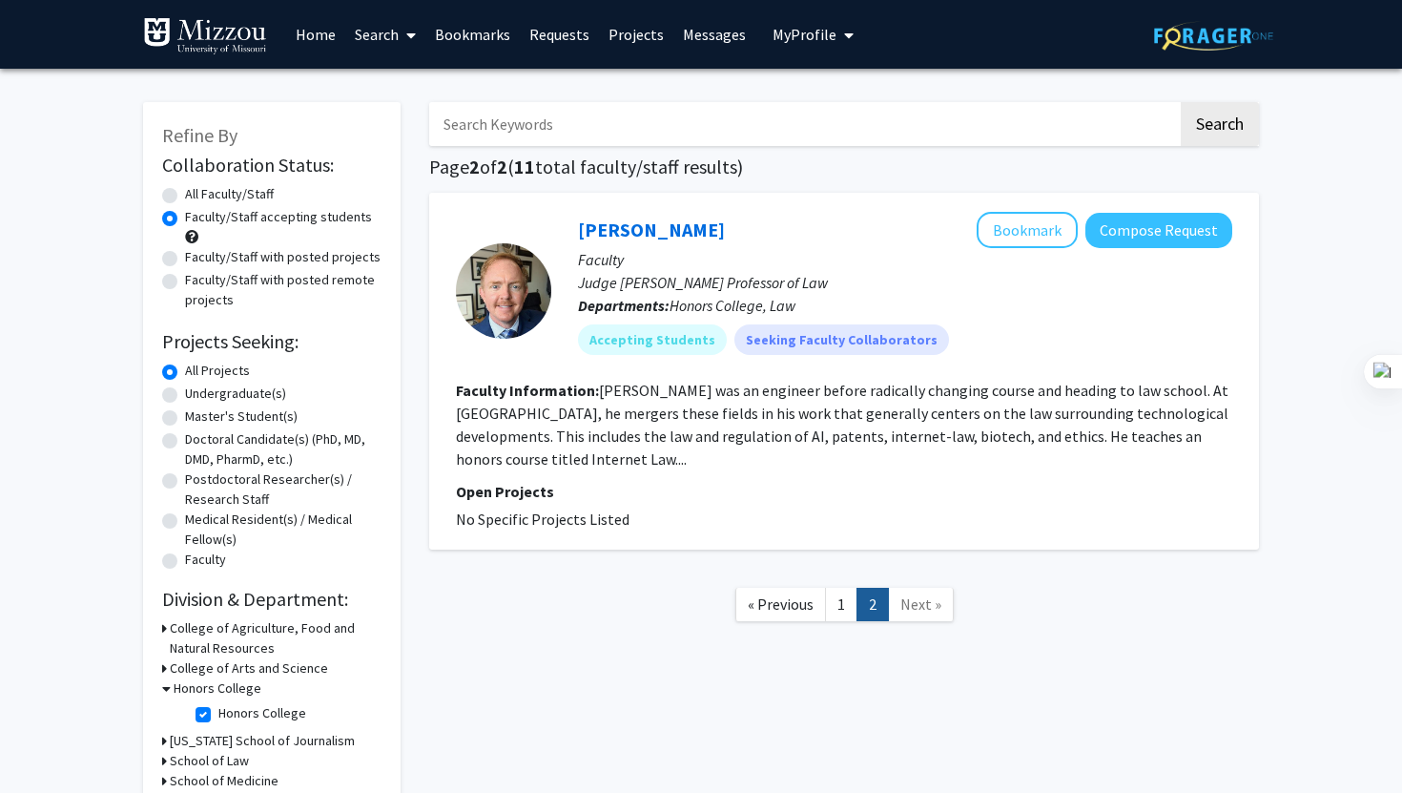
click at [408, 28] on icon at bounding box center [411, 35] width 10 height 15
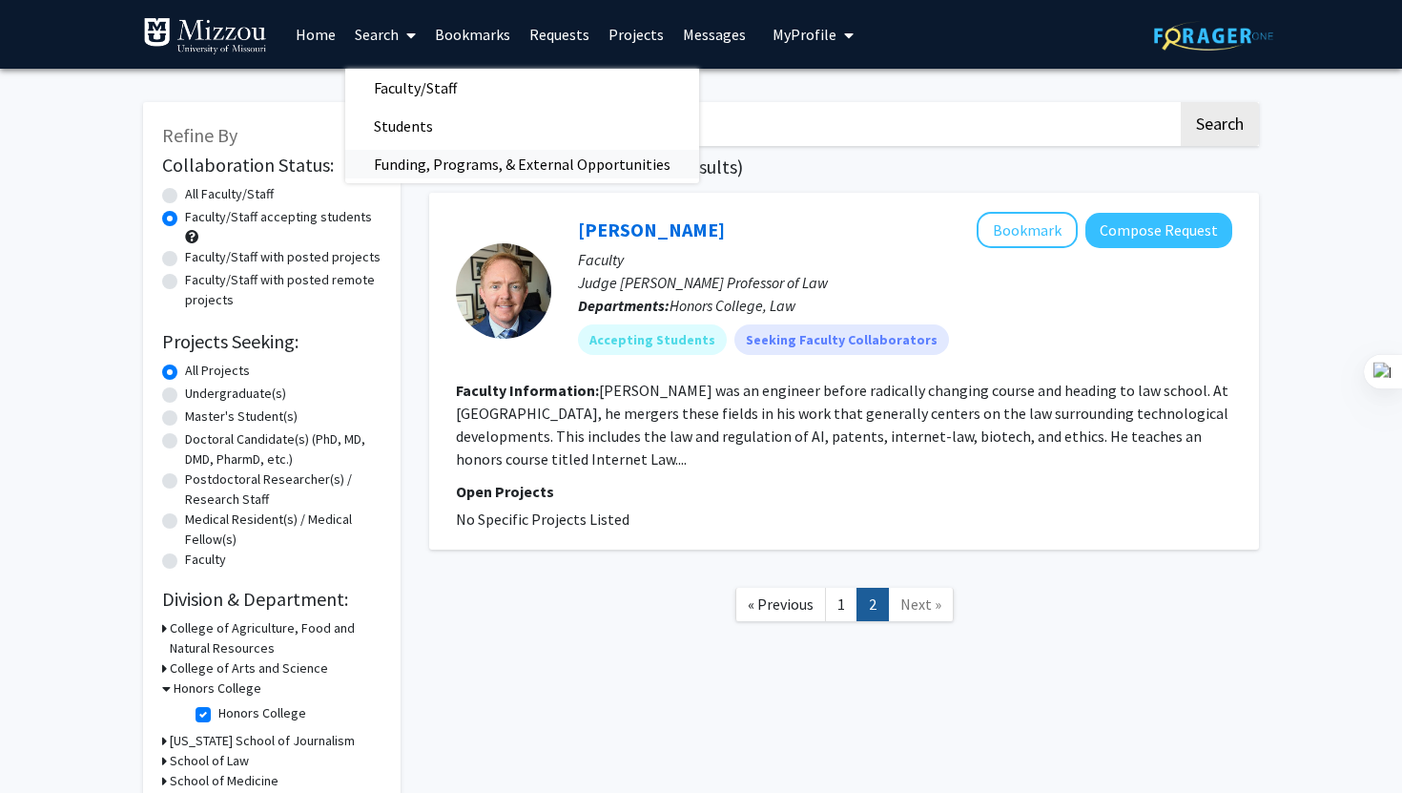
click at [412, 156] on span "Funding, Programs, & External Opportunities" at bounding box center [522, 164] width 354 height 38
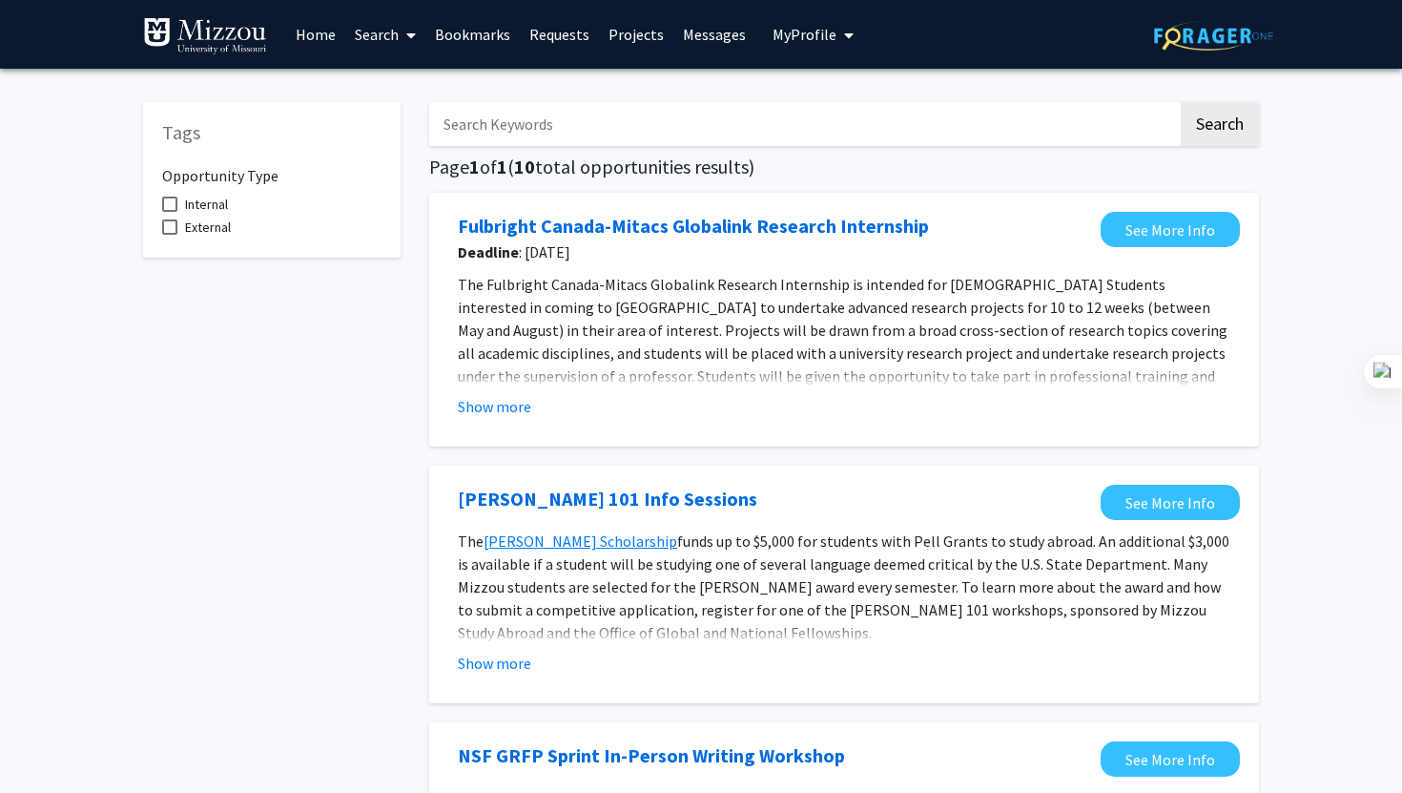
click at [399, 28] on link "Search" at bounding box center [385, 34] width 80 height 67
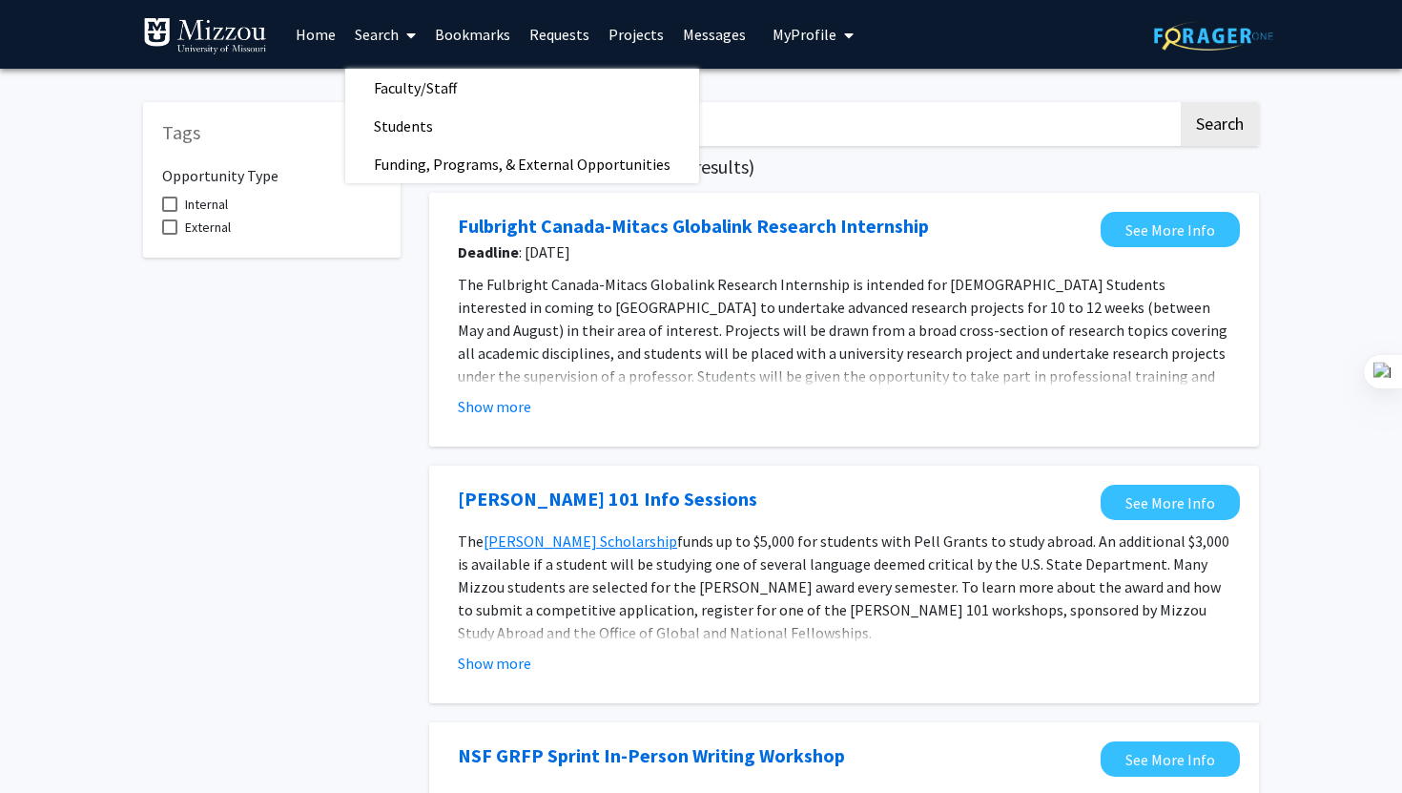
click at [399, 28] on link "Search" at bounding box center [385, 34] width 80 height 67
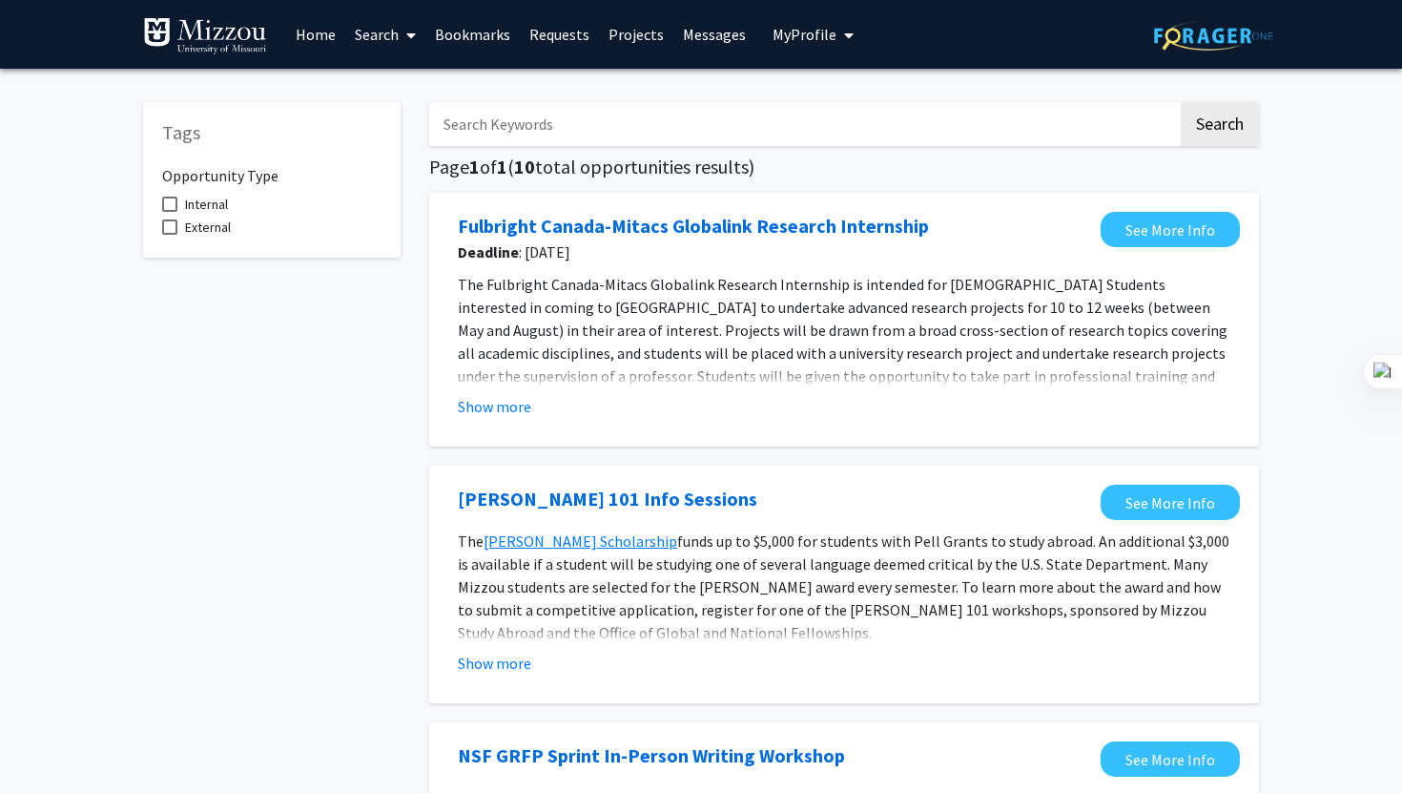
click at [790, 29] on span "My Profile" at bounding box center [805, 34] width 64 height 19
click at [464, 38] on link "Bookmarks" at bounding box center [472, 34] width 94 height 67
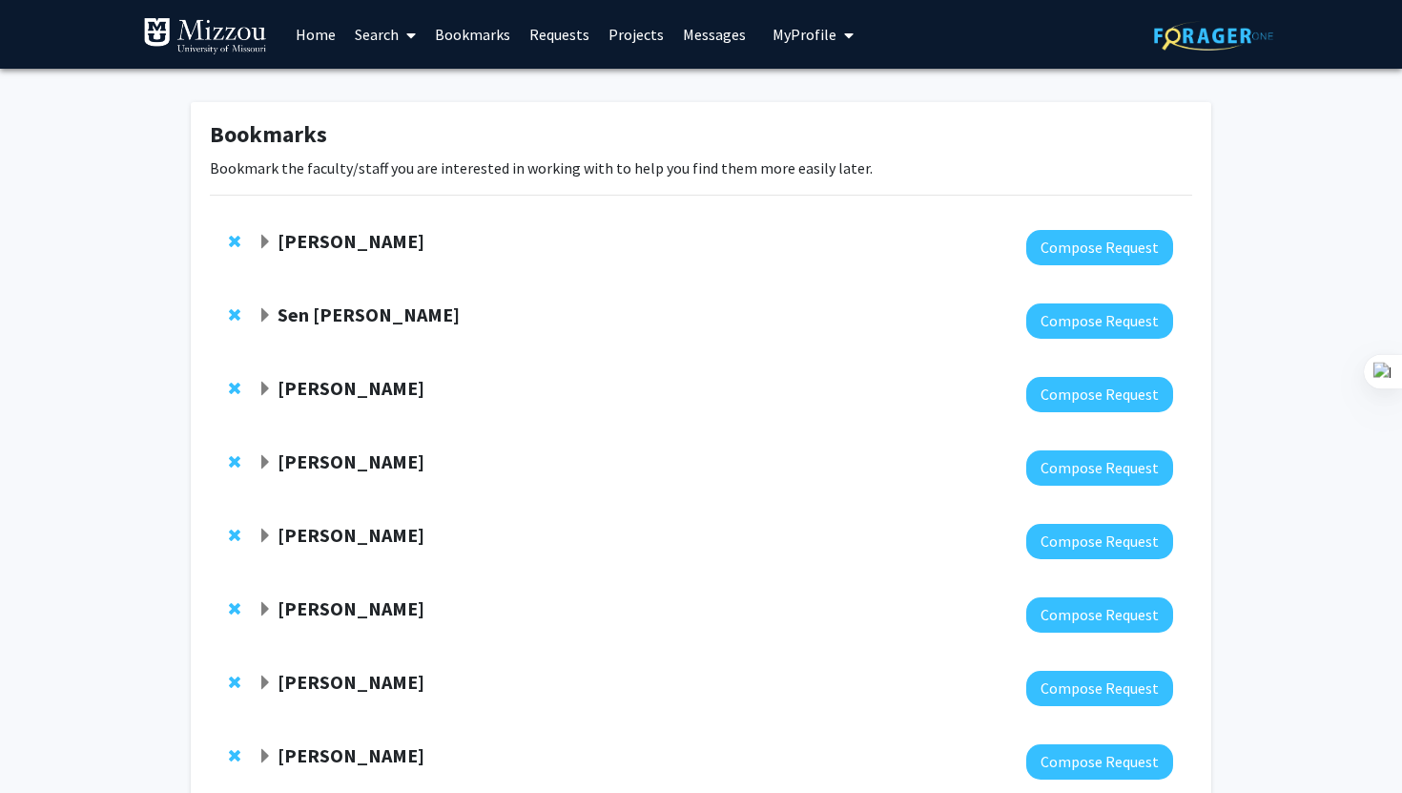
click at [371, 236] on strong "[PERSON_NAME]" at bounding box center [351, 241] width 147 height 24
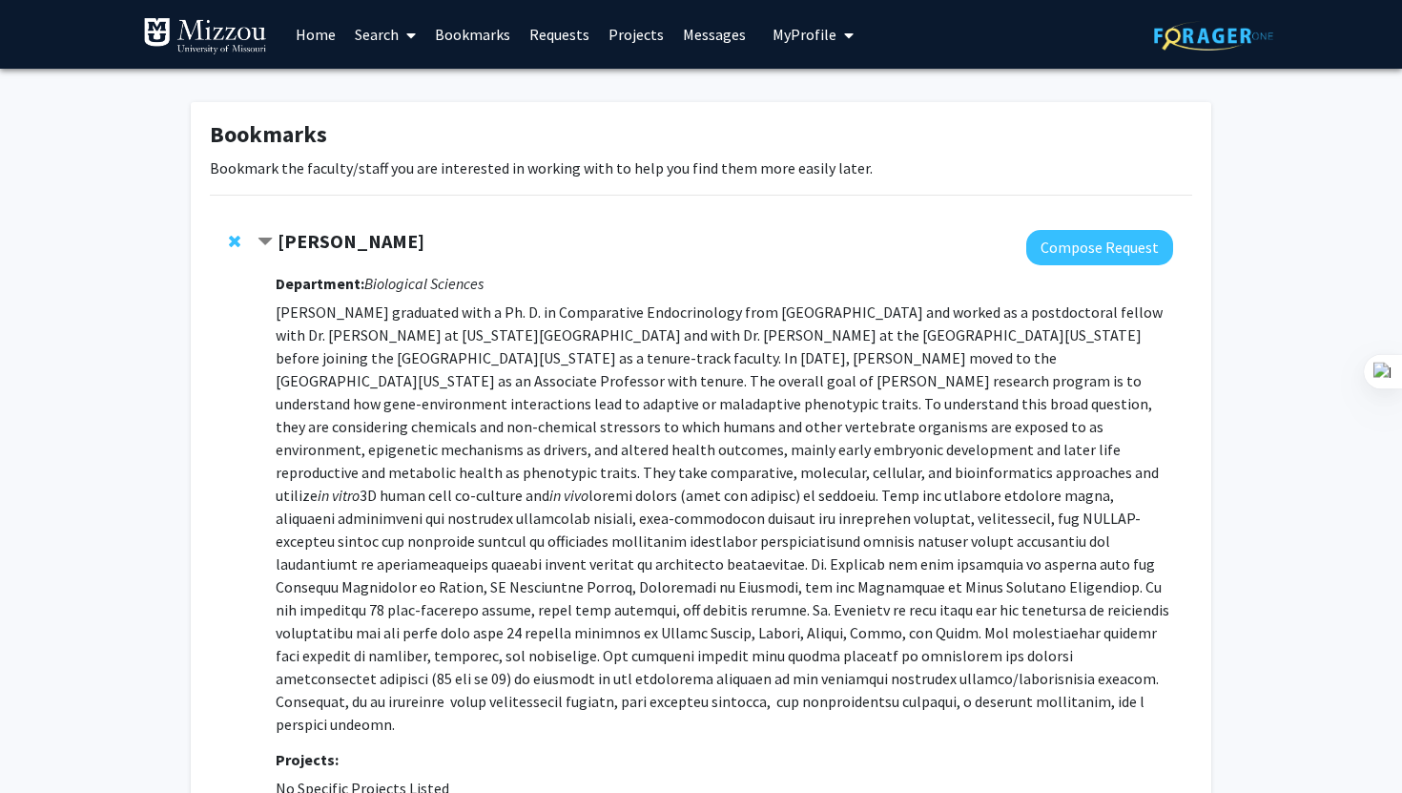
click at [371, 236] on strong "[PERSON_NAME]" at bounding box center [351, 241] width 147 height 24
